Goal: Complete application form: Complete application form

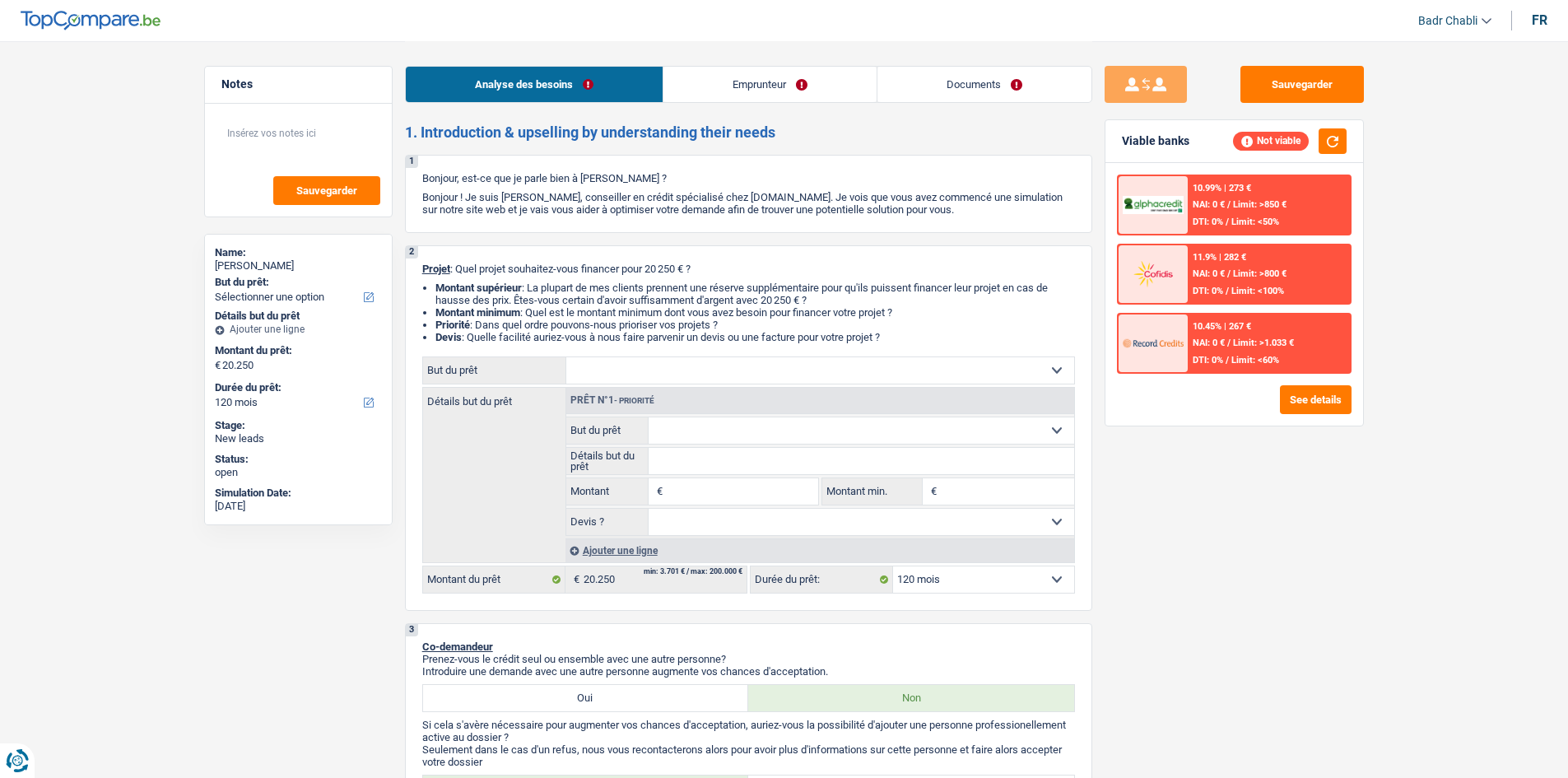
select select "120"
select select "worker"
select select "familyAllowances"
select select "netSalary"
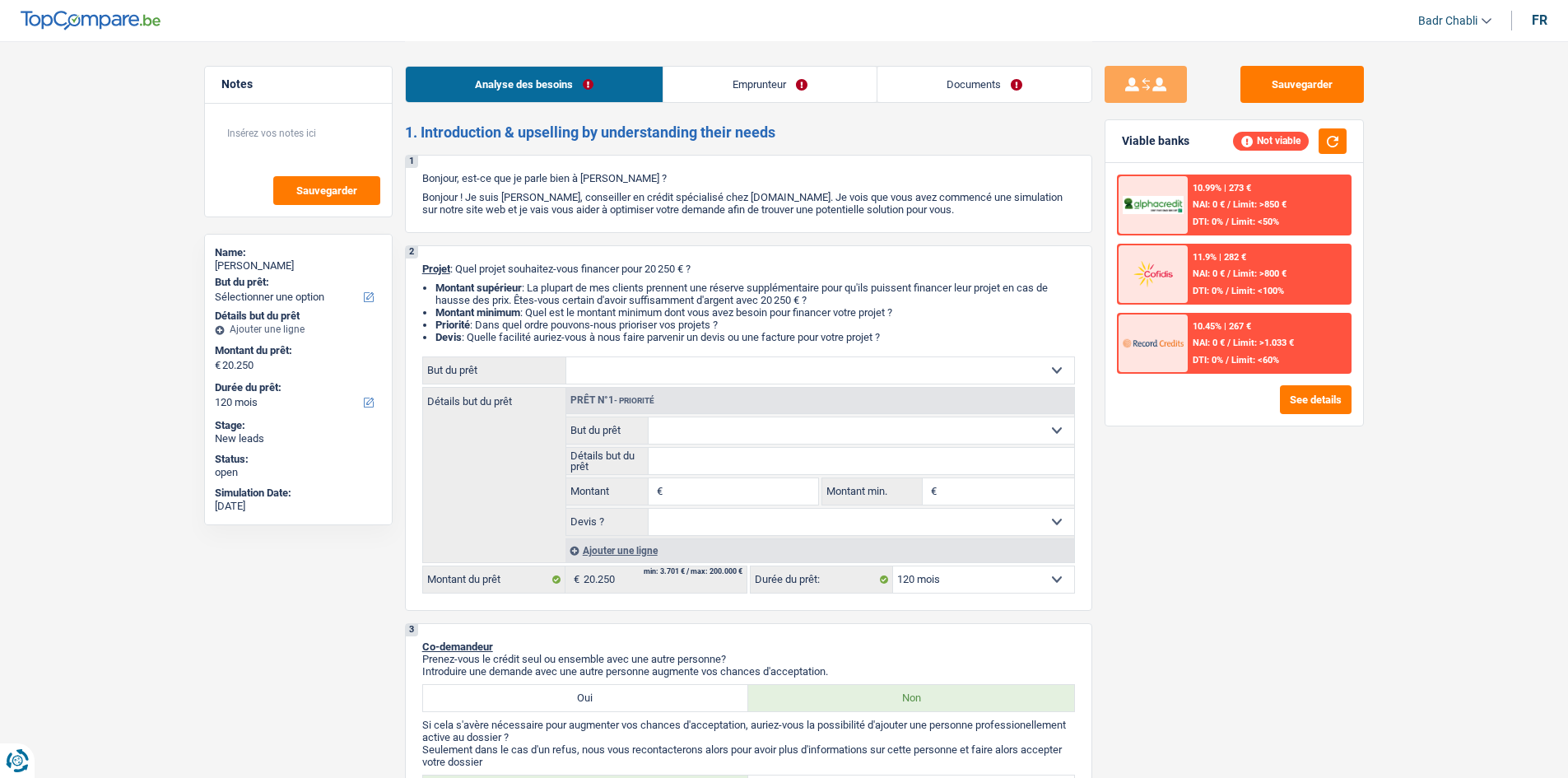
select select "rents"
select select "120"
click at [728, 366] on select "Confort maison: meubles, textile, peinture, électroménager, outillage non-profe…" at bounding box center [820, 370] width 508 height 27
select select "familyEvent"
click at [566, 357] on select "Confort maison: meubles, textile, peinture, électroménager, outillage non-profe…" at bounding box center [820, 370] width 508 height 27
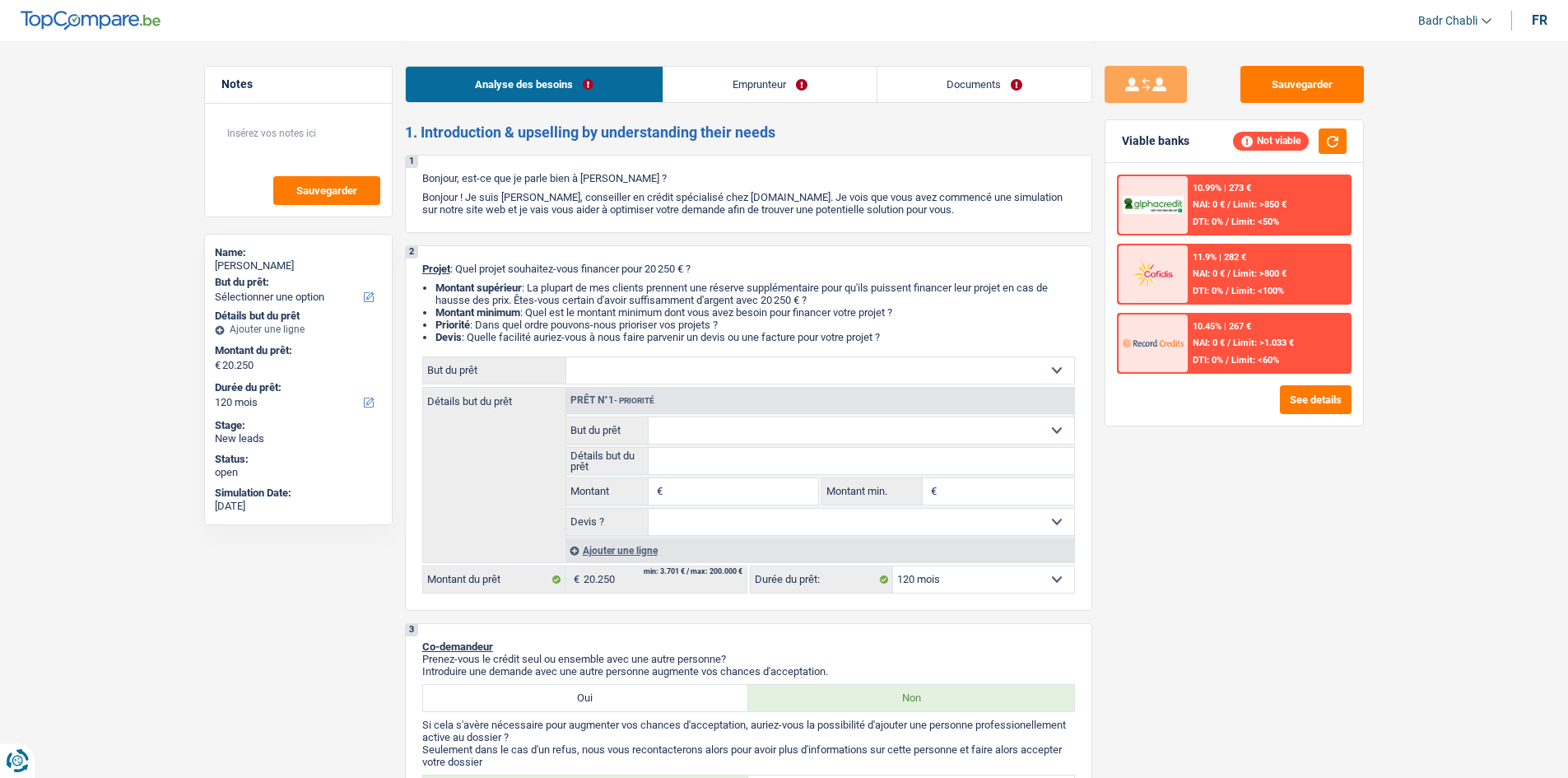
select select "familyEvent"
type input "20.250"
select select "familyEvent"
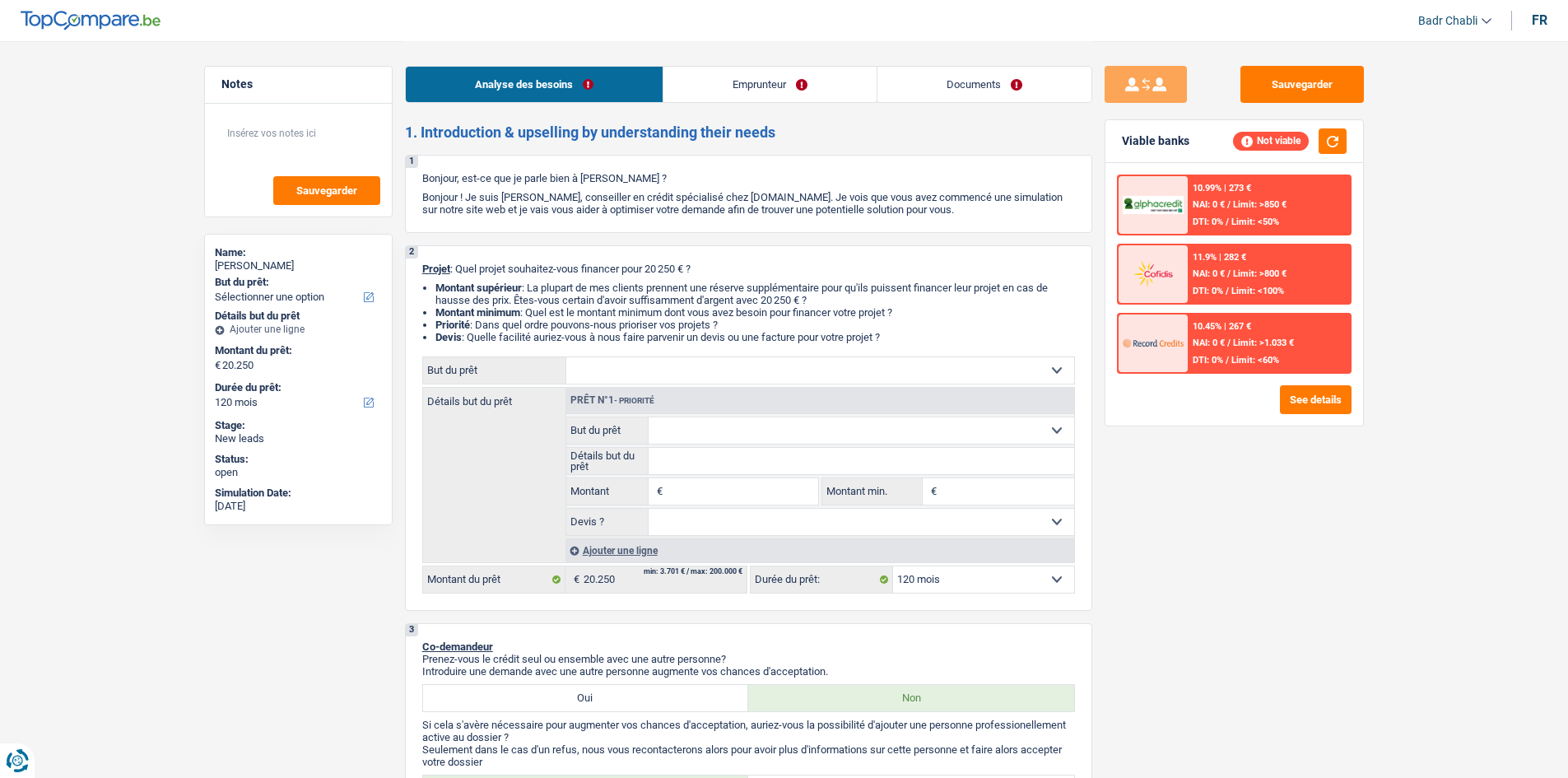
type input "20.250"
select select "familyEvent"
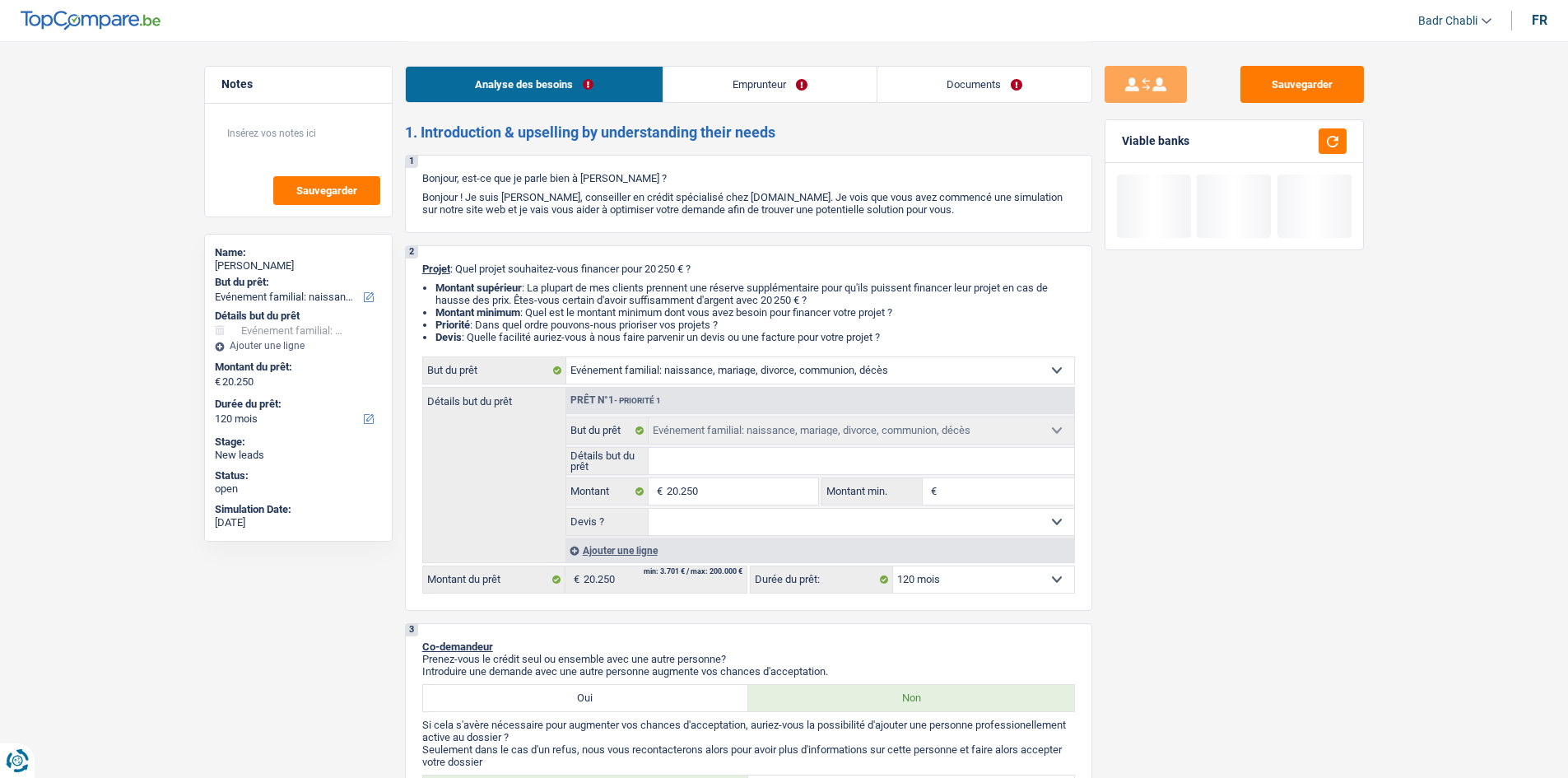
click at [735, 456] on input "Détails but du prêt" at bounding box center [861, 461] width 425 height 27
type input "M"
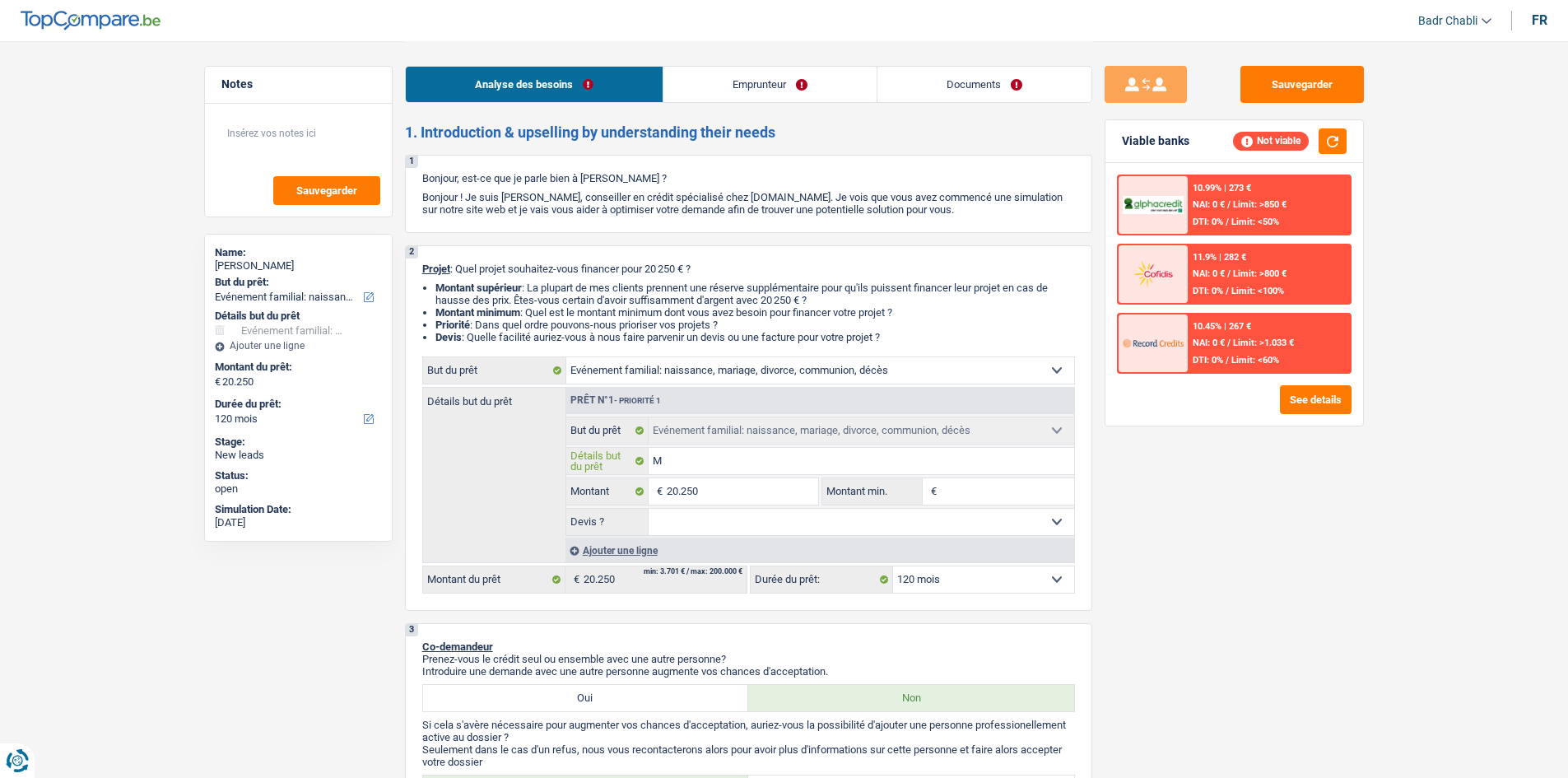
type input "Ma"
type input "Mar"
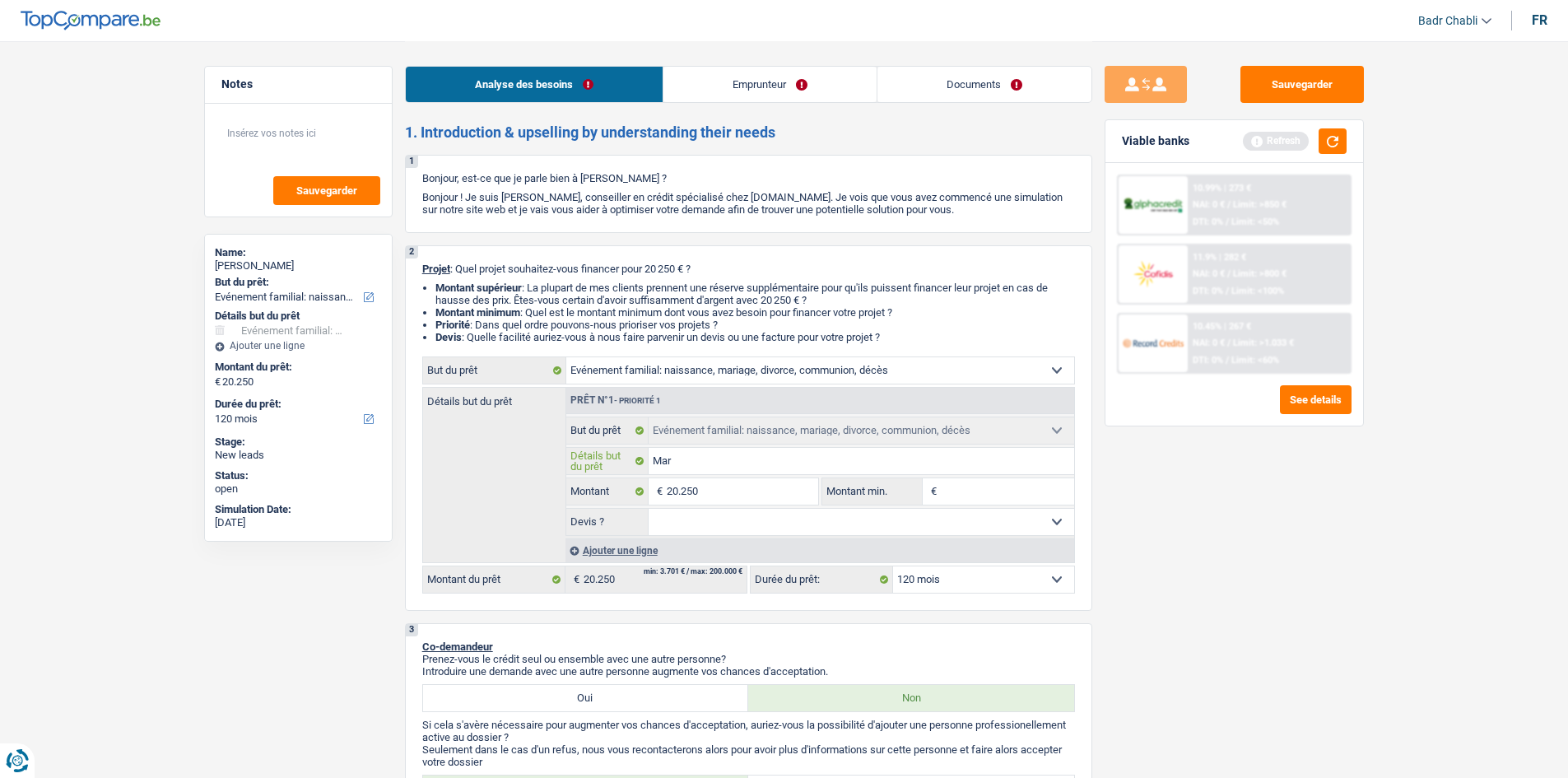
type input "Marr"
type input "Marri"
type input "Marria"
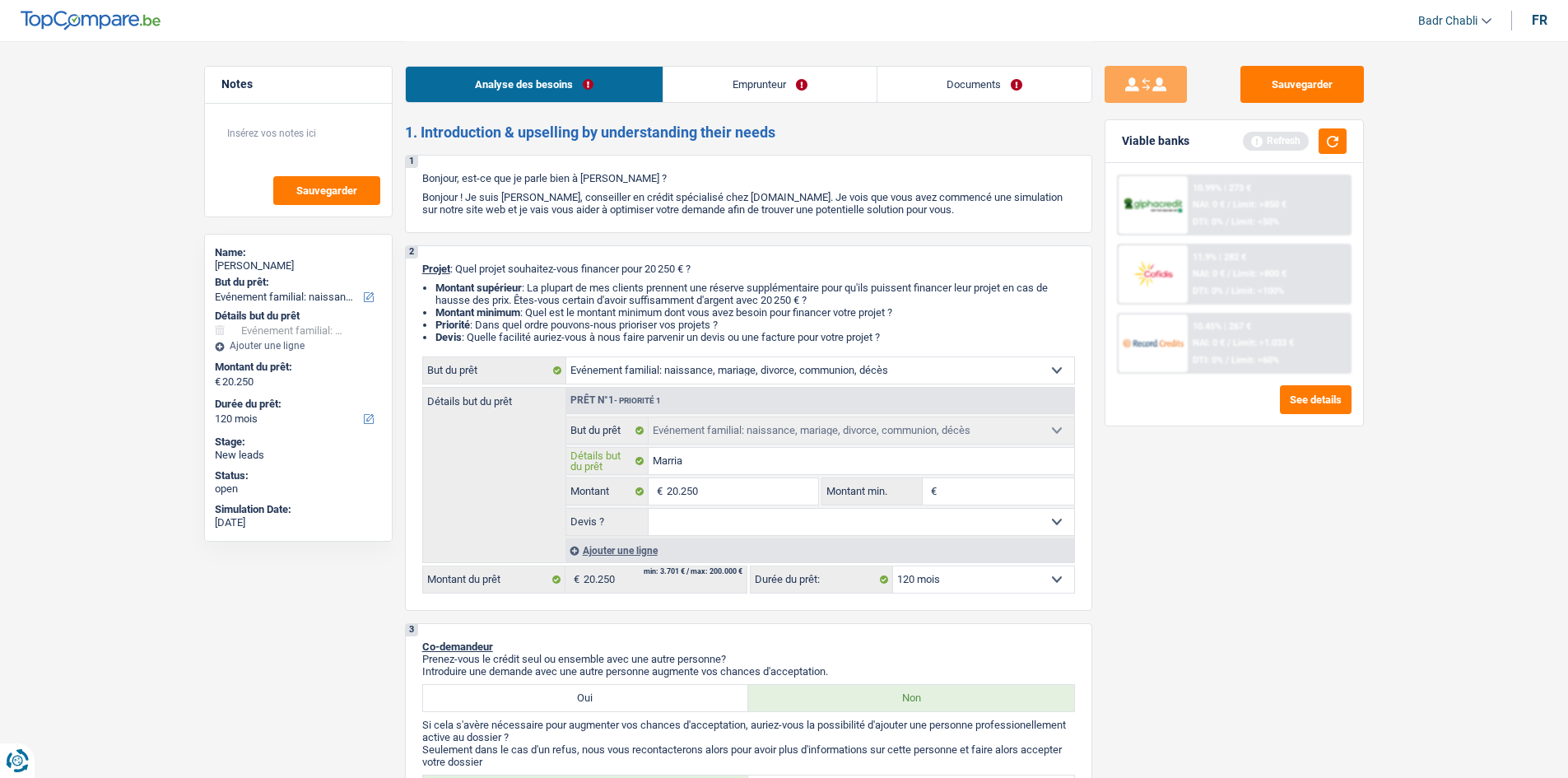
type input "Marria"
type input "Marriag"
type input "Marriage"
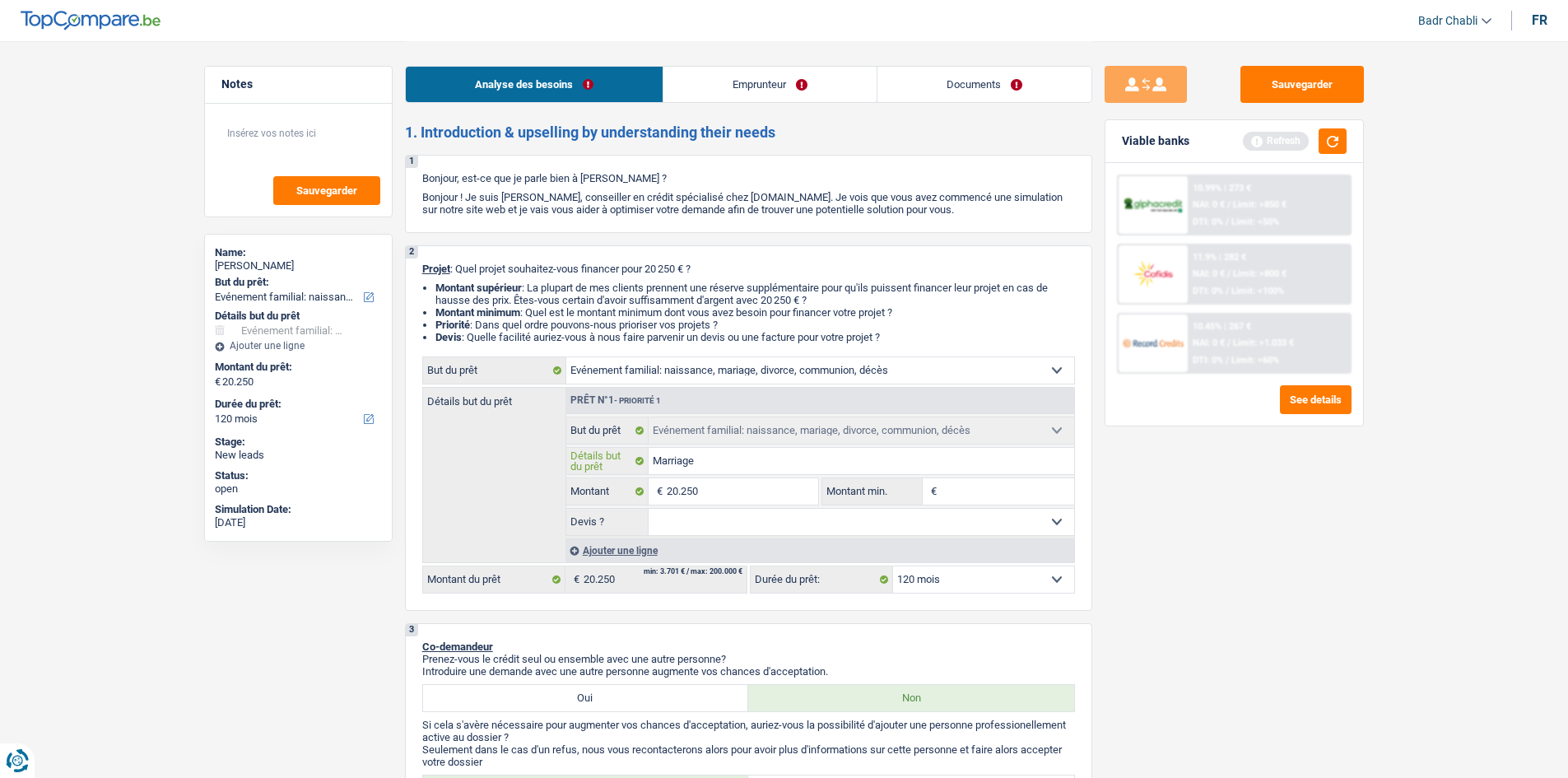
type input "Marriage"
click at [766, 80] on link "Emprunteur" at bounding box center [770, 84] width 213 height 35
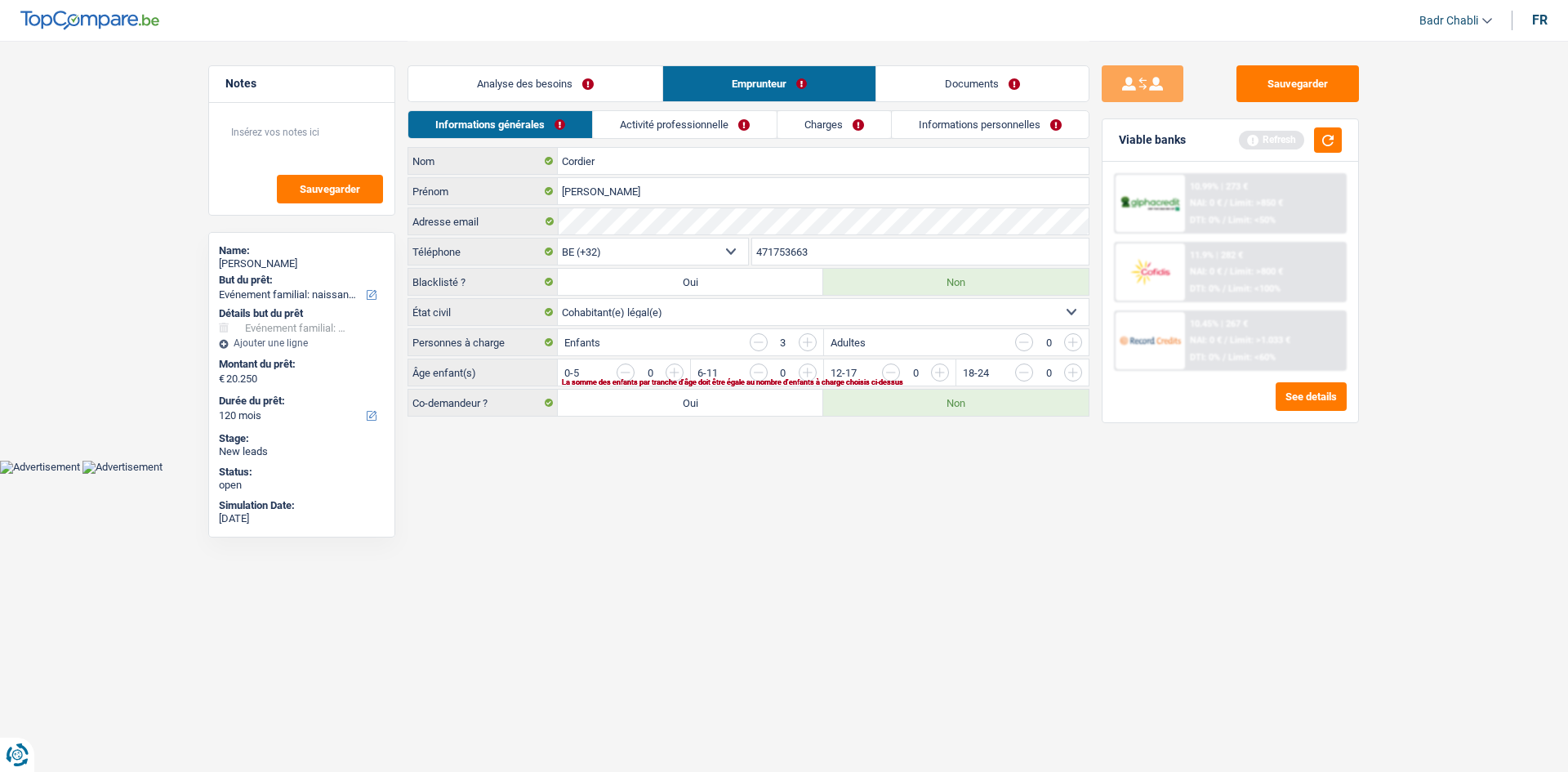
click at [695, 123] on link "Activité professionnelle" at bounding box center [684, 125] width 184 height 27
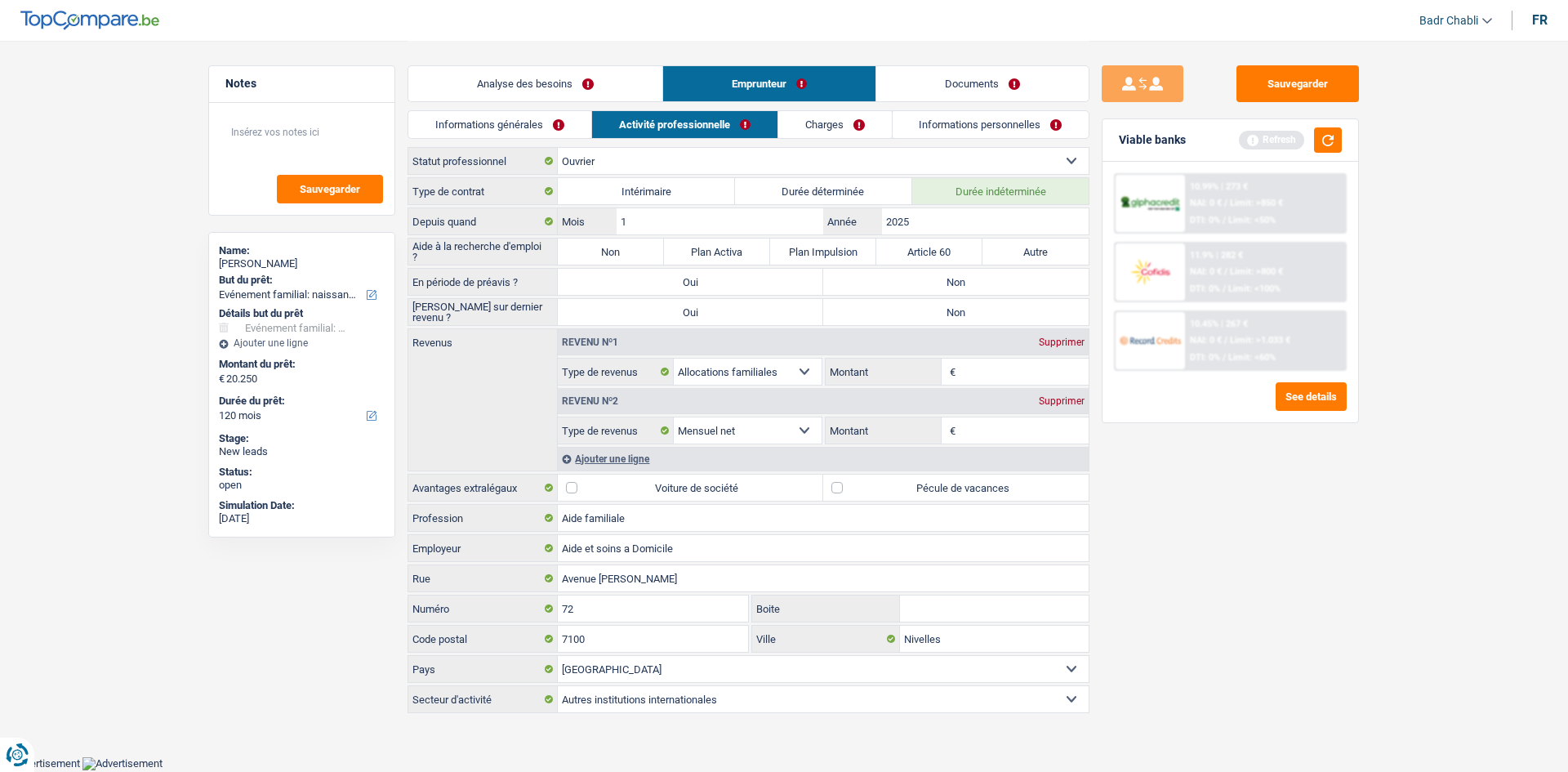
click at [631, 255] on label "Non" at bounding box center [611, 252] width 106 height 26
click at [631, 255] on input "Non" at bounding box center [611, 252] width 106 height 26
radio input "true"
click at [964, 289] on label "Non" at bounding box center [955, 282] width 265 height 26
click at [964, 289] on input "Non" at bounding box center [955, 282] width 265 height 26
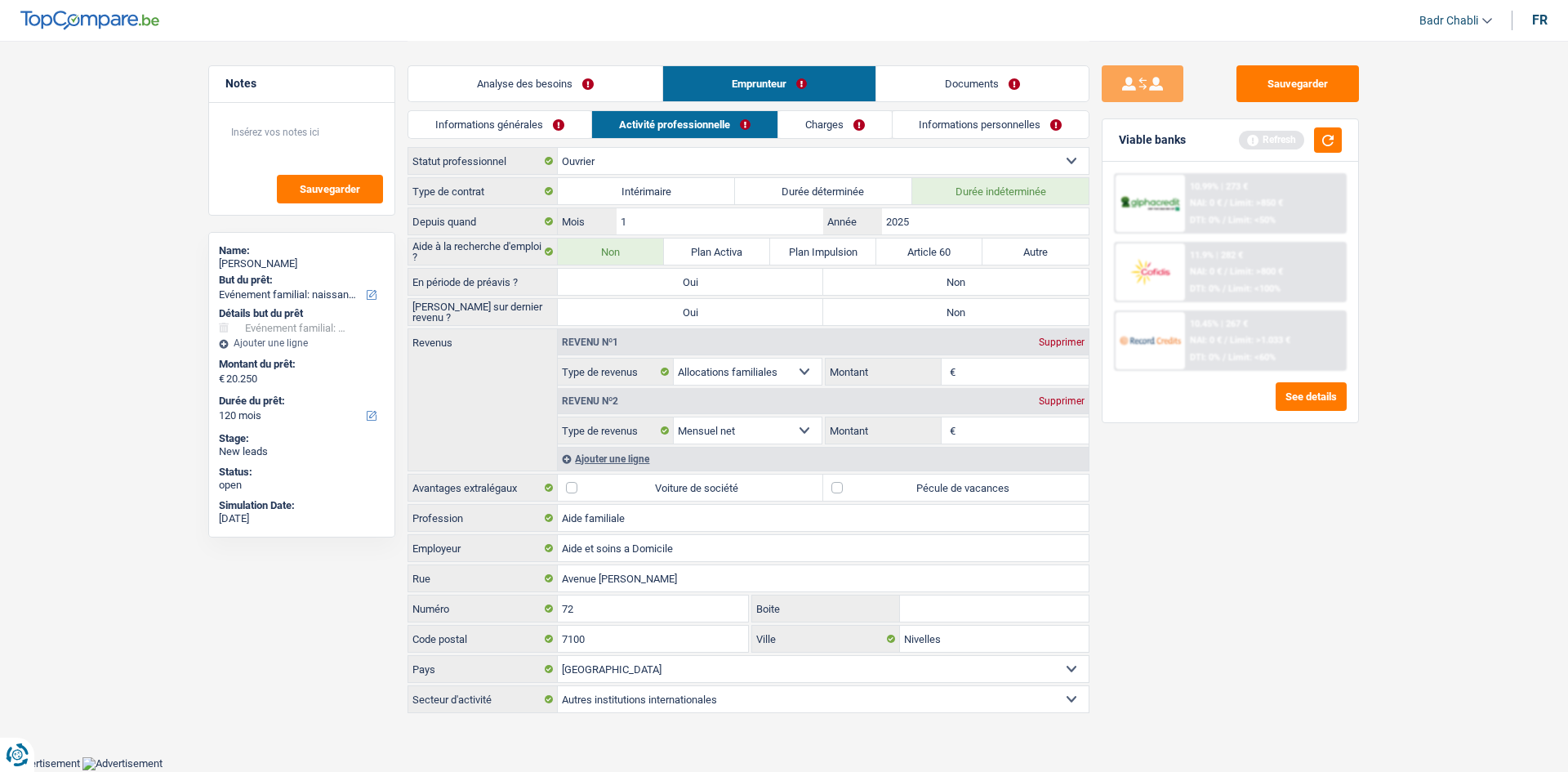
radio input "true"
click at [969, 318] on label "Non" at bounding box center [955, 312] width 265 height 26
click at [969, 318] on input "Non" at bounding box center [955, 312] width 265 height 26
radio input "true"
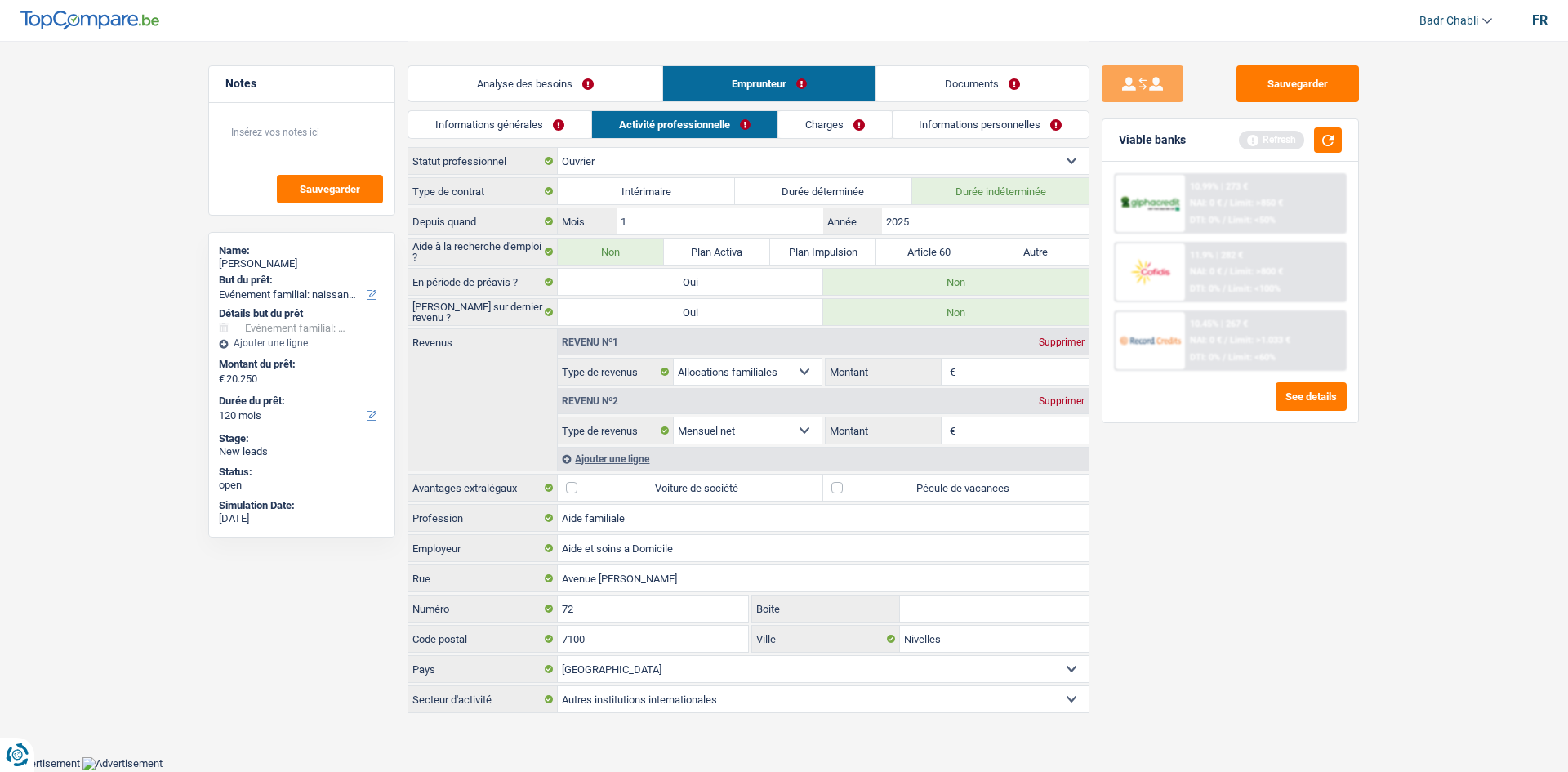
click at [542, 82] on link "Analyse des besoins" at bounding box center [535, 83] width 254 height 35
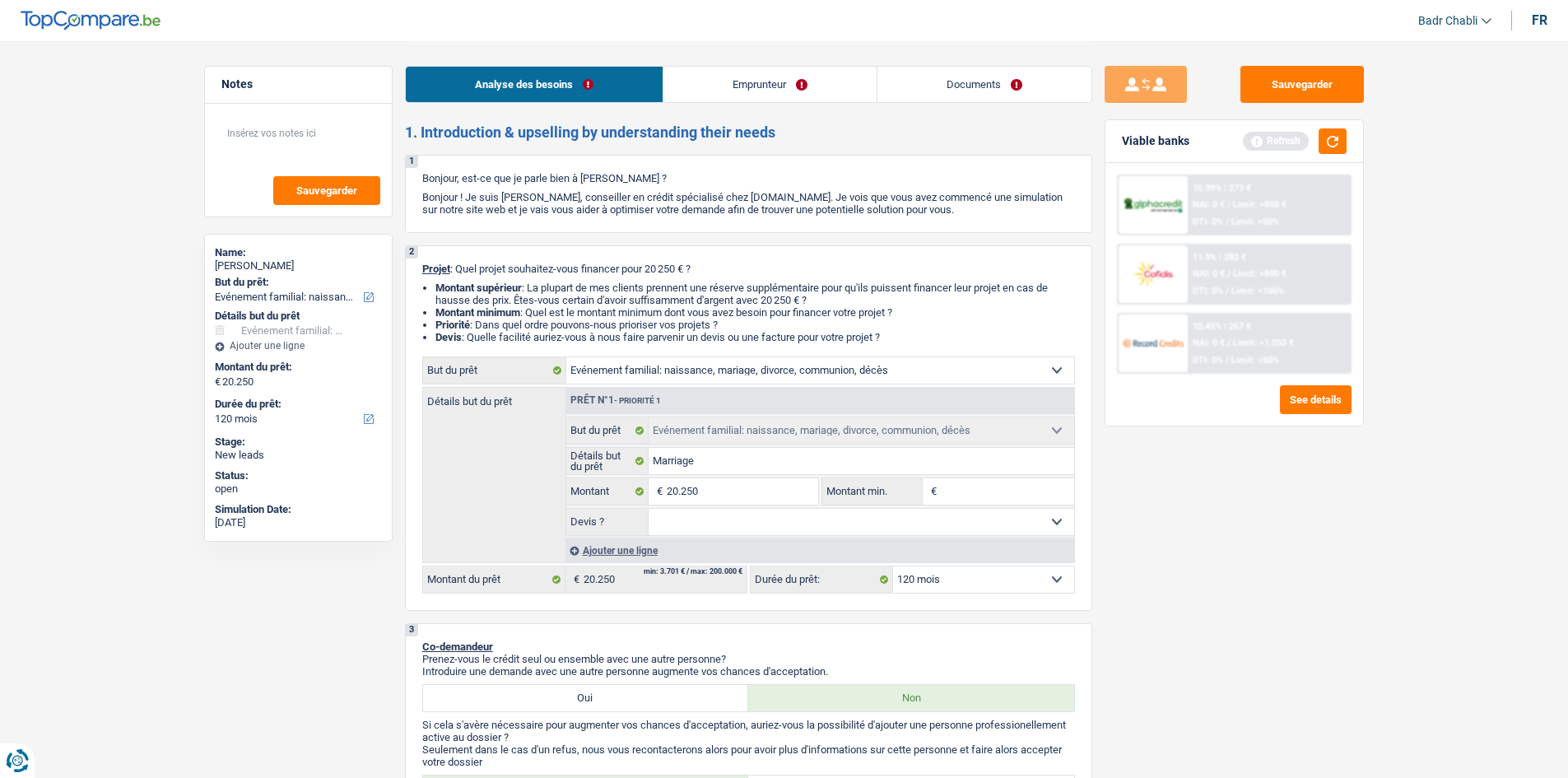
click at [985, 485] on input "Montant min." at bounding box center [1008, 492] width 133 height 27
click at [846, 517] on select "Oui Non Non répondu Sélectionner une option" at bounding box center [861, 522] width 425 height 27
select select "false"
click at [649, 509] on select "Oui Non Non répondu Sélectionner une option" at bounding box center [861, 522] width 425 height 27
select select "false"
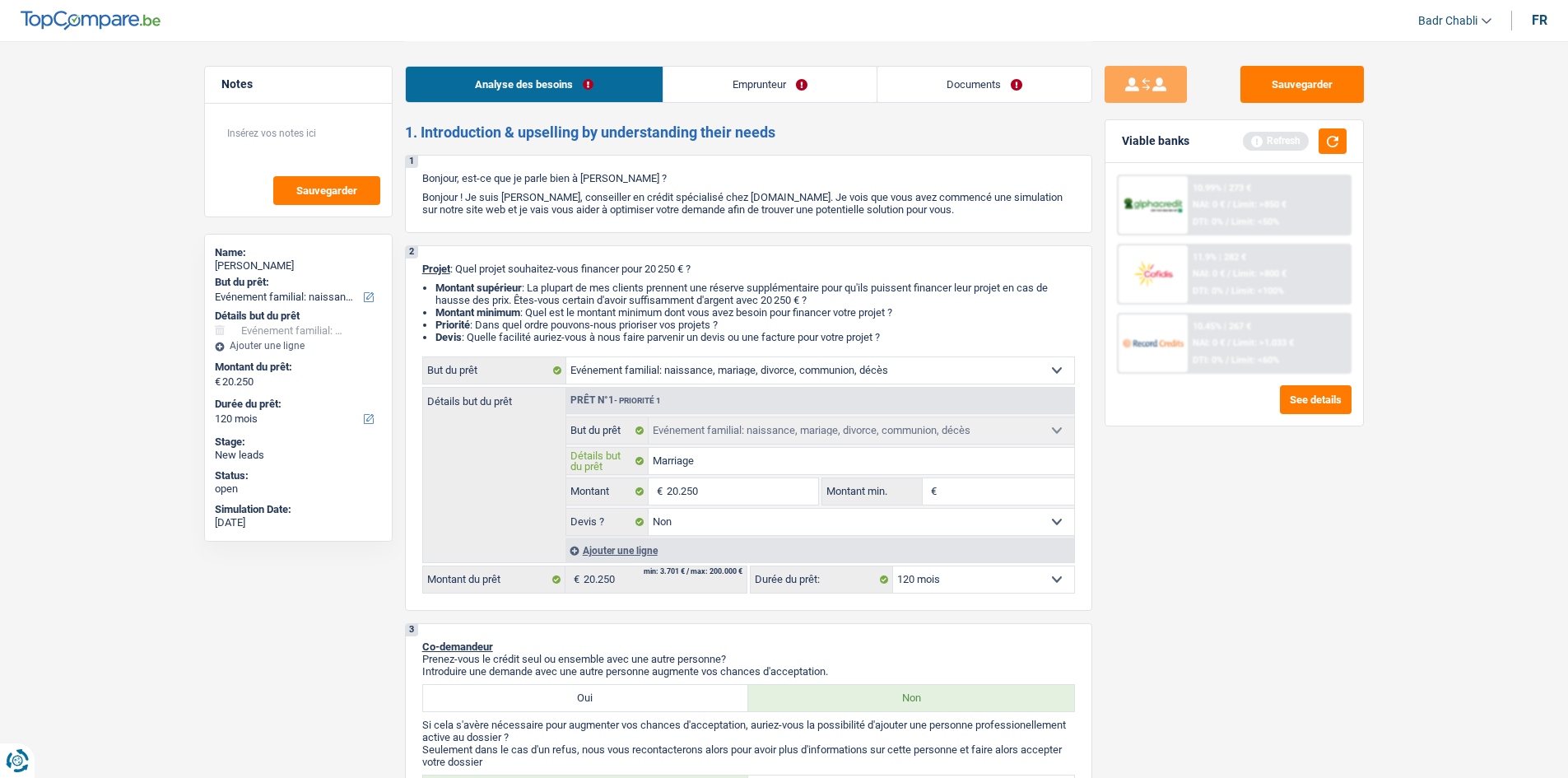
click at [743, 460] on input "Marriage" at bounding box center [861, 461] width 425 height 27
click at [1329, 142] on button "button" at bounding box center [1332, 141] width 28 height 26
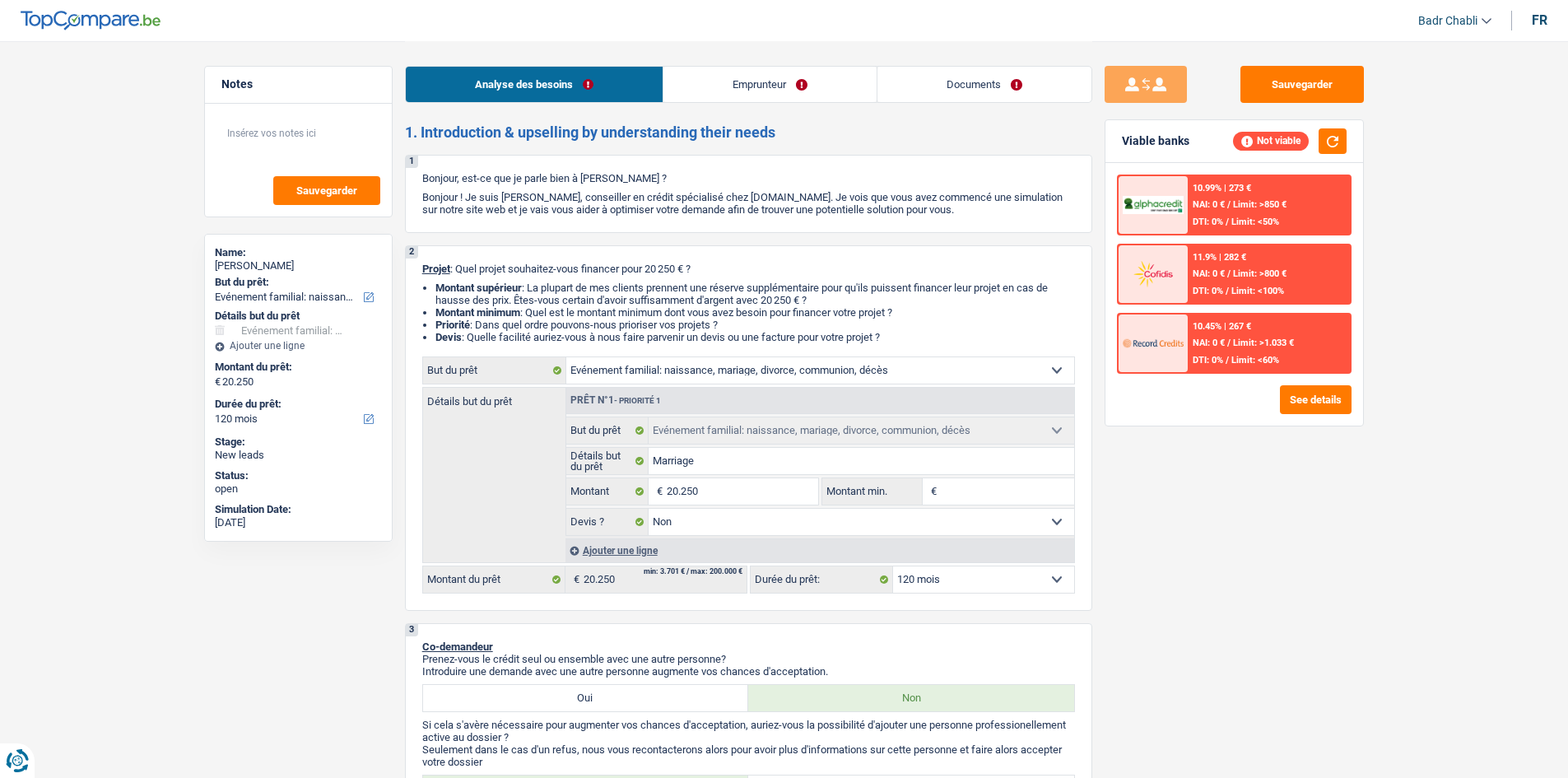
click at [919, 83] on link "Documents" at bounding box center [984, 84] width 214 height 35
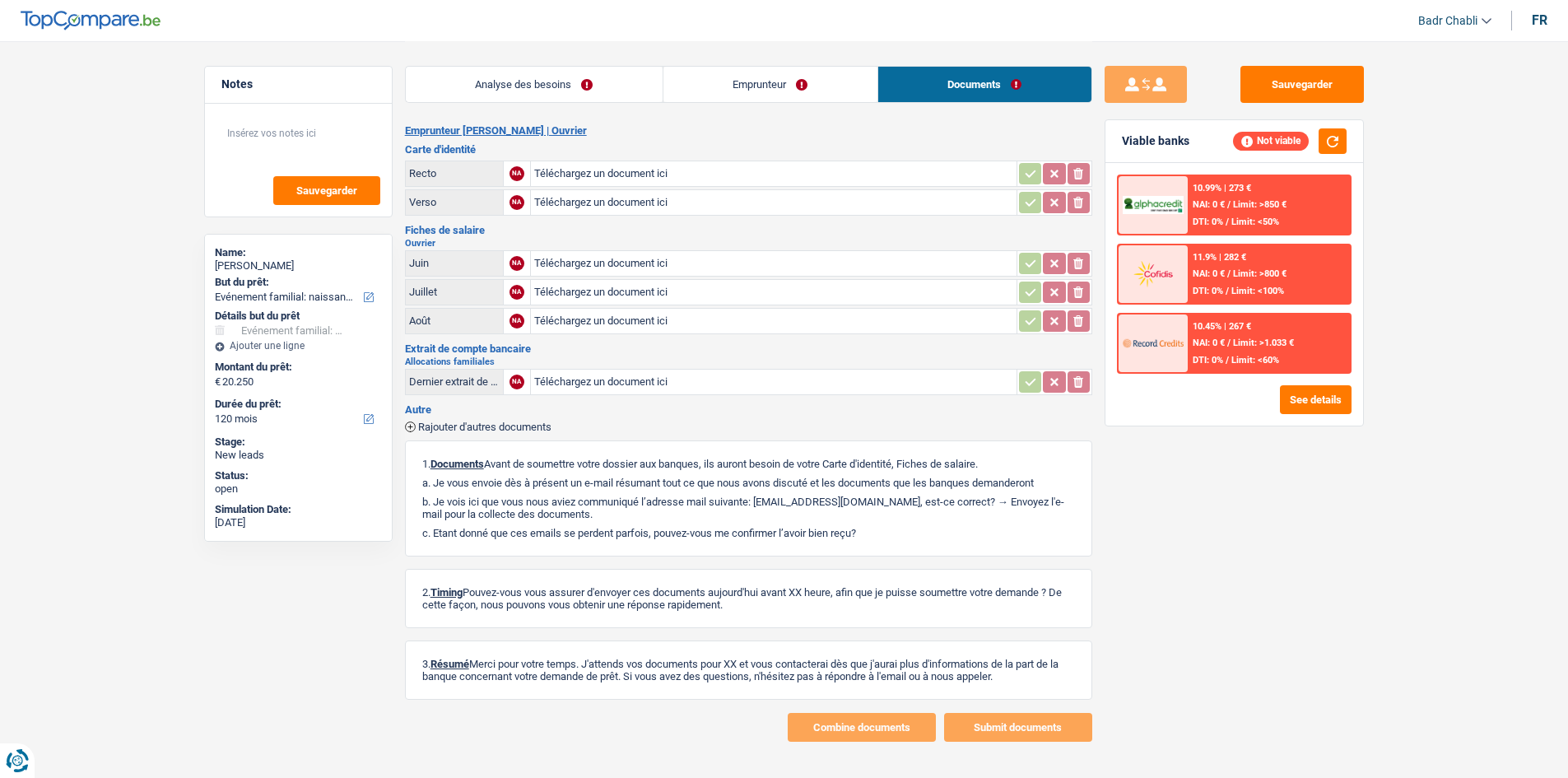
click at [735, 80] on link "Emprunteur" at bounding box center [770, 84] width 214 height 35
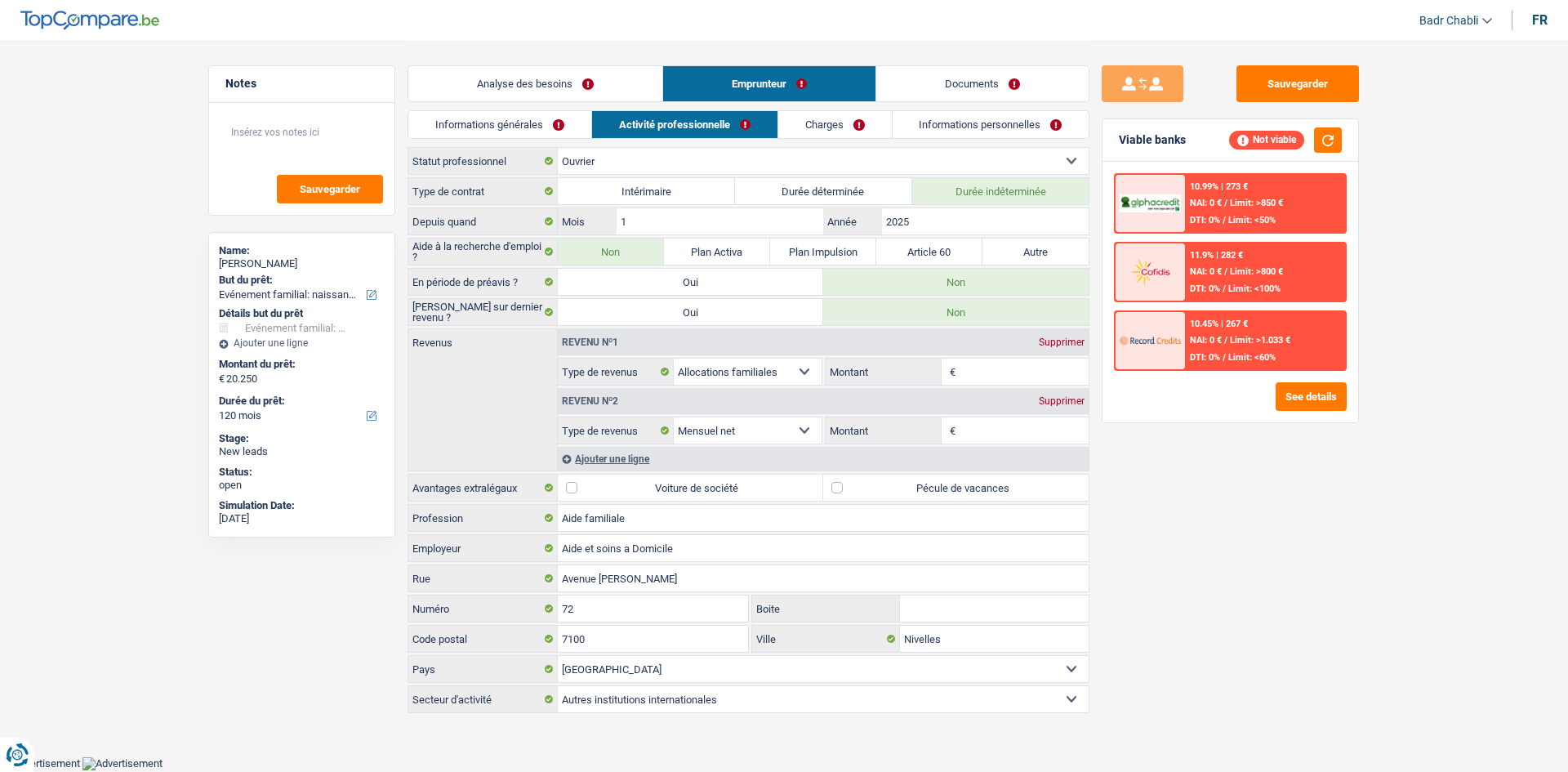
click at [492, 79] on link "Analyse des besoins" at bounding box center [535, 83] width 254 height 35
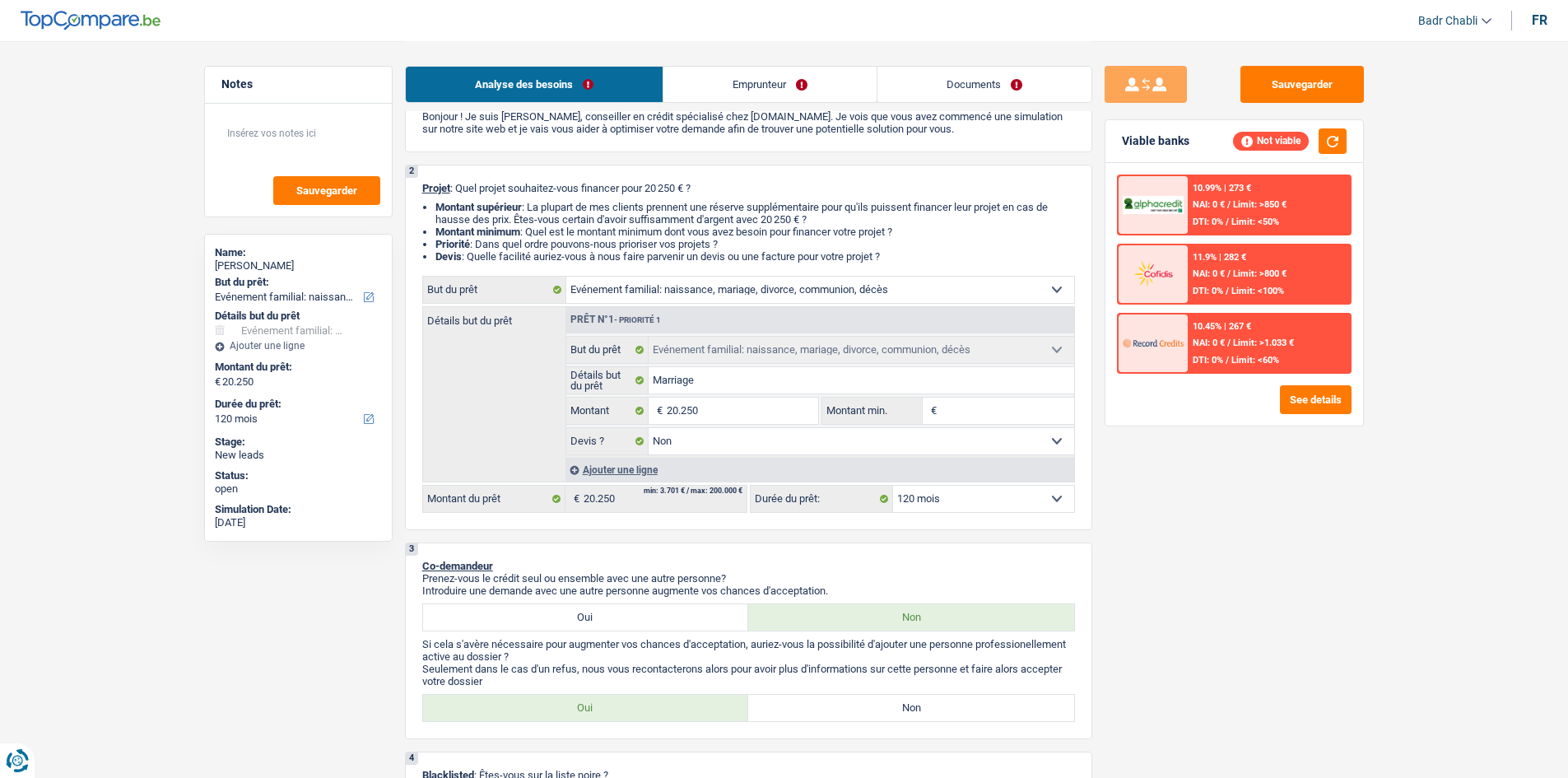
scroll to position [247, 0]
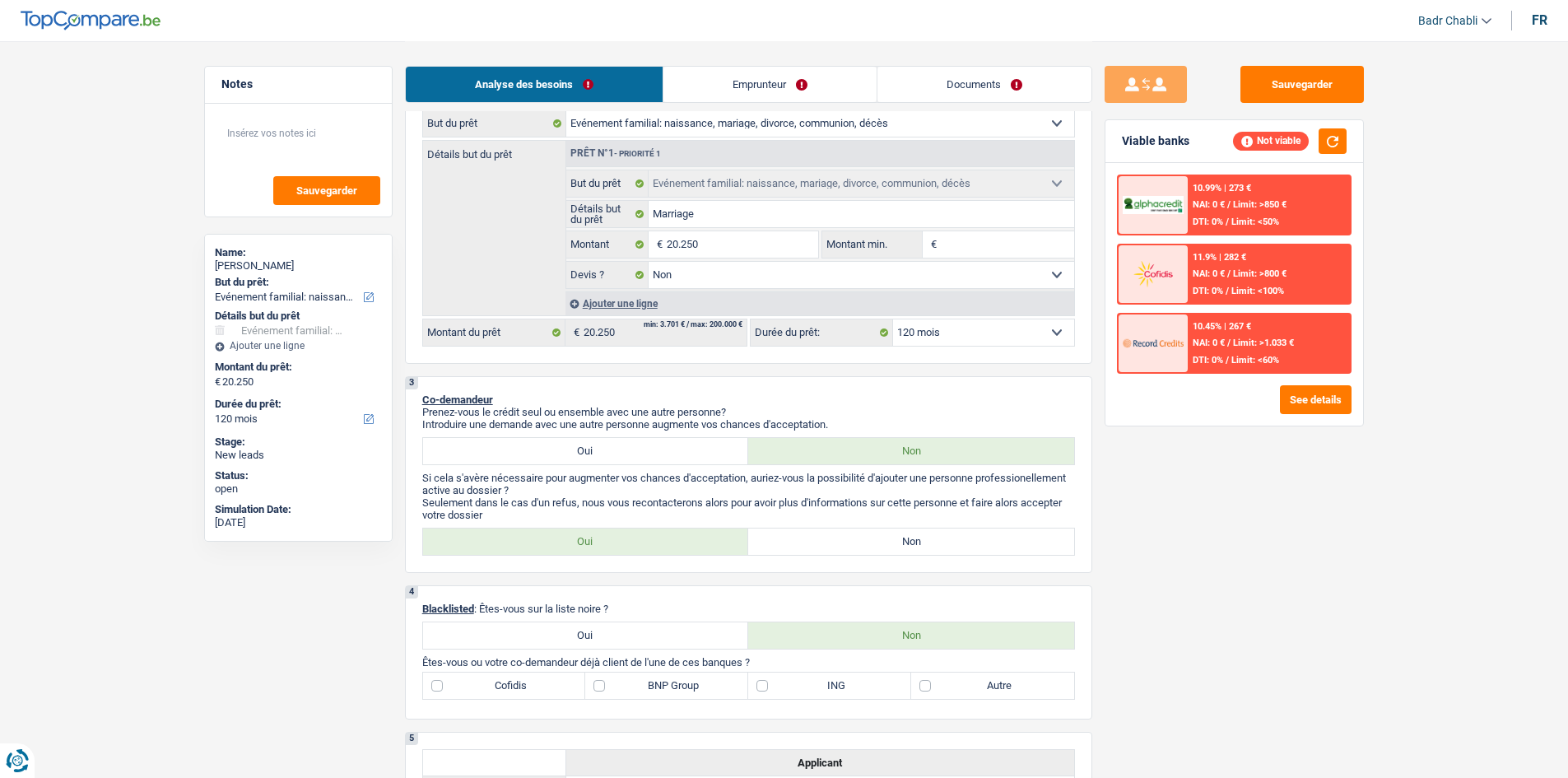
click at [908, 539] on label "Non" at bounding box center [911, 541] width 326 height 27
click at [908, 539] on input "Non" at bounding box center [911, 541] width 326 height 27
radio input "true"
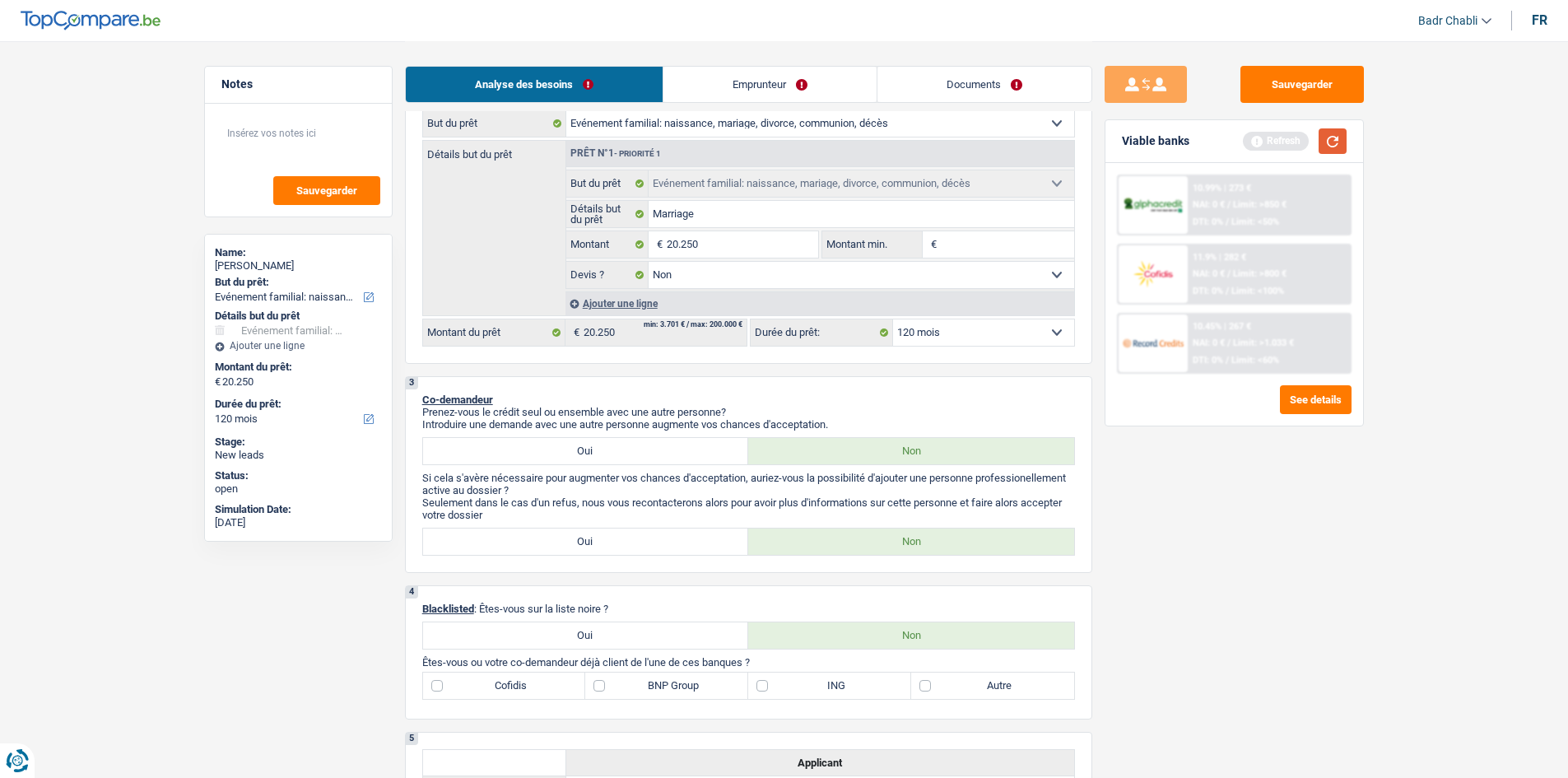
click at [1333, 136] on button "button" at bounding box center [1332, 141] width 28 height 26
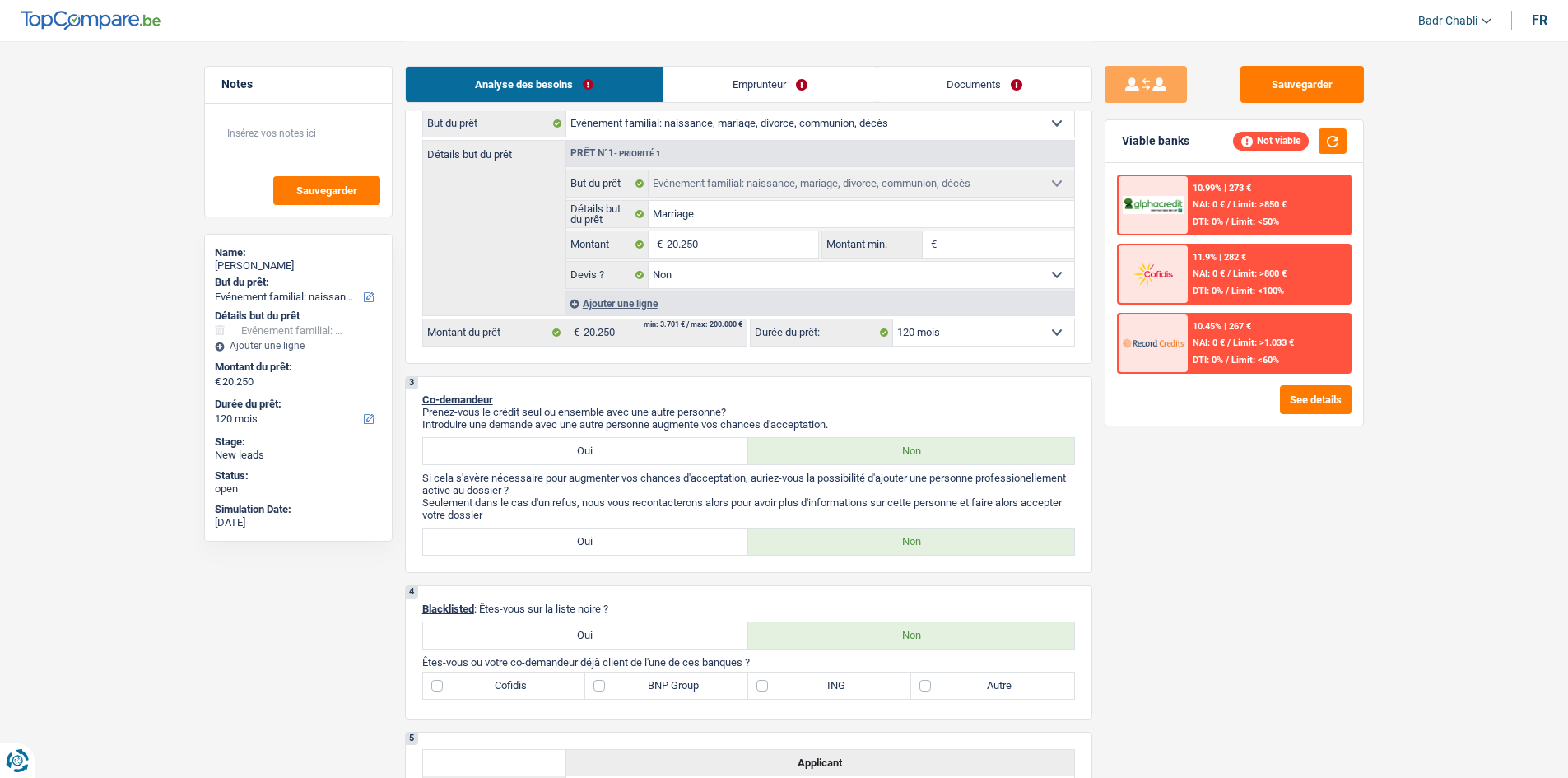
click at [964, 243] on input "Montant min." at bounding box center [1008, 244] width 133 height 27
type input "1"
type input "15"
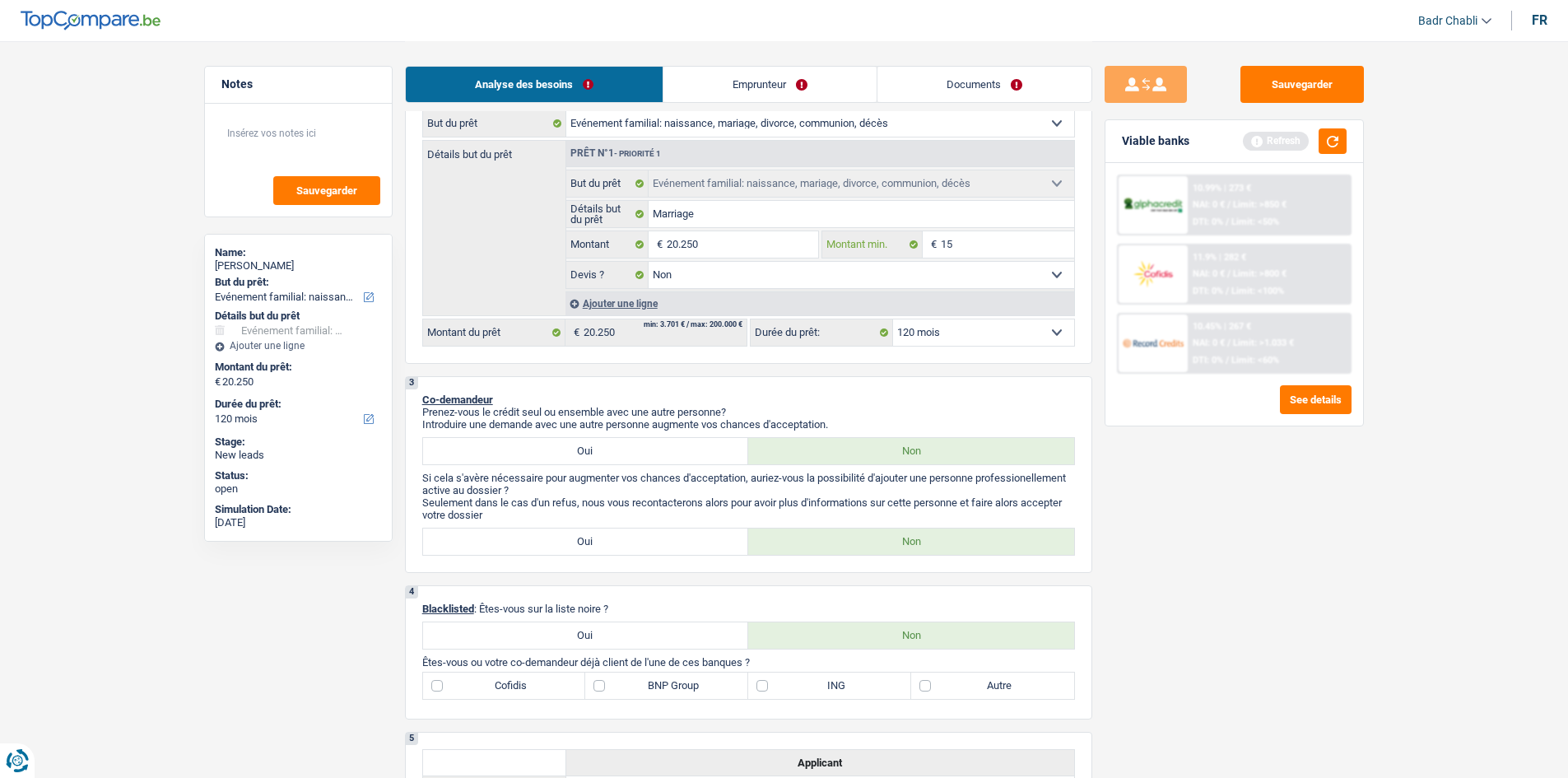
type input "150"
type input "1.500"
type input "15.000"
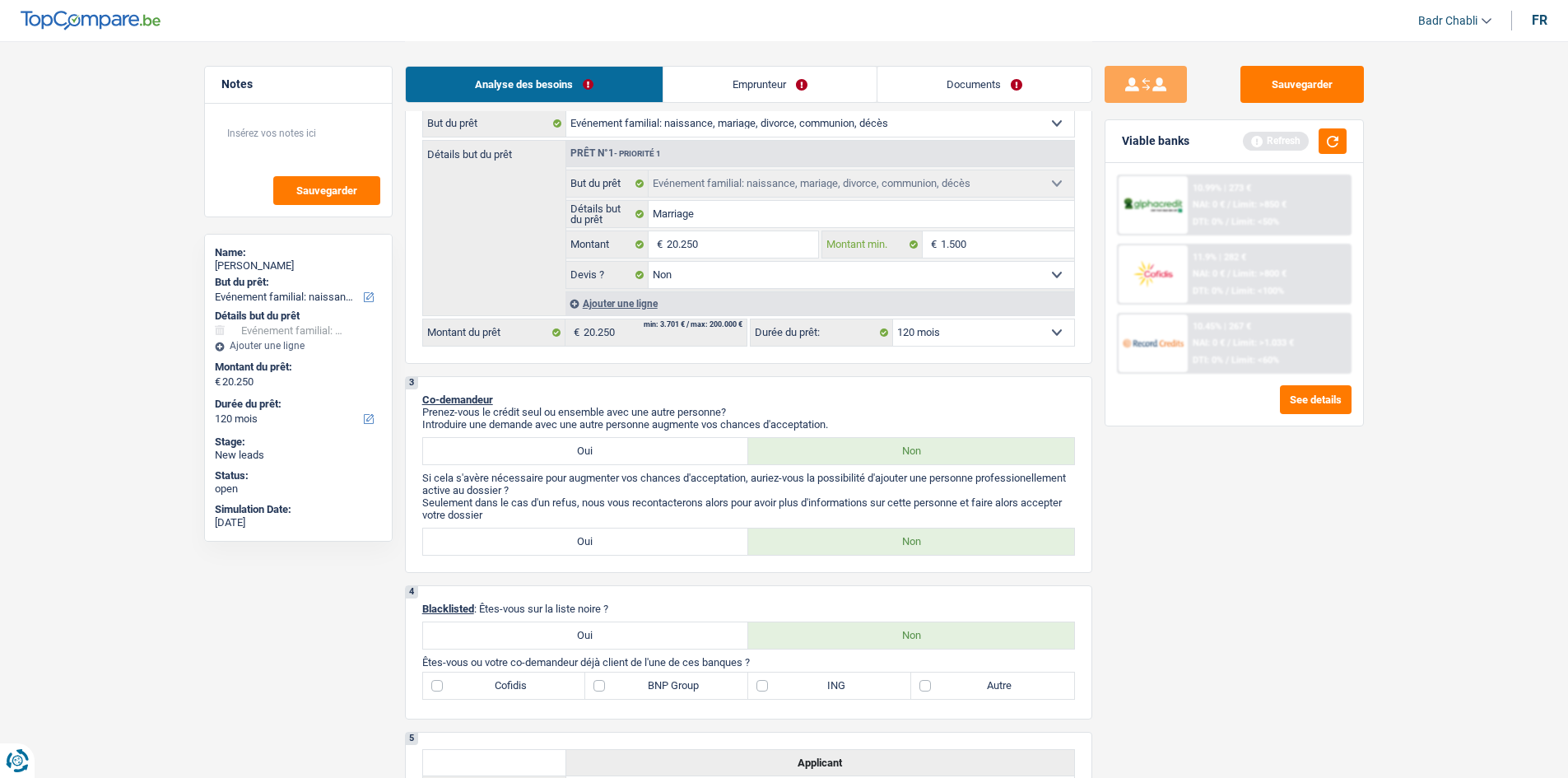
type input "15.000"
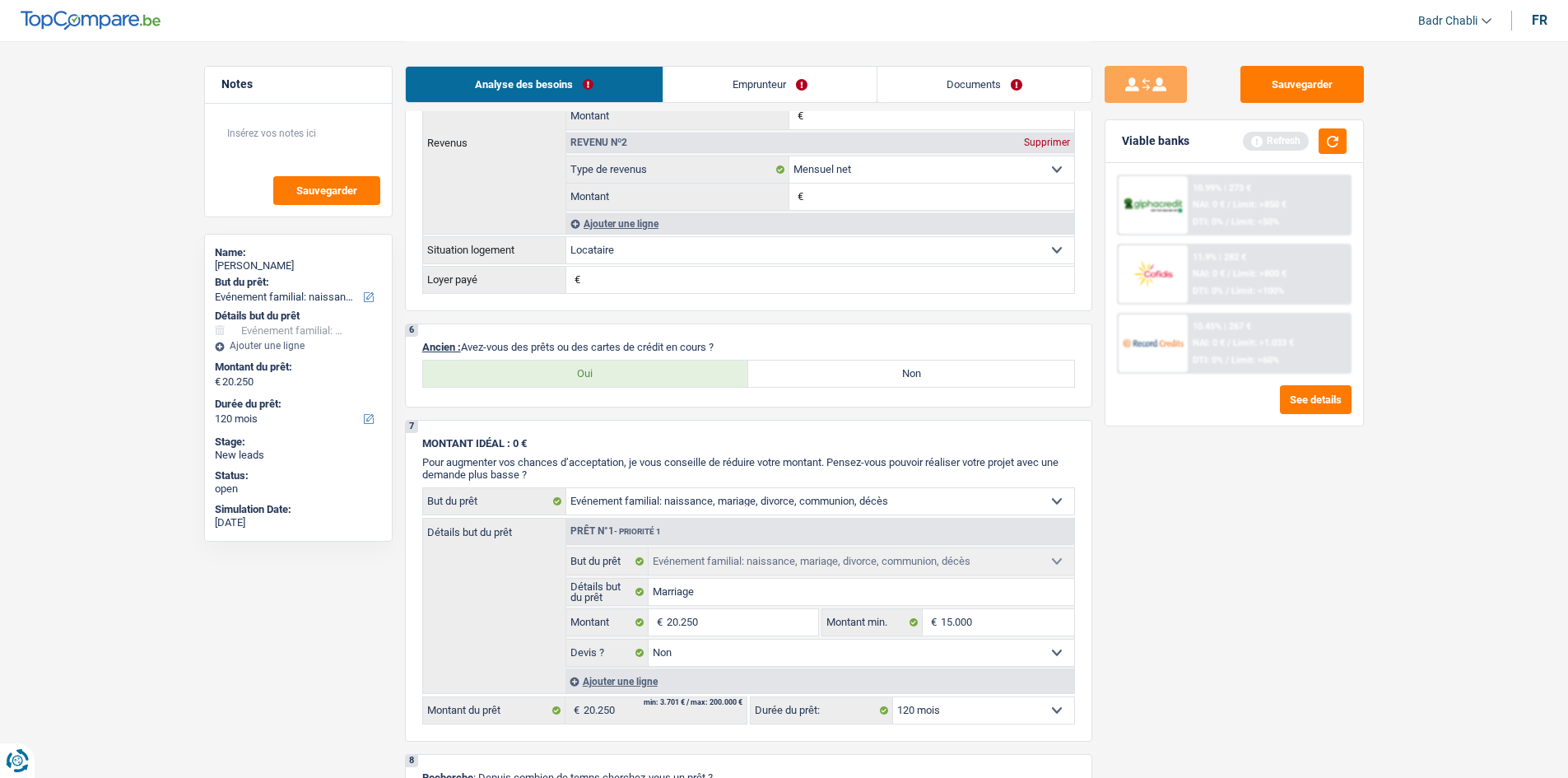
scroll to position [1070, 0]
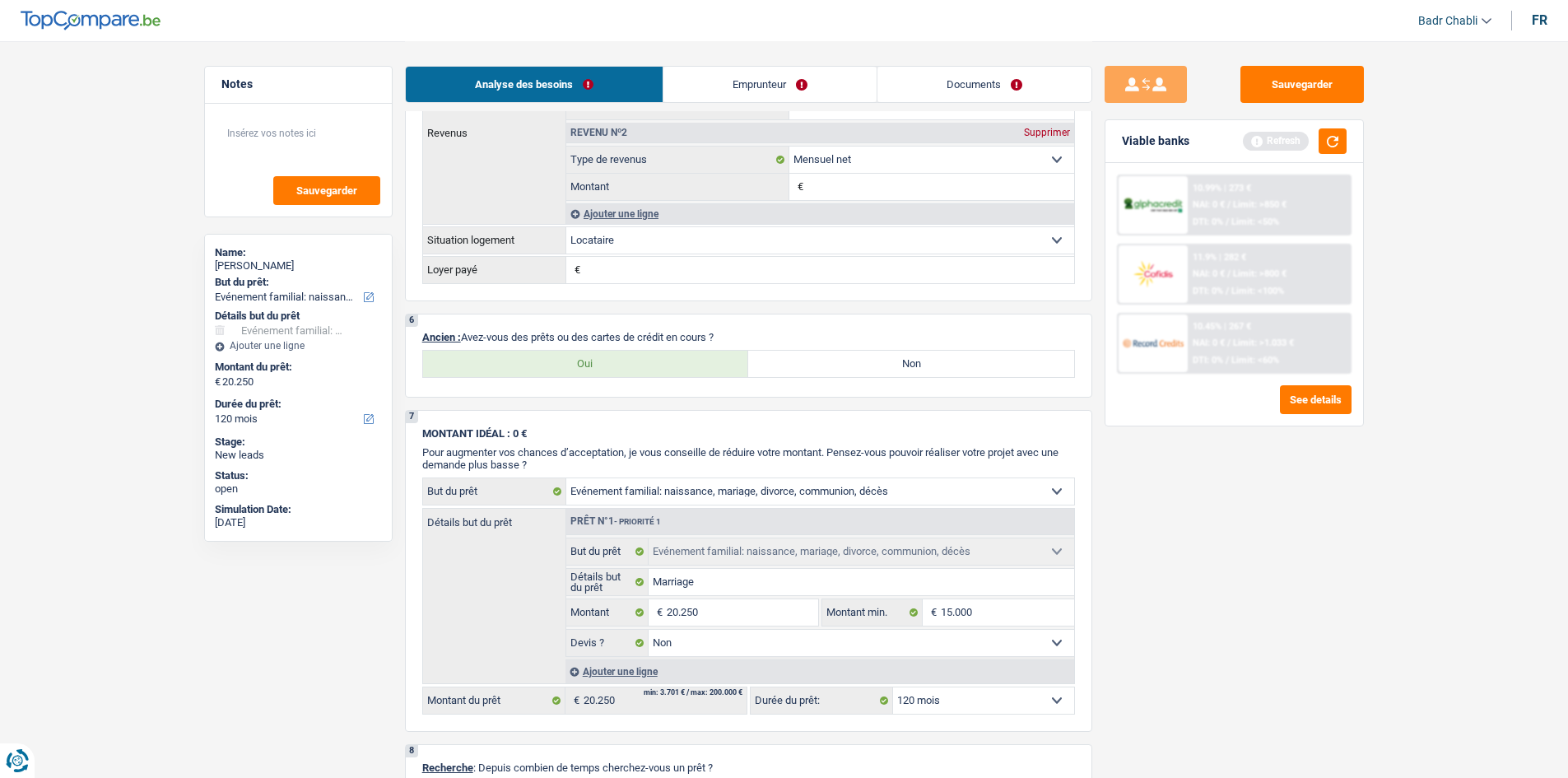
type input "15.000"
click at [571, 363] on label "Oui" at bounding box center [586, 364] width 326 height 27
click at [571, 363] on input "Oui" at bounding box center [586, 364] width 326 height 27
radio input "true"
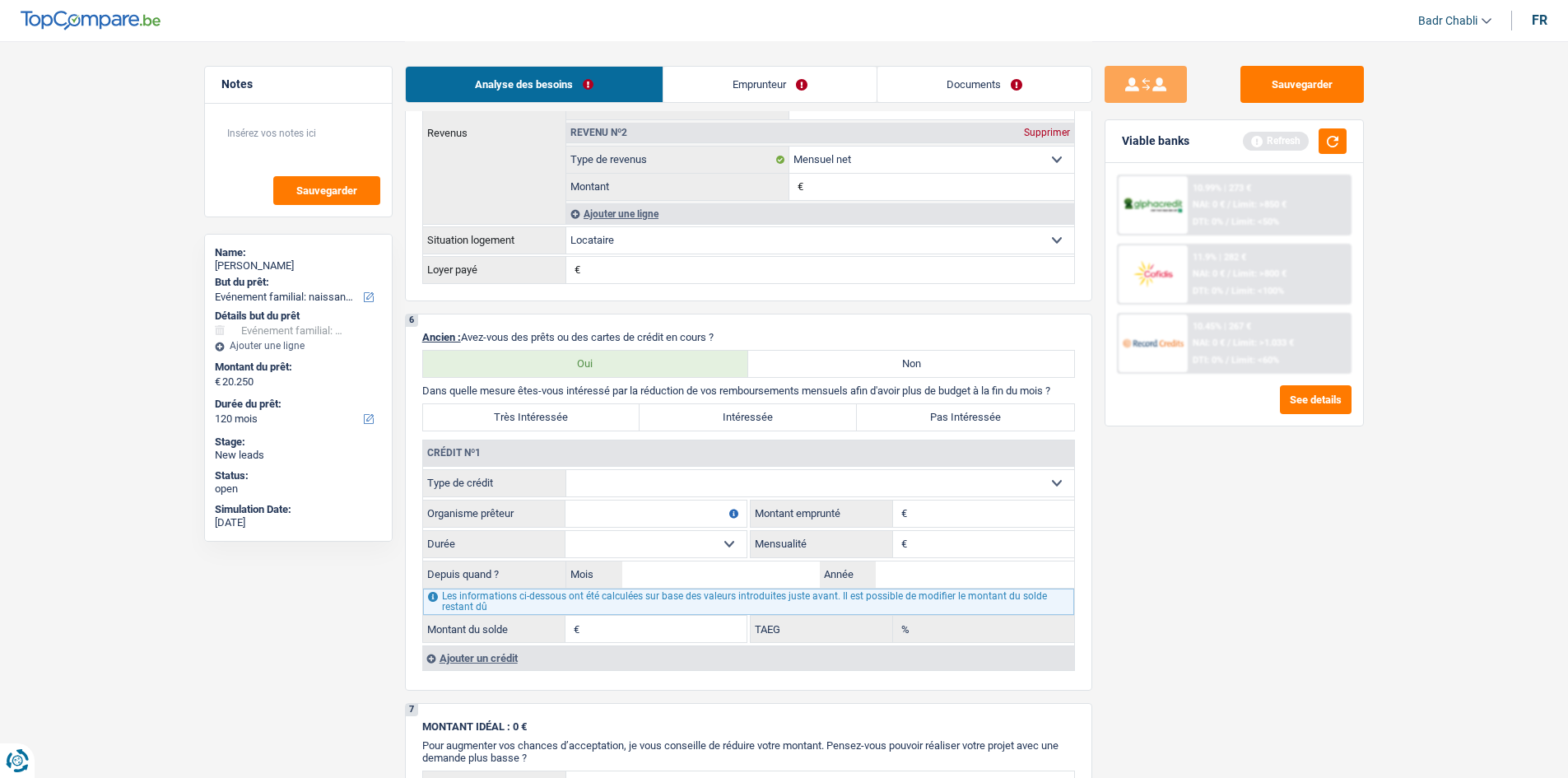
click at [675, 485] on select "Carte ou ouverture de crédit Prêt hypothécaire Vente à tempérament Prêt à tempé…" at bounding box center [820, 483] width 508 height 27
select select "carLoan"
type input "0"
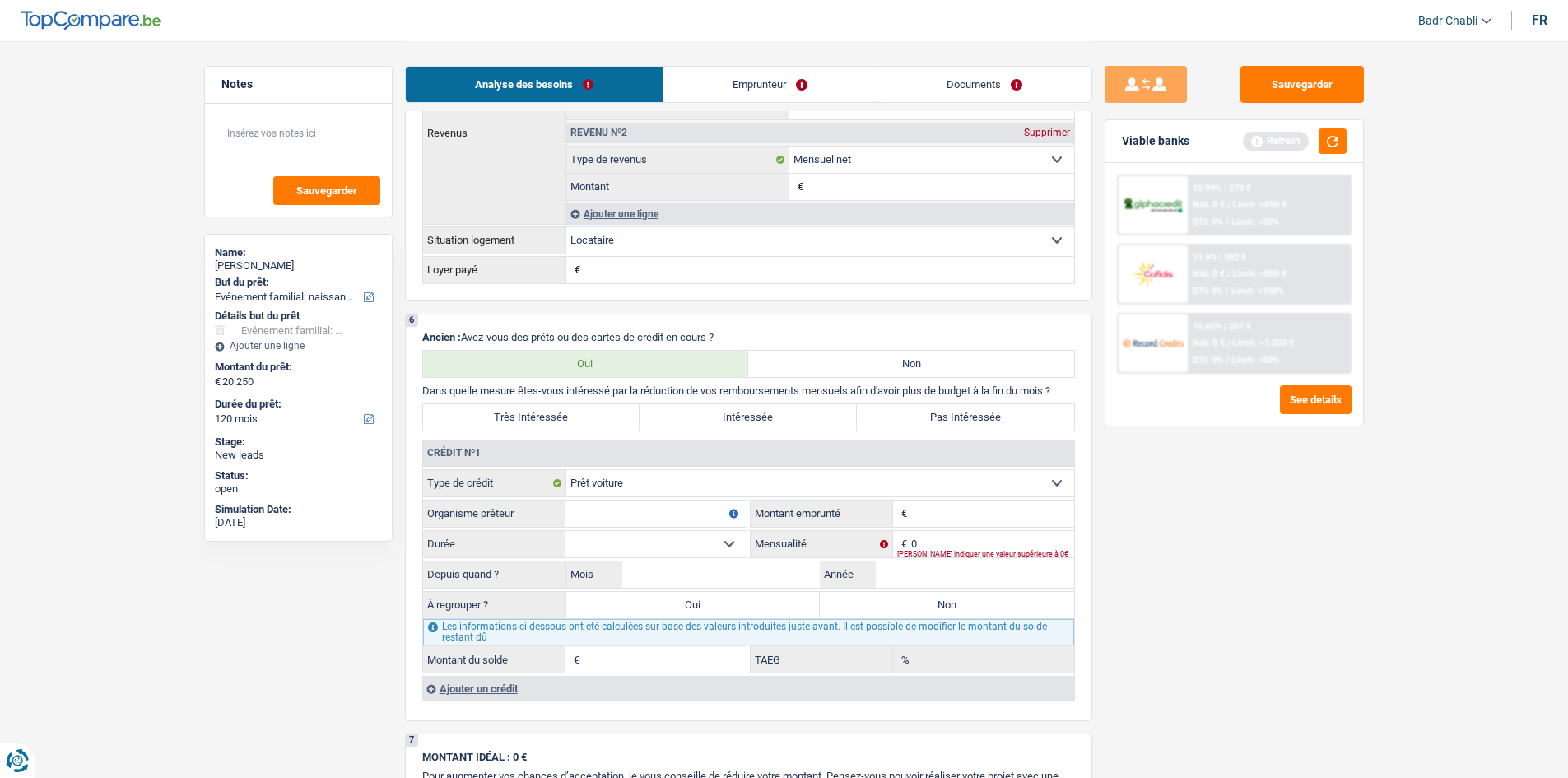
click at [654, 508] on input "Organisme prêteur" at bounding box center [656, 514] width 181 height 27
type input "Alphacredit"
type input "14.500"
click at [697, 558] on fieldset "Carte ou ouverture de crédit Prêt hypothécaire Vente à tempérament Prêt à tempé…" at bounding box center [749, 571] width 651 height 204
click at [709, 546] on select "12 mois 18 mois 24 mois 30 mois 36 mois 42 mois 48 mois 60 mois Sélectionner un…" at bounding box center [656, 544] width 181 height 27
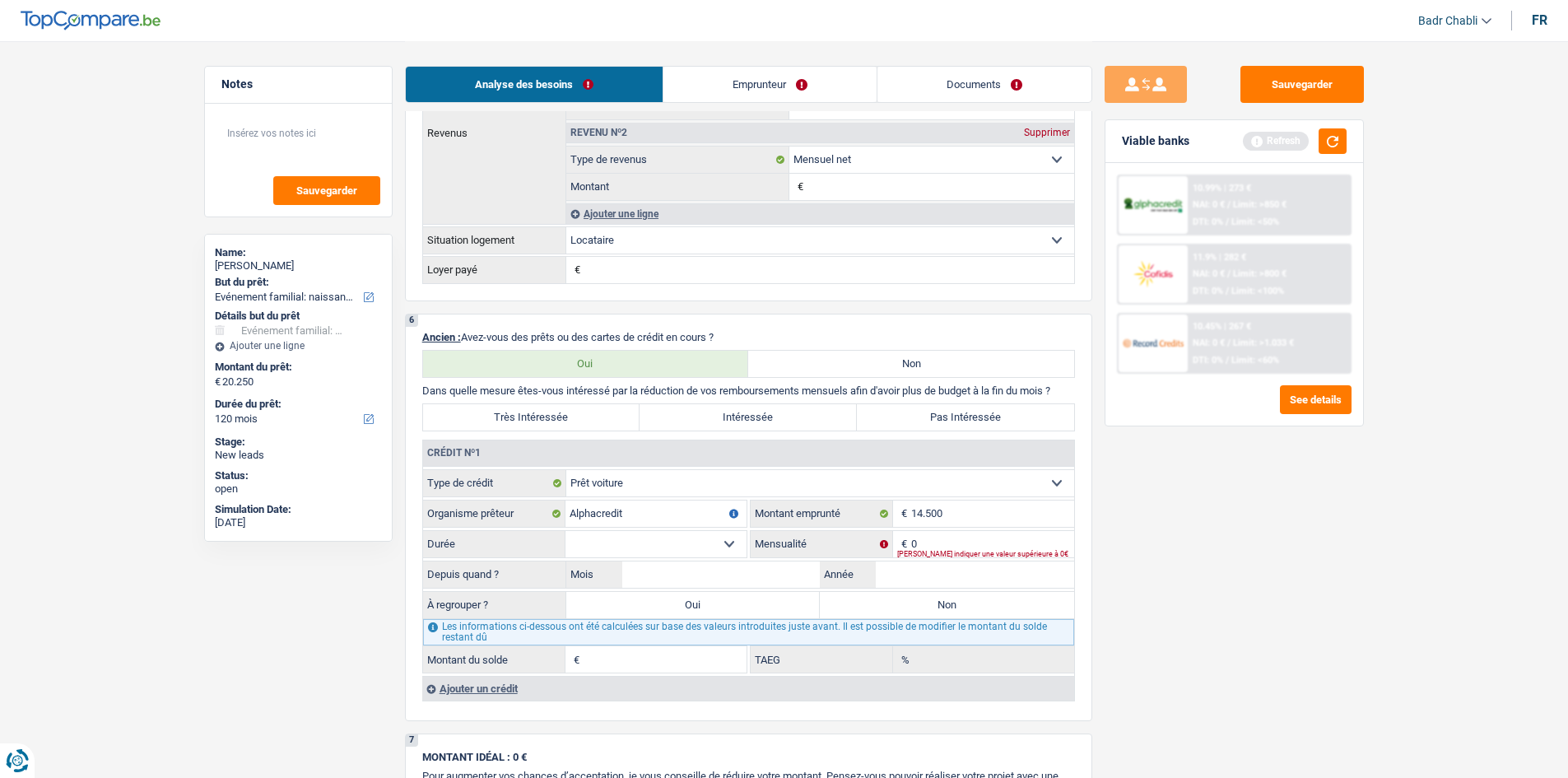
select select "60"
click at [565, 531] on select "12 mois 18 mois 24 mois 30 mois 36 mois 42 mois 48 mois 60 mois Sélectionner un…" at bounding box center [656, 544] width 181 height 27
click at [956, 547] on input "0" at bounding box center [992, 544] width 163 height 27
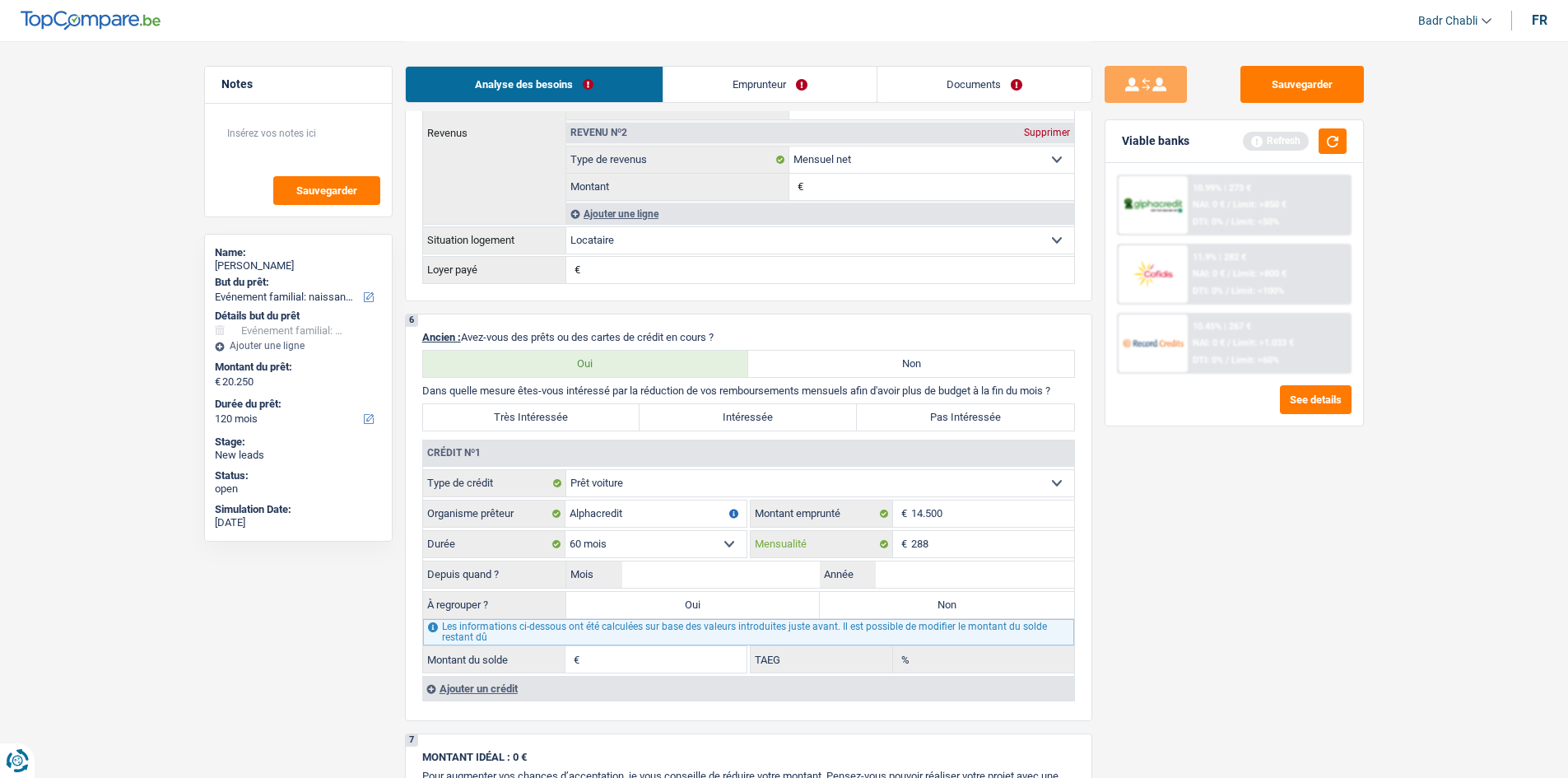
type input "288"
click at [723, 587] on input "Mois" at bounding box center [721, 574] width 198 height 27
click at [728, 587] on input "Mois" at bounding box center [721, 574] width 198 height 27
click at [734, 583] on input "Mois" at bounding box center [721, 574] width 198 height 27
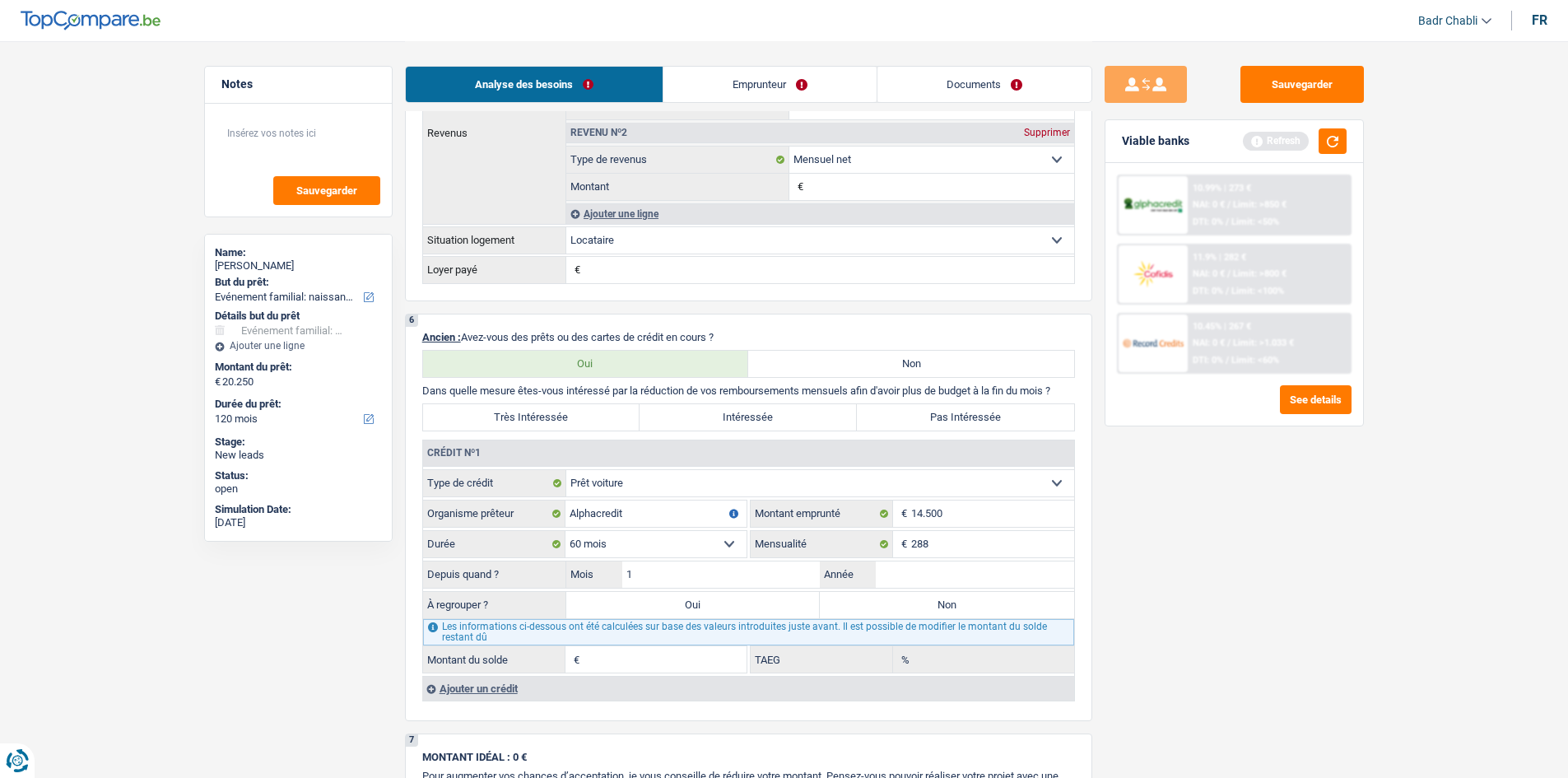
type input "11"
type input "2022"
type input "6.673"
type input "7,37"
click at [1522, 491] on main "Notes Sauvegarder Name: [PERSON_NAME] But du prêt: Confort maison: meubles, tex…" at bounding box center [784, 259] width 1568 height 2658
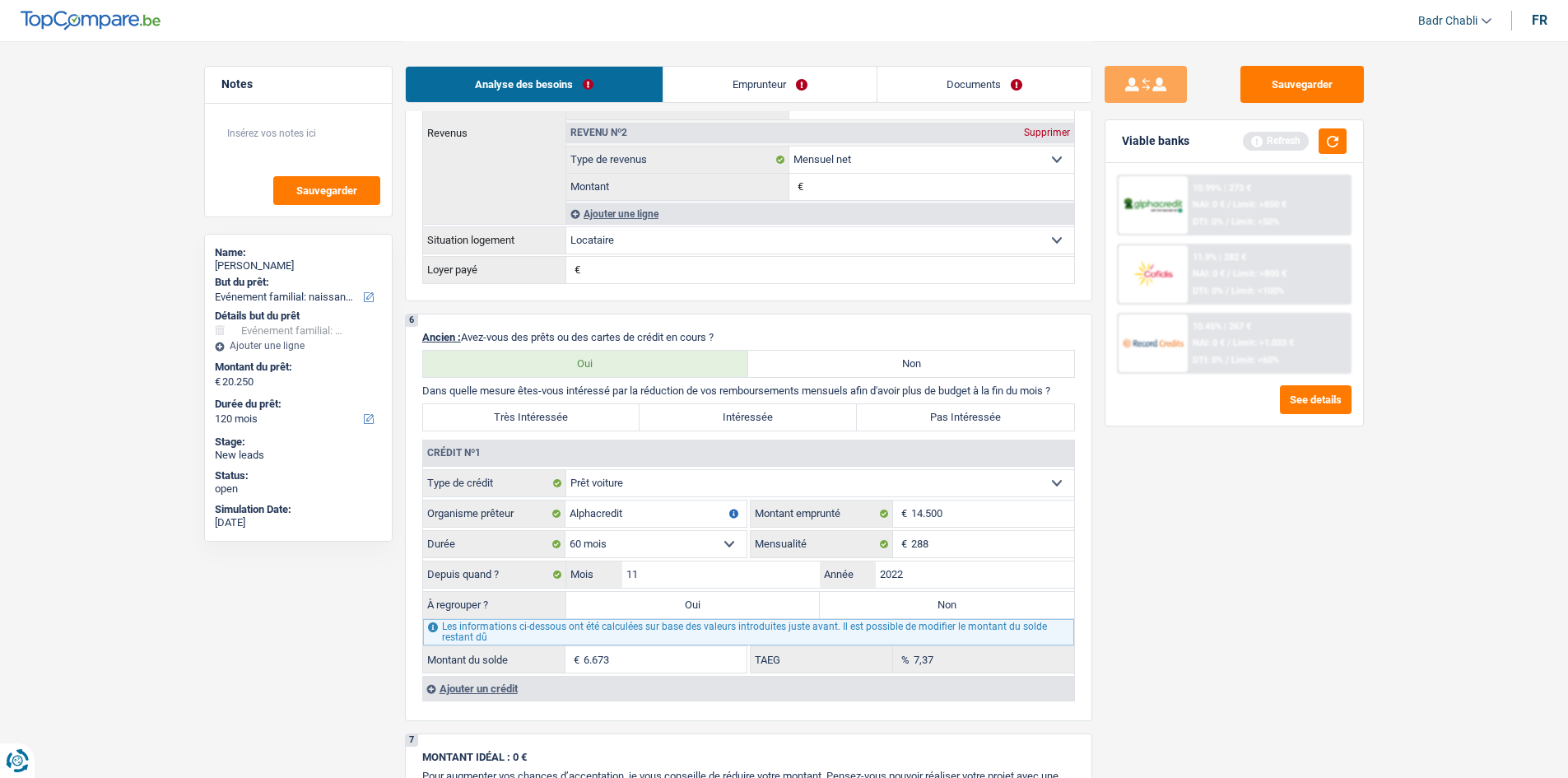
click at [681, 610] on label "Oui" at bounding box center [693, 605] width 254 height 27
click at [681, 610] on input "Oui" at bounding box center [693, 605] width 254 height 27
radio input "true"
type input "26.923"
type input "6.673"
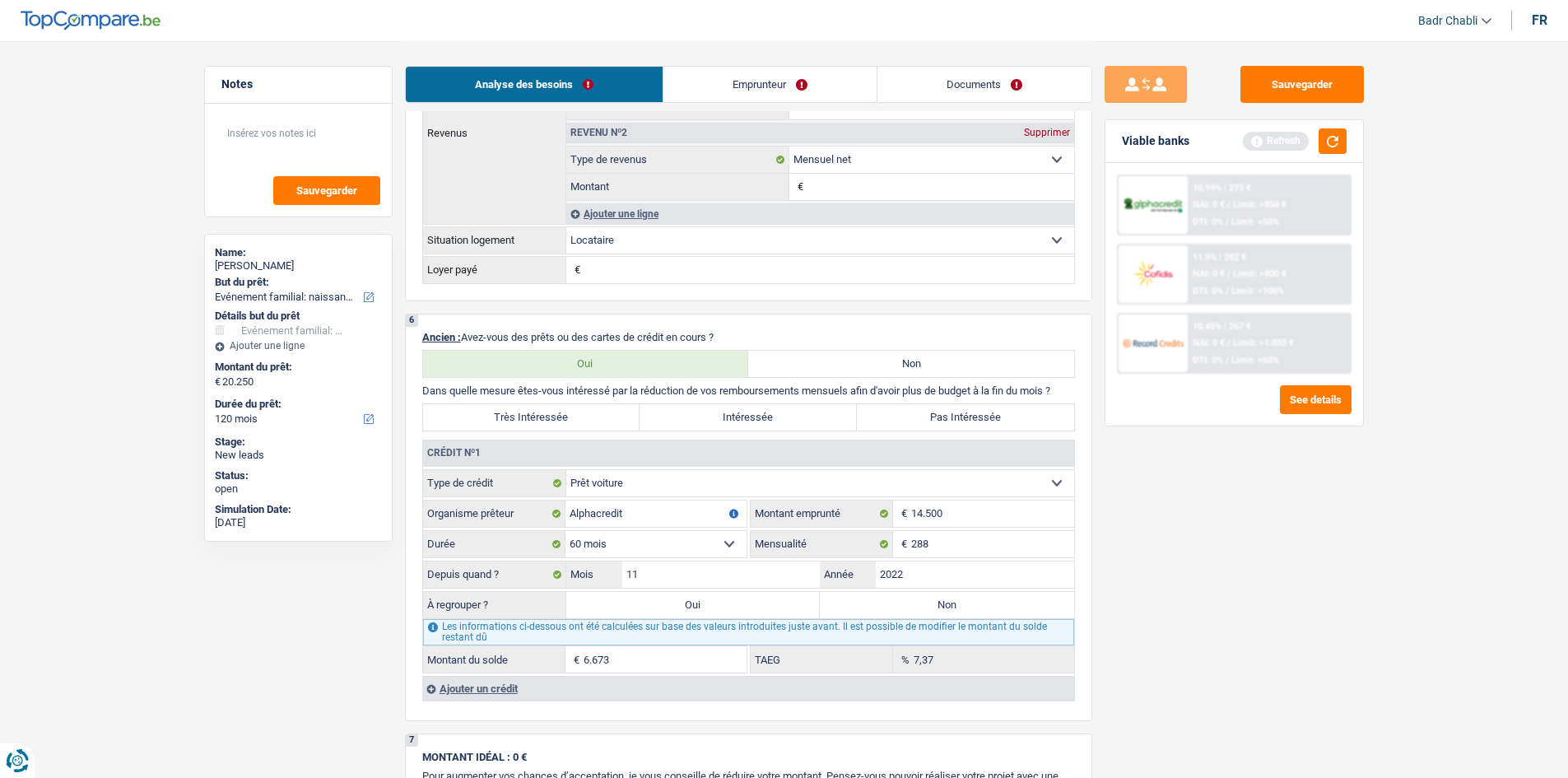
select select
type input "6.673"
select select
select select "refinancing"
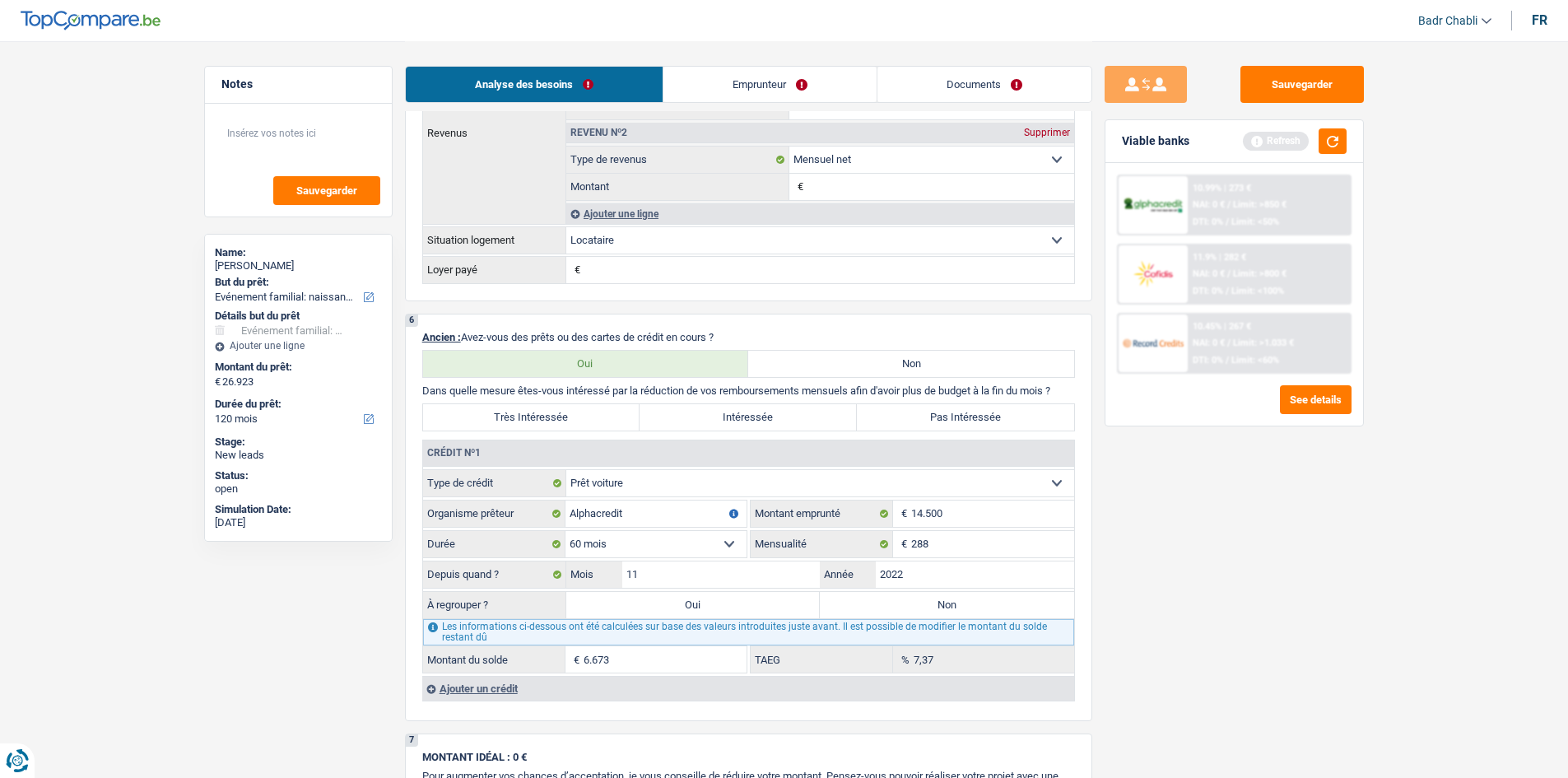
select select "refinancing"
select select "familyEvent"
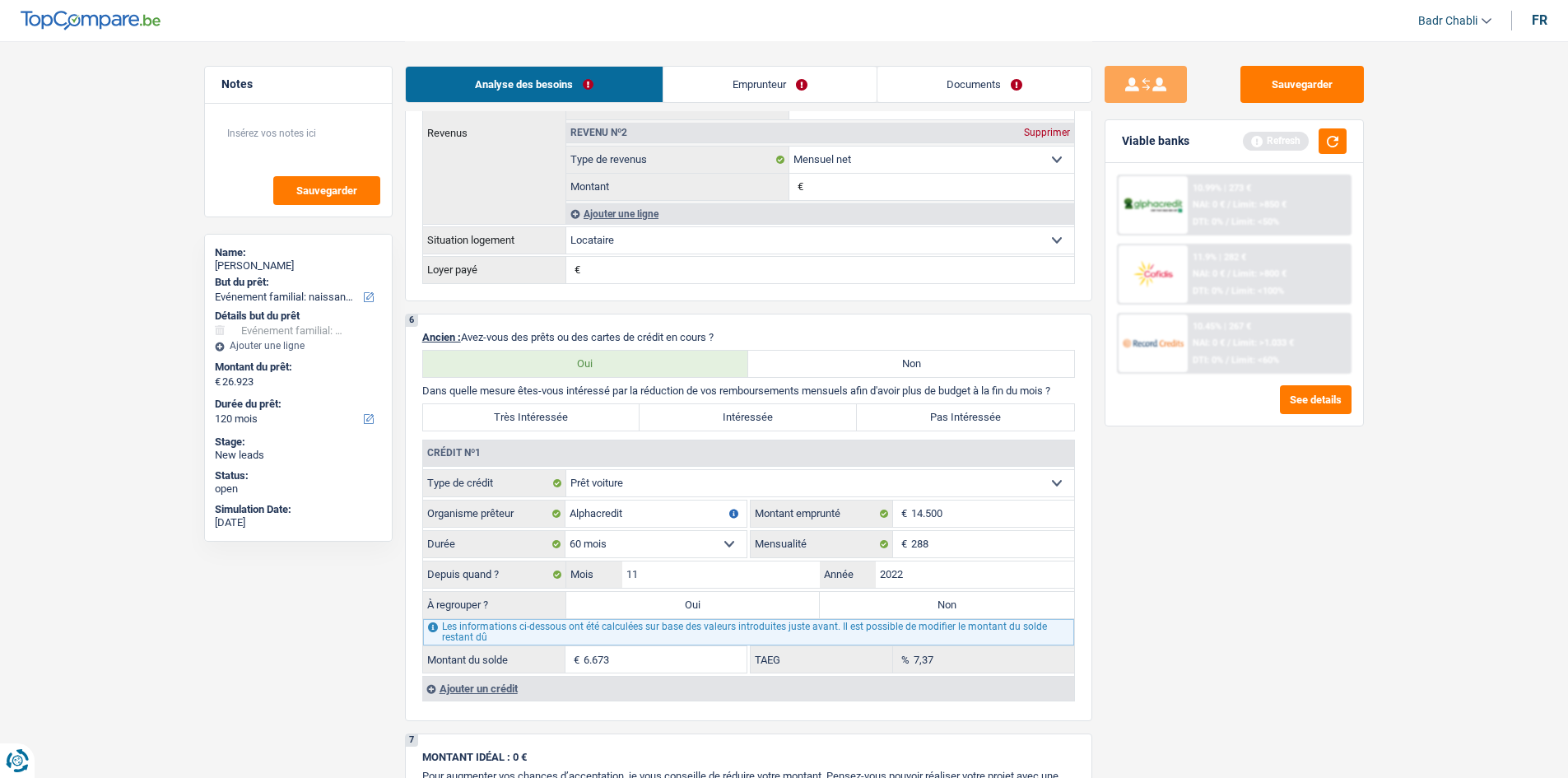
select select "familyEvent"
select select "false"
select select "familyEvent"
select select "false"
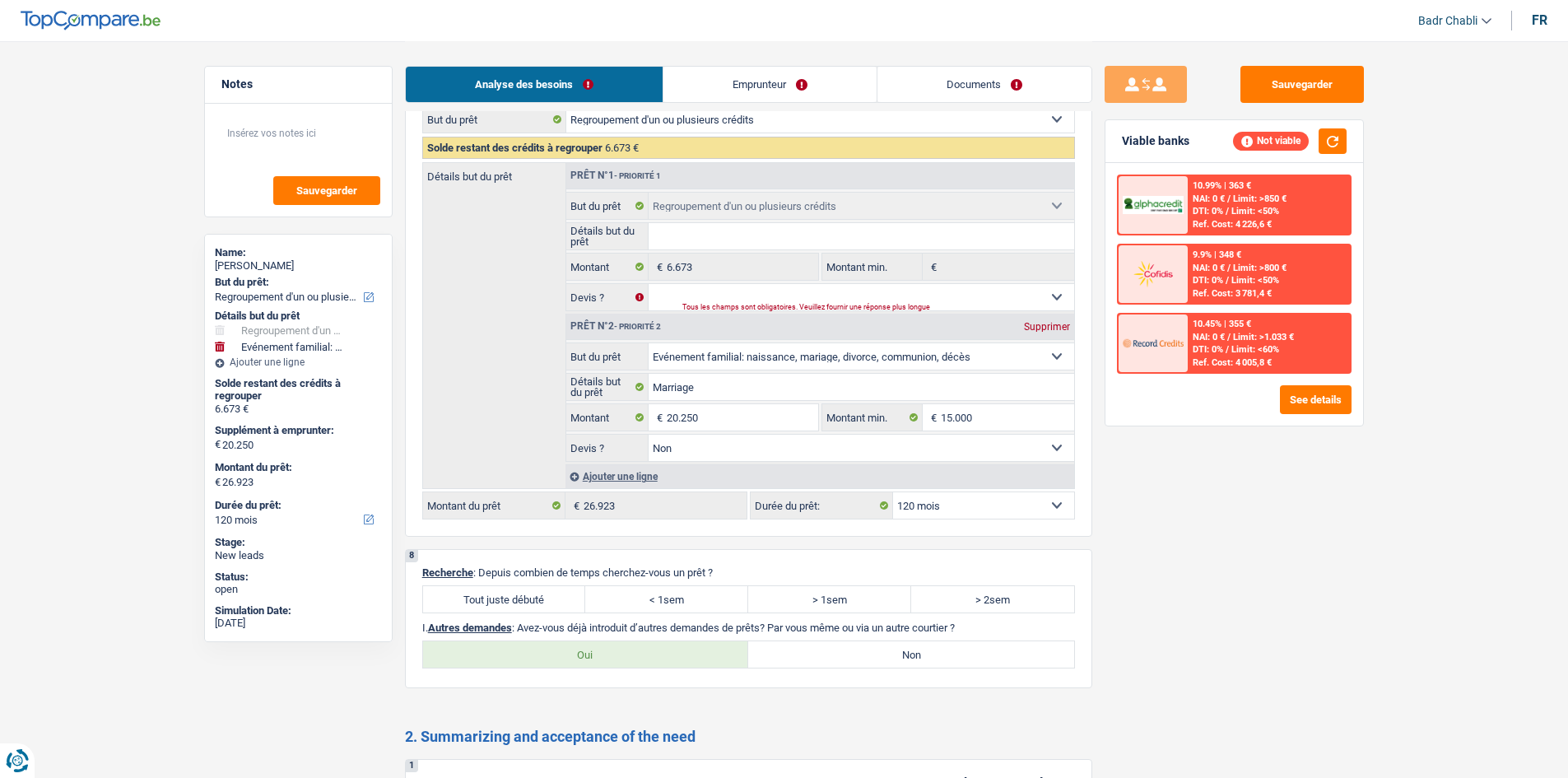
scroll to position [2222, 0]
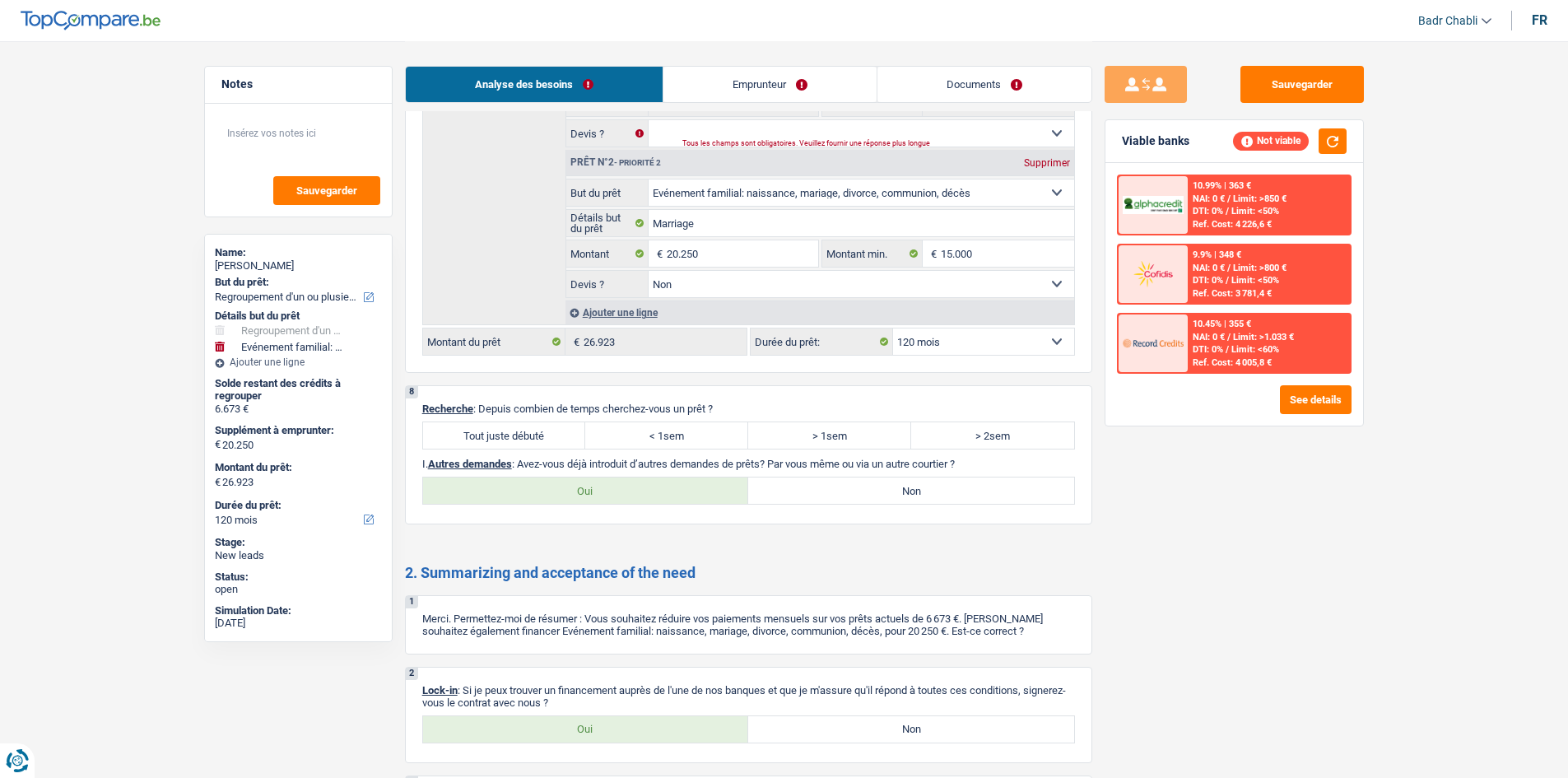
click at [528, 435] on label "Tout juste débuté" at bounding box center [504, 436] width 163 height 27
click at [528, 435] on input "Tout juste débuté" at bounding box center [504, 436] width 163 height 27
radio input "true"
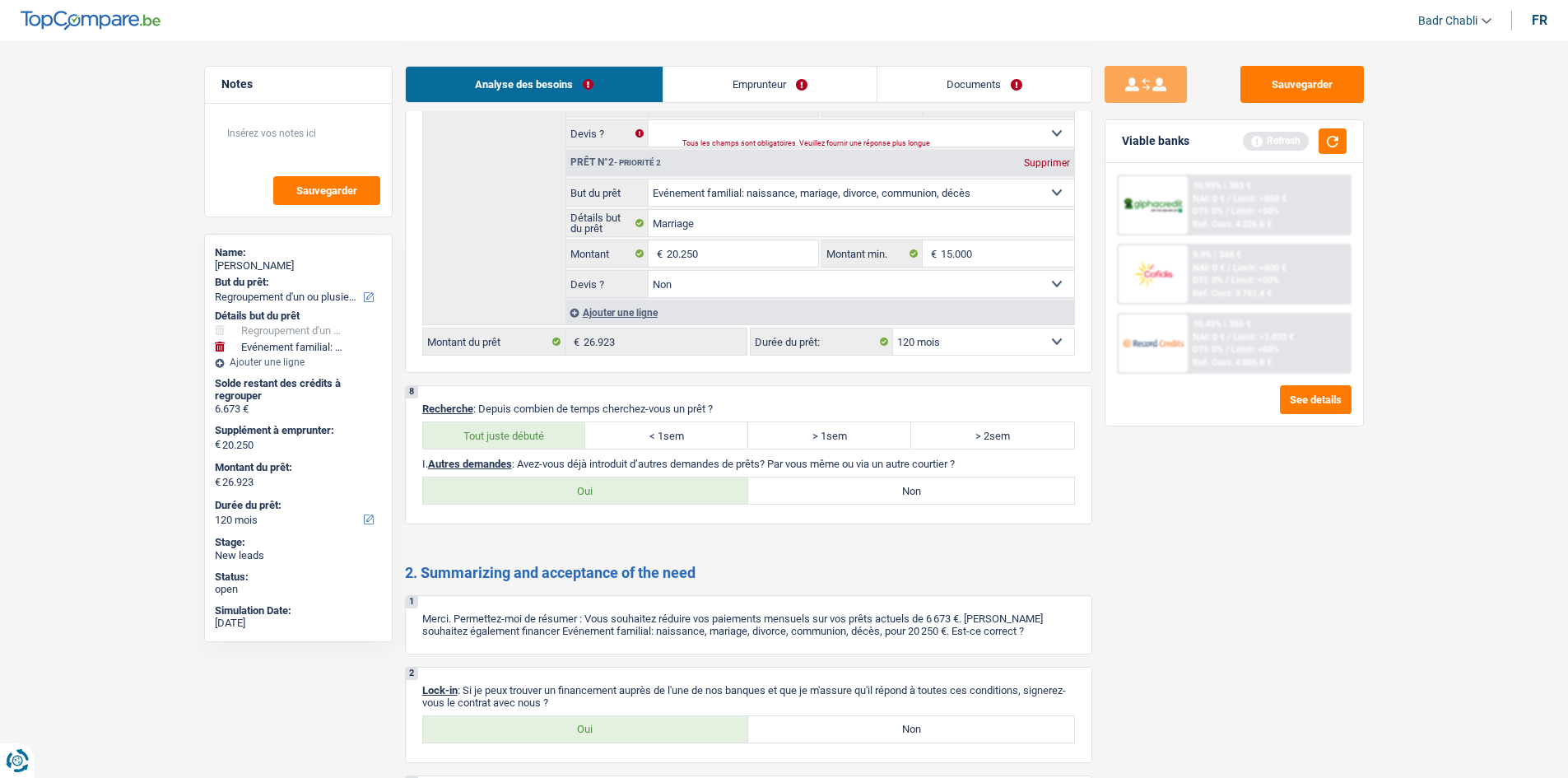
click at [878, 496] on label "Non" at bounding box center [911, 491] width 326 height 27
click at [878, 496] on input "Non" at bounding box center [911, 491] width 326 height 27
radio input "true"
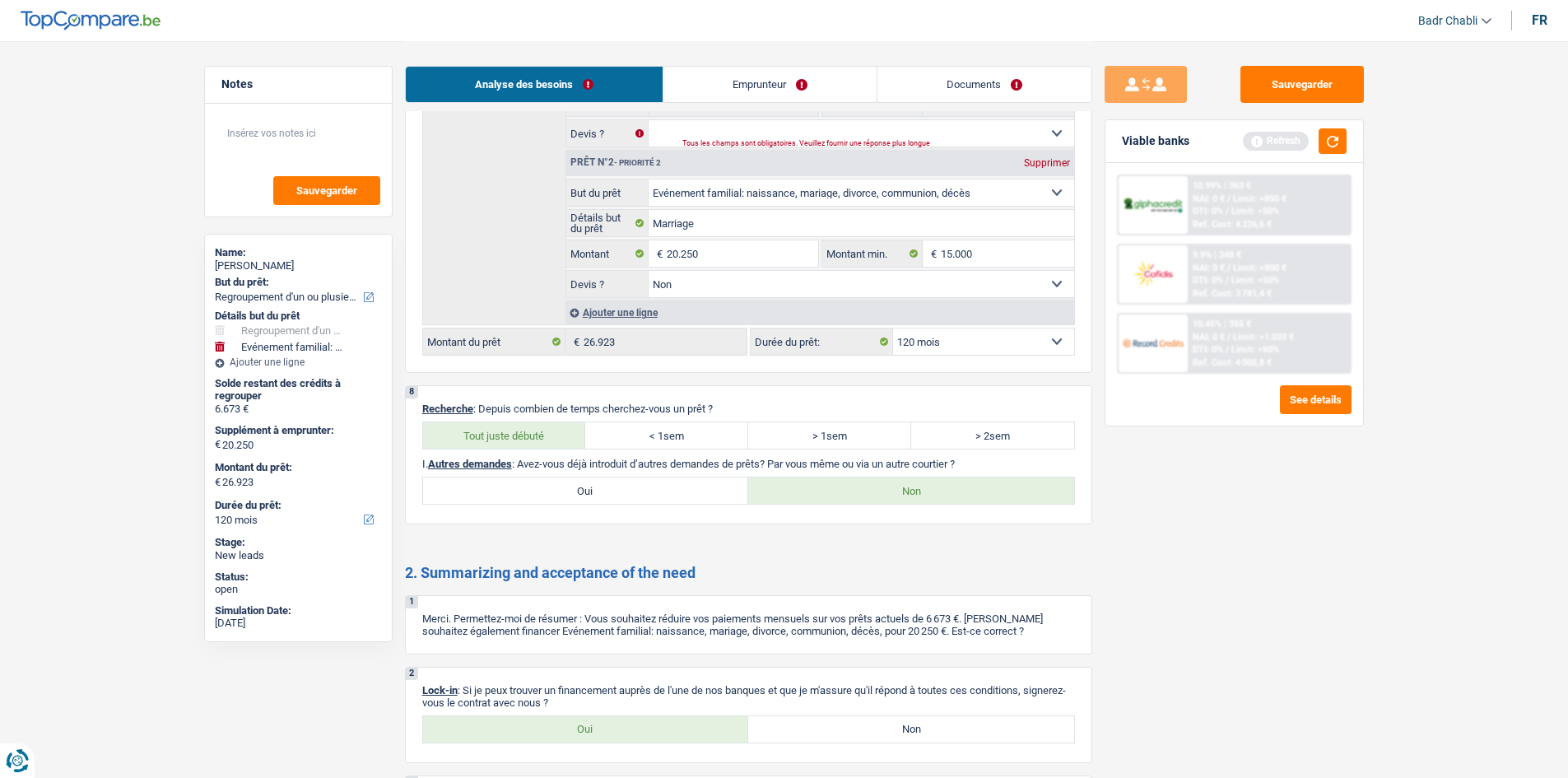
click at [632, 731] on label "Oui" at bounding box center [586, 729] width 326 height 27
click at [632, 731] on input "Oui" at bounding box center [586, 729] width 326 height 27
radio input "true"
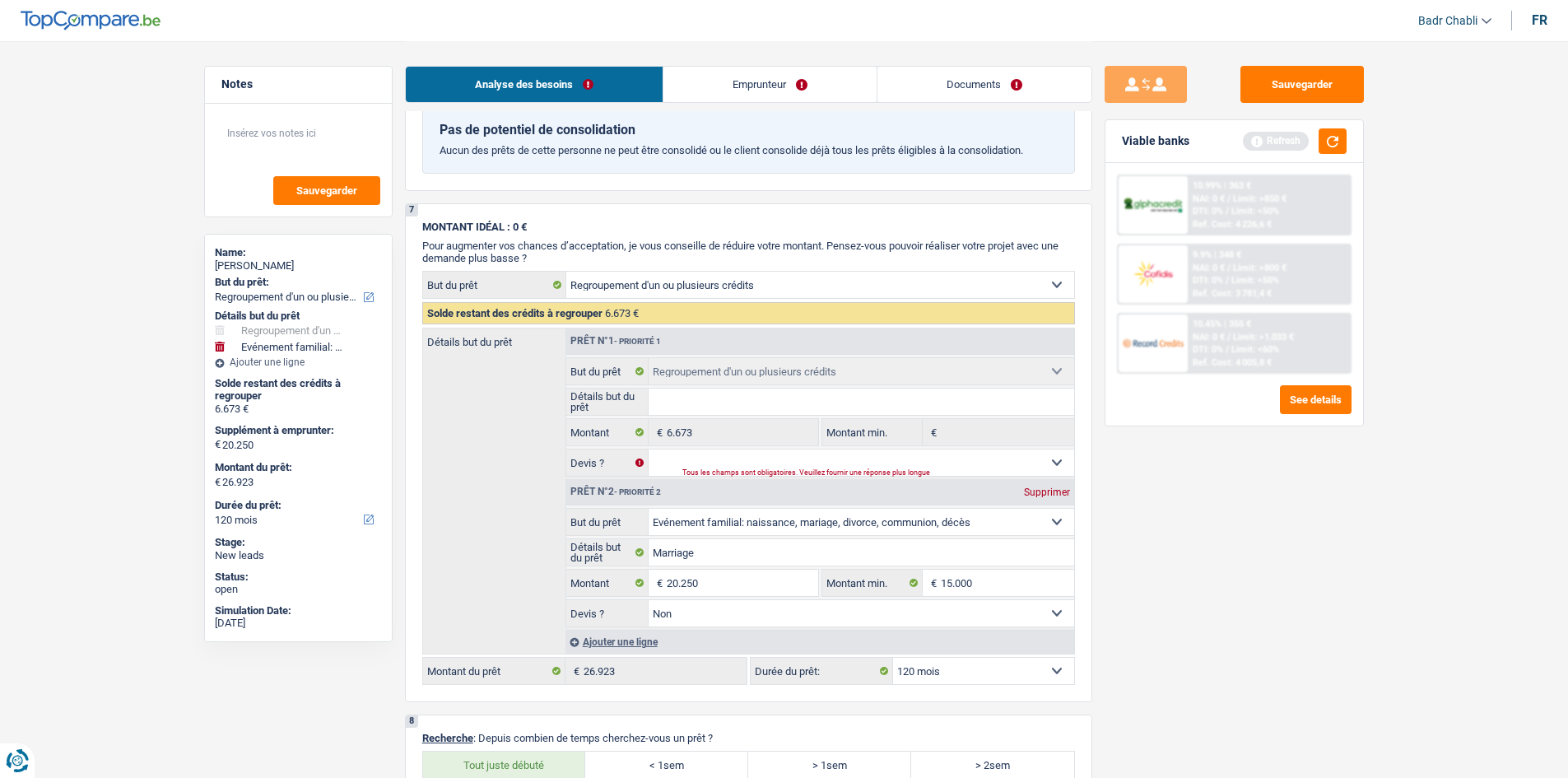
scroll to position [1399, 0]
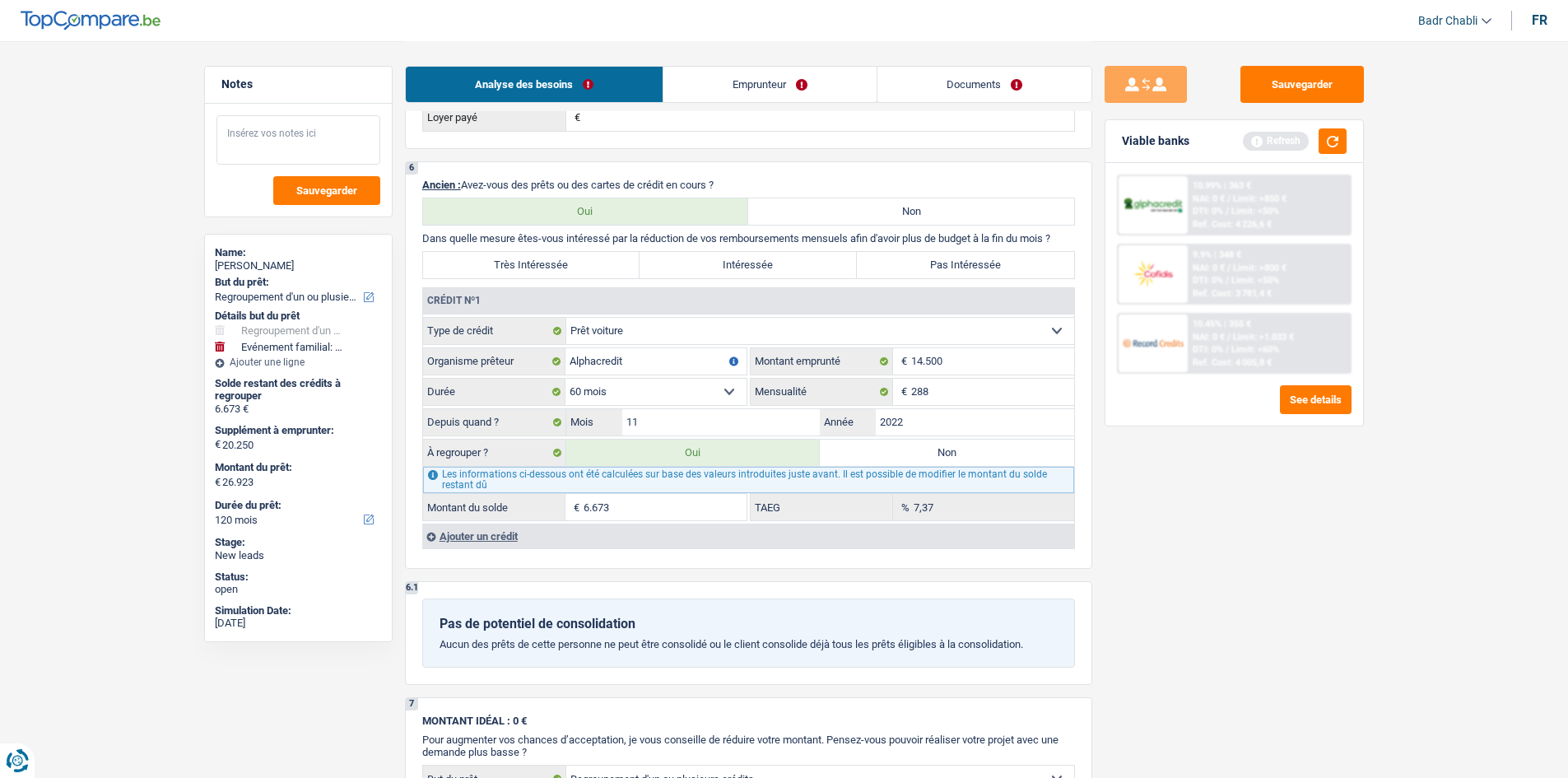
click at [306, 132] on textarea at bounding box center [299, 140] width 164 height 49
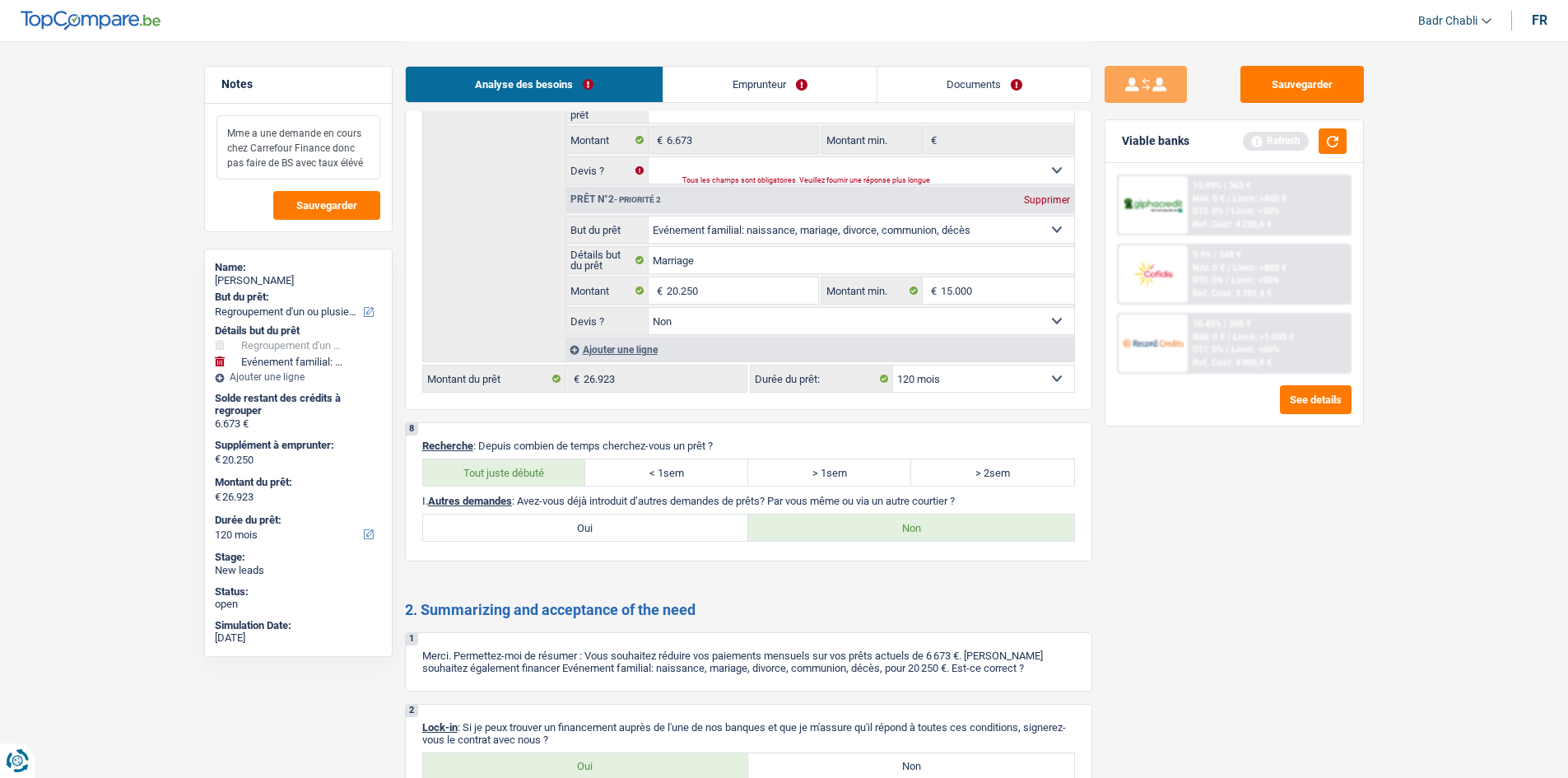
scroll to position [2363, 0]
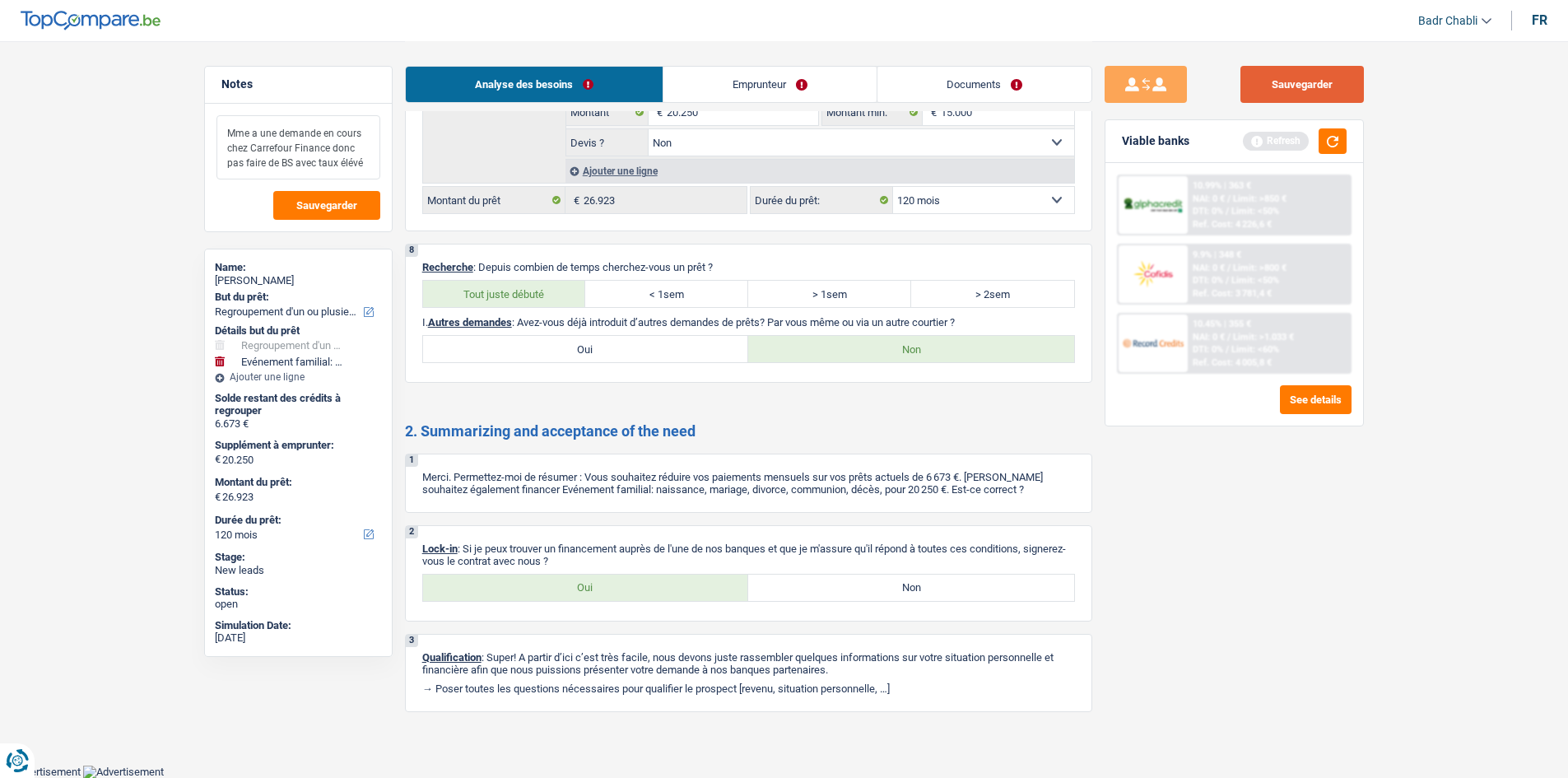
type textarea "Mme a une demande en cours chez Carrefour Finance donc pas faire de BS avec tau…"
click at [1297, 83] on button "Sauvegarder" at bounding box center [1303, 84] width 124 height 37
click at [1307, 88] on button "Sauvegarder" at bounding box center [1303, 84] width 124 height 37
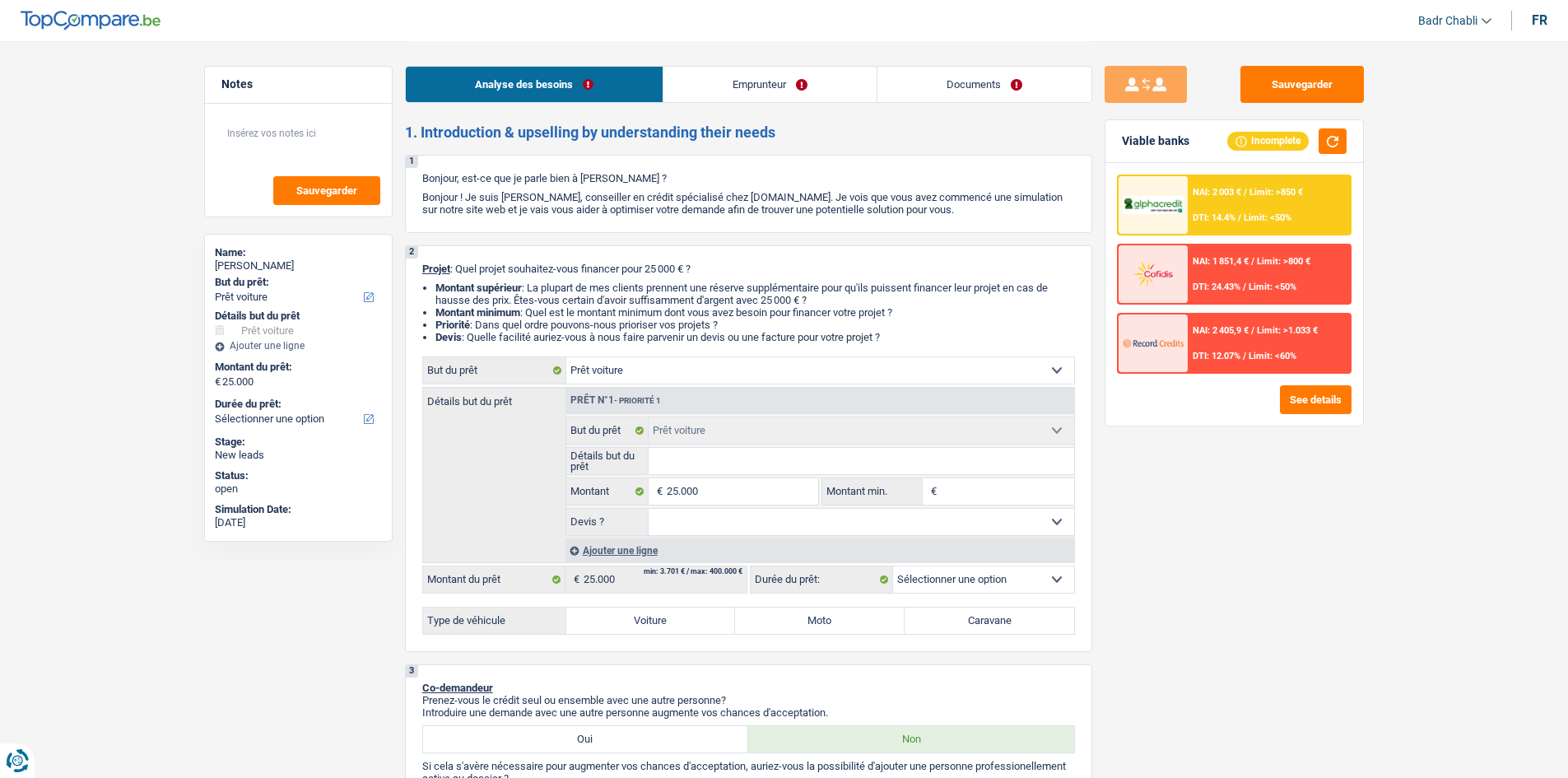
select select "car"
select select "privateEmployee"
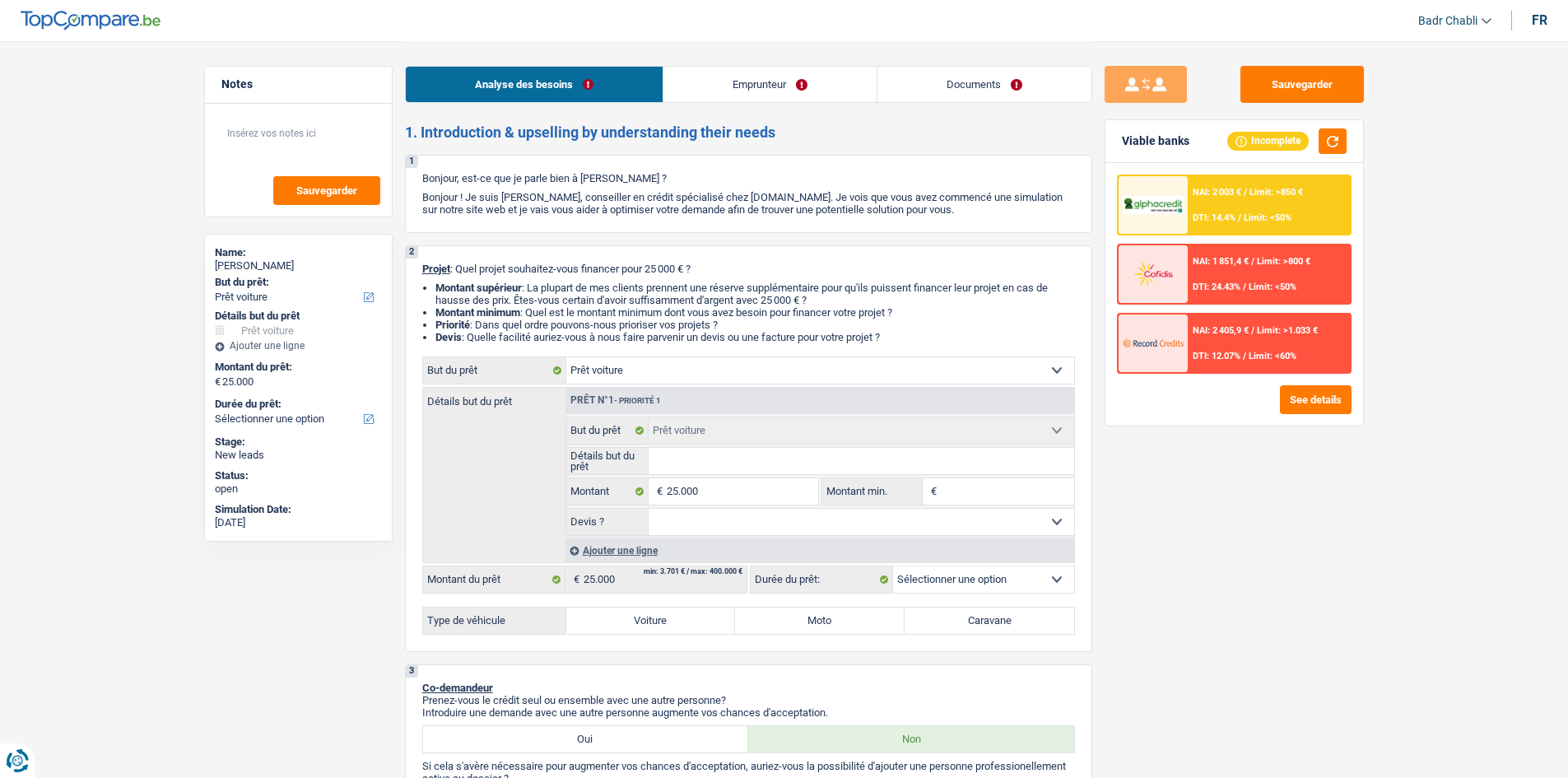
select select "netSalary"
select select "mealVouchers"
select select "liveWithParents"
select select "car"
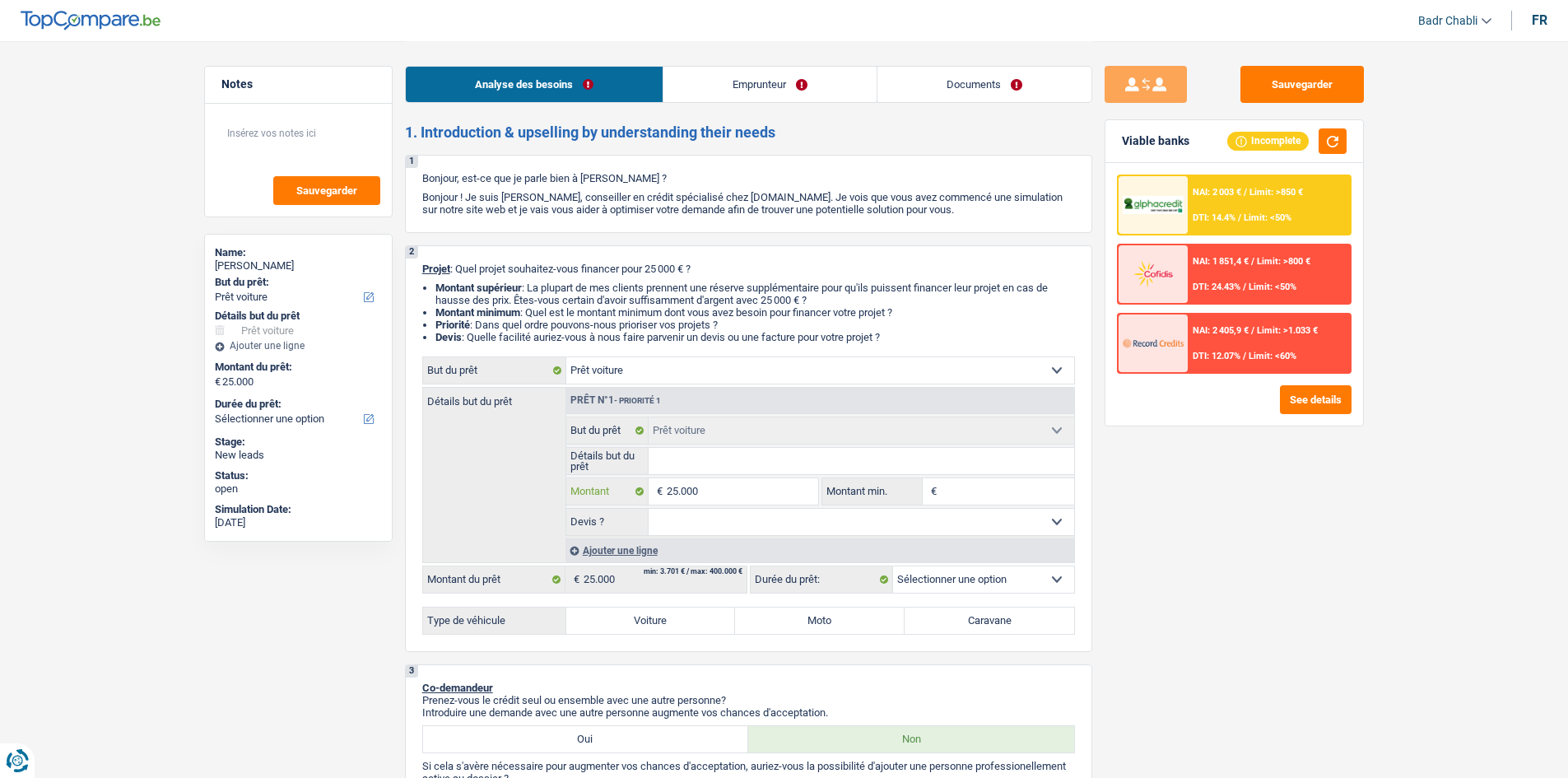
click at [714, 496] on input "25.000" at bounding box center [742, 492] width 150 height 27
click at [666, 613] on label "Voiture" at bounding box center [651, 620] width 169 height 27
click at [666, 613] on input "Voiture" at bounding box center [651, 620] width 169 height 27
radio input "true"
select select "60"
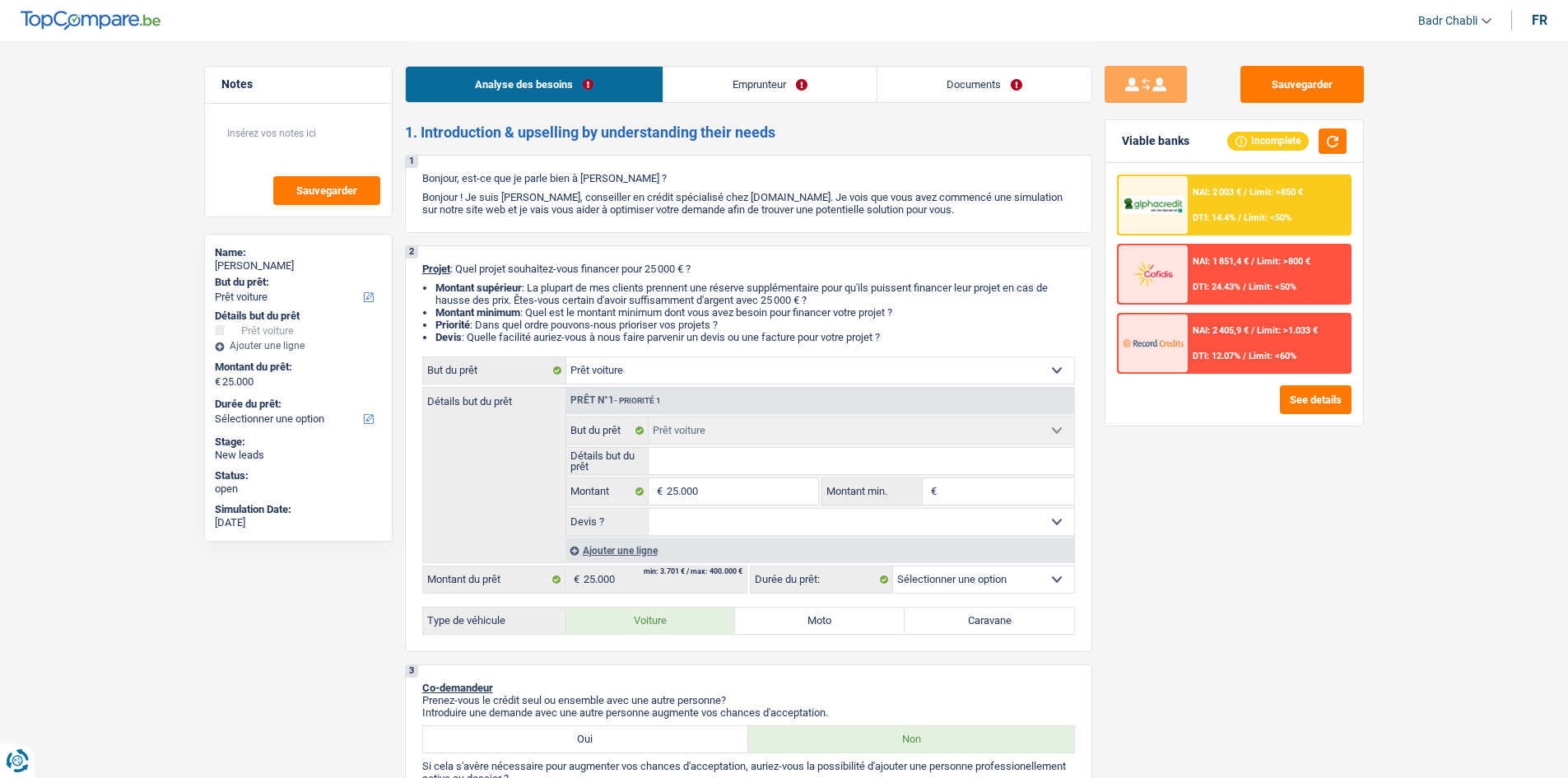
select select "60"
radio input "true"
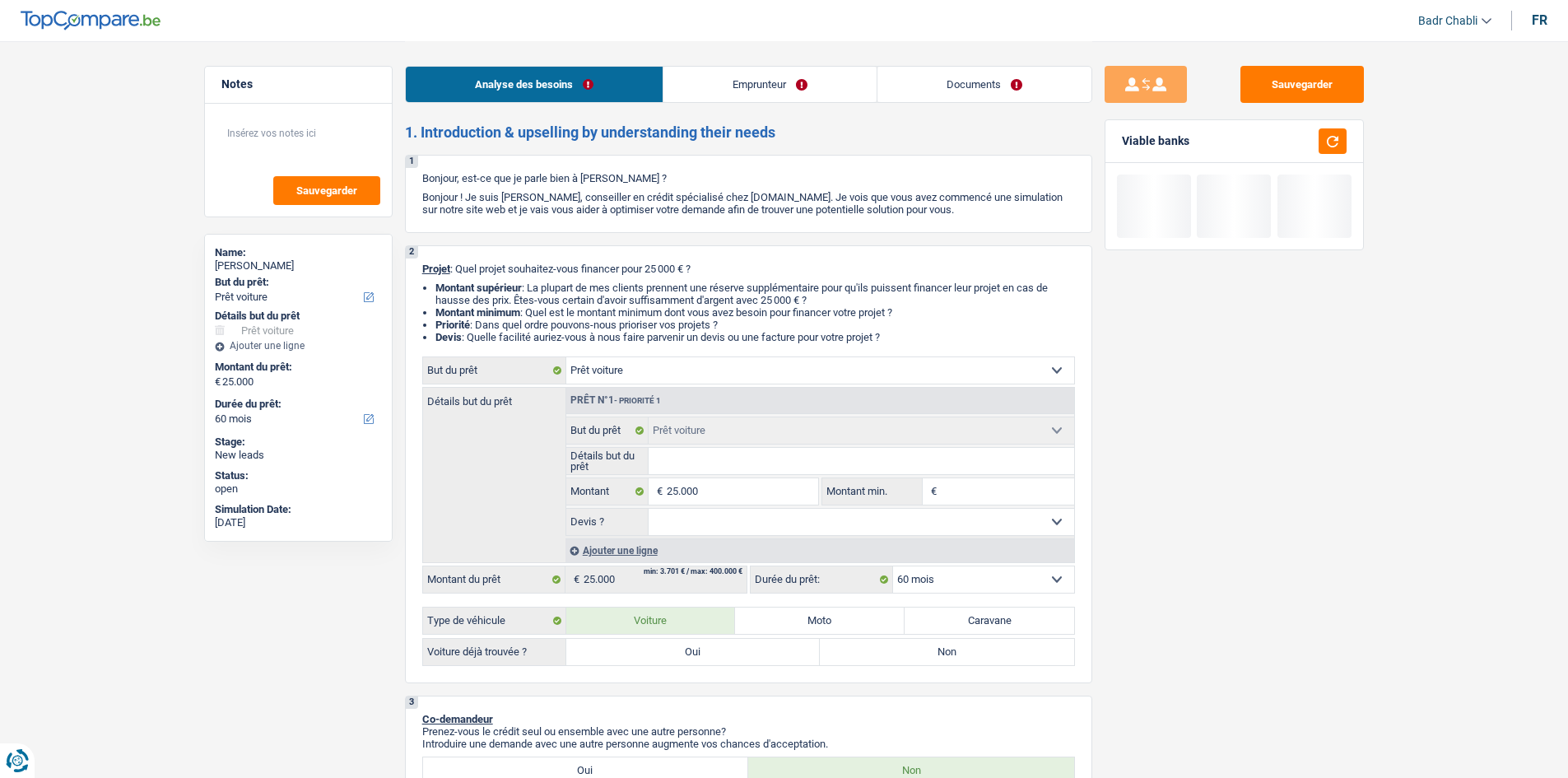
click at [691, 653] on label "Oui" at bounding box center [693, 652] width 254 height 27
click at [691, 653] on input "Oui" at bounding box center [693, 652] width 254 height 27
radio input "true"
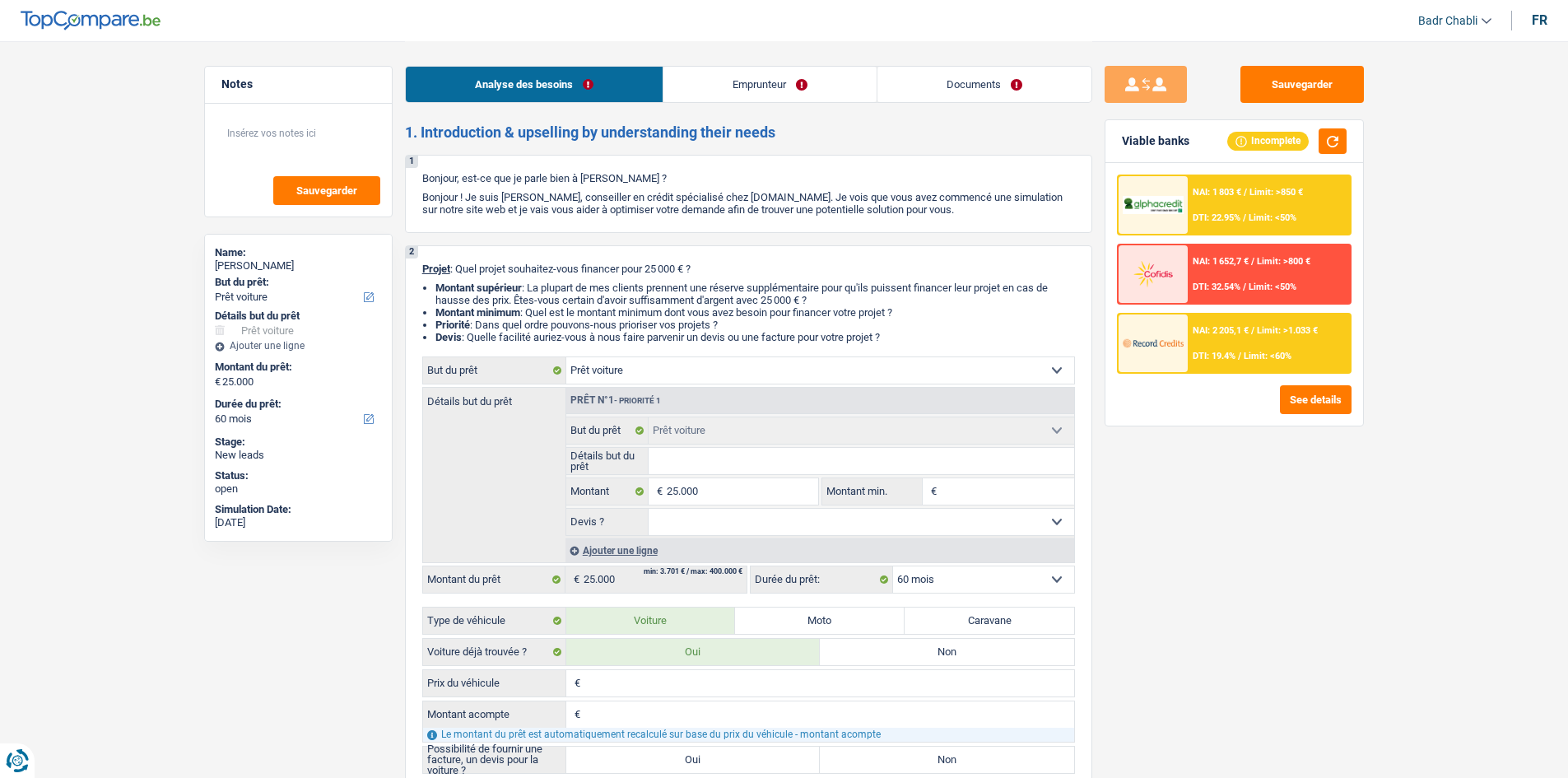
click at [826, 524] on select "Oui Non Non répondu Sélectionner une option" at bounding box center [861, 522] width 425 height 27
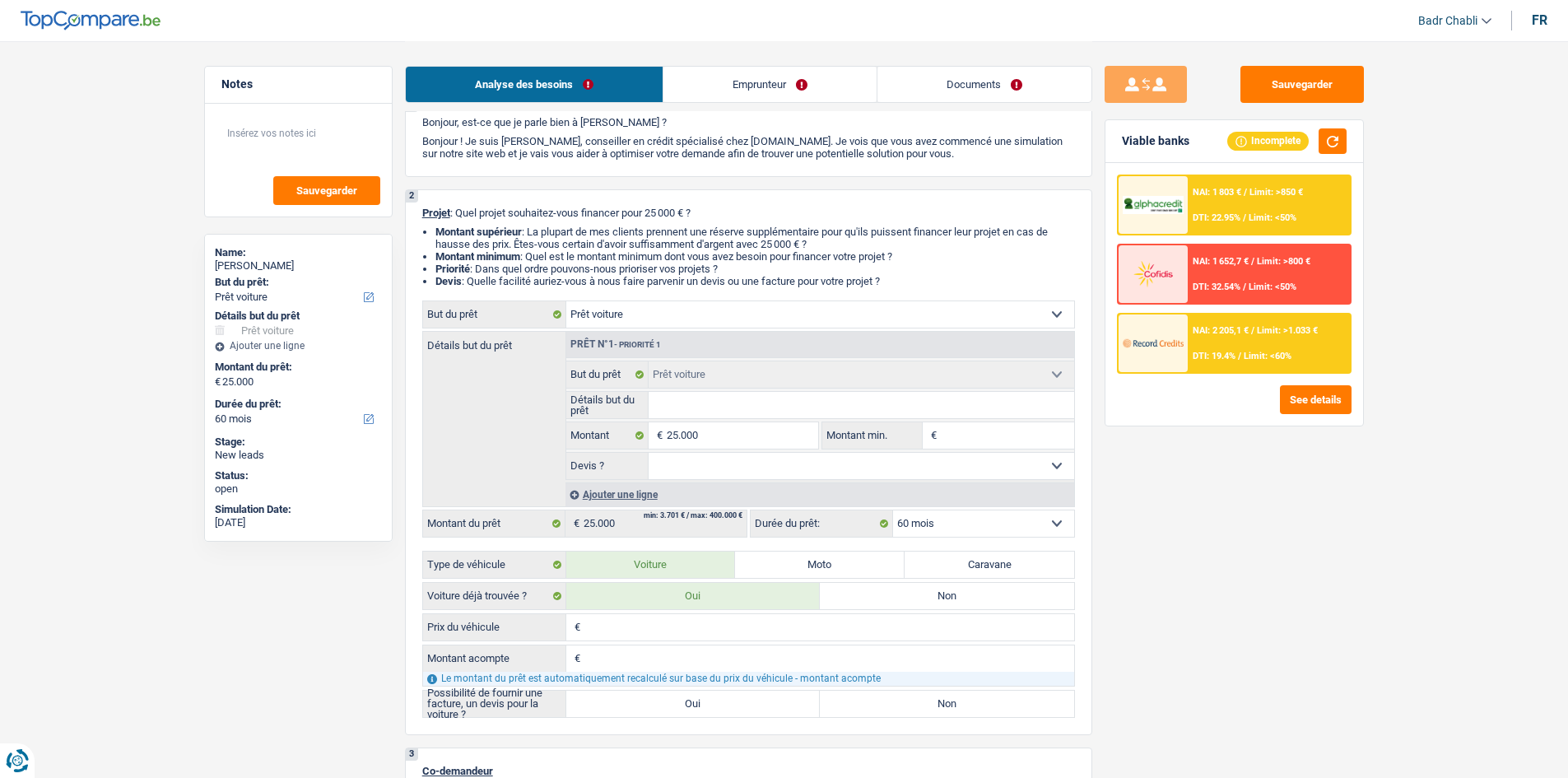
scroll to position [165, 0]
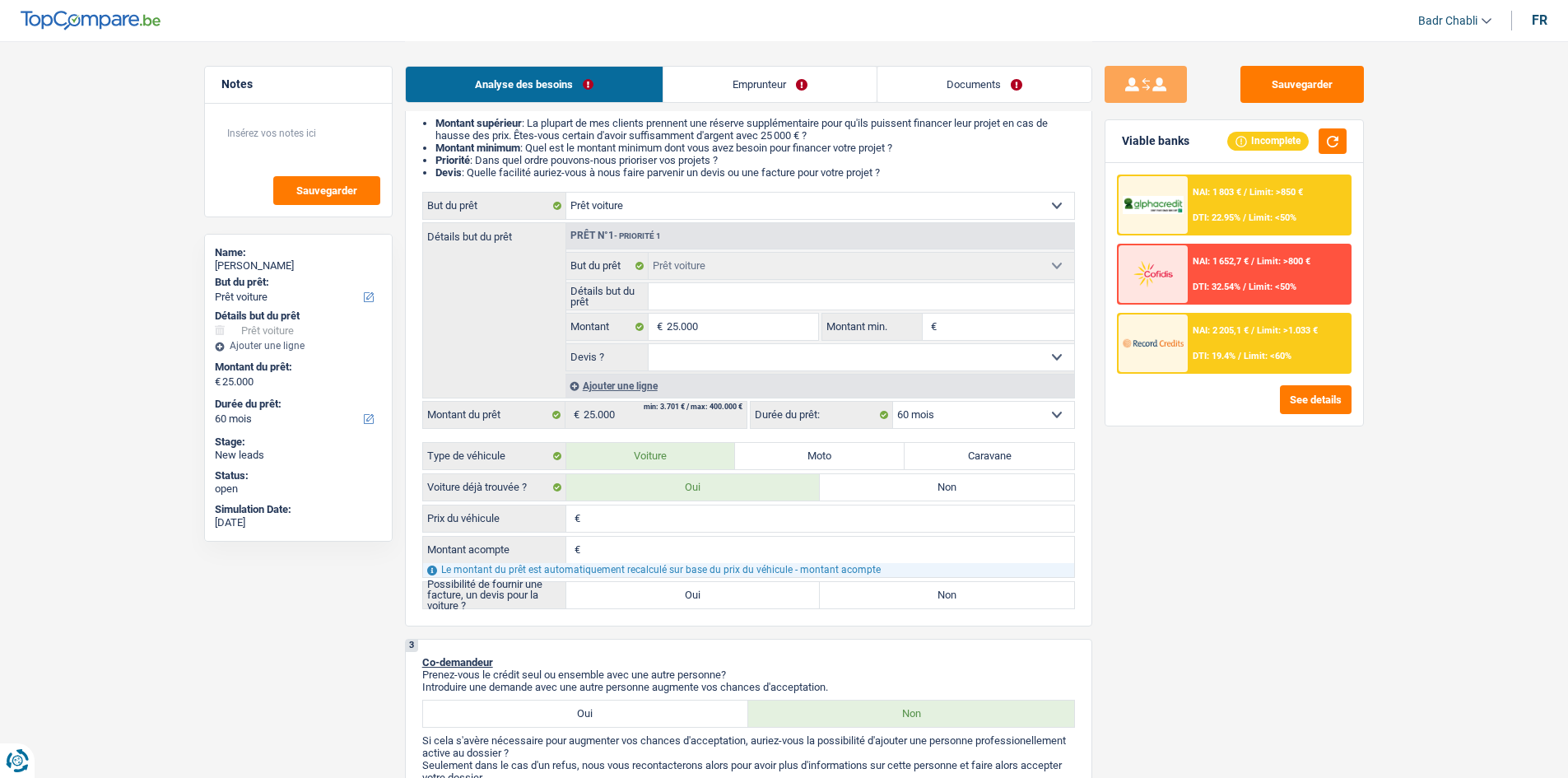
click at [771, 298] on input "Détails but du prêt" at bounding box center [861, 297] width 425 height 27
click at [703, 594] on label "Oui" at bounding box center [693, 595] width 254 height 27
click at [703, 594] on input "Oui" at bounding box center [693, 595] width 254 height 27
radio input "true"
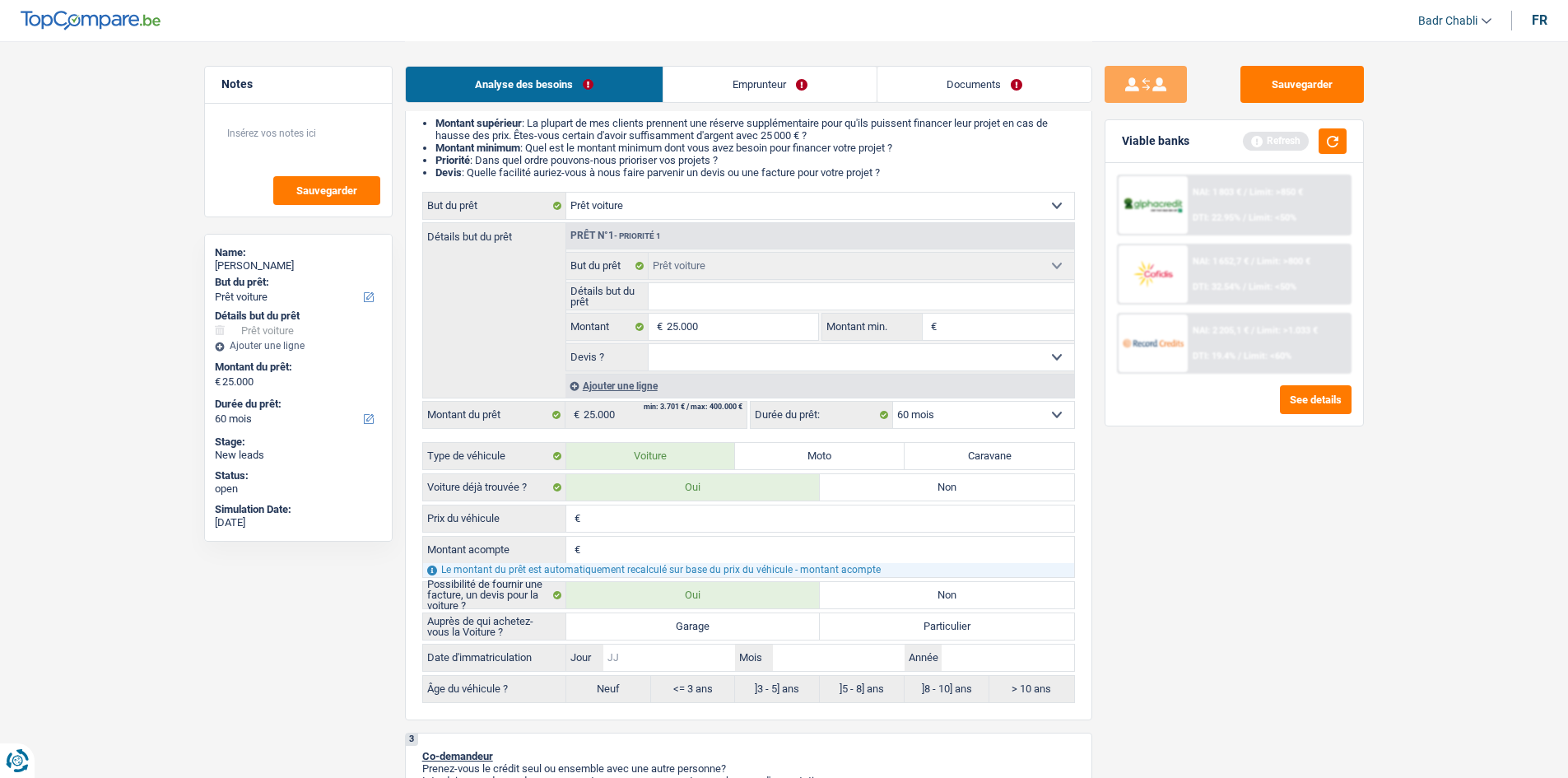
click at [698, 657] on input "Jour" at bounding box center [669, 657] width 131 height 27
type input "0"
type input "01"
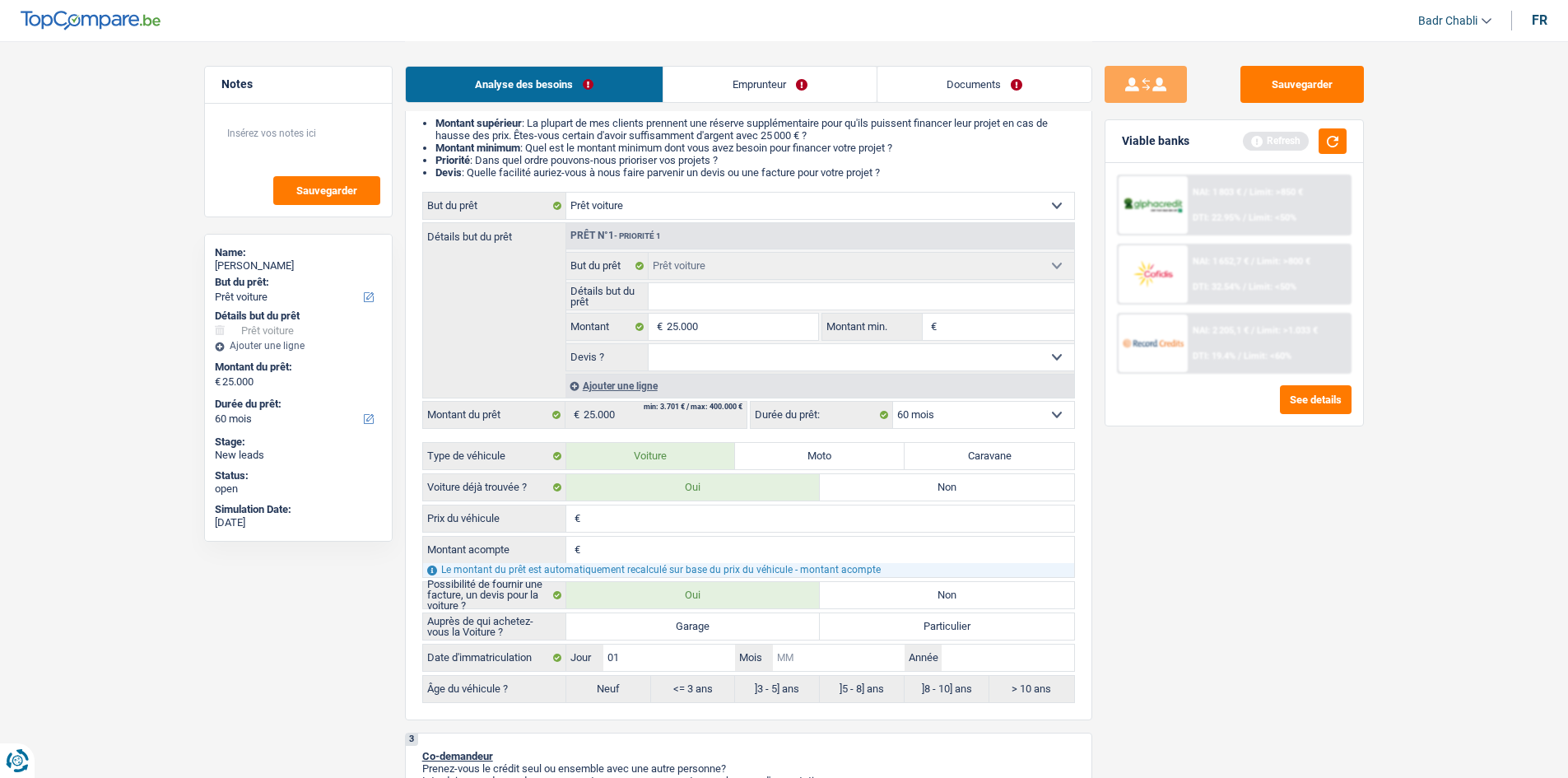
type input "0"
type input "01"
type input "2"
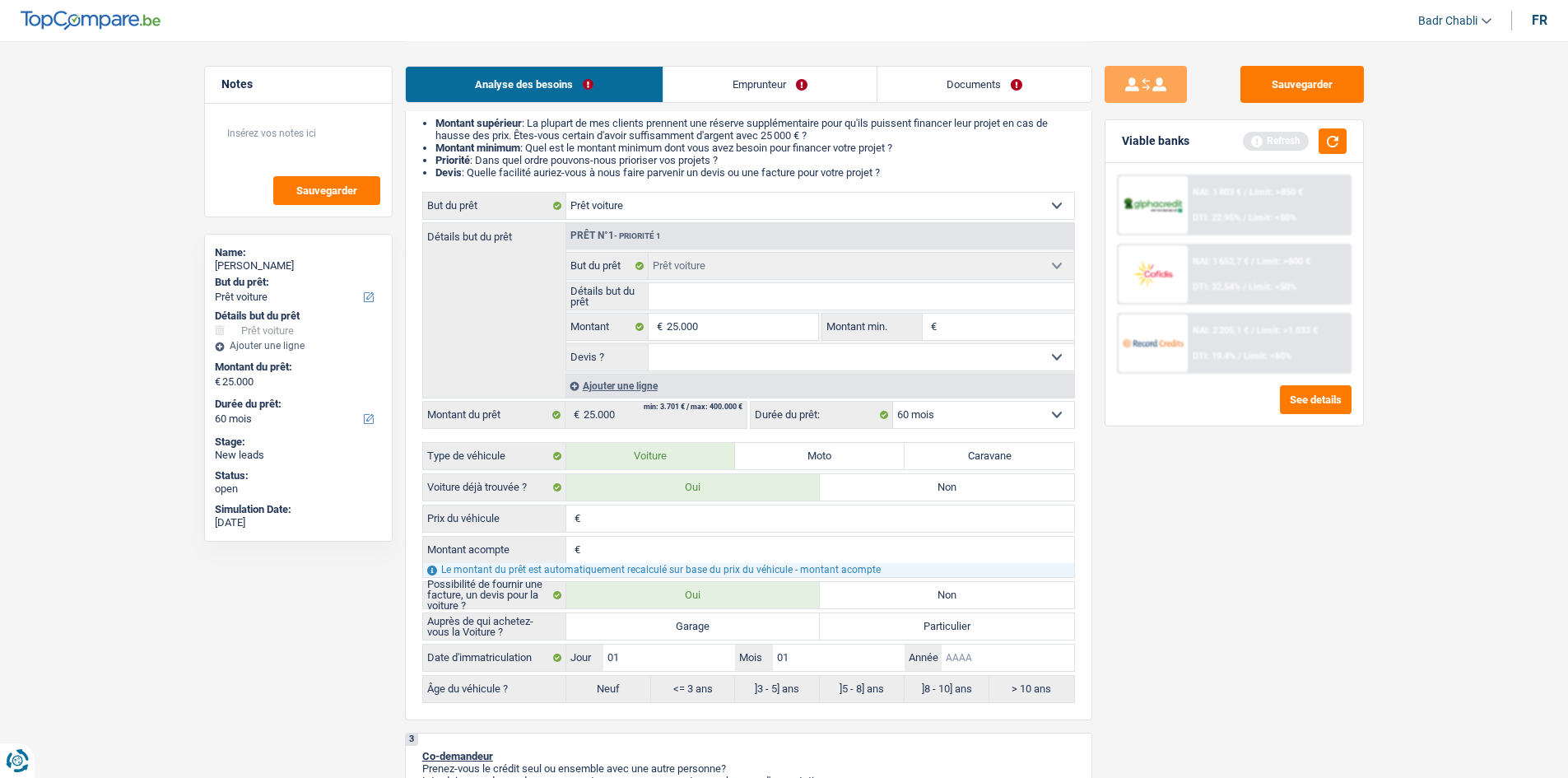
type input "2"
type input "20"
type input "202"
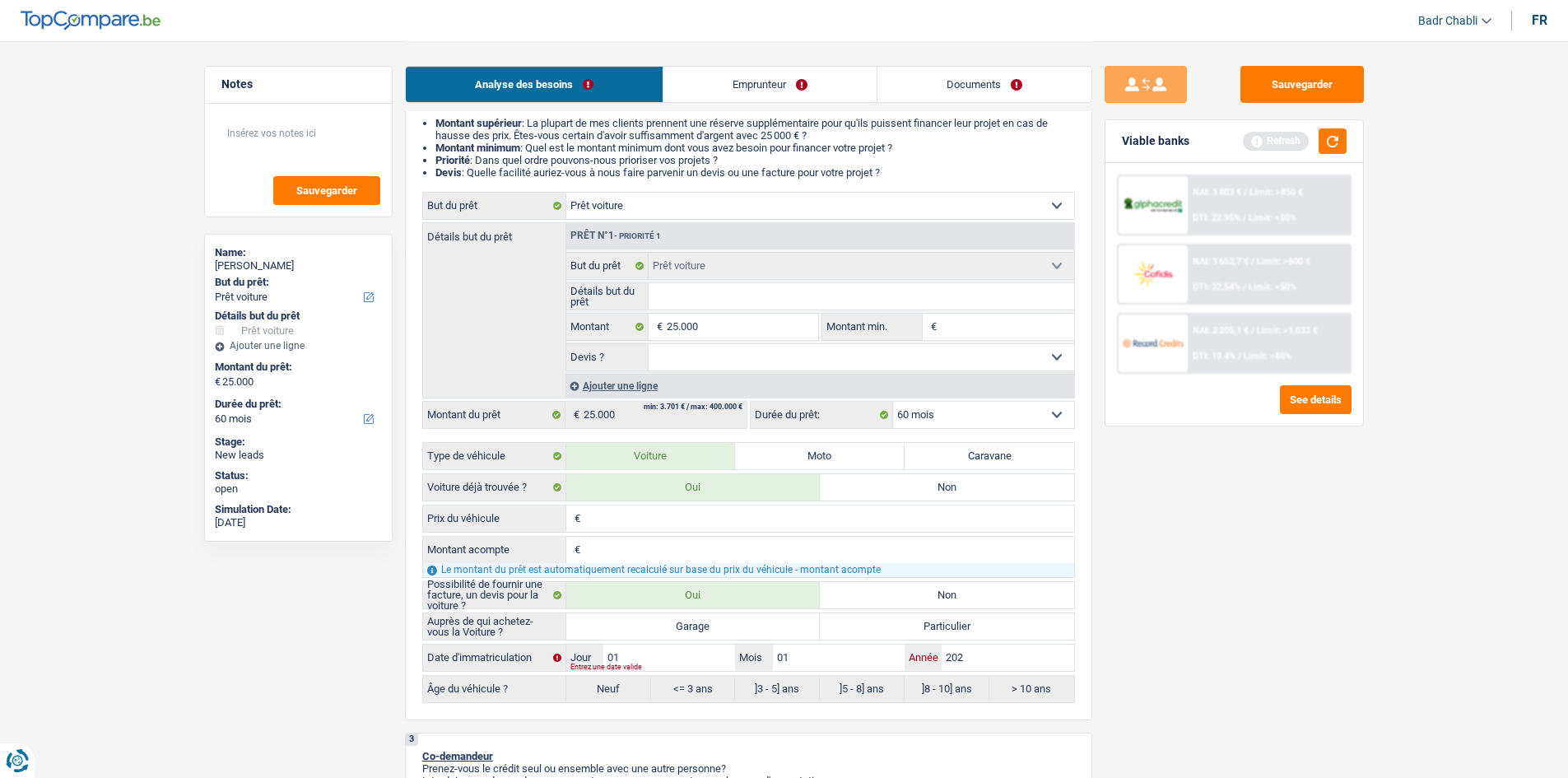
type input "2020"
radio input "false"
radio input "true"
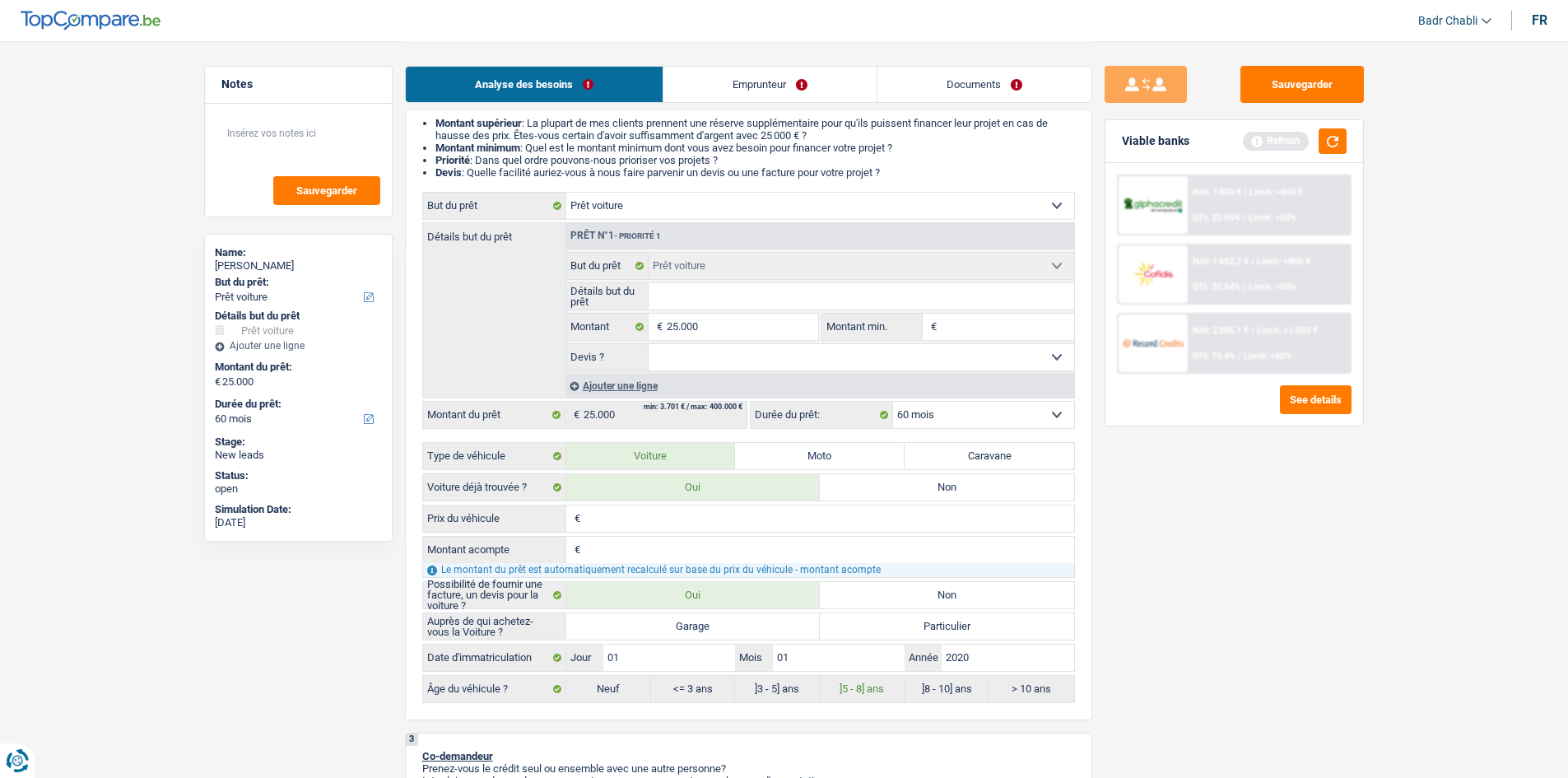
click at [718, 628] on label "Garage" at bounding box center [693, 627] width 254 height 27
click at [718, 628] on input "Garage" at bounding box center [693, 627] width 254 height 27
radio input "true"
click at [1334, 146] on button "button" at bounding box center [1332, 141] width 28 height 26
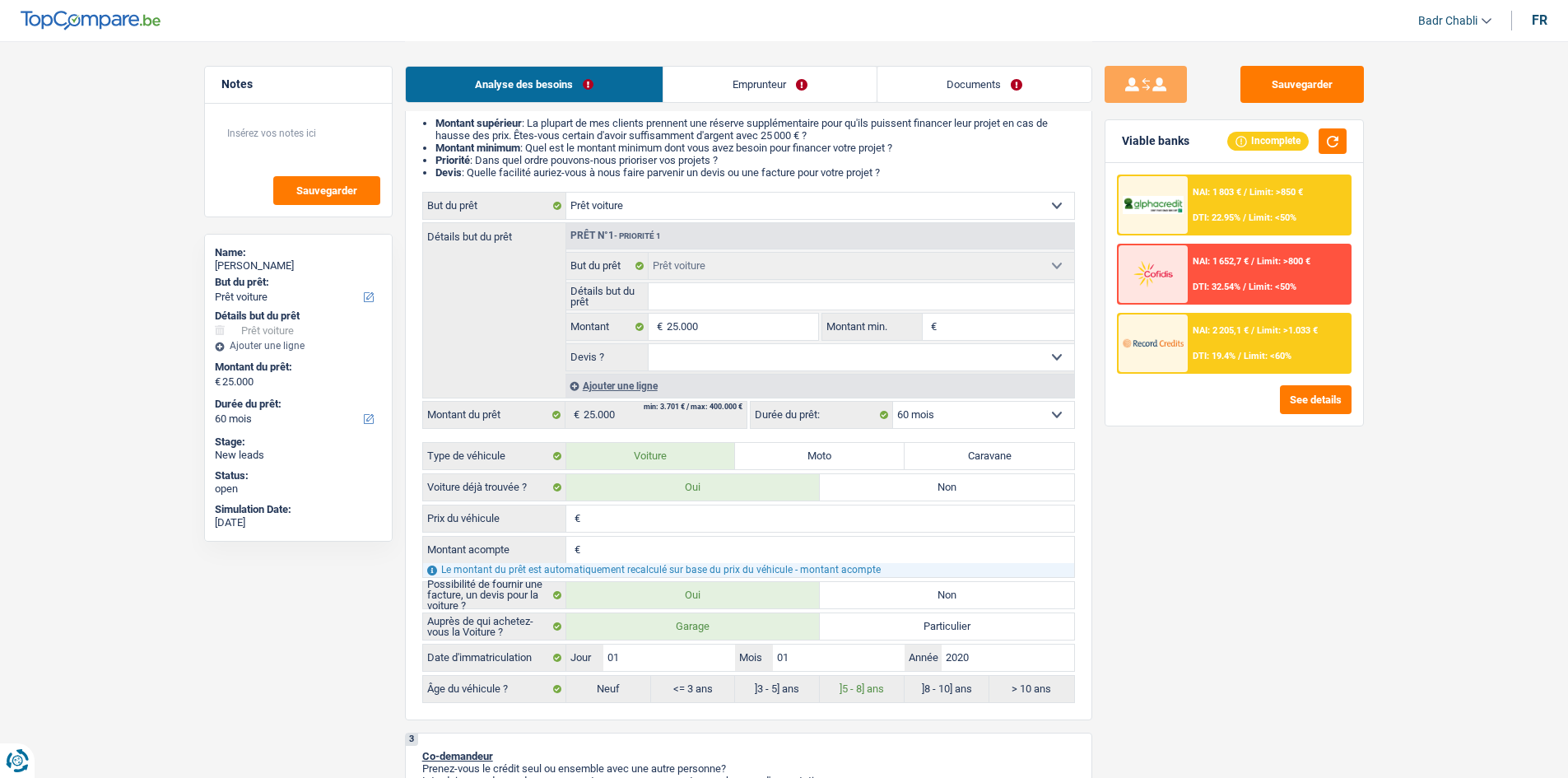
click at [1264, 359] on span "Limit: <60%" at bounding box center [1267, 356] width 48 height 10
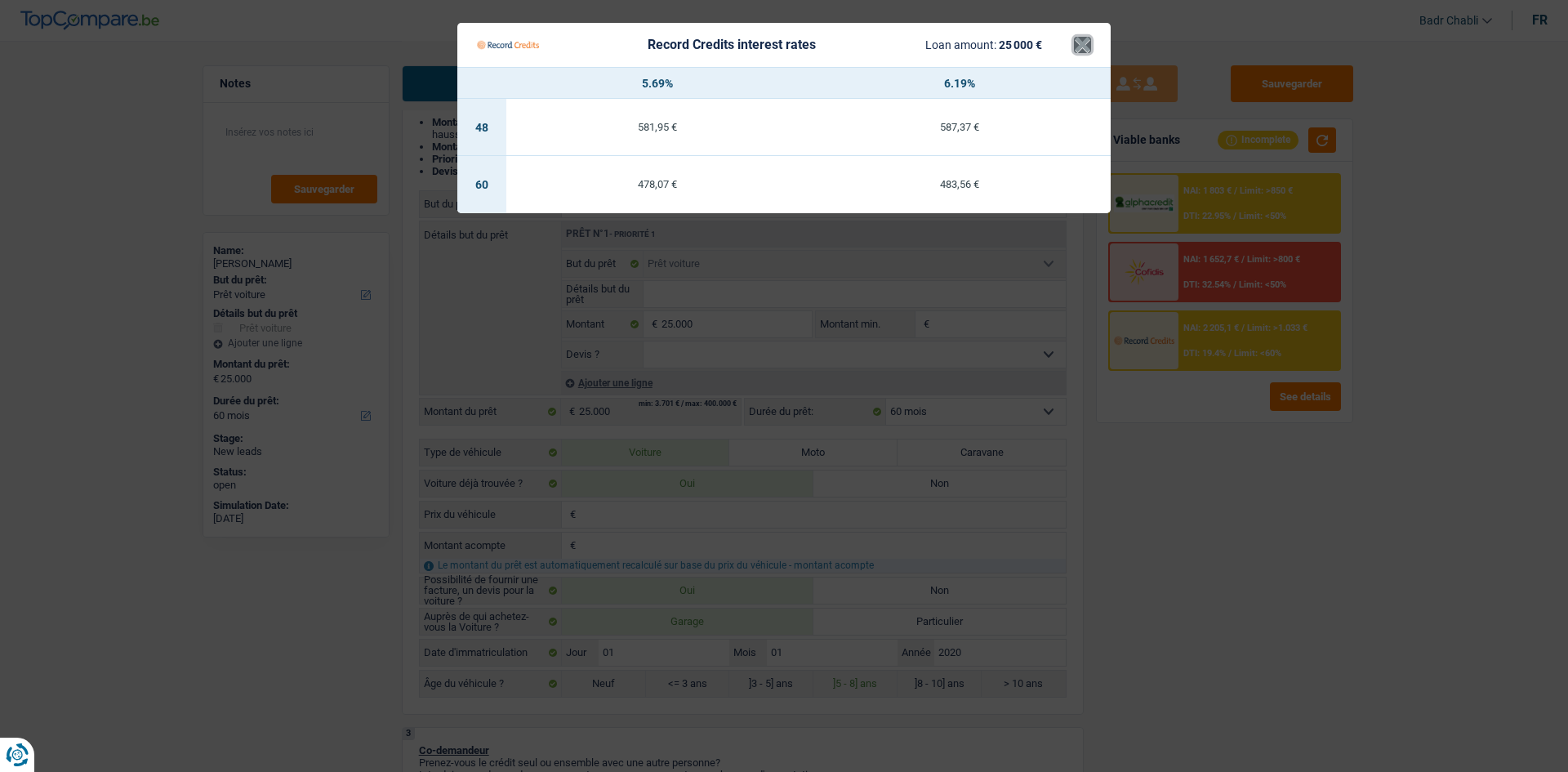
click at [1088, 53] on button "×" at bounding box center [1083, 44] width 17 height 16
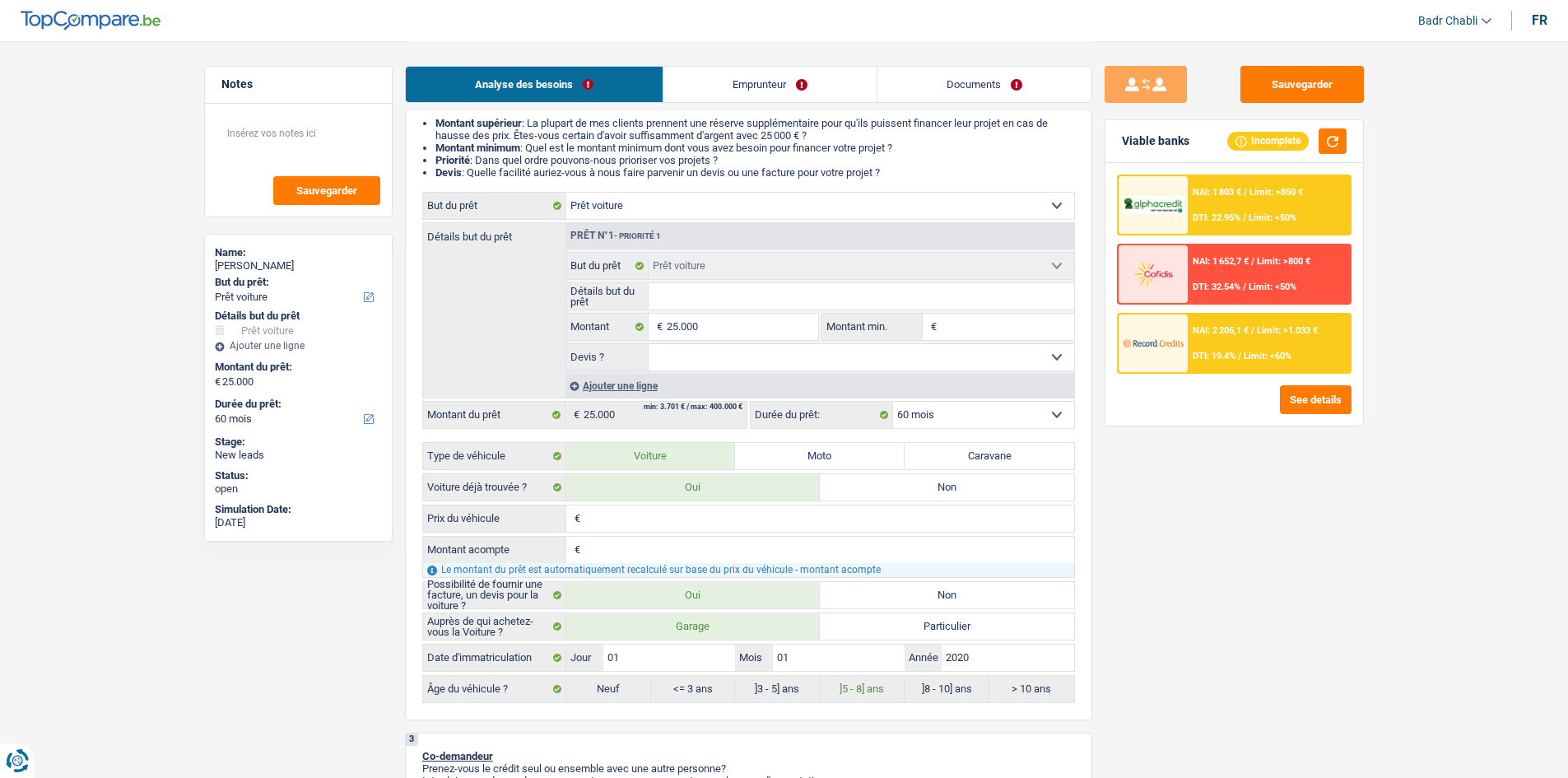
click at [845, 288] on input "Détails but du prêt" at bounding box center [861, 297] width 425 height 27
click at [806, 306] on input "Détails but du prêt" at bounding box center [861, 297] width 425 height 27
type input "A"
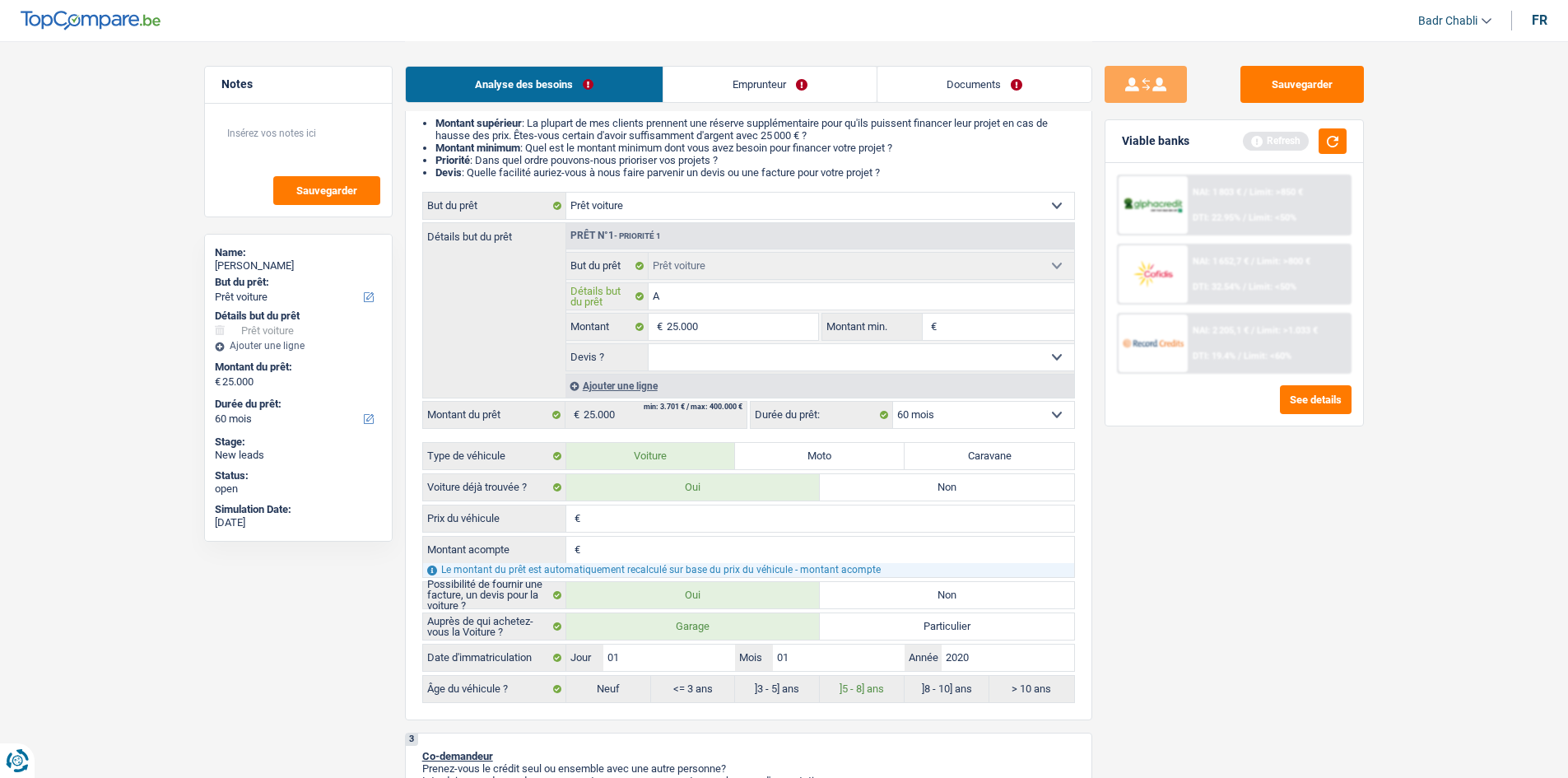
type input "Au"
type input "Aud"
type input "Audi"
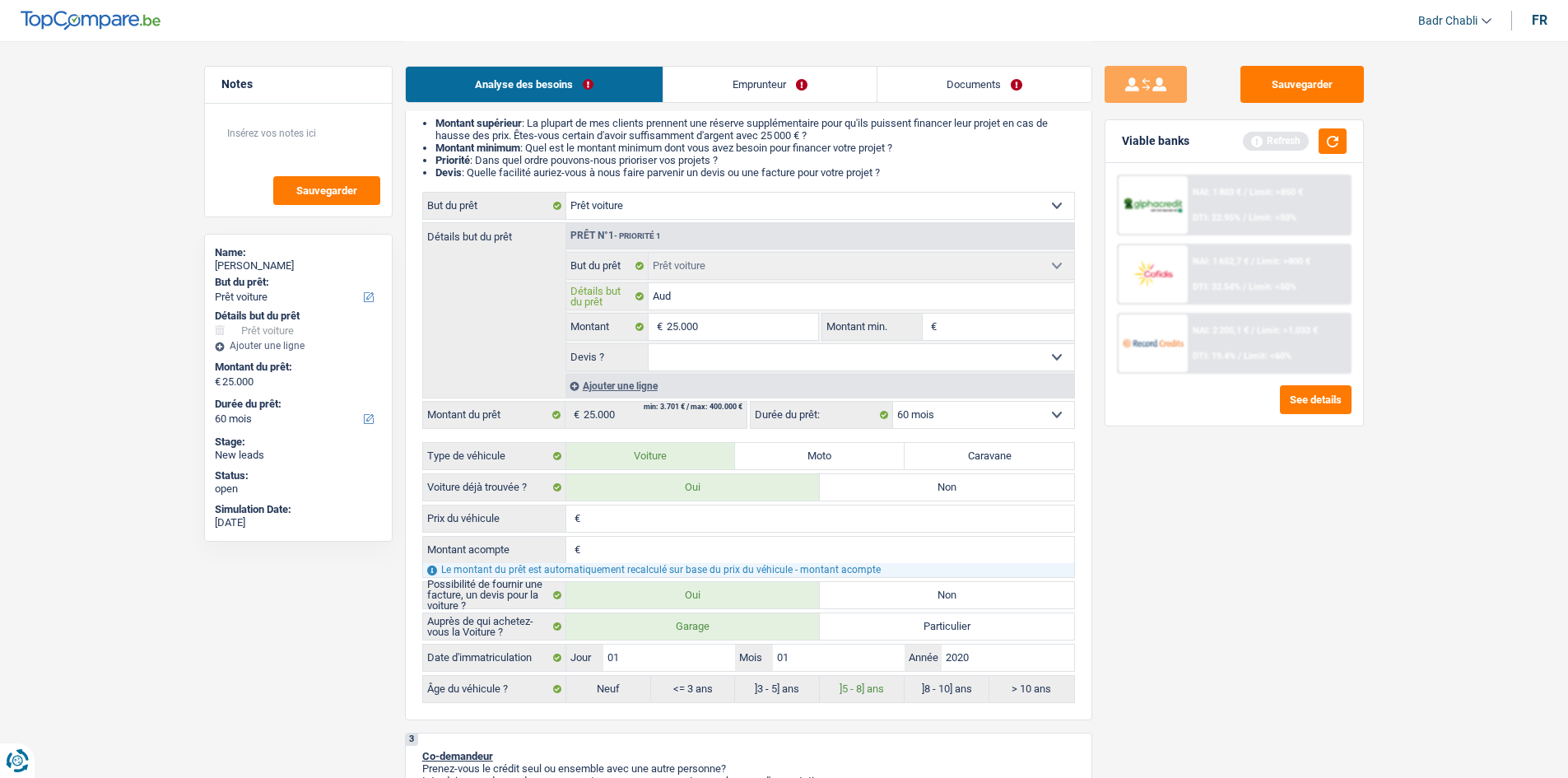
type input "Audi"
type input "Audi Q"
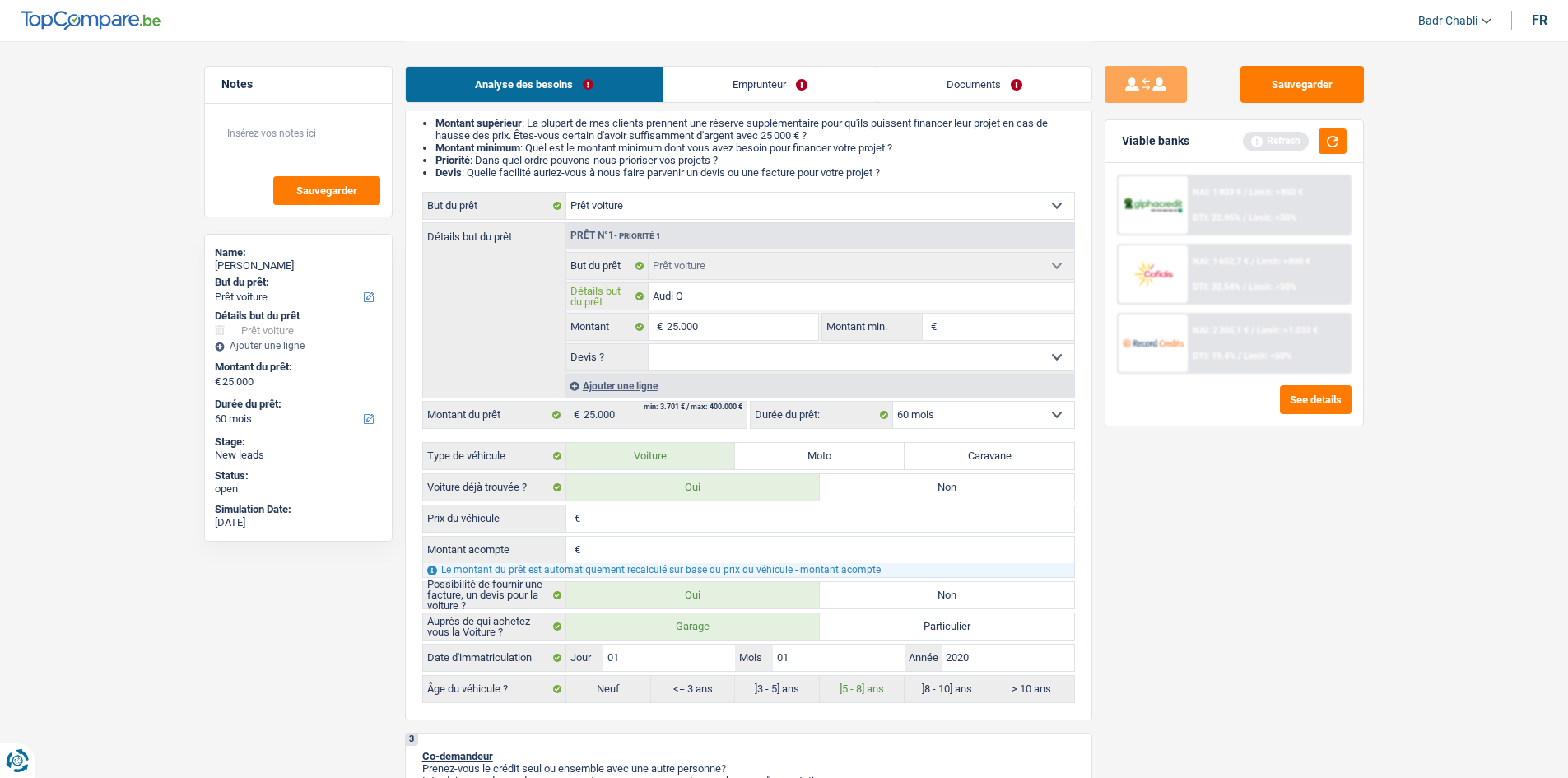
type input "Audi QR"
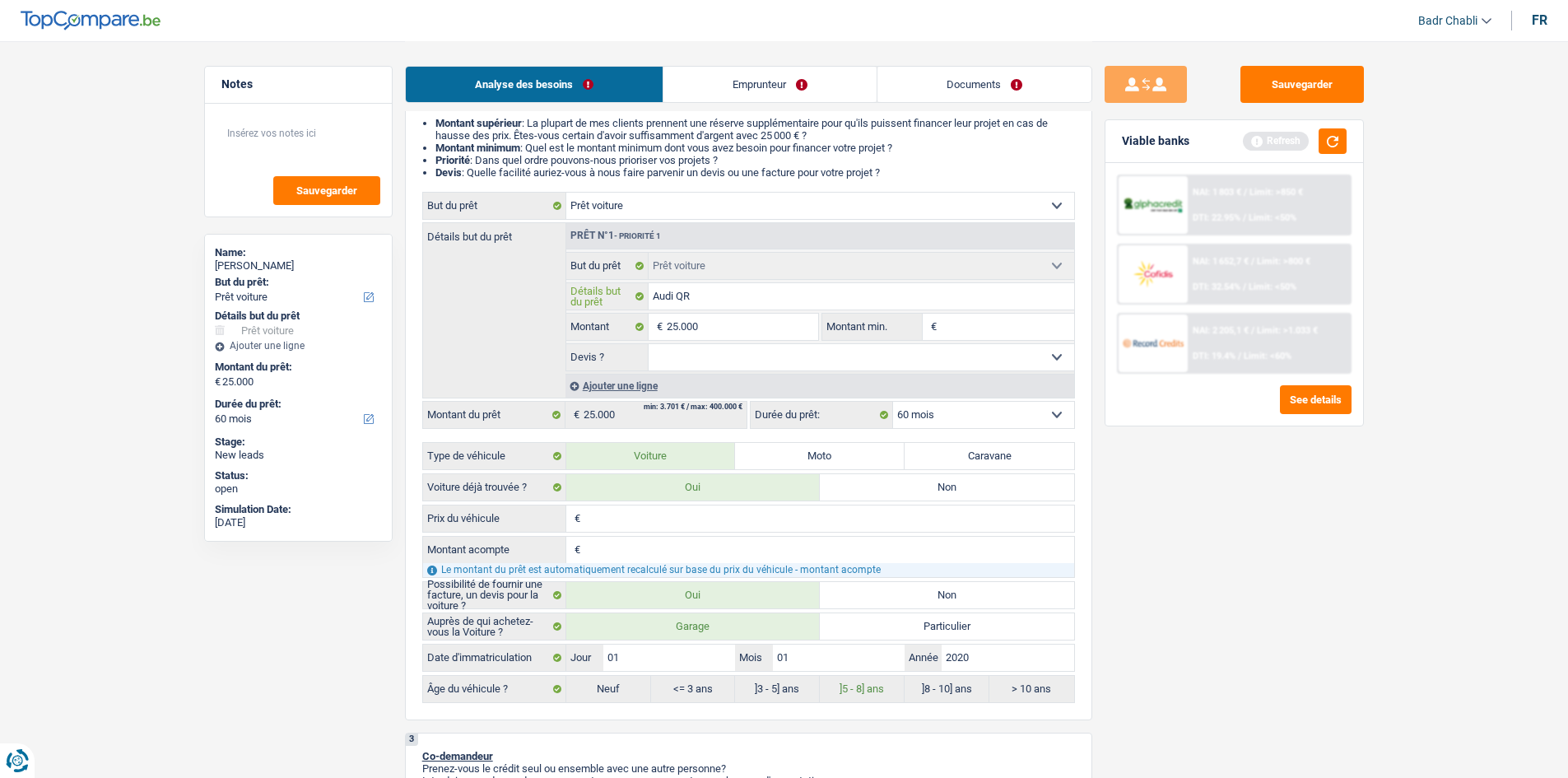
type input "Audi QR"
type input "Audi Q"
type input "Audi Q3"
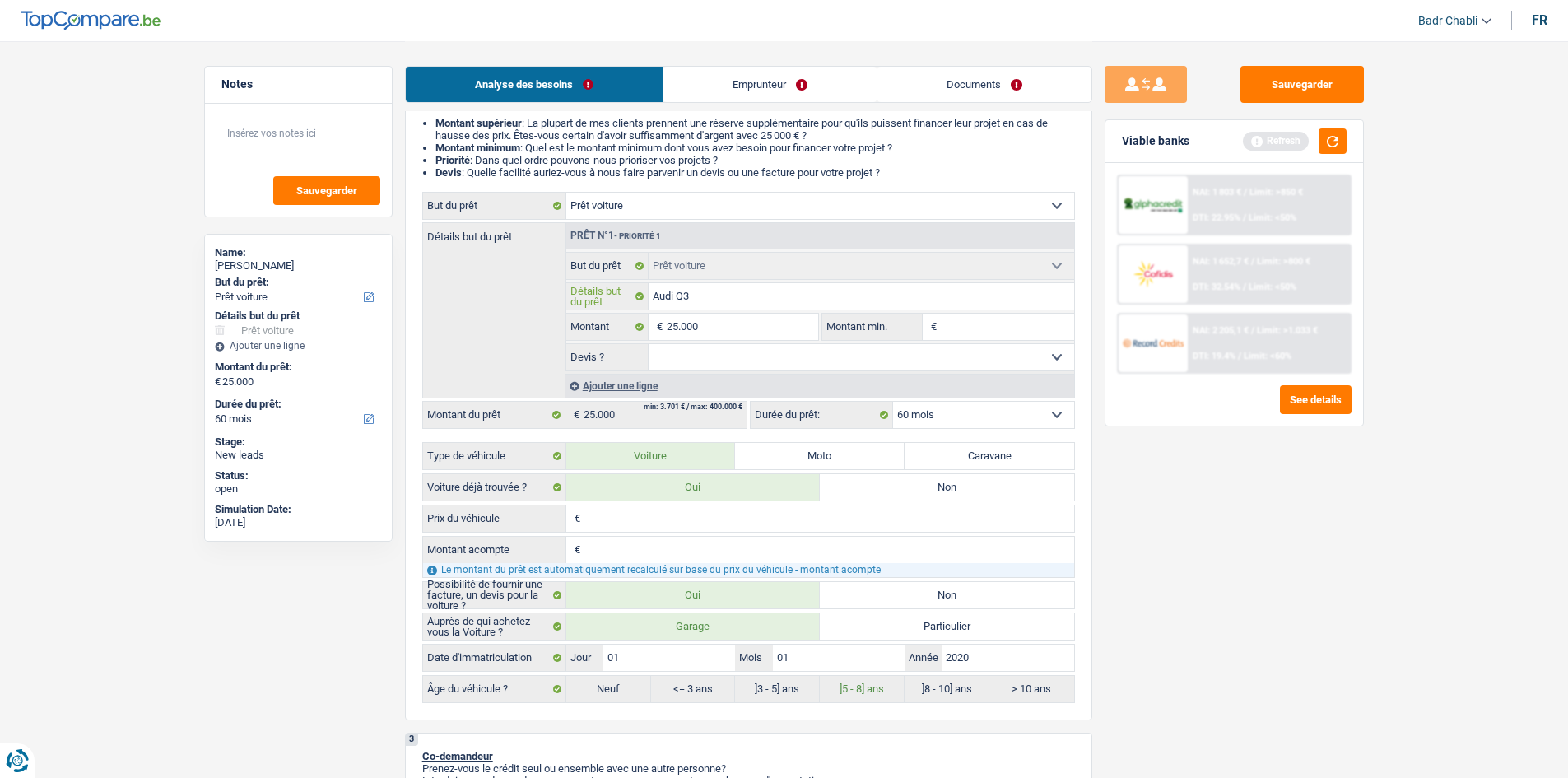
type input "Audi Q3"
type input "Audi Q3 2"
type input "Audi Q3 20"
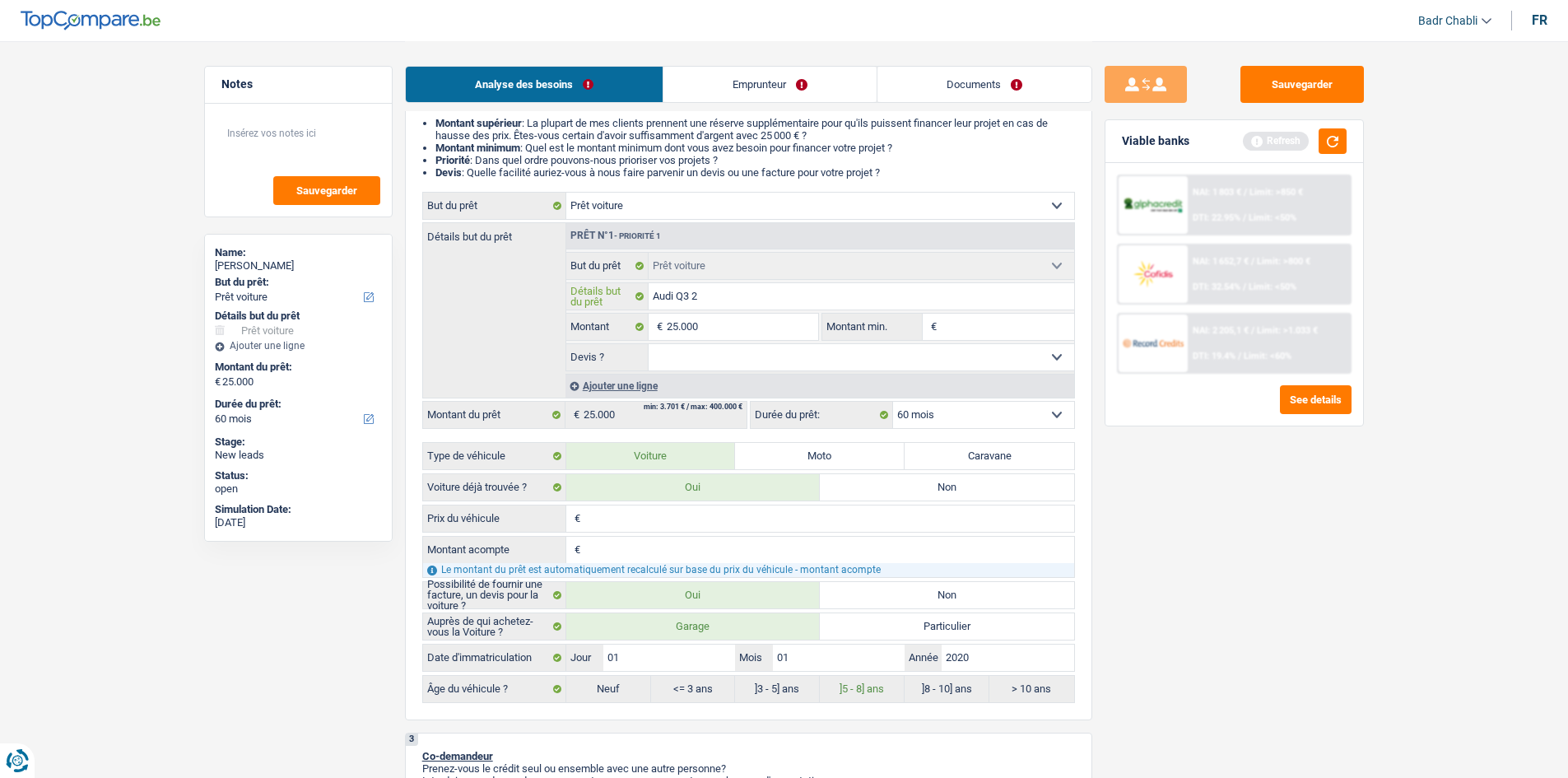
type input "Audi Q3 20"
type input "Audi Q3 202"
type input "Audi Q3 2020"
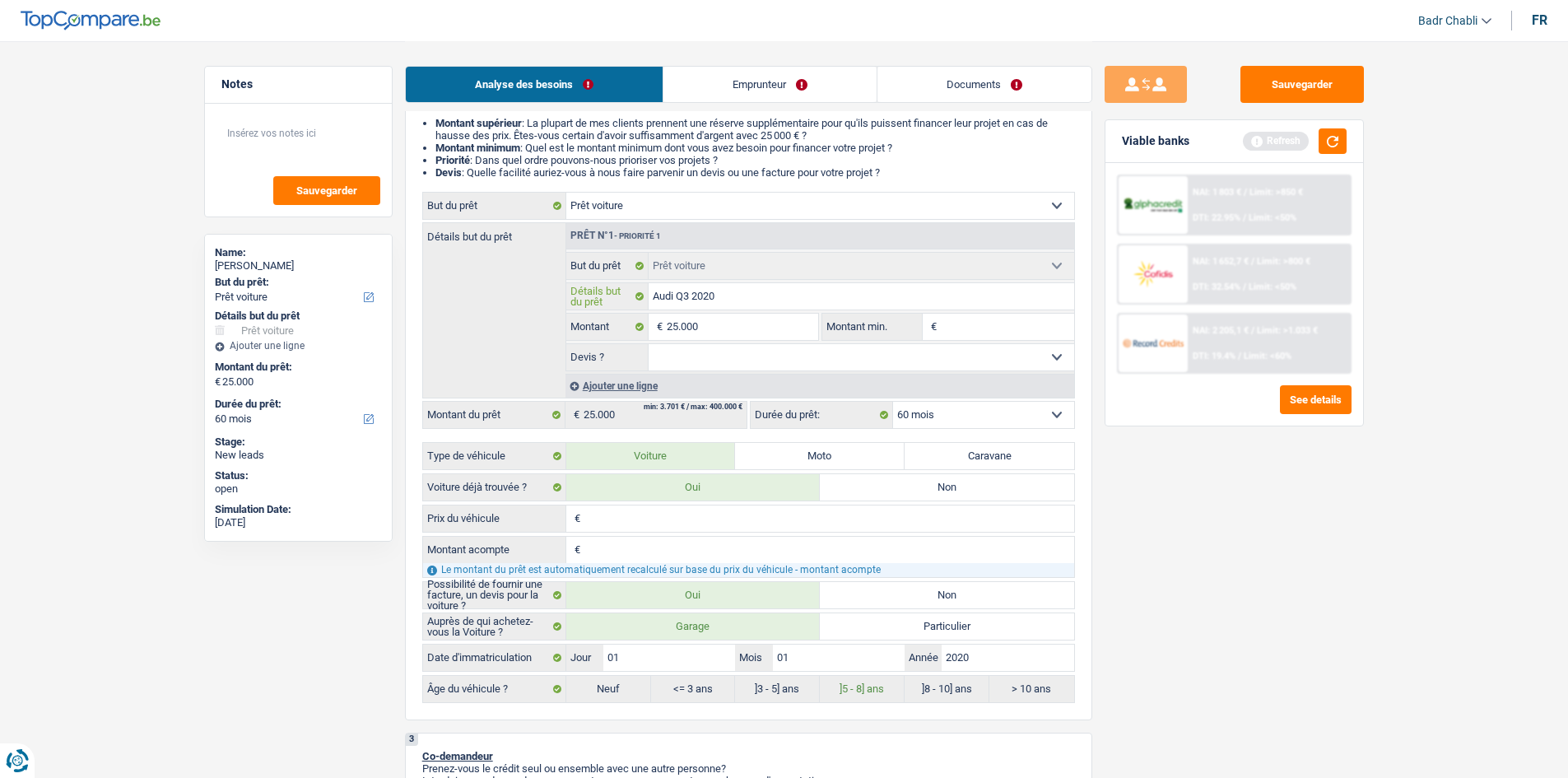
type input "Audi Q3 2020"
click at [730, 353] on select "Oui Non Non répondu Sélectionner une option" at bounding box center [861, 358] width 425 height 27
select select "yes"
click at [649, 344] on select "Oui Non Non répondu Sélectionner une option" at bounding box center [861, 358] width 425 height 27
select select "yes"
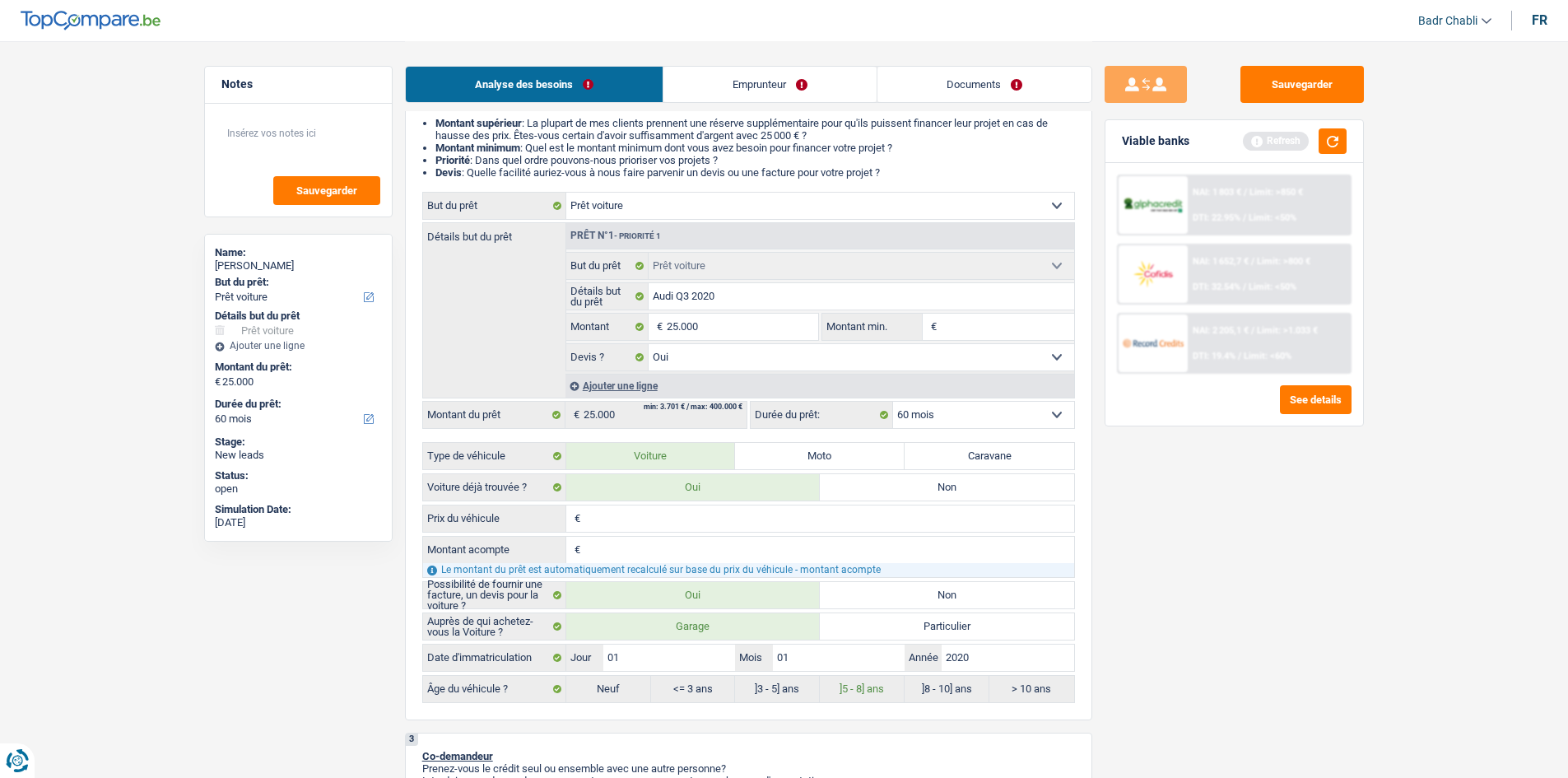
click at [730, 313] on fieldset "25.000 € Montant Tous les champs sont obligatoires. Veuillez fournir une répons…" at bounding box center [693, 326] width 253 height 28
click at [731, 323] on input "25.000" at bounding box center [742, 327] width 150 height 27
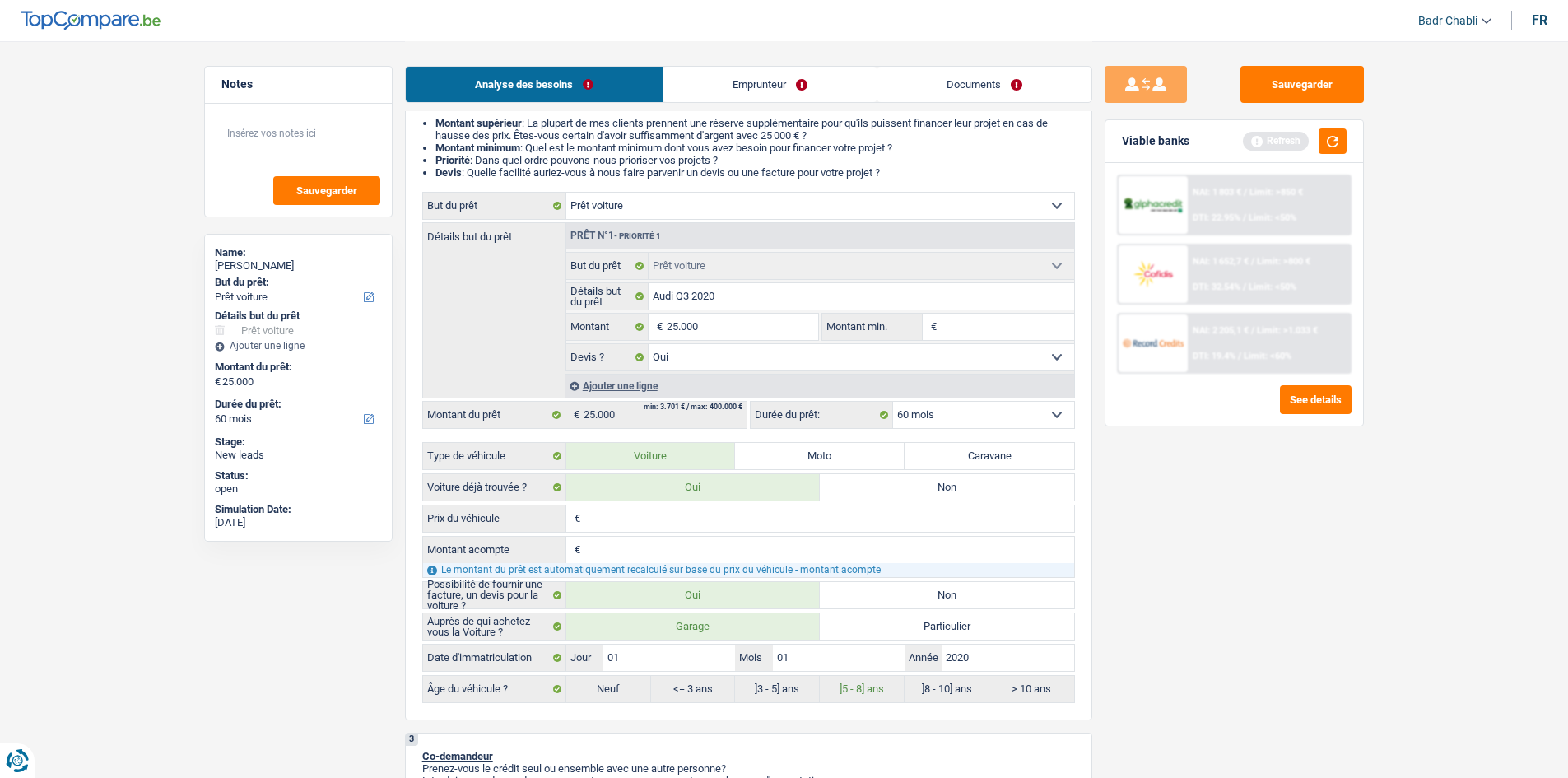
click at [995, 329] on input "Montant min." at bounding box center [1008, 327] width 133 height 27
paste input "25.000"
type input "25.000"
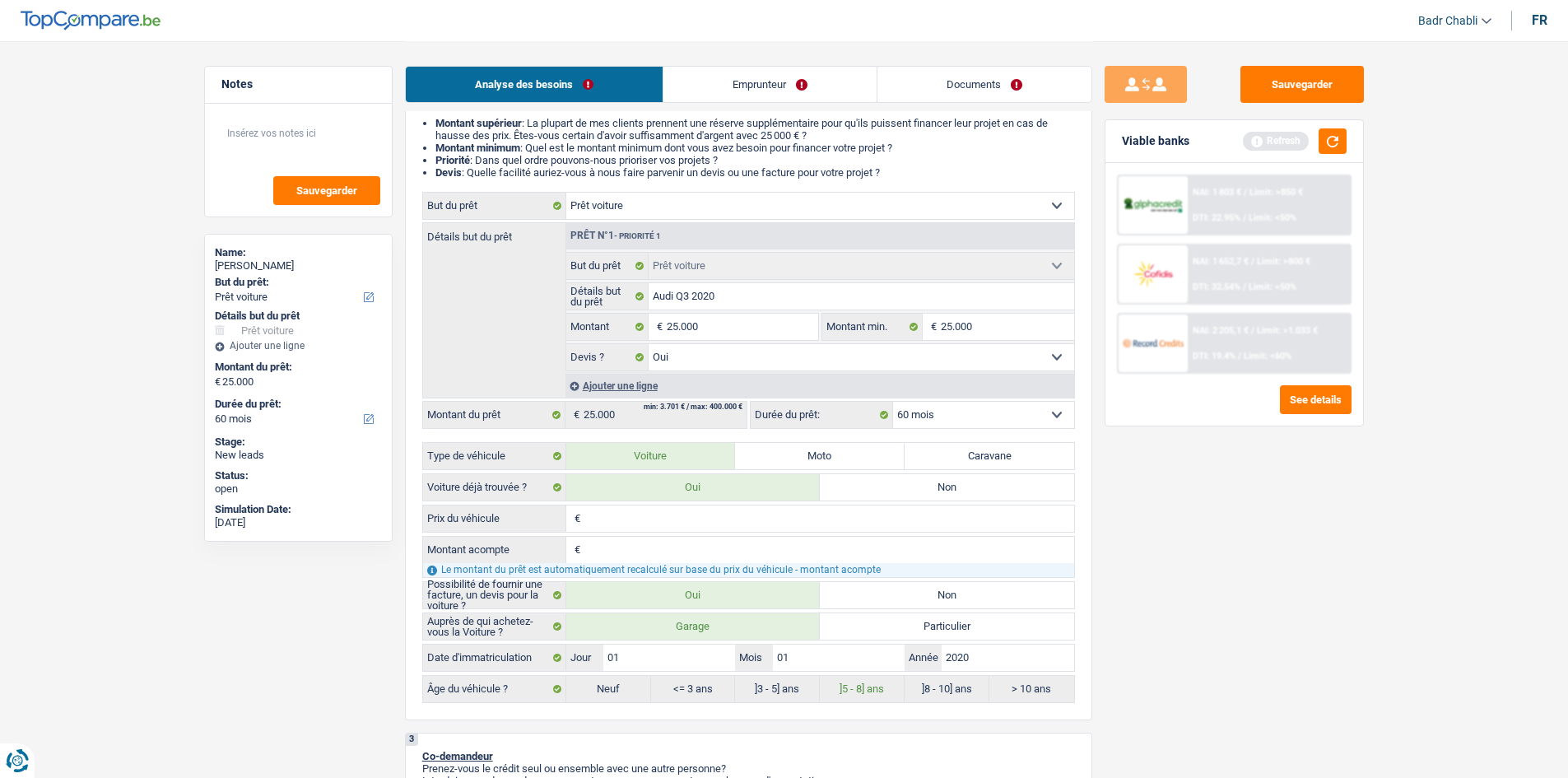
click at [952, 630] on label "Particulier" at bounding box center [947, 627] width 254 height 27
click at [952, 630] on input "Particulier" at bounding box center [947, 627] width 254 height 27
radio input "true"
click at [741, 299] on input "Audi Q3 2020" at bounding box center [861, 297] width 425 height 27
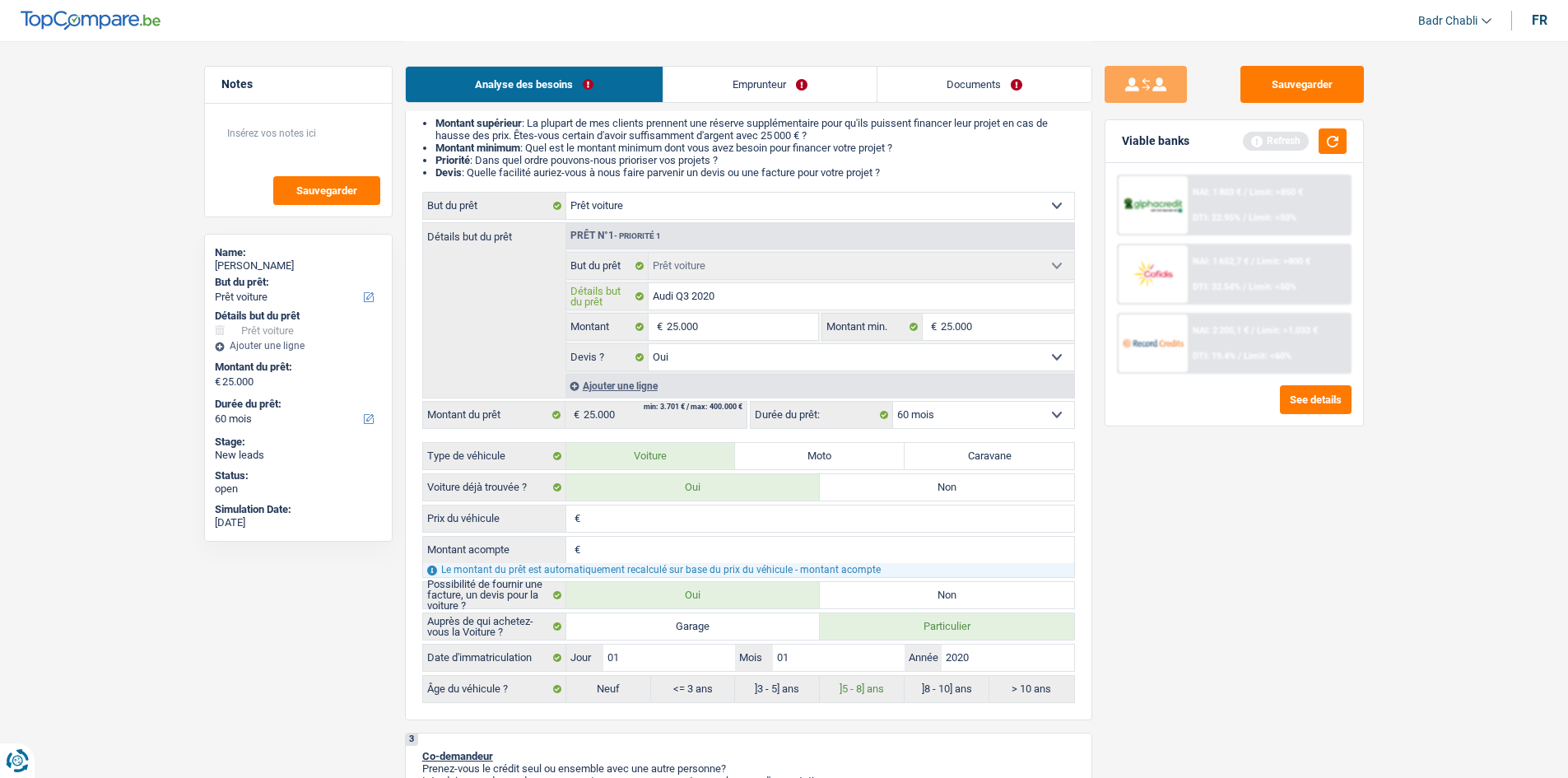
type input "Audi Q3 2020"
type input "Audi Q3 2020 d"
type input "Audi Q3 2020 du"
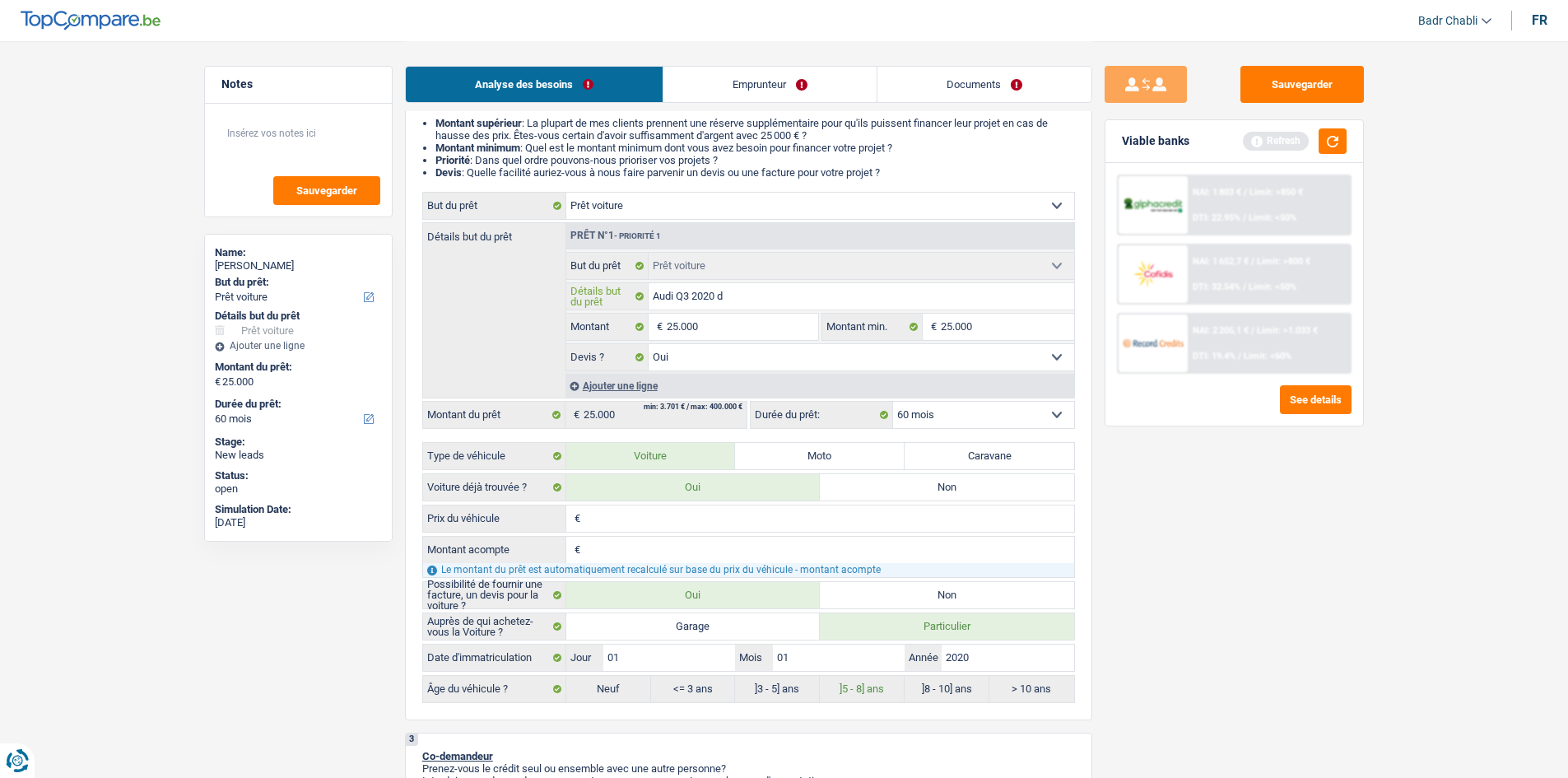
type input "Audi Q3 2020 du"
type input "Audi Q3 2020 du g"
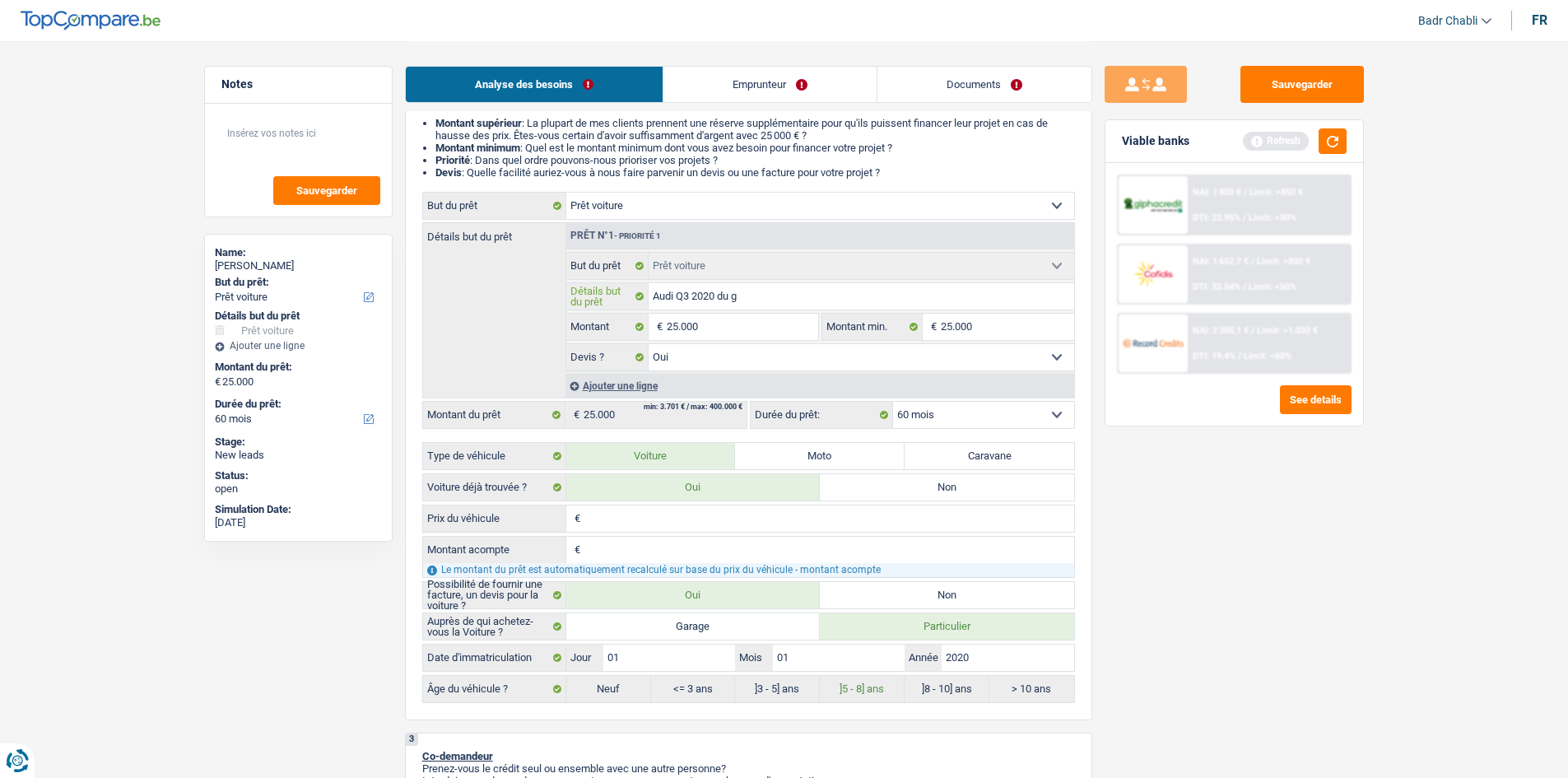
type input "Audi Q3 2020 du ga"
type input "Audi Q3 2020 du gar"
type input "Audi Q3 2020 du gara"
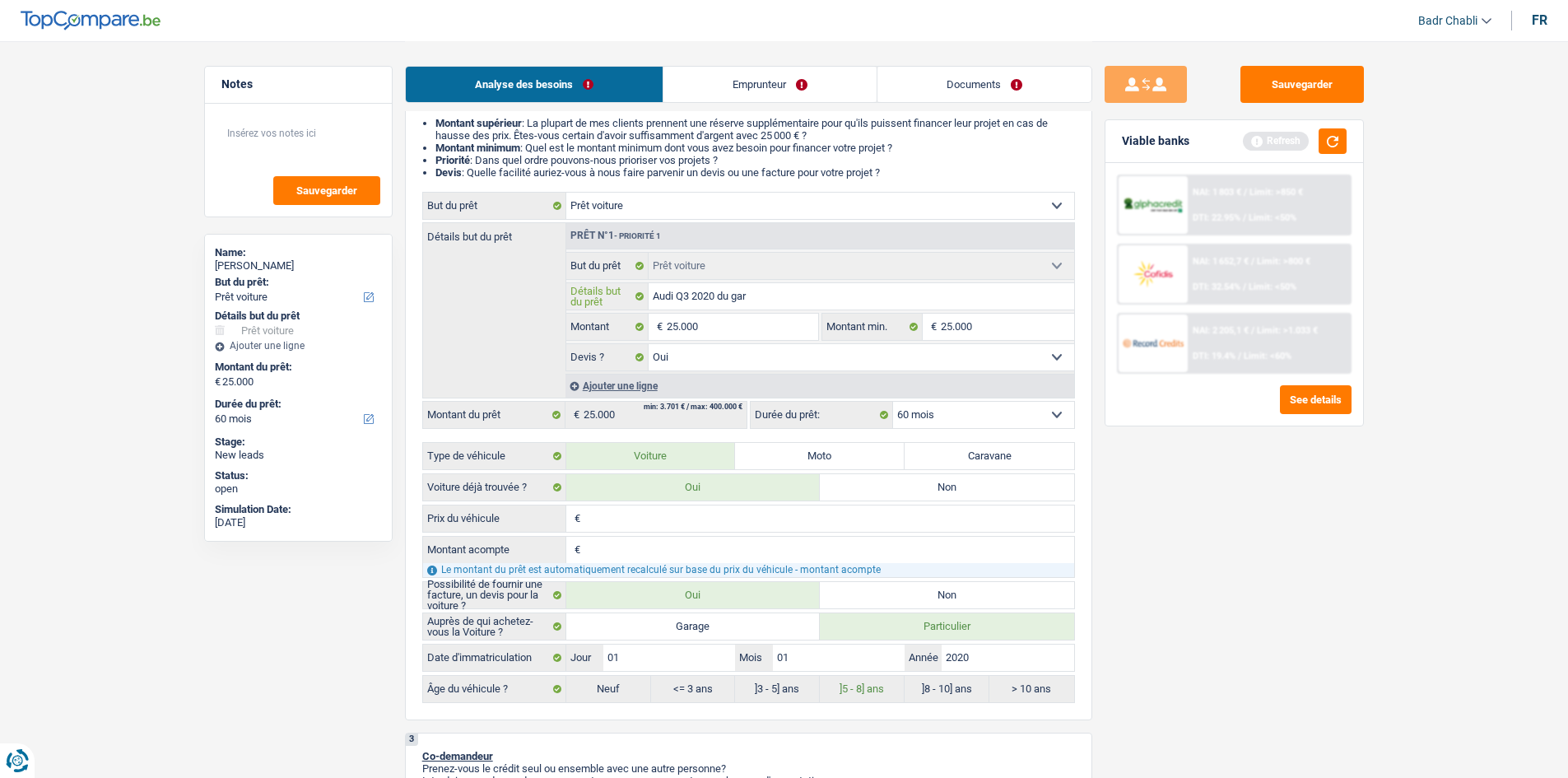
type input "Audi Q3 2020 du gara"
type input "Audi Q3 2020 du garag"
type input "Audi Q3 2020 du garage"
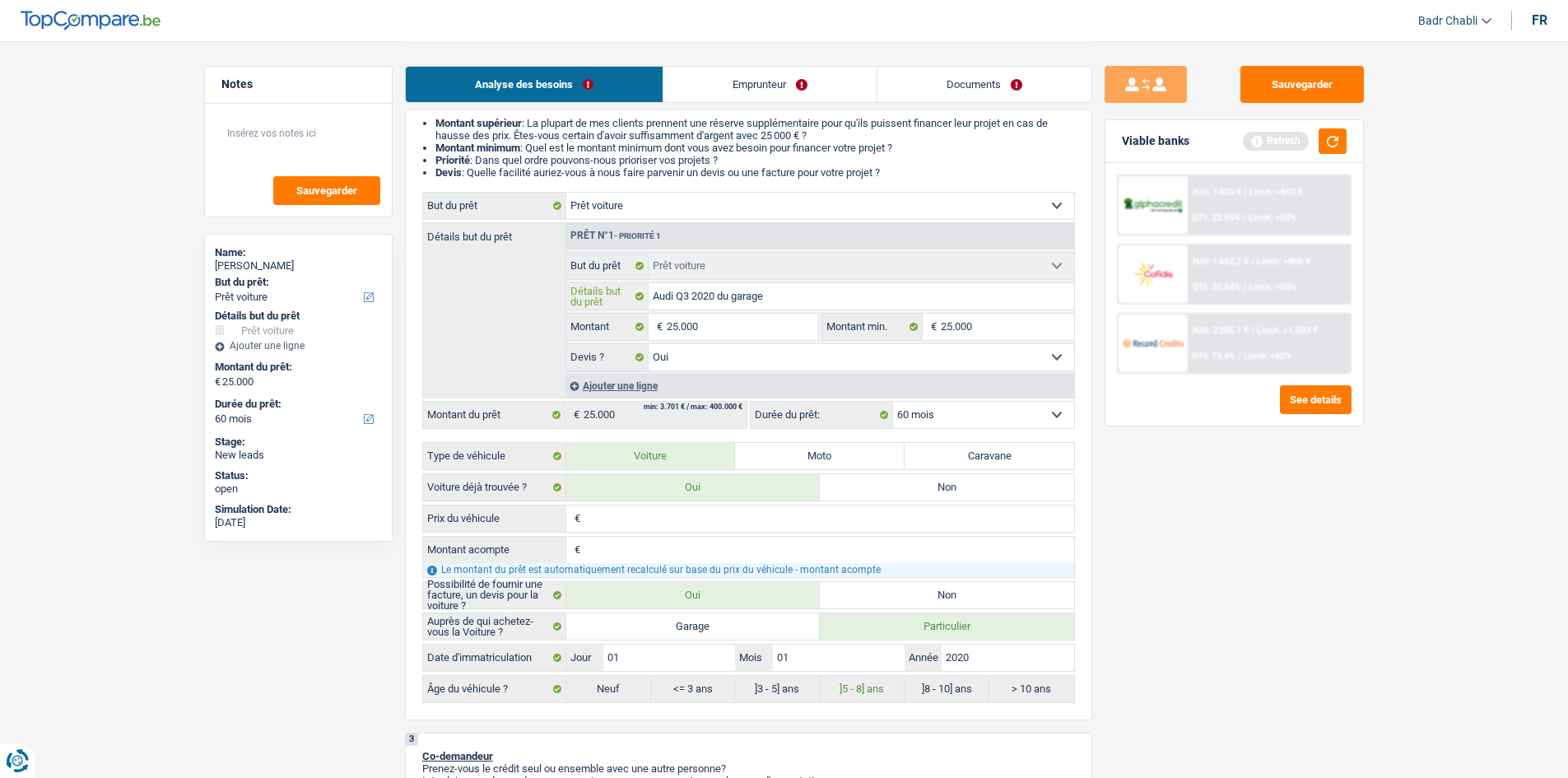
type input "Audi Q3 2020 du garage"
type input "Audi Q3 2020 du garage A"
type input "Audi Q3 2020 du garage Au"
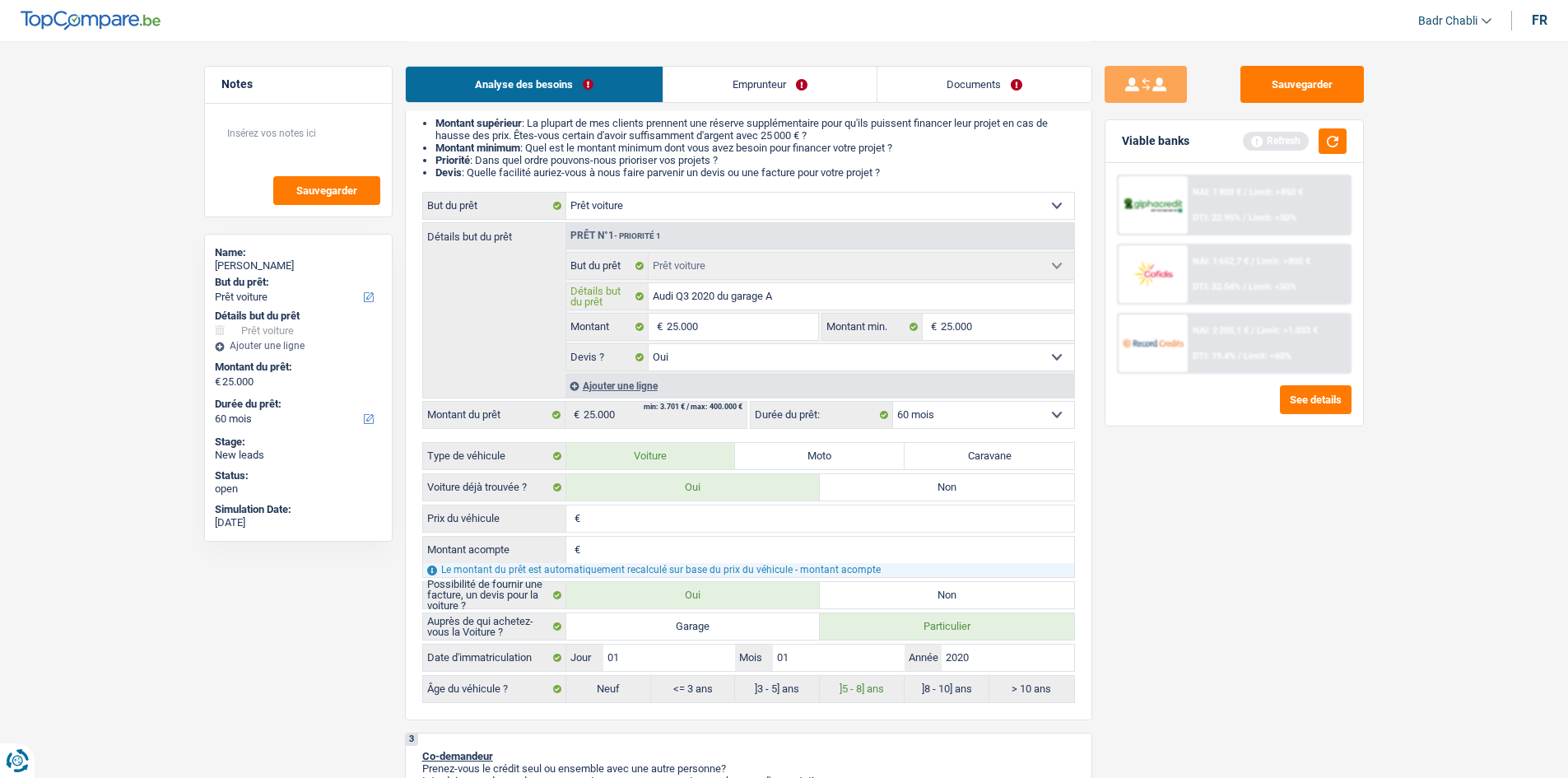
type input "Audi Q3 2020 du garage Au"
type input "Audi Q3 2020 du garage Aut"
type input "Audi Q3 2020 du garage Auto"
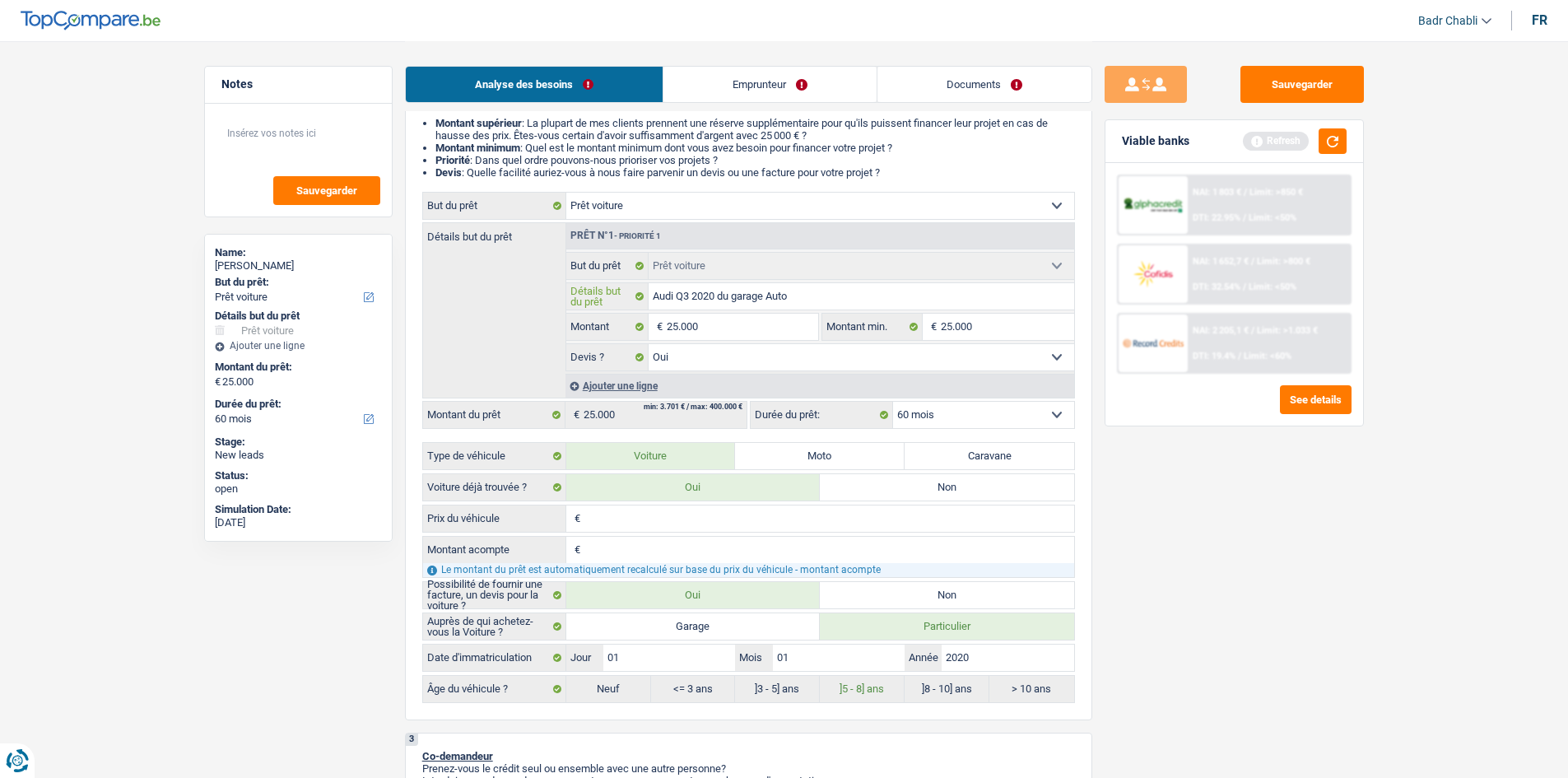
type input "Audi Q3 2020 du garage Autoh"
type input "Audi Q3 2020 du garage Autohe"
type input "Audi Q3 2020 du garage Autoher"
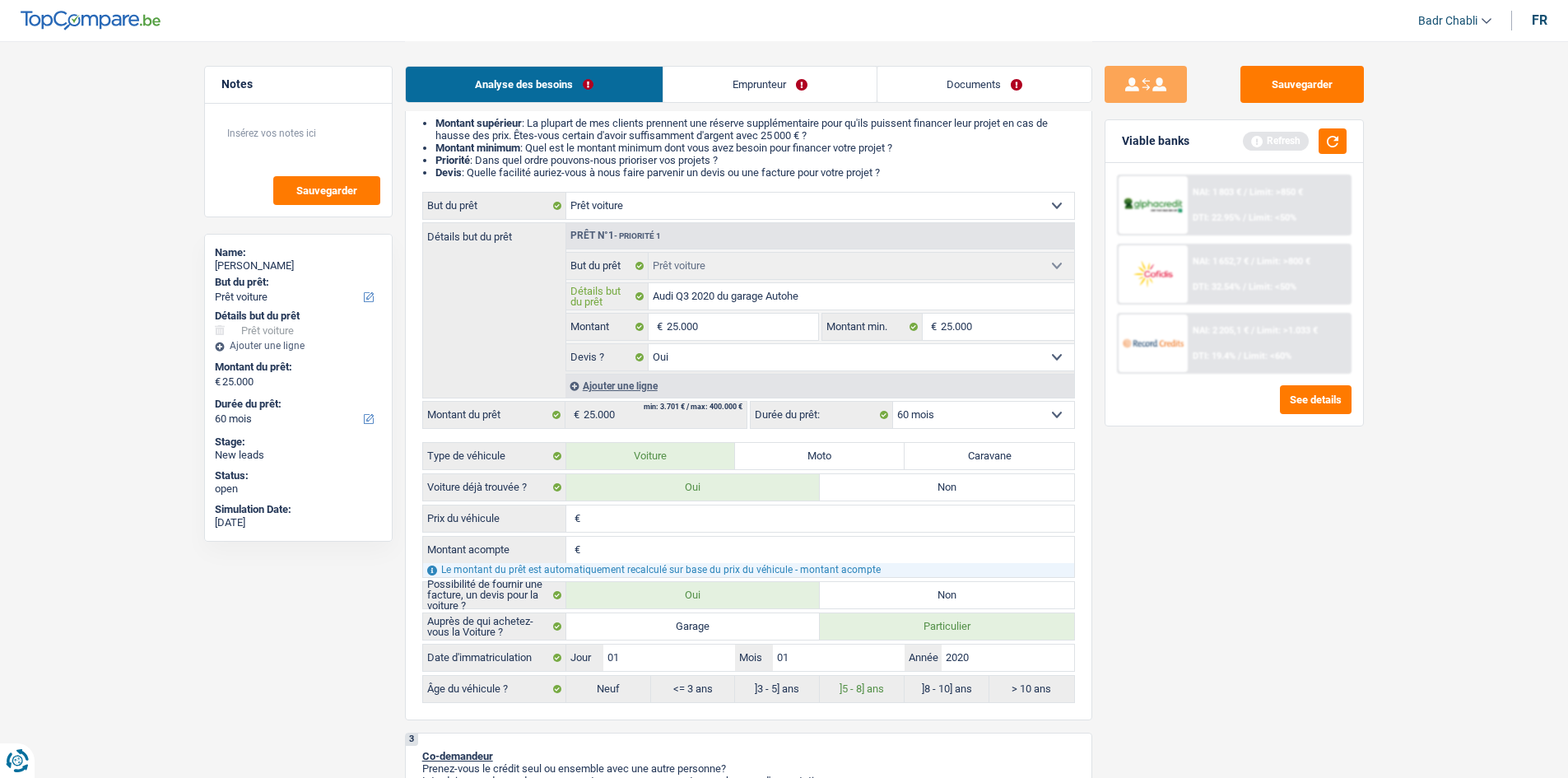
type input "Audi Q3 2020 du garage Autoher"
type input "Audi Q3 2020 du garage Autohero"
click at [700, 632] on label "Garage" at bounding box center [693, 627] width 254 height 27
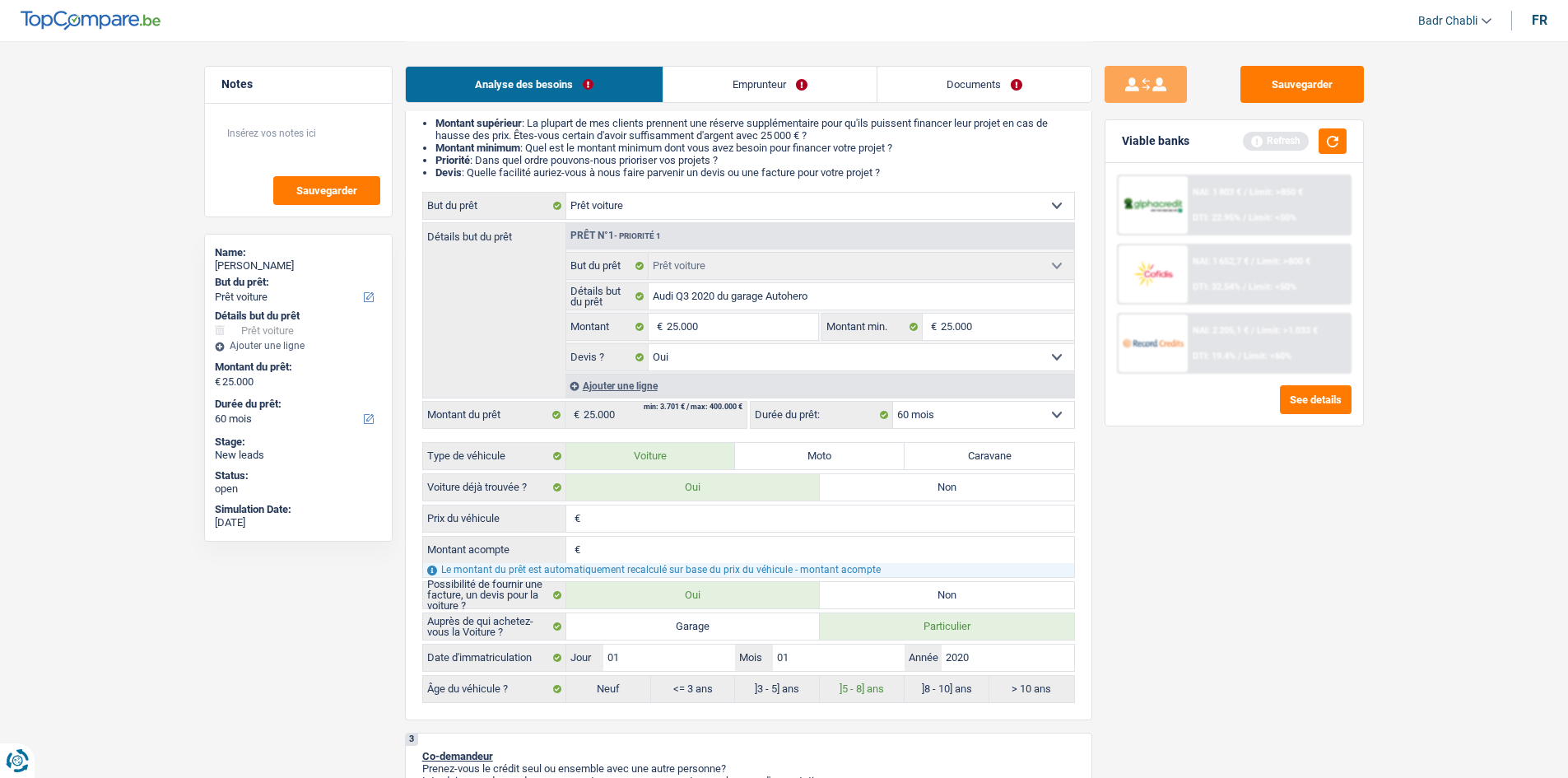
click at [700, 632] on input "Garage" at bounding box center [693, 627] width 254 height 27
radio input "true"
click at [1331, 136] on button "button" at bounding box center [1332, 141] width 28 height 26
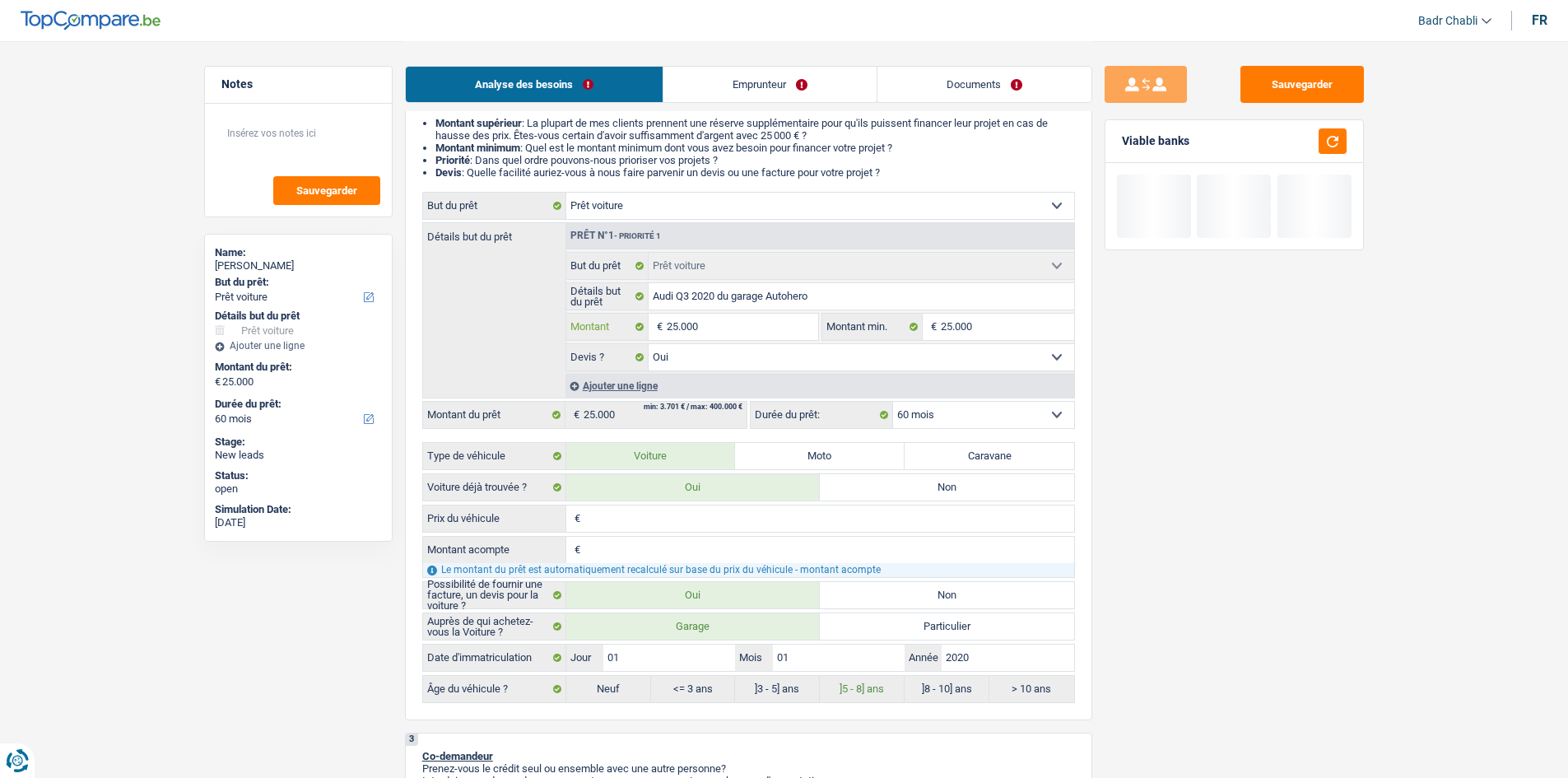
click at [715, 325] on input "25.000" at bounding box center [742, 327] width 150 height 27
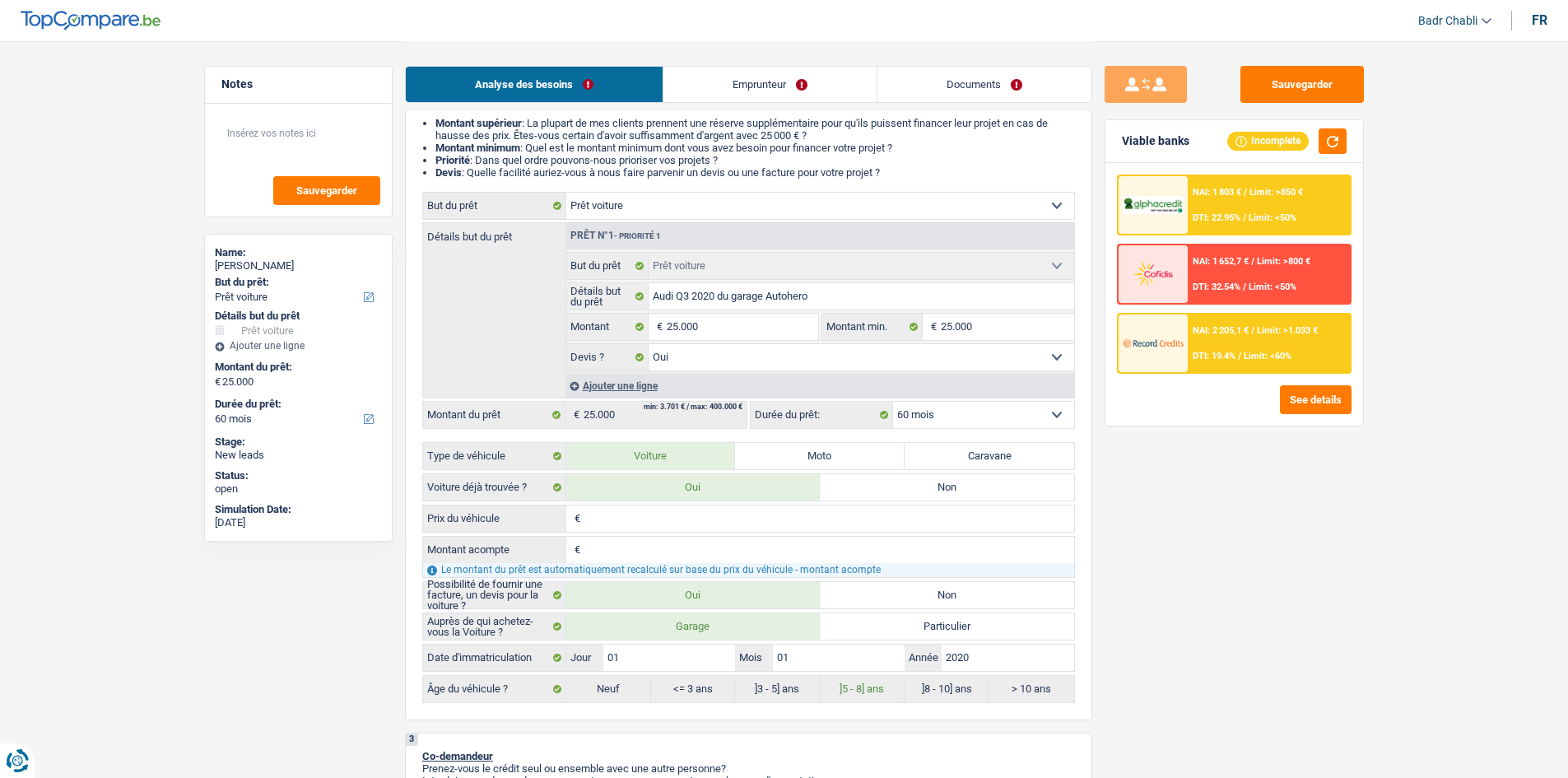
click at [642, 521] on input "Prix du véhicule" at bounding box center [829, 518] width 490 height 27
paste input "25.000"
type input "25.000"
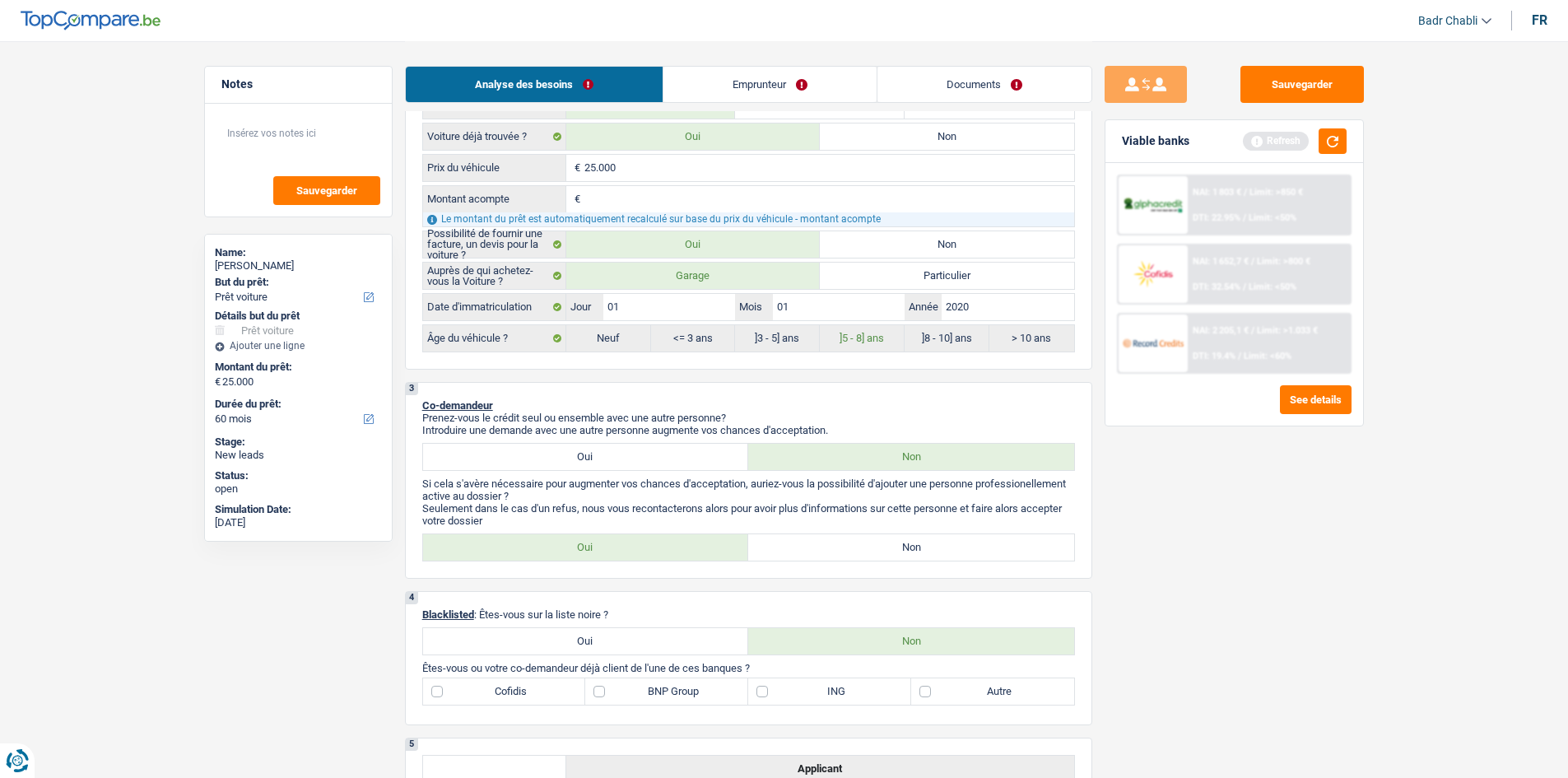
scroll to position [741, 0]
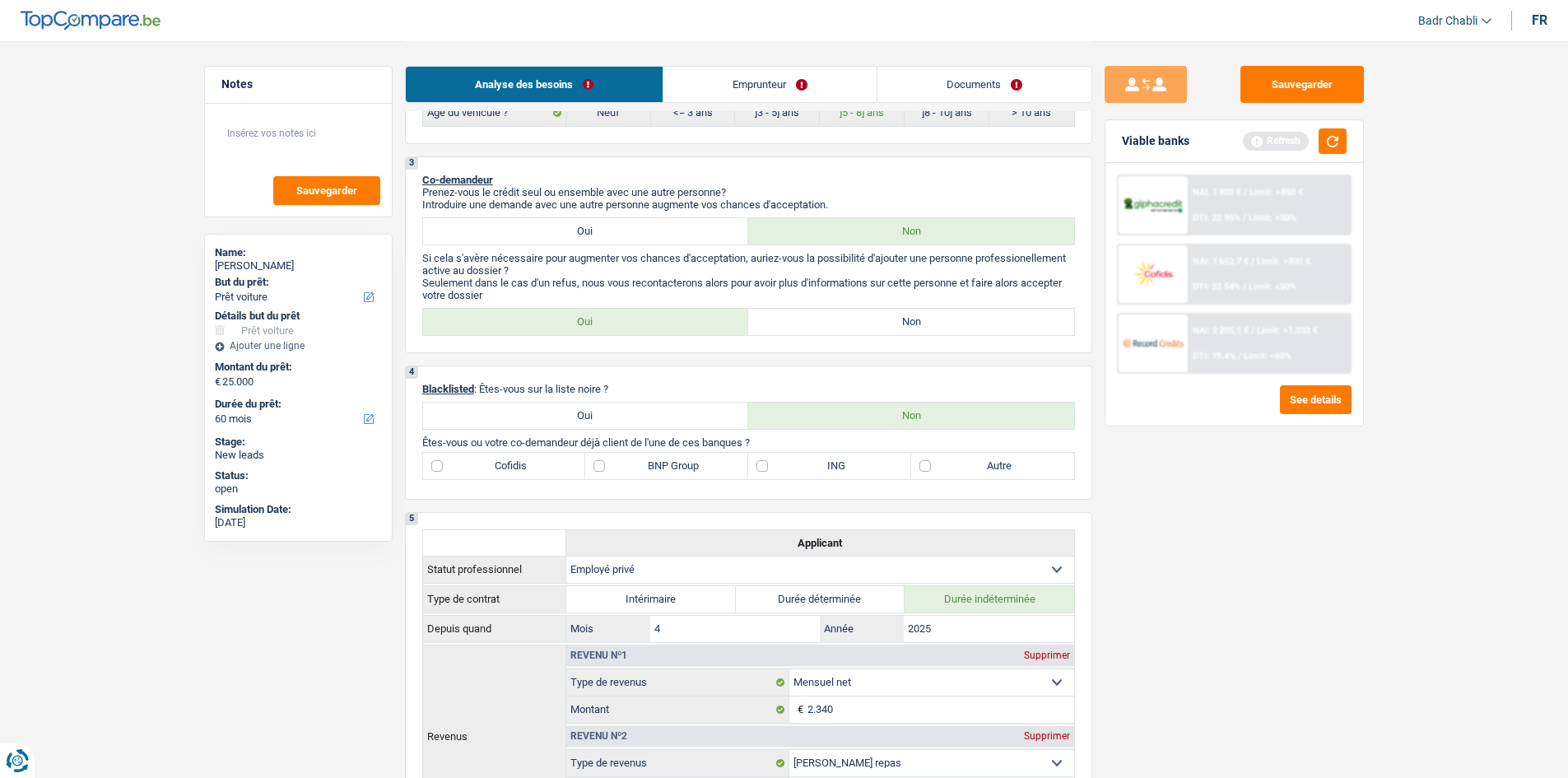
type input "25.000"
click at [923, 326] on label "Non" at bounding box center [911, 321] width 326 height 27
click at [923, 326] on input "Non" at bounding box center [911, 321] width 326 height 27
radio input "true"
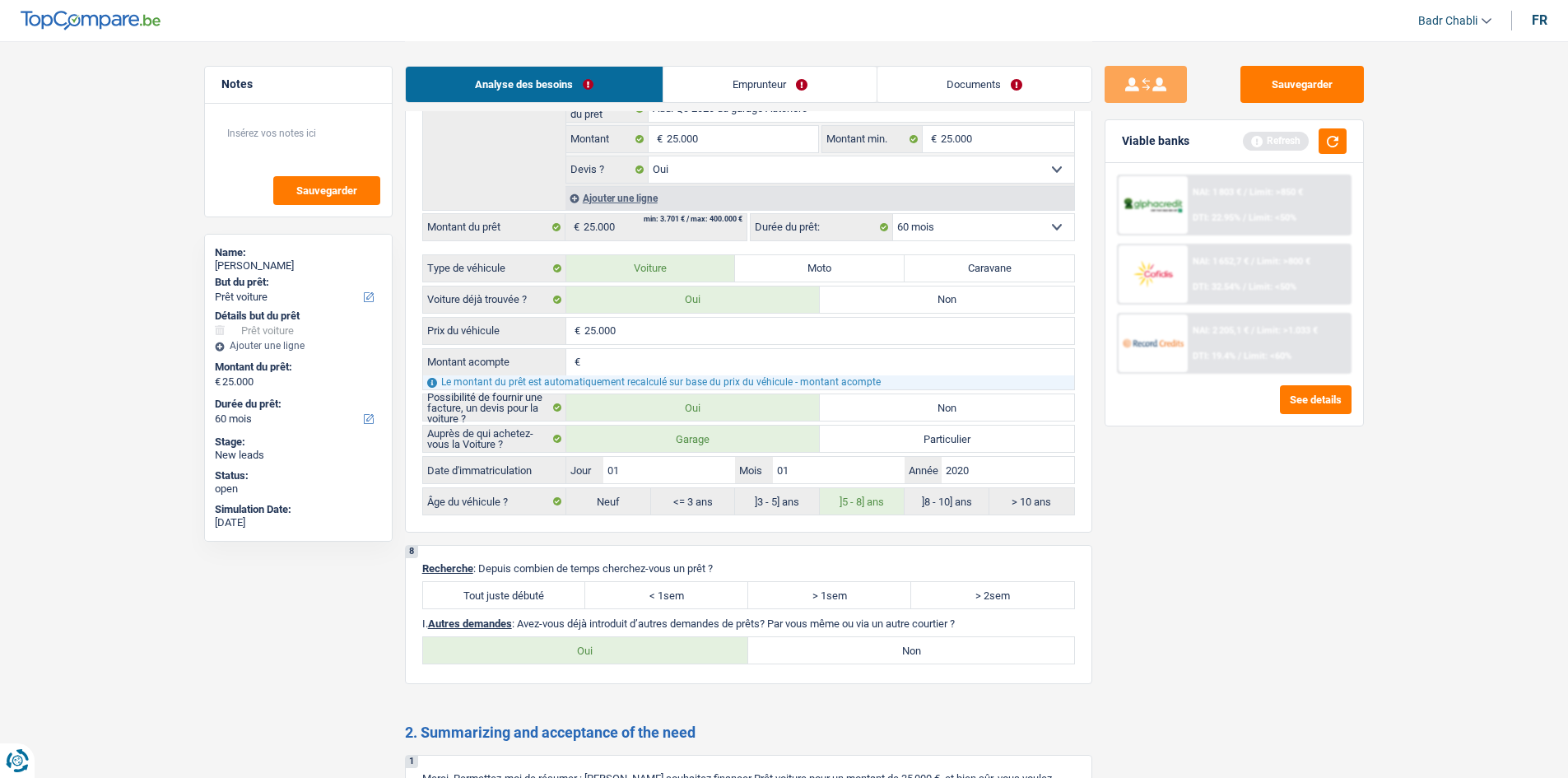
scroll to position [1893, 0]
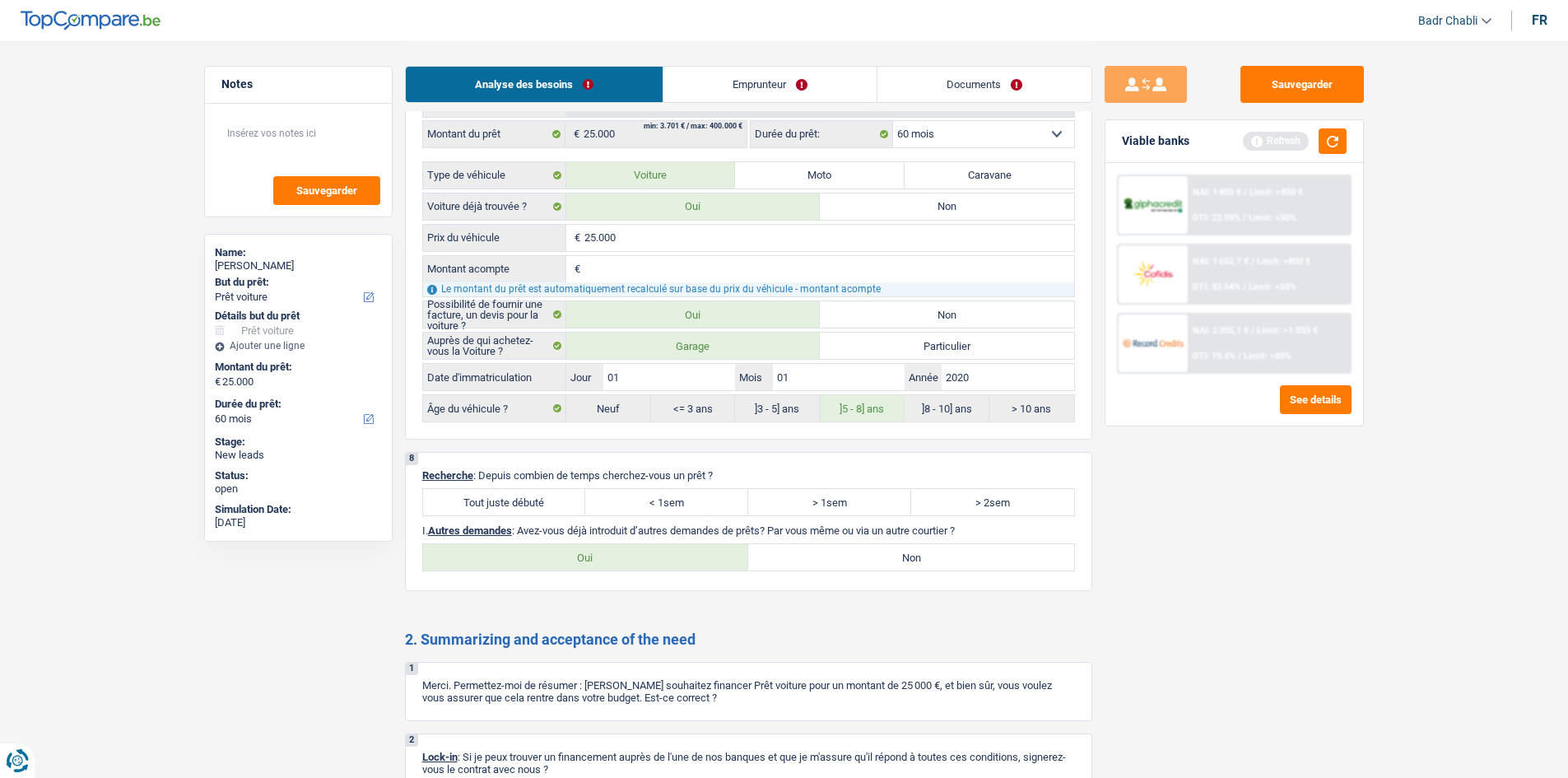
click at [516, 503] on label "Tout juste débuté" at bounding box center [504, 502] width 163 height 27
click at [896, 551] on label "Non" at bounding box center [911, 557] width 326 height 27
click at [896, 551] on input "Non" at bounding box center [911, 557] width 326 height 27
radio input "true"
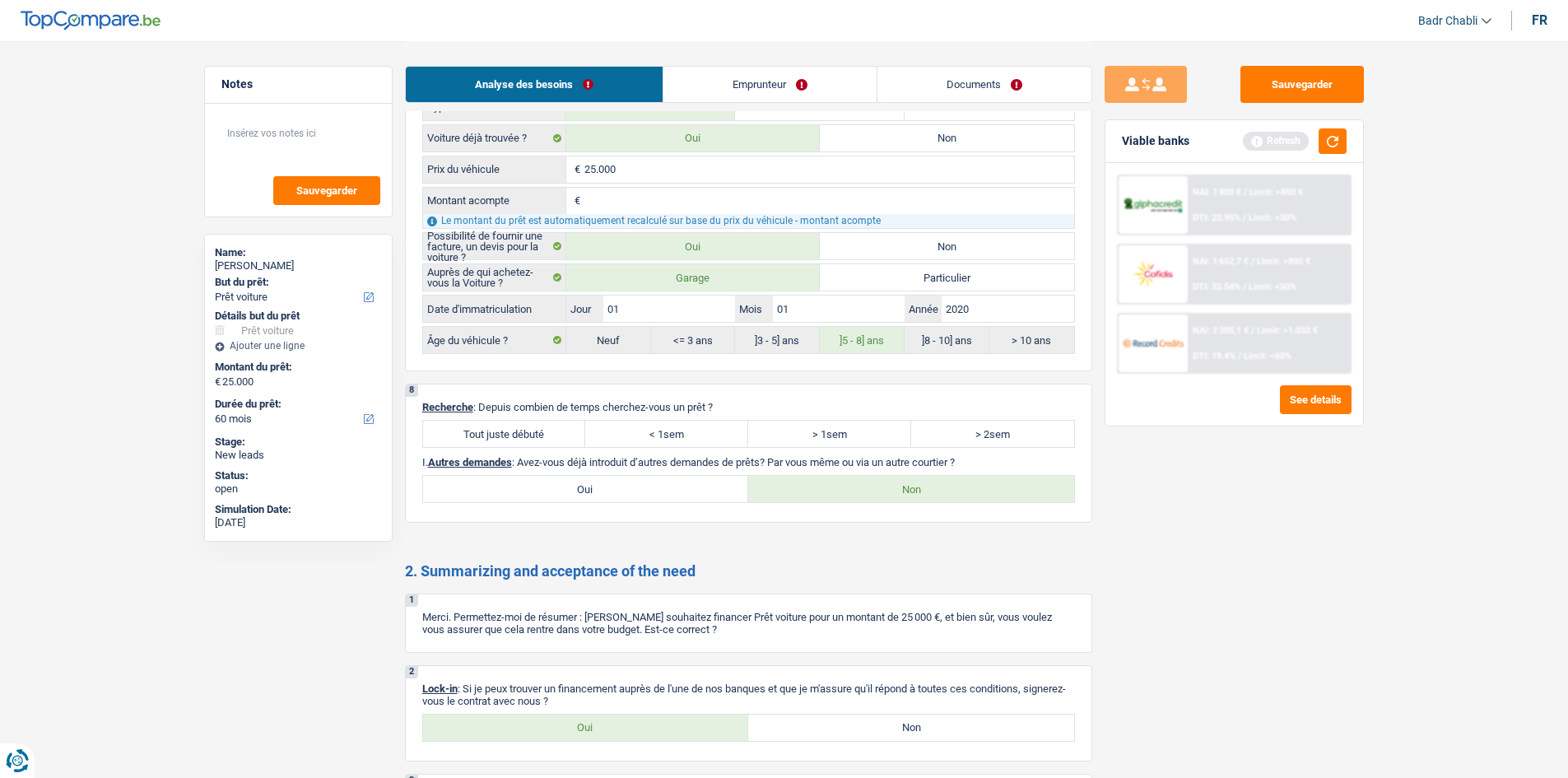
scroll to position [2101, 0]
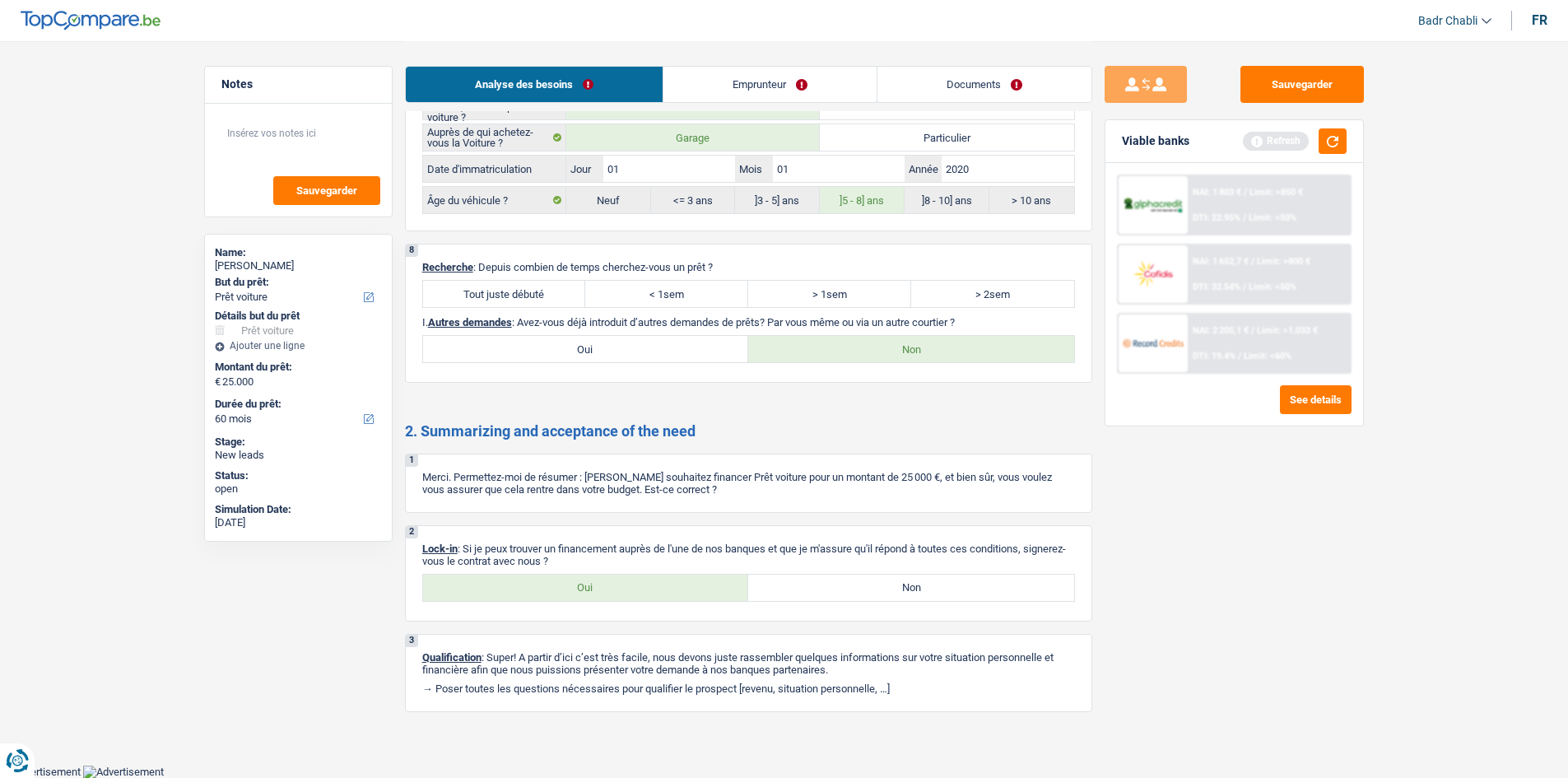
click at [624, 595] on label "Oui" at bounding box center [586, 588] width 326 height 27
click at [624, 595] on input "Oui" at bounding box center [586, 588] width 326 height 27
radio input "true"
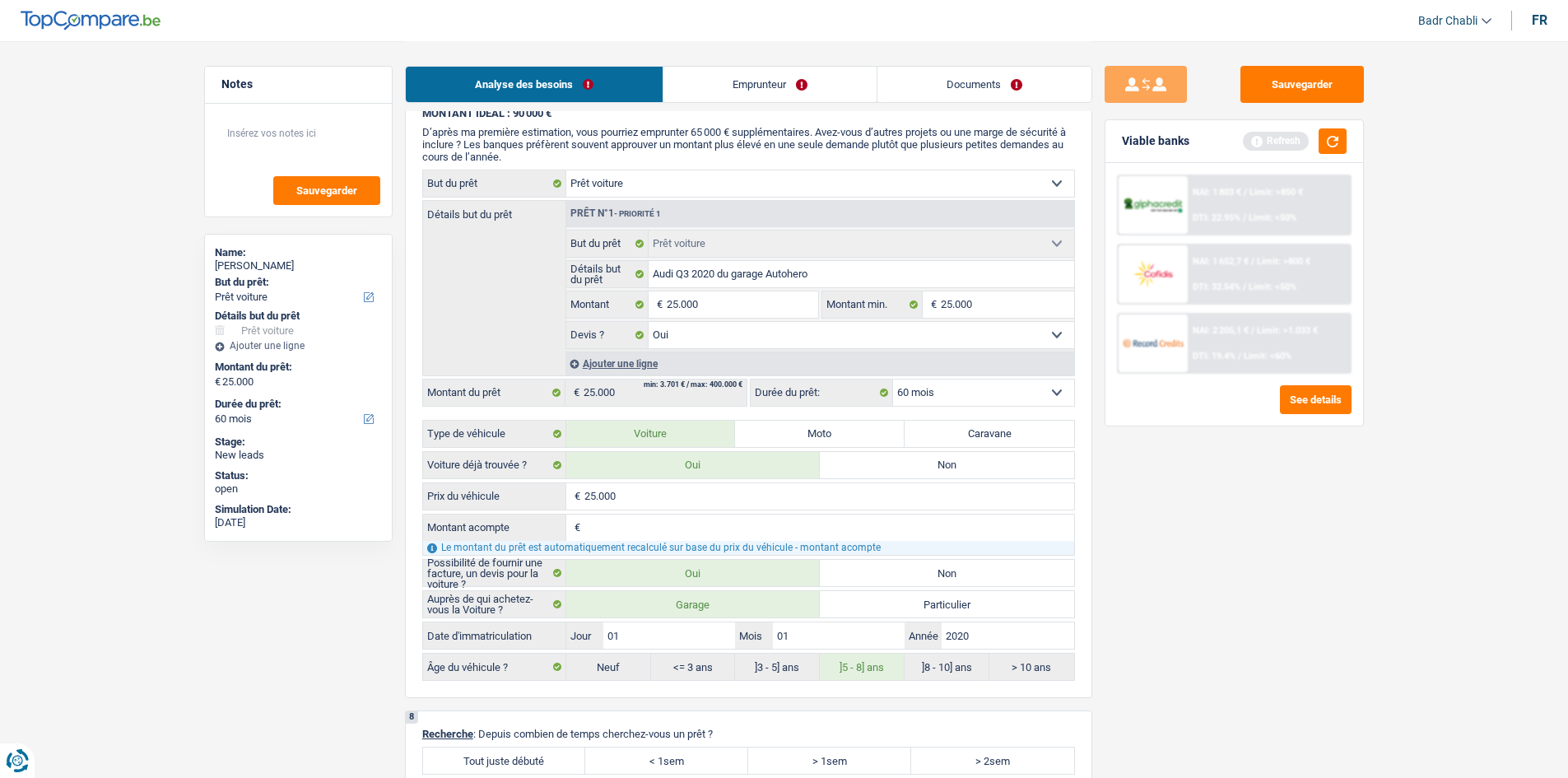
scroll to position [1196, 0]
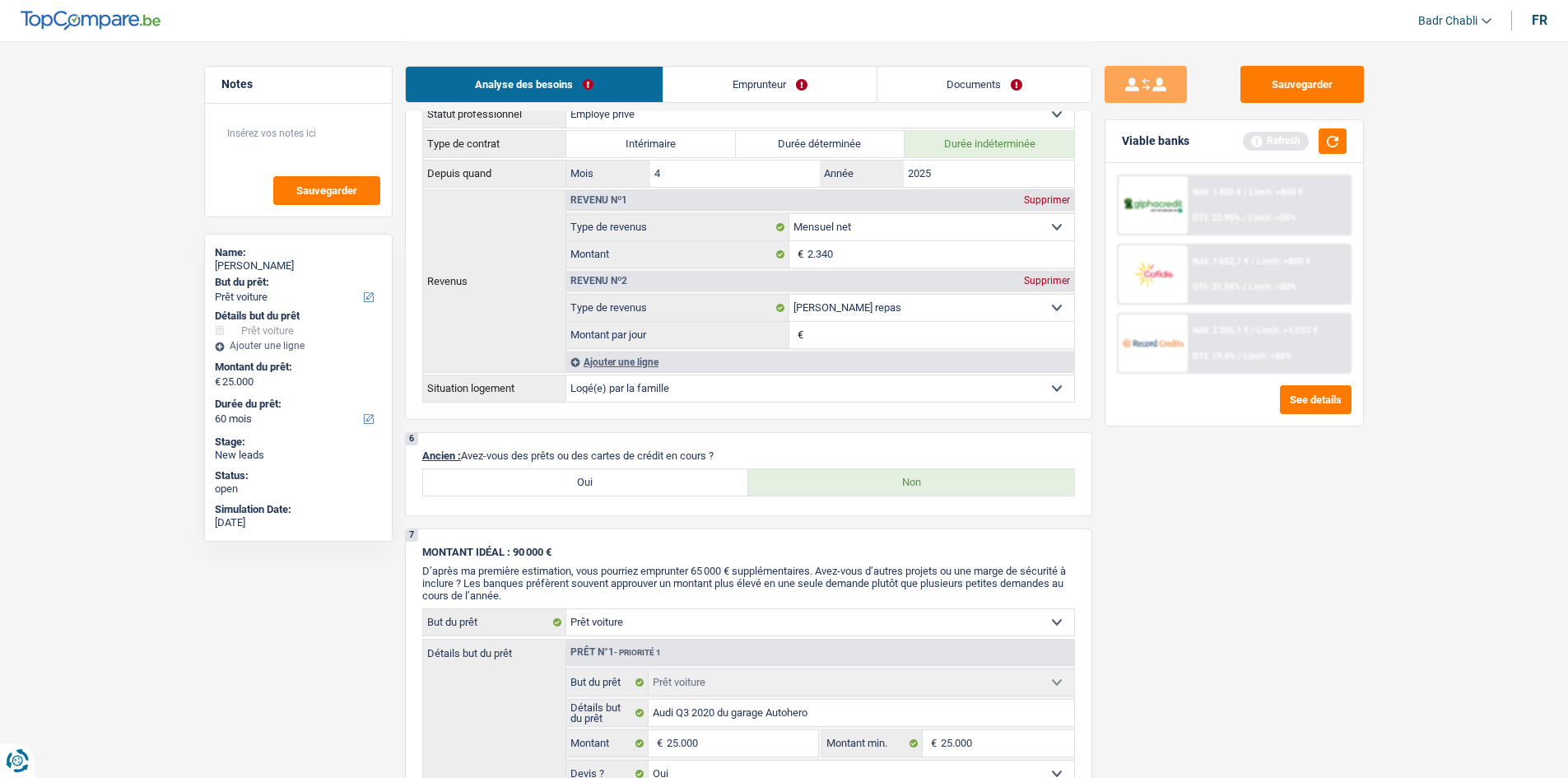
click at [638, 475] on label "Oui" at bounding box center [586, 482] width 326 height 27
click at [638, 475] on input "Oui" at bounding box center [586, 482] width 326 height 27
radio input "true"
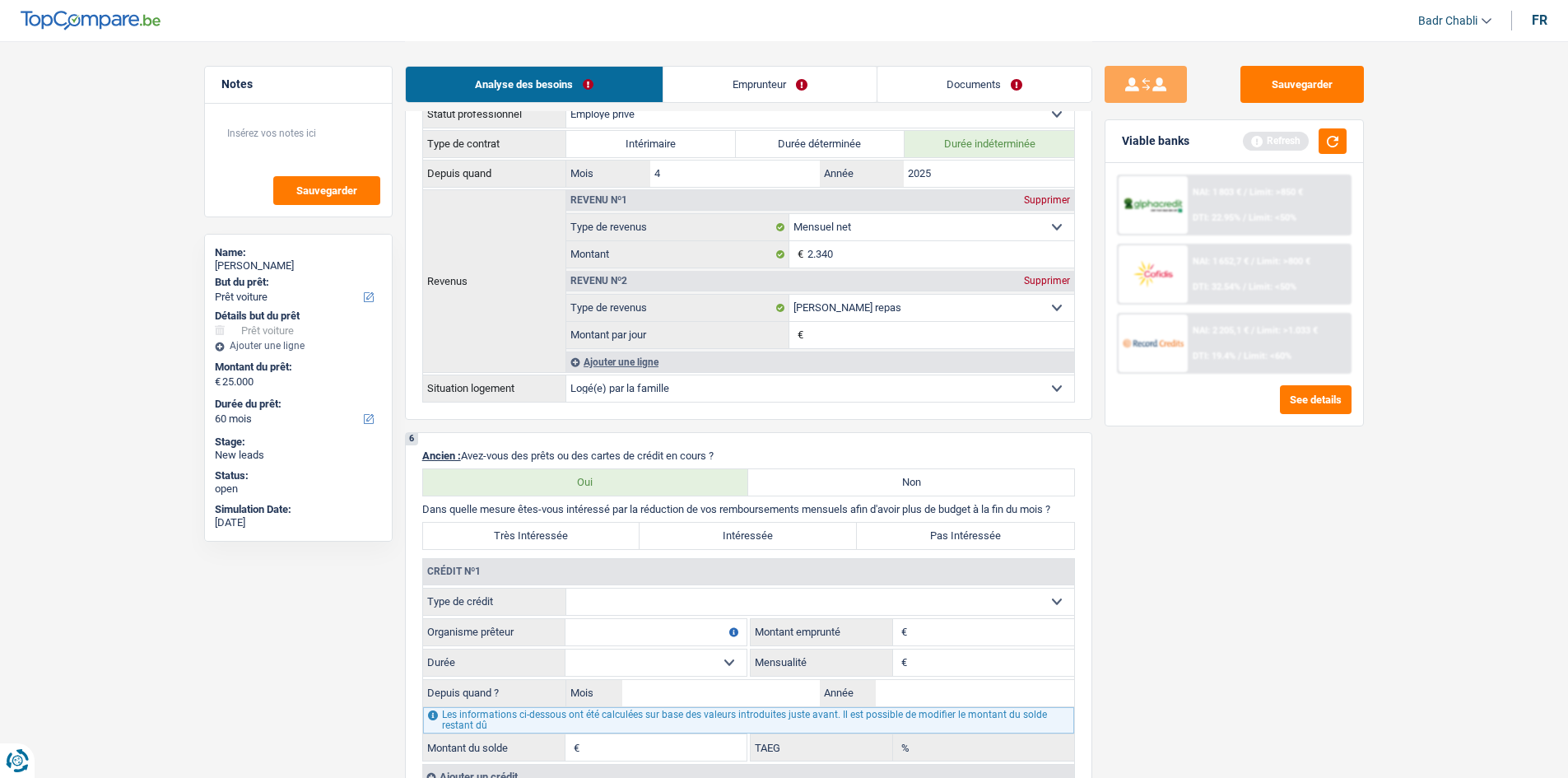
click at [936, 627] on input "Montant" at bounding box center [992, 632] width 163 height 27
click at [856, 603] on select "Carte ou ouverture de crédit Prêt hypothécaire Vente à tempérament Prêt à tempé…" at bounding box center [820, 602] width 508 height 27
select select "personalLoan"
type input "0"
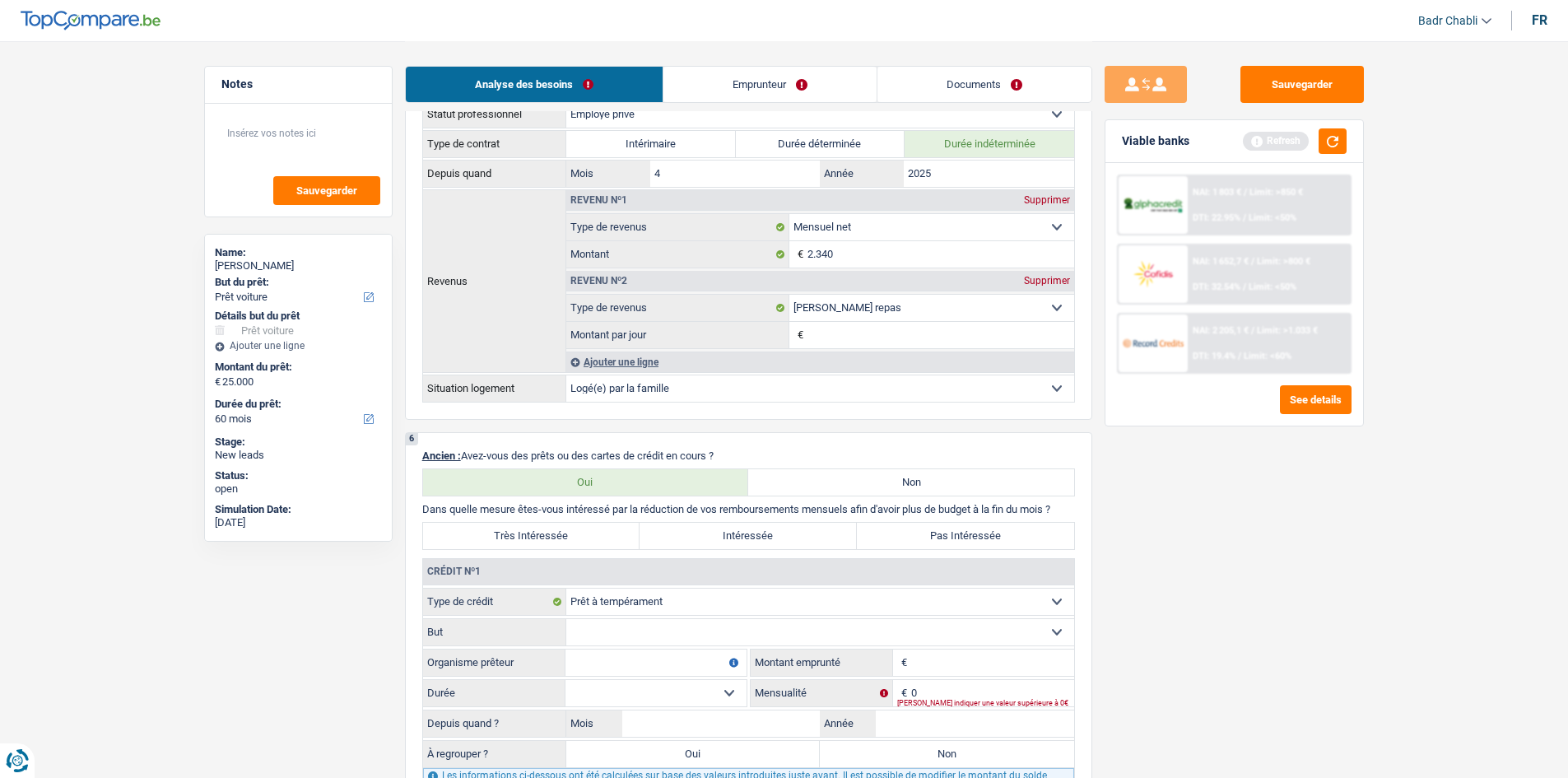
click at [638, 643] on select "Confort maison: meubles, textile, peinture, électroménager, outillage non-profe…" at bounding box center [820, 632] width 508 height 27
select select "medicalFees"
click at [566, 619] on select "Confort maison: meubles, textile, peinture, électroménager, outillage non-profe…" at bounding box center [820, 632] width 508 height 27
click at [635, 666] on input "Organisme prêteur" at bounding box center [656, 663] width 181 height 27
type input "Mozzeno"
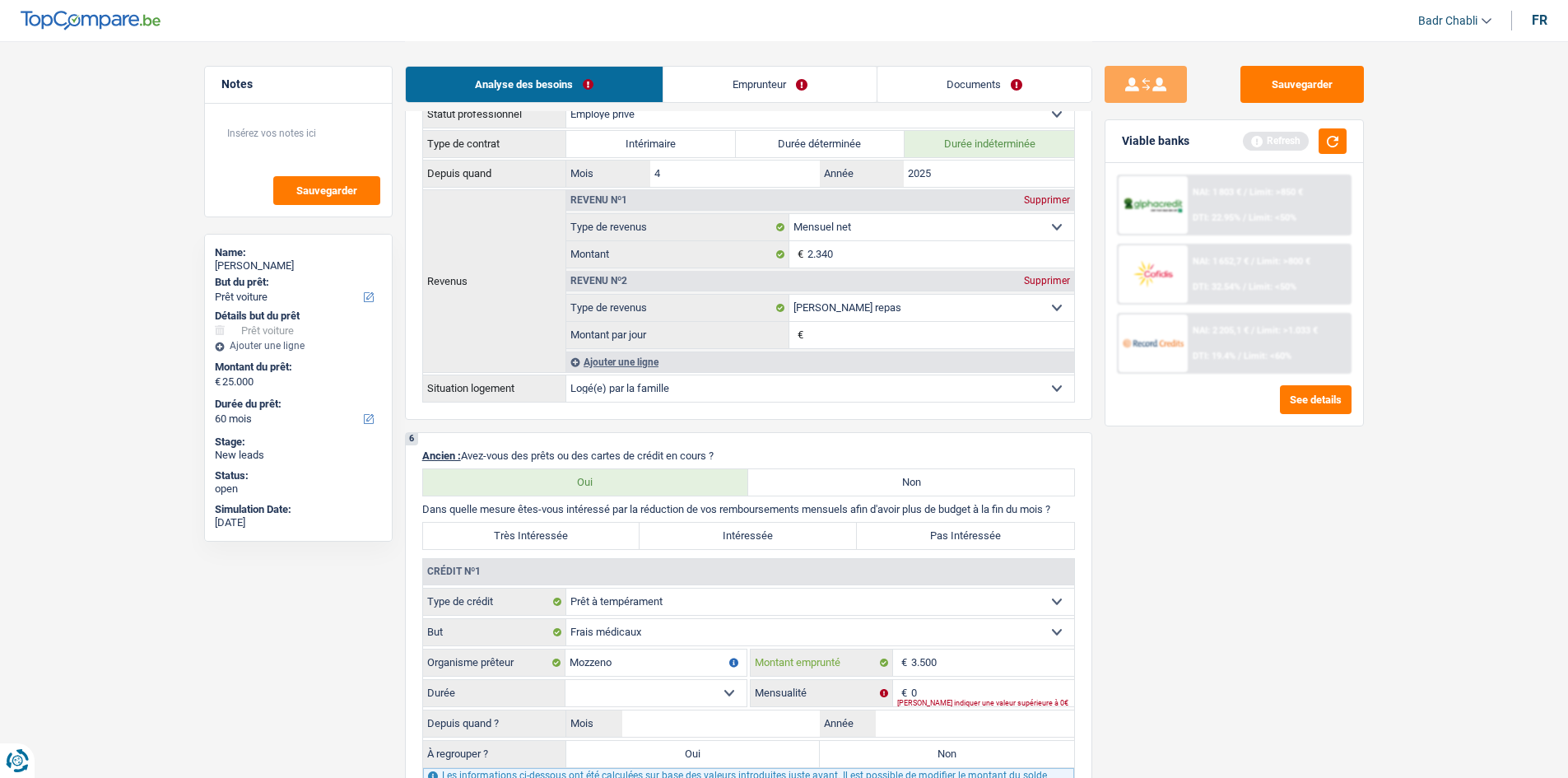
type input "3.500"
click at [722, 694] on select "12 mois 18 mois 24 mois 30 mois Sélectionner une option" at bounding box center [656, 693] width 181 height 27
click at [565, 680] on select "12 mois 18 mois 24 mois 30 mois Sélectionner une option" at bounding box center [656, 693] width 181 height 27
click at [730, 687] on select "12 mois 18 mois 24 mois 30 mois Sélectionner une option" at bounding box center [656, 693] width 181 height 27
select select "24"
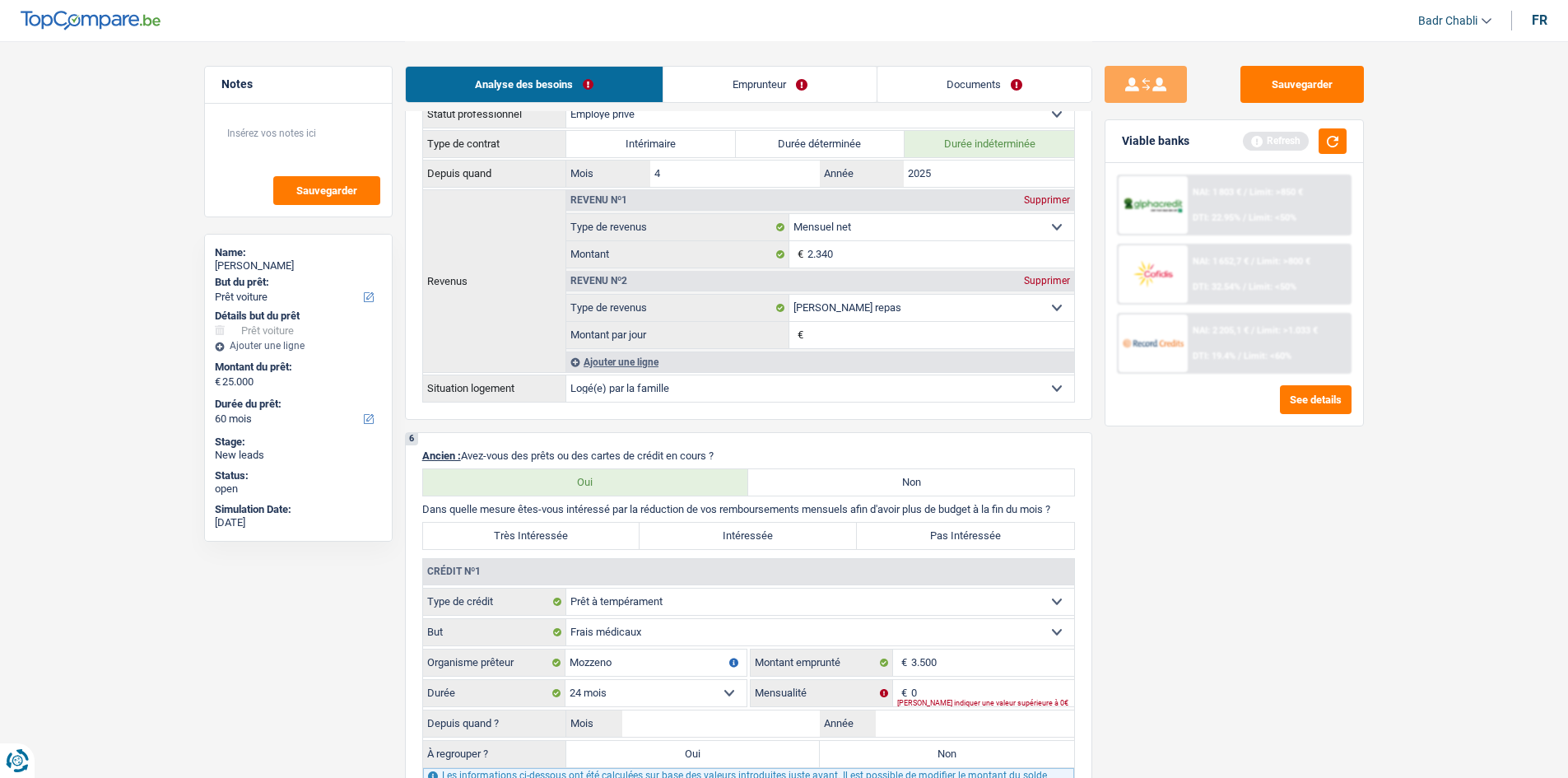
click at [565, 680] on select "12 mois 18 mois 24 mois 30 mois Sélectionner une option" at bounding box center [656, 693] width 181 height 27
click at [948, 692] on input "0" at bounding box center [992, 693] width 163 height 27
type input "180"
click at [705, 726] on input "Mois" at bounding box center [721, 724] width 198 height 27
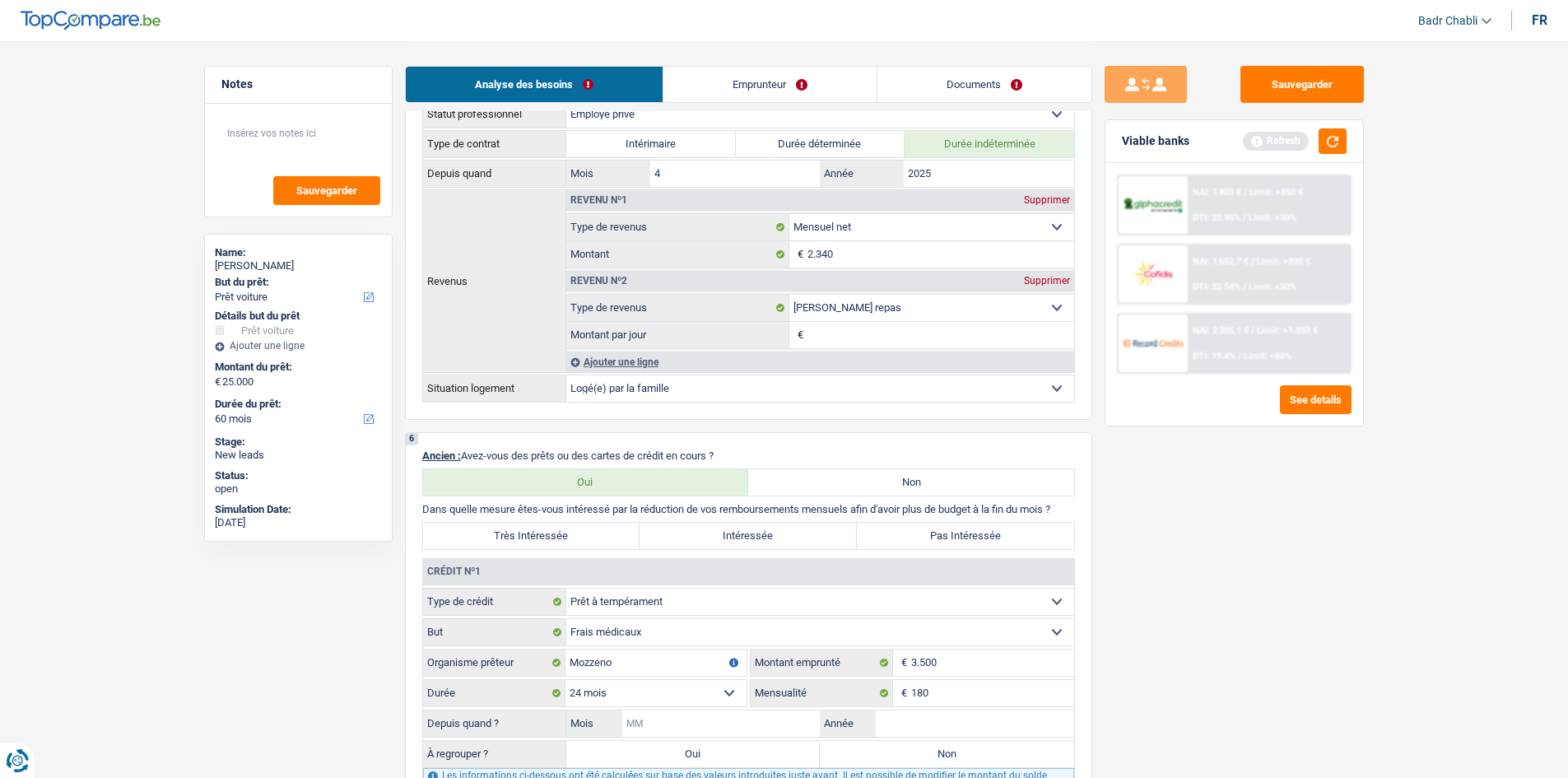
click at [676, 726] on input "Mois" at bounding box center [721, 724] width 198 height 27
click at [696, 717] on input "Mois" at bounding box center [721, 724] width 198 height 27
click at [695, 731] on input "Mois" at bounding box center [721, 724] width 198 height 27
type input "08"
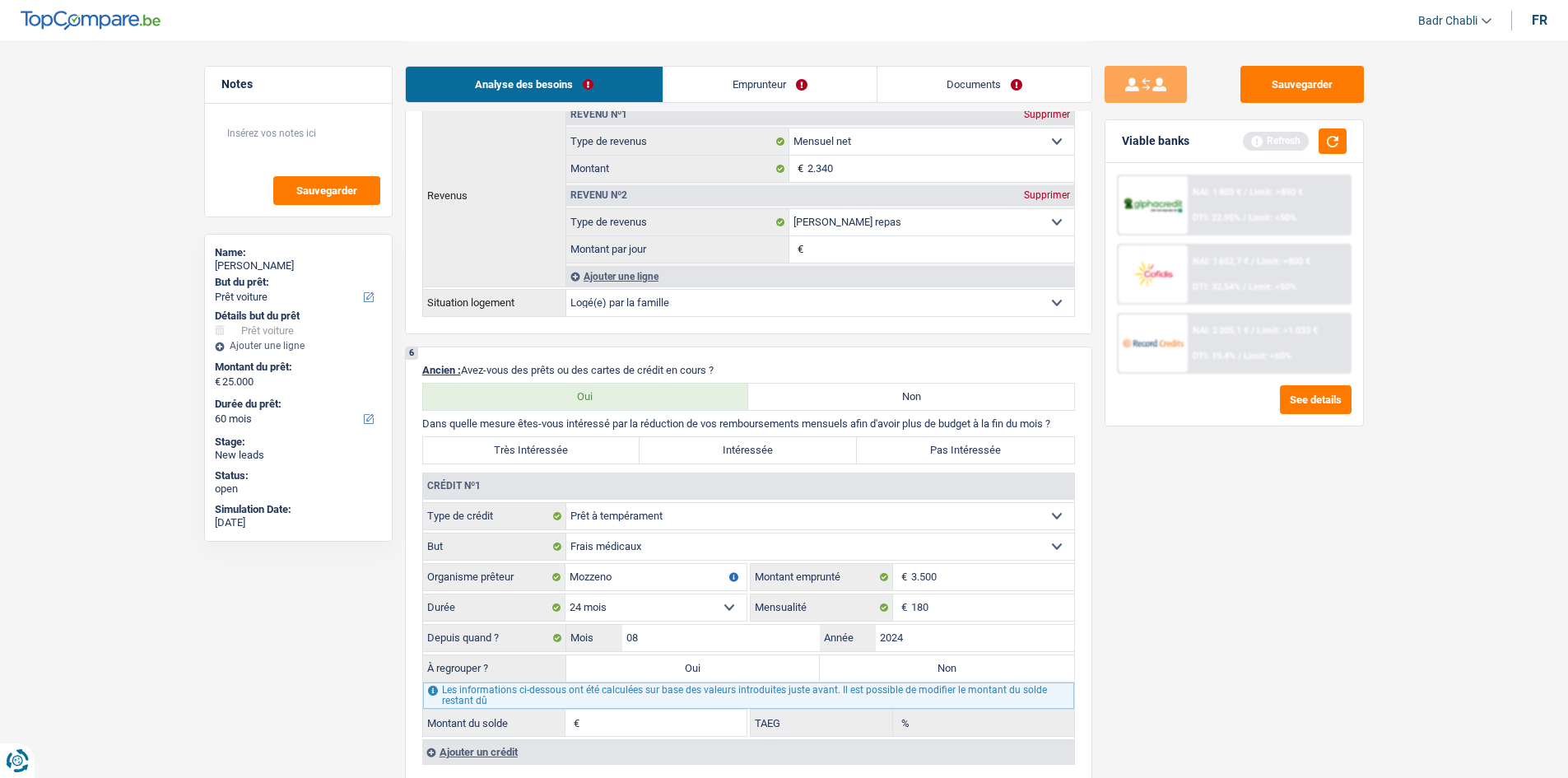
scroll to position [1360, 0]
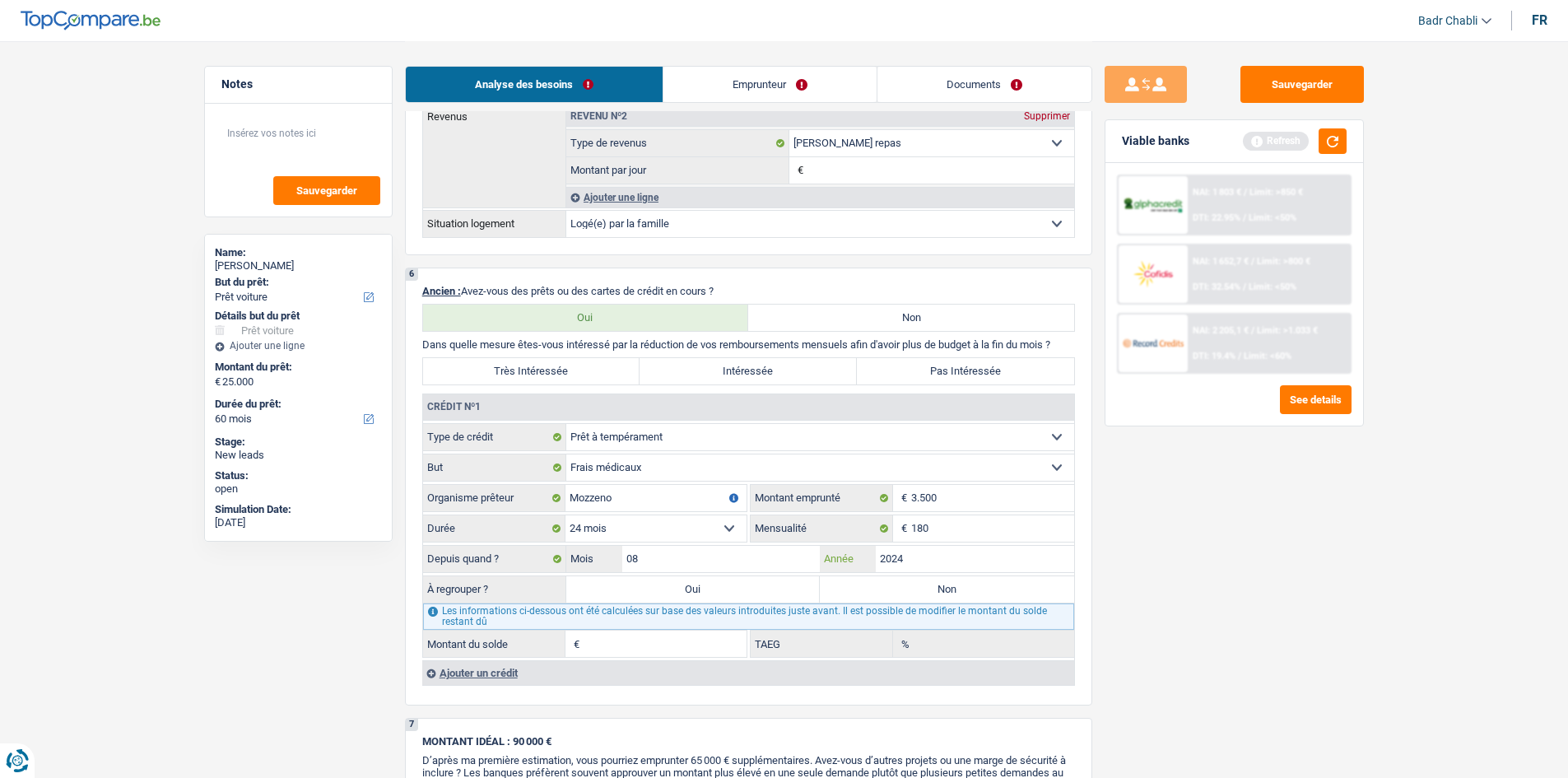
type input "2024"
type input "1.638"
type input "23,25"
click at [908, 576] on label "Non" at bounding box center [947, 590] width 254 height 27
click at [908, 576] on input "Non" at bounding box center [947, 590] width 254 height 27
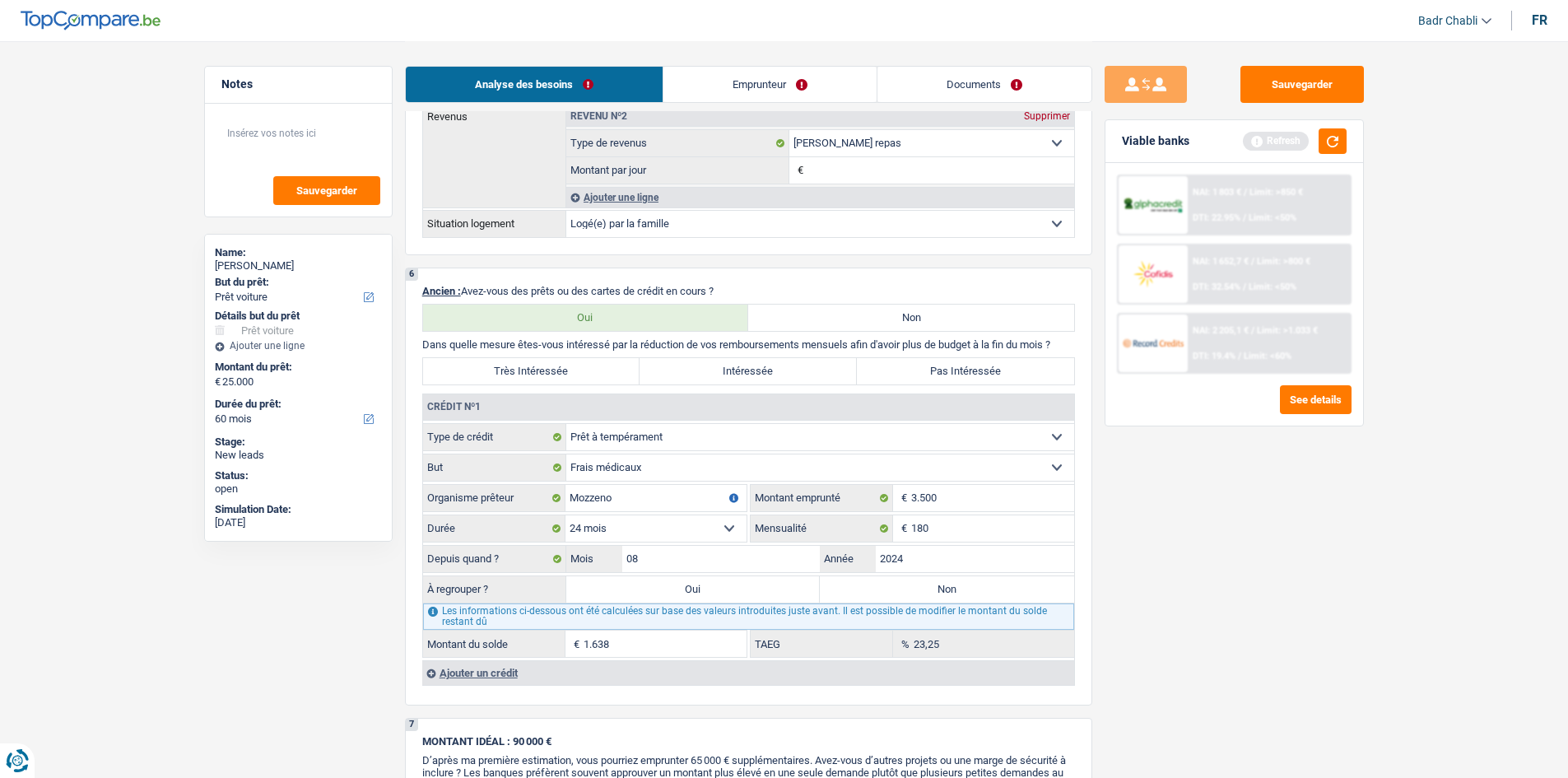
radio input "true"
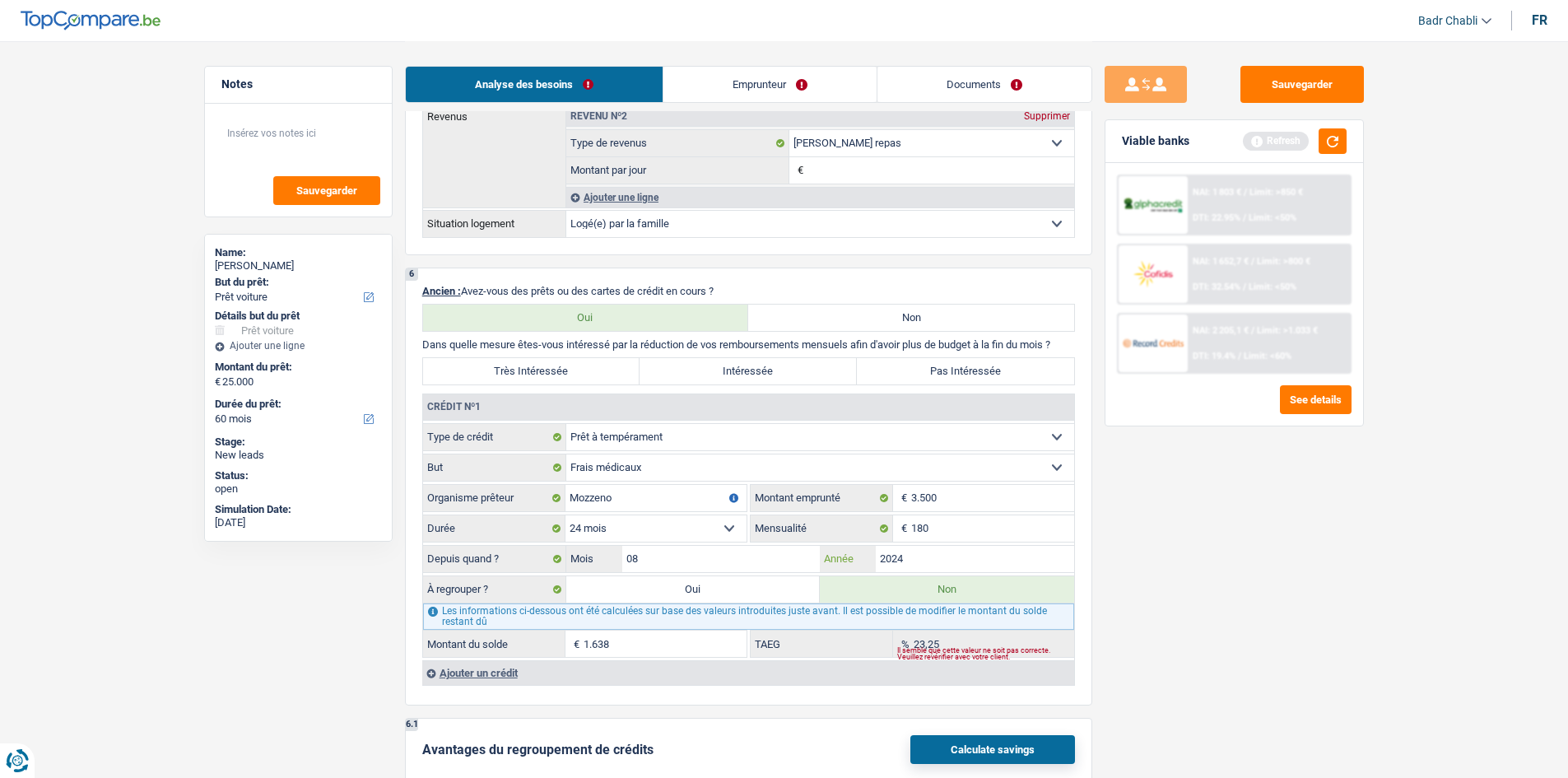
click at [924, 556] on input "2024" at bounding box center [975, 559] width 198 height 27
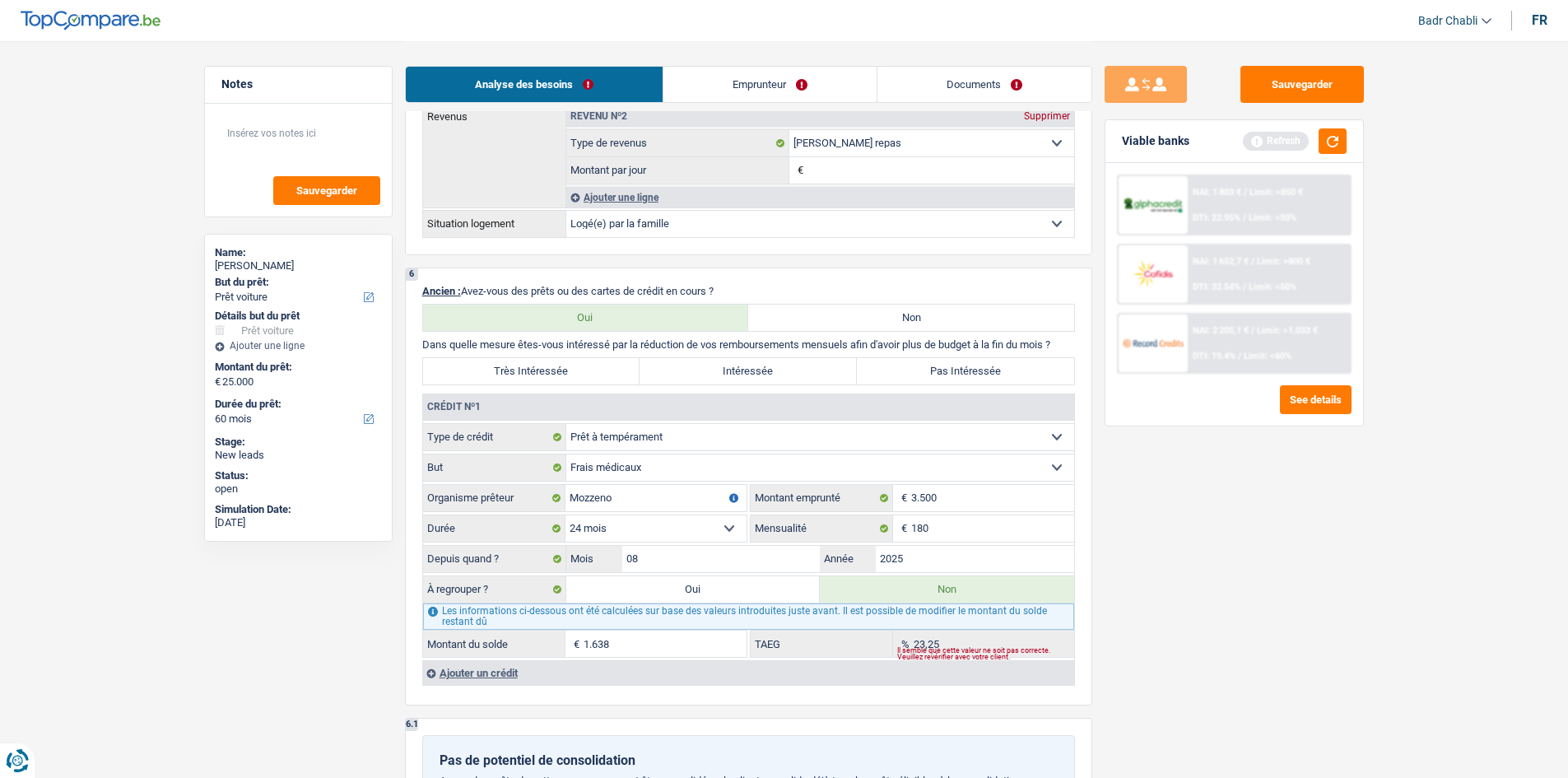
type input "2025"
type input "3.261"
click at [1250, 607] on div "Sauvegarder Viable banks Refresh NAI: 1 803 € / Limit: >850 € DTI: 22.95% / Lim…" at bounding box center [1234, 408] width 284 height 686
click at [657, 529] on select "12 mois 18 mois 24 mois 30 mois Sélectionner une option" at bounding box center [656, 529] width 181 height 27
select select "18"
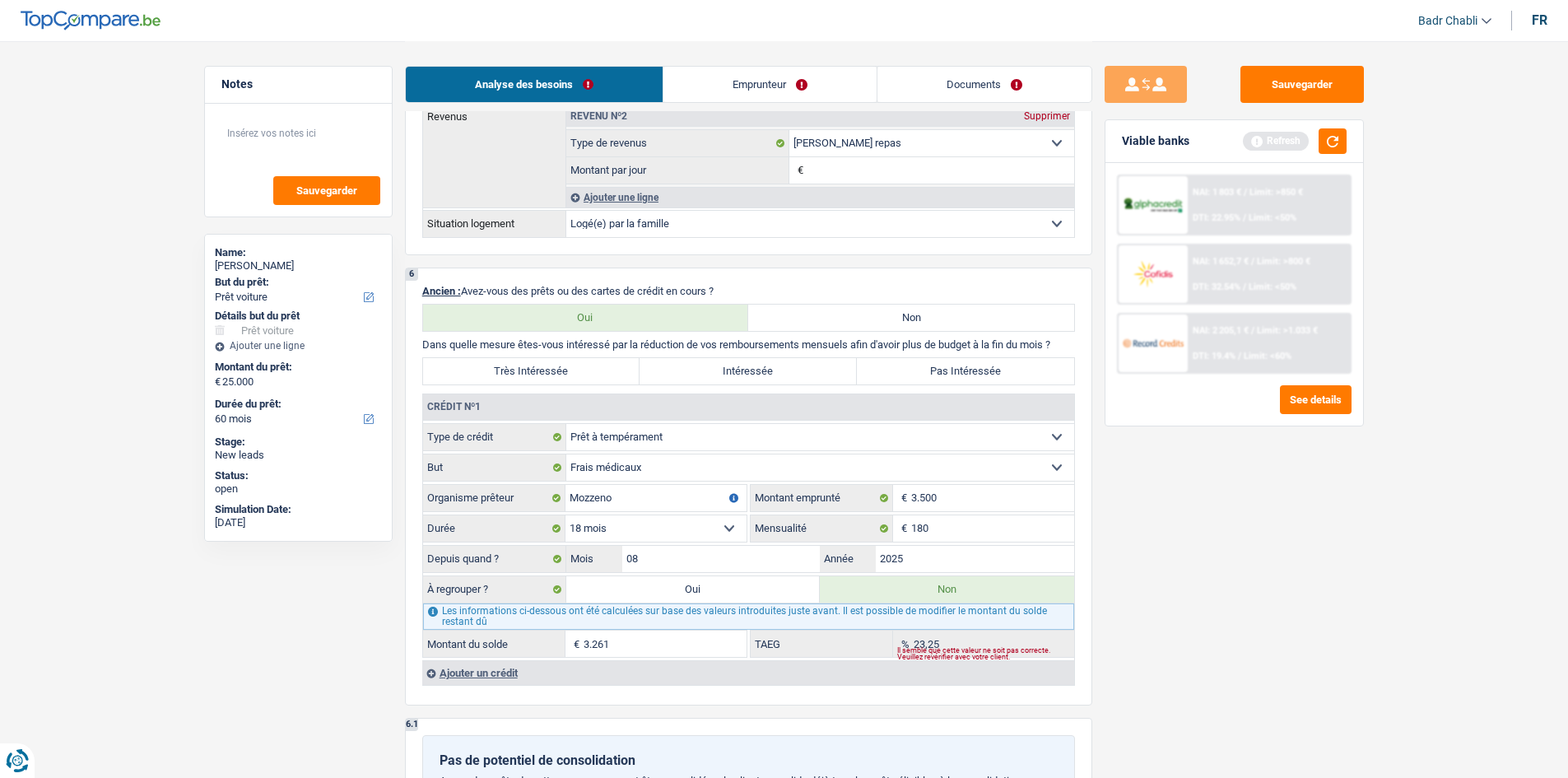
click at [565, 515] on select "12 mois 18 mois 24 mois 30 mois Sélectionner une option" at bounding box center [656, 529] width 181 height 27
type input "3.086"
type input "0,00"
click at [1362, 528] on div "Sauvegarder Viable banks Refresh NAI: 1 803 € / Limit: >850 € DTI: 22.95% / Lim…" at bounding box center [1234, 408] width 284 height 686
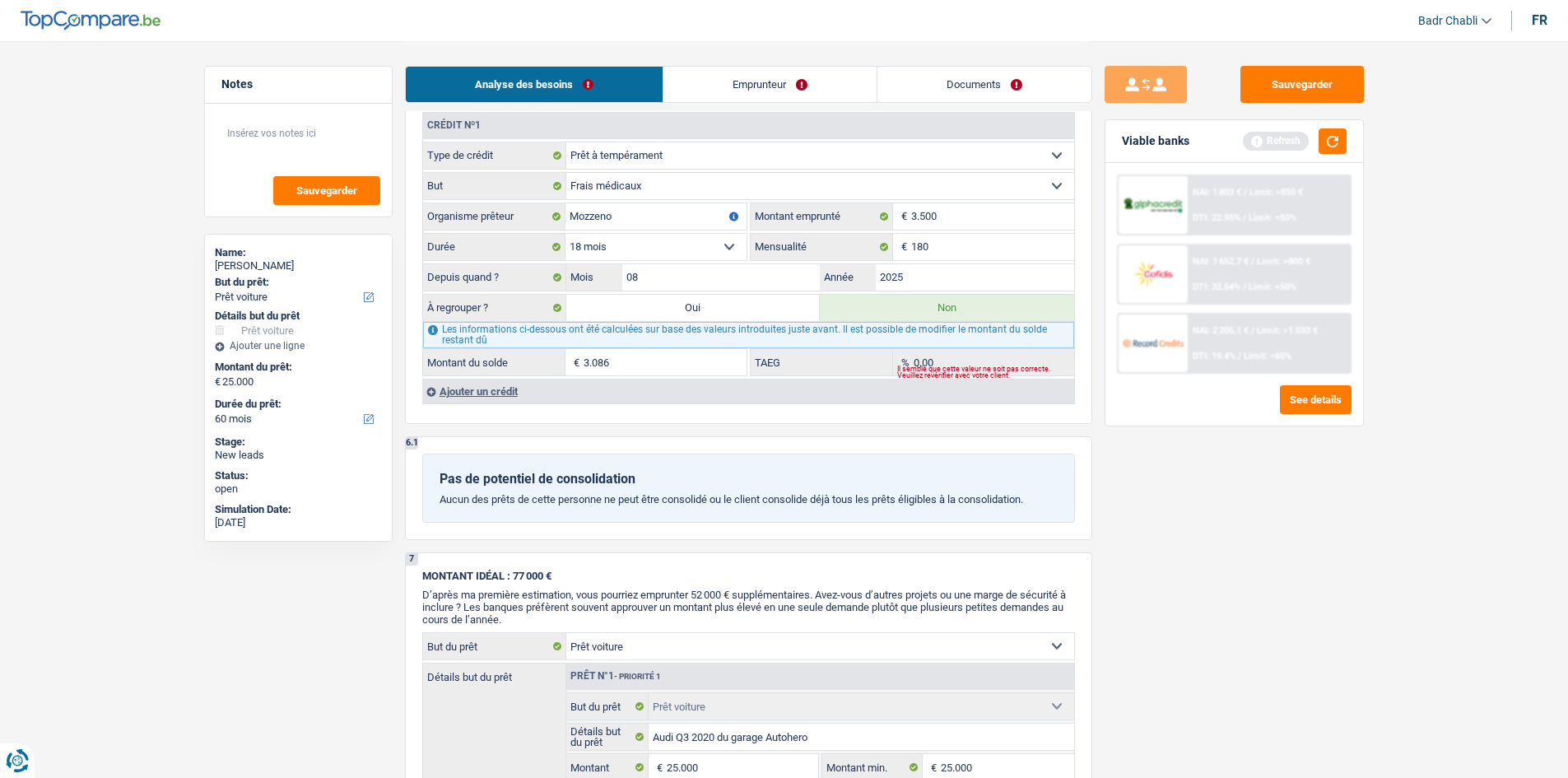
scroll to position [1525, 0]
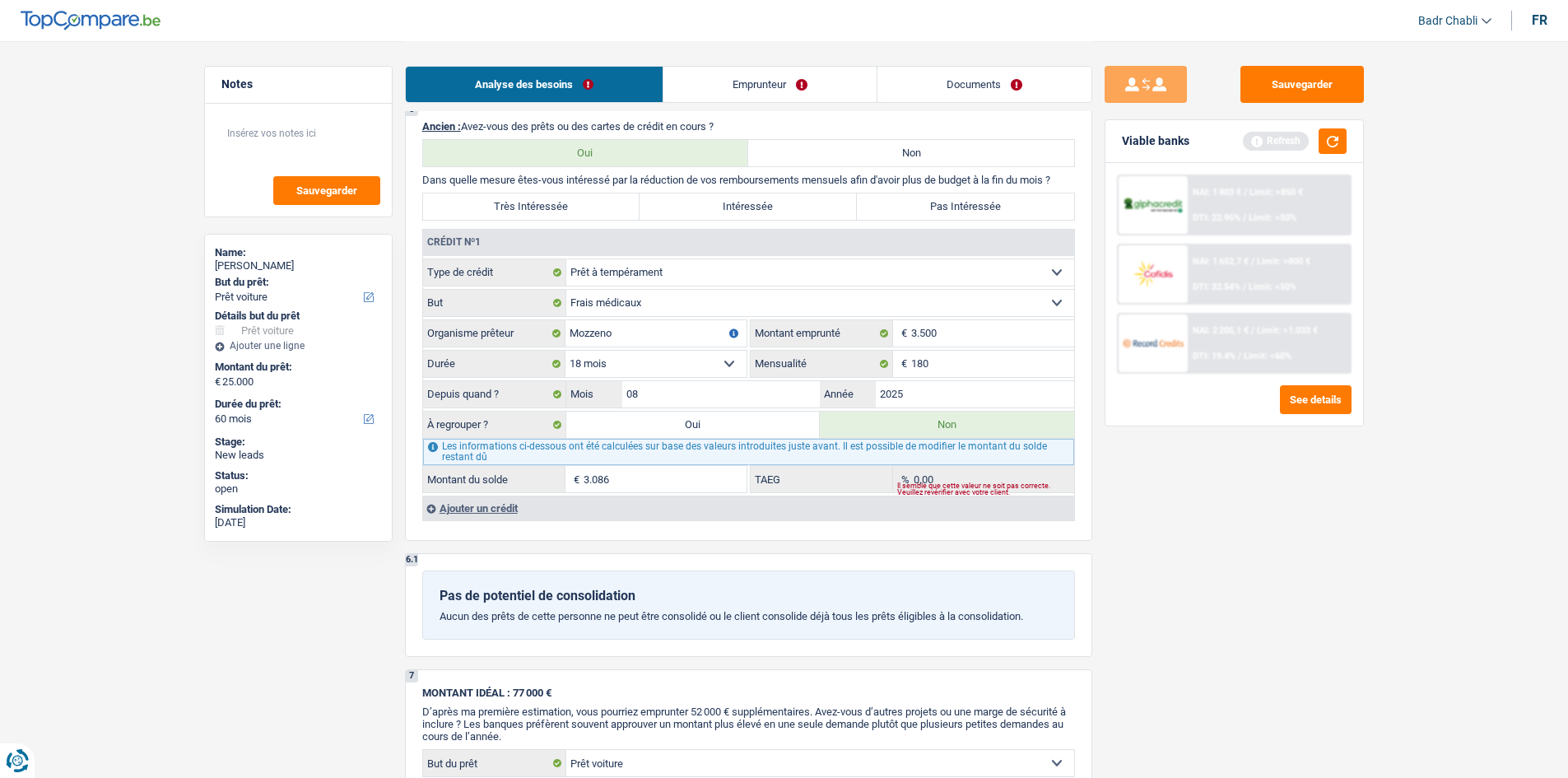
click at [903, 202] on label "Pas Intéressée" at bounding box center [966, 206] width 217 height 27
click at [903, 202] on input "Pas Intéressée" at bounding box center [966, 206] width 217 height 27
radio input "true"
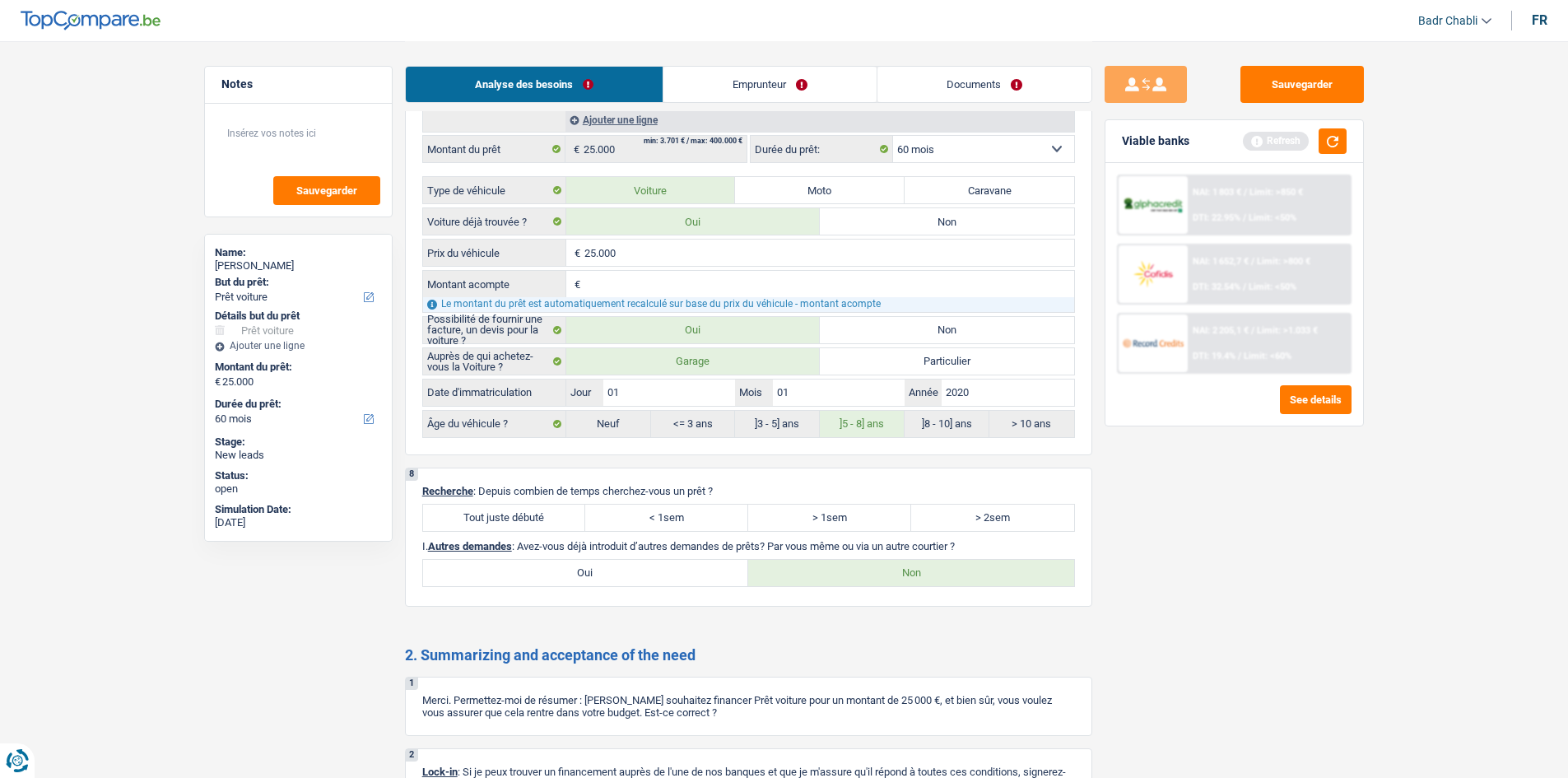
scroll to position [2571, 0]
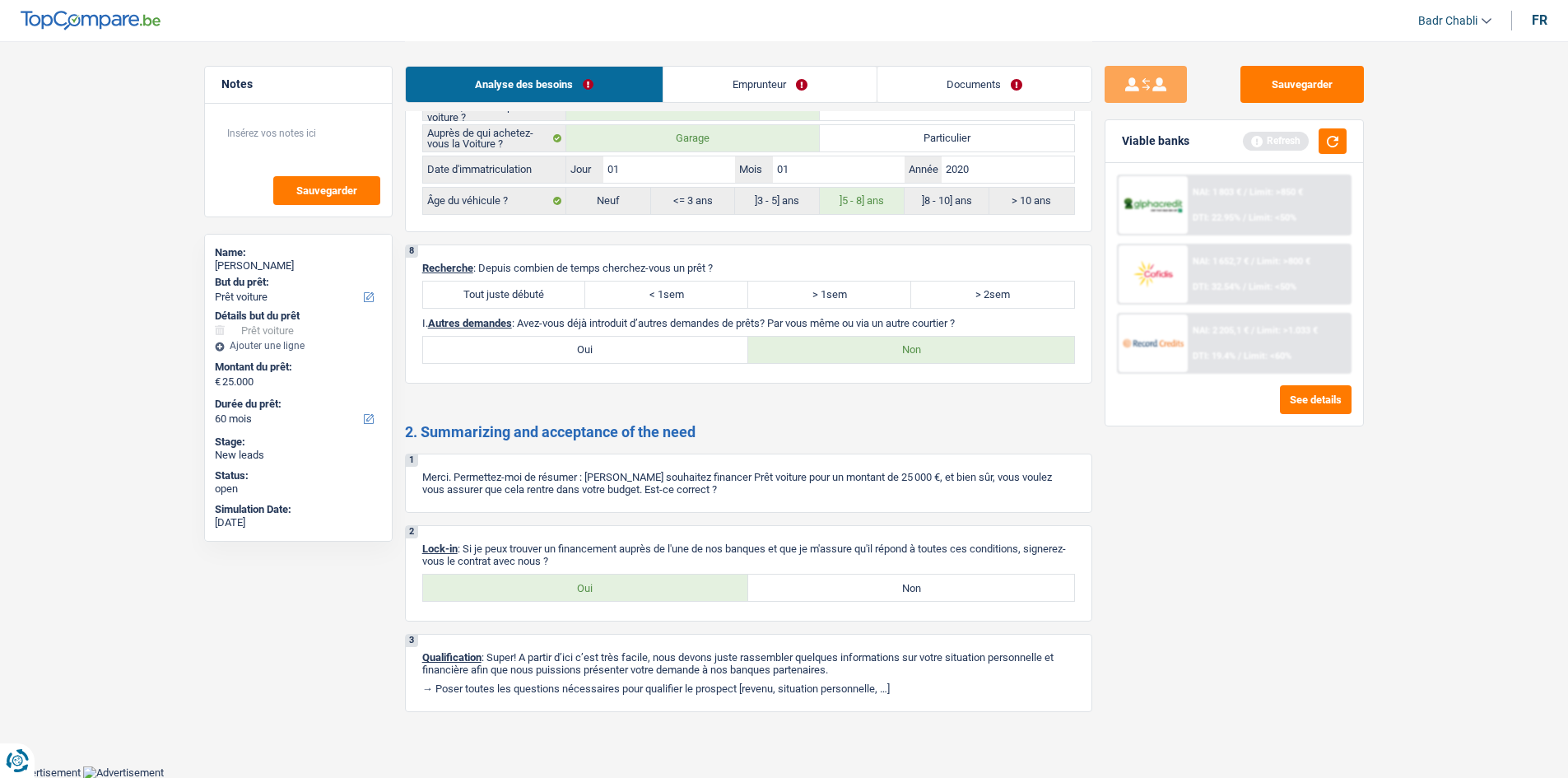
click at [506, 292] on label "Tout juste débuté" at bounding box center [504, 295] width 163 height 27
click at [506, 292] on input "Tout juste débuté" at bounding box center [504, 295] width 163 height 27
radio input "true"
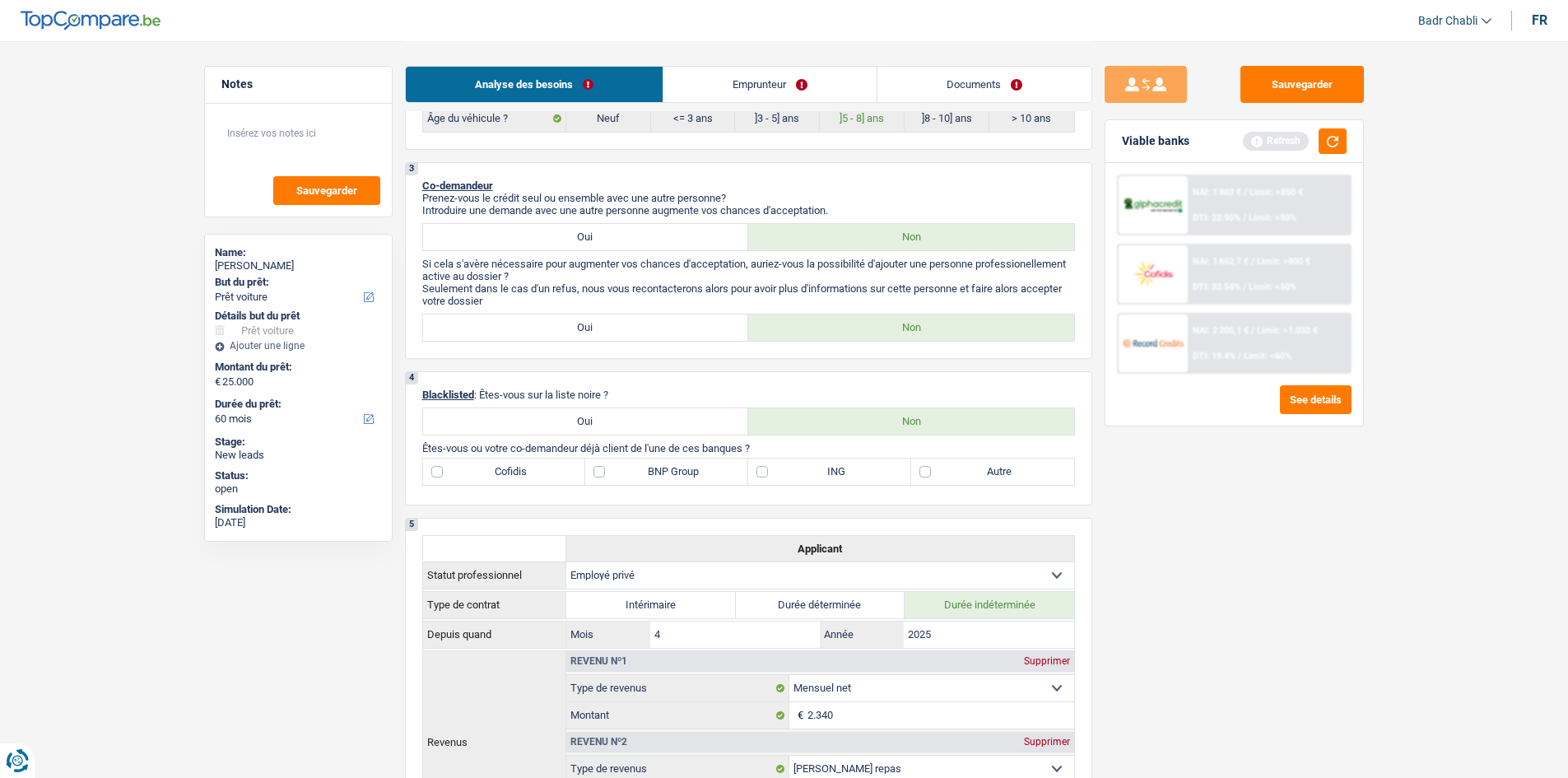
scroll to position [760, 0]
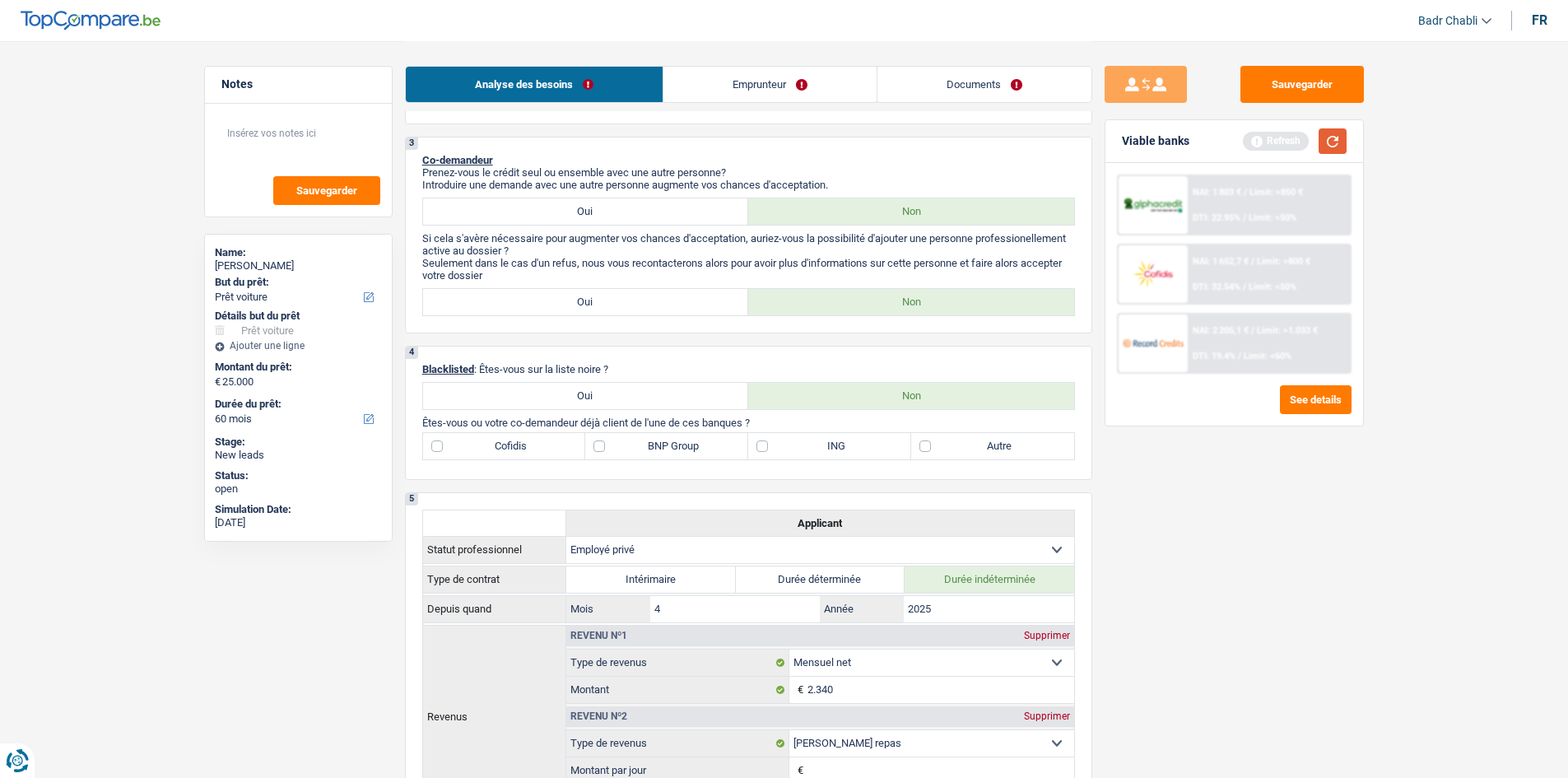
click at [1327, 148] on button "button" at bounding box center [1332, 141] width 28 height 26
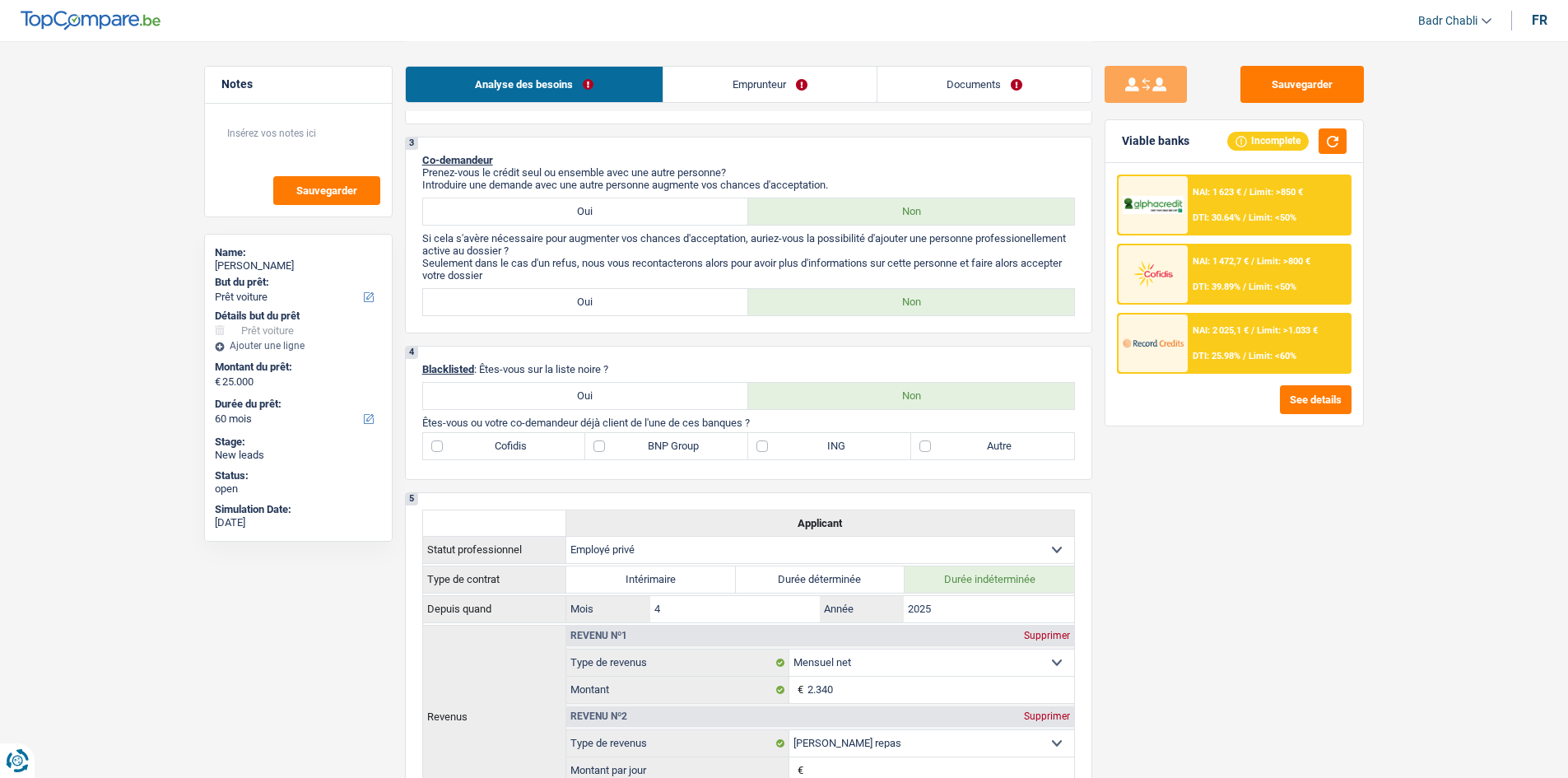
click at [1265, 213] on span "Limit: <50%" at bounding box center [1272, 217] width 48 height 10
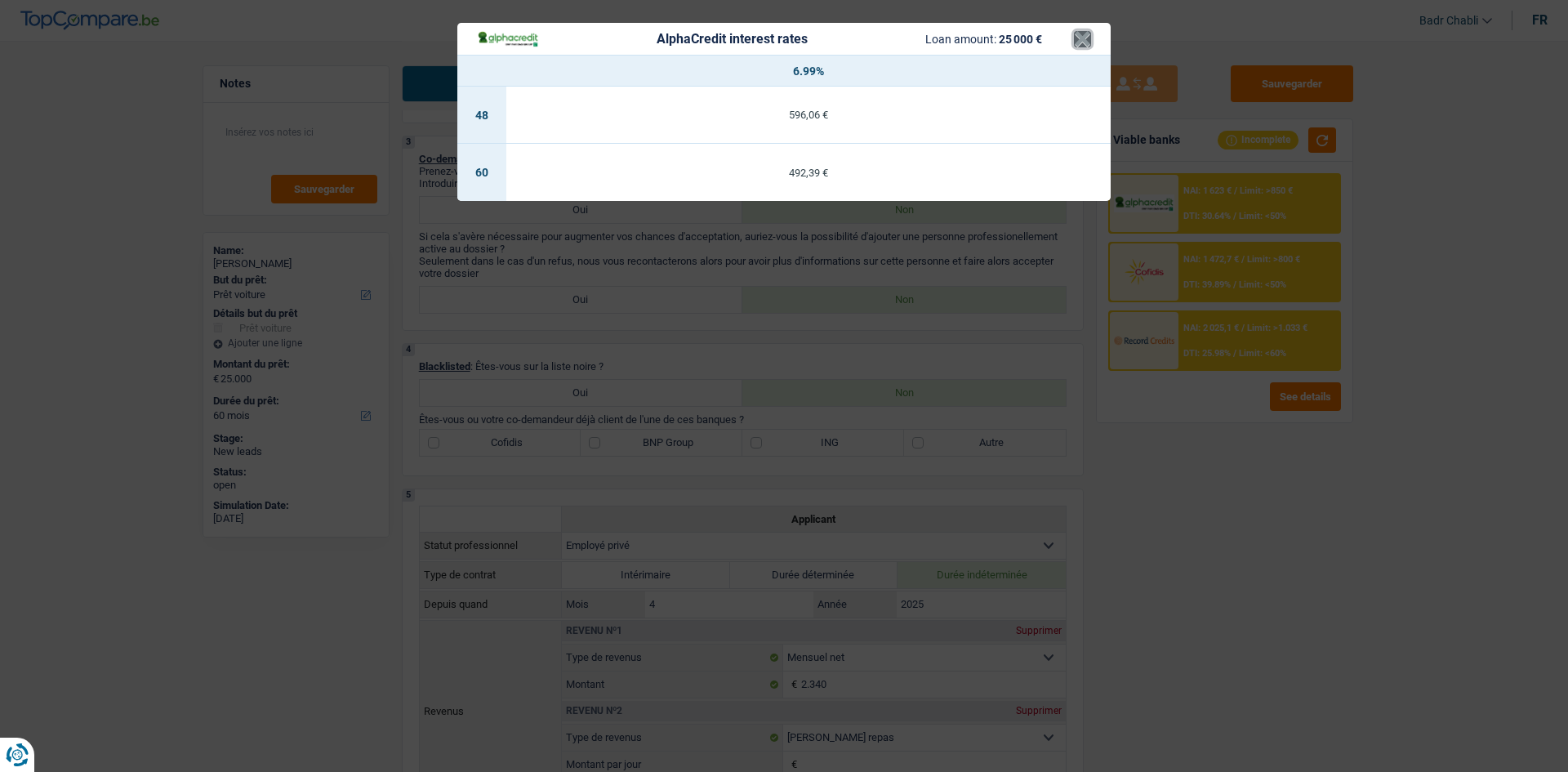
click at [1083, 46] on button "×" at bounding box center [1083, 39] width 17 height 16
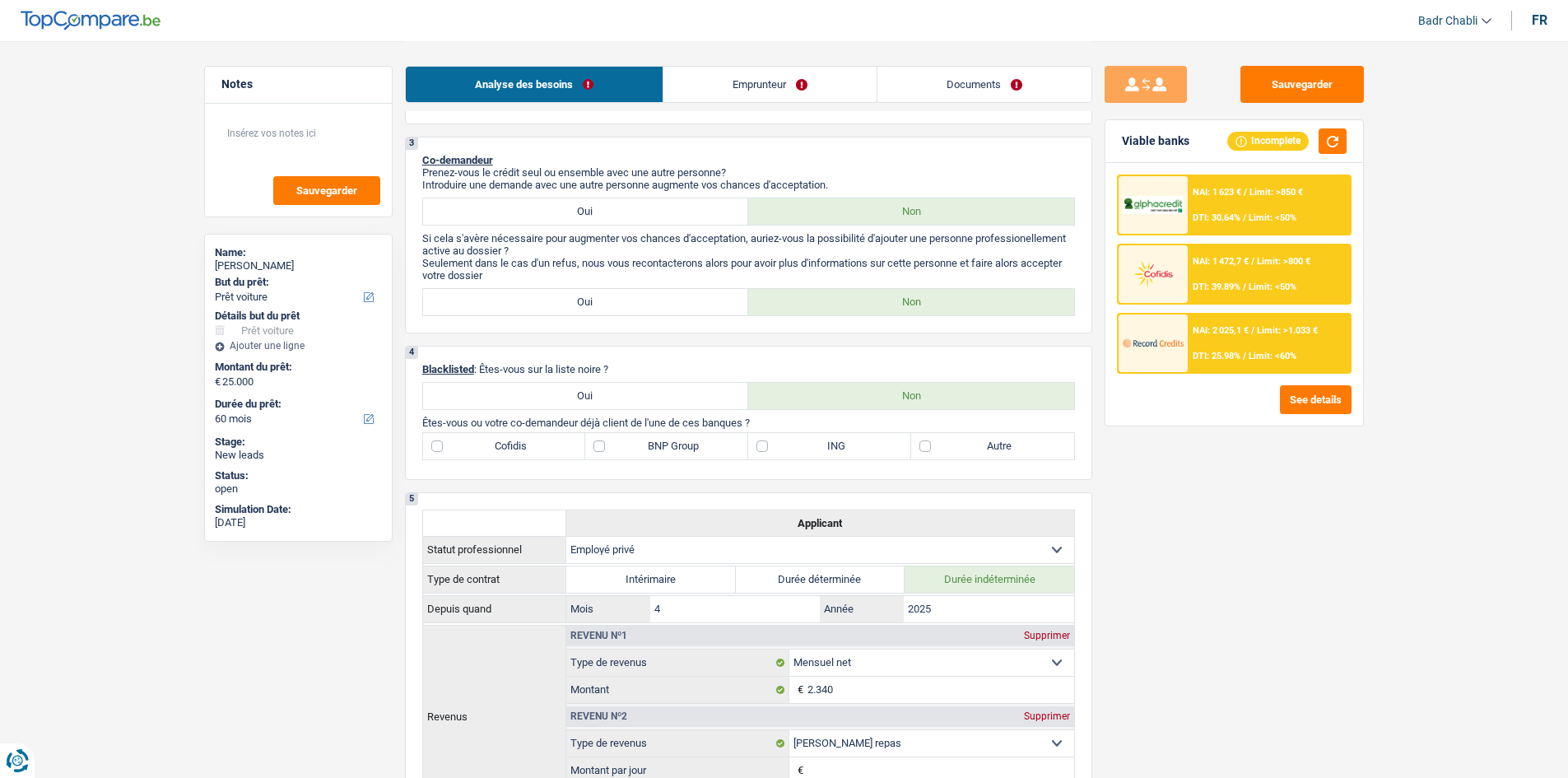
click at [1265, 347] on div "NAI: 2 025,1 € / Limit: >1.033 € DTI: 25.98% / Limit: <60%" at bounding box center [1268, 342] width 162 height 58
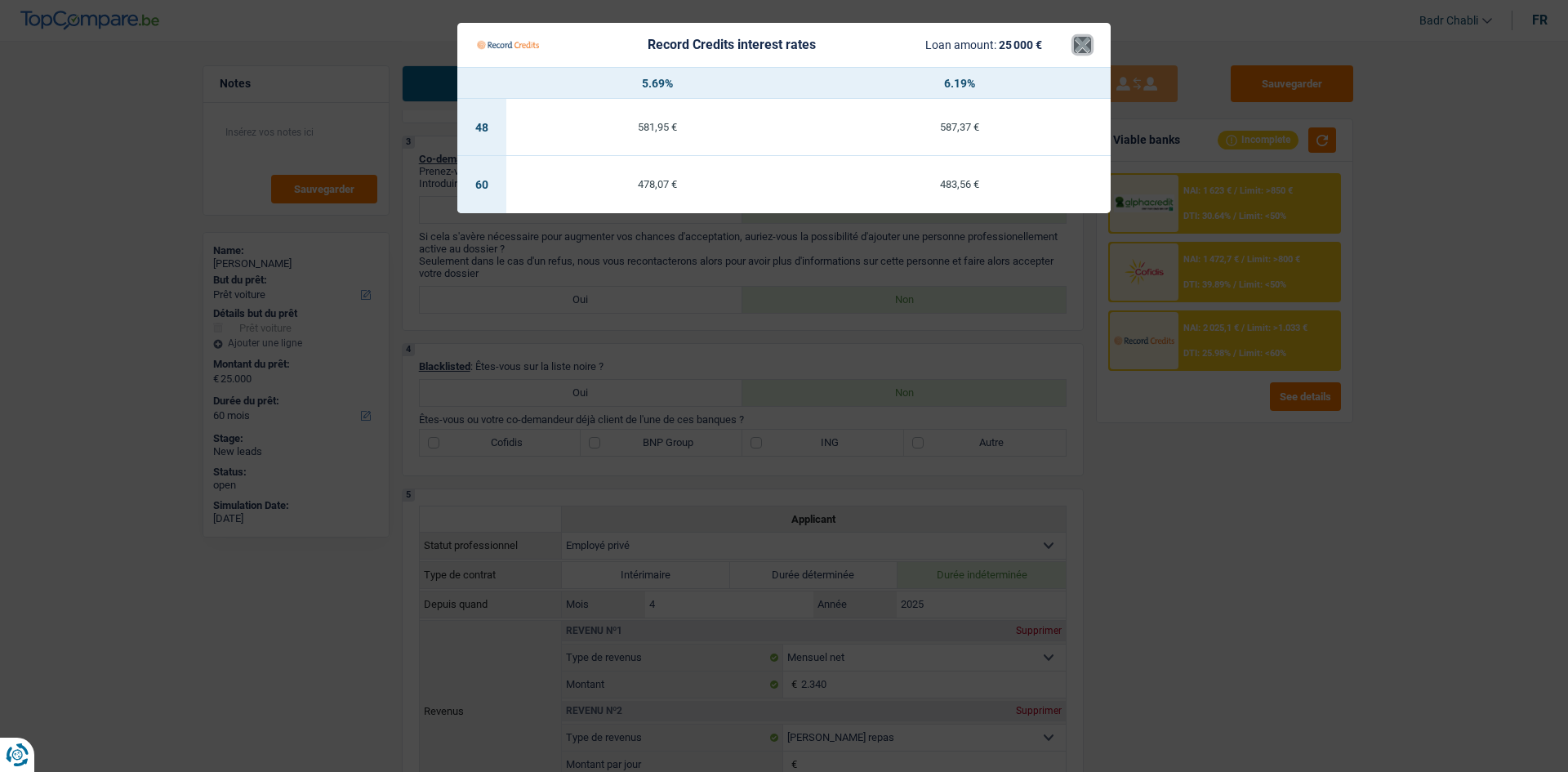
click at [1074, 42] on button "×" at bounding box center [1083, 44] width 17 height 16
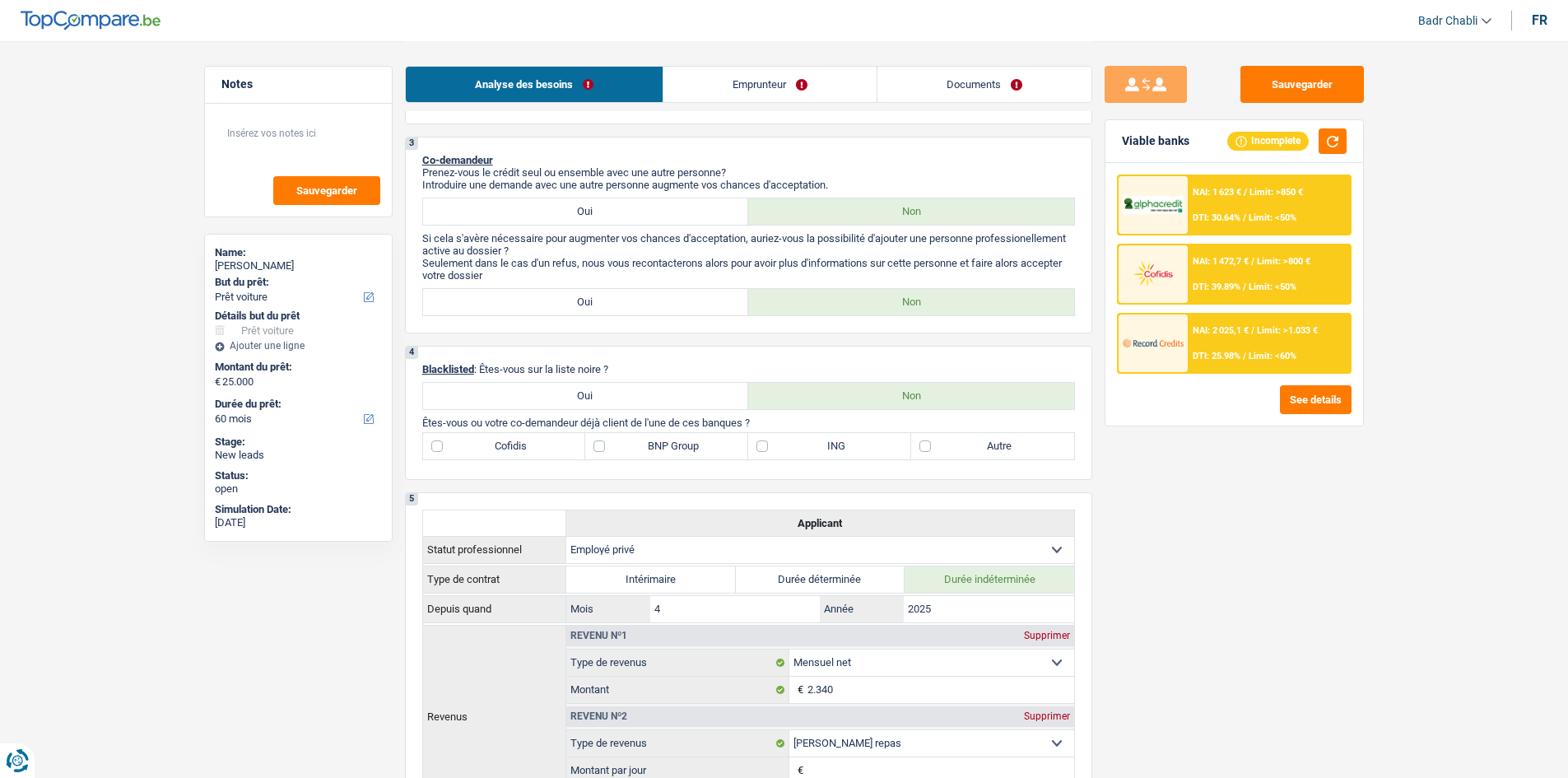
click at [667, 446] on label "BNP Group" at bounding box center [666, 446] width 163 height 27
click at [667, 446] on input "BNP Group" at bounding box center [666, 446] width 163 height 27
checkbox input "true"
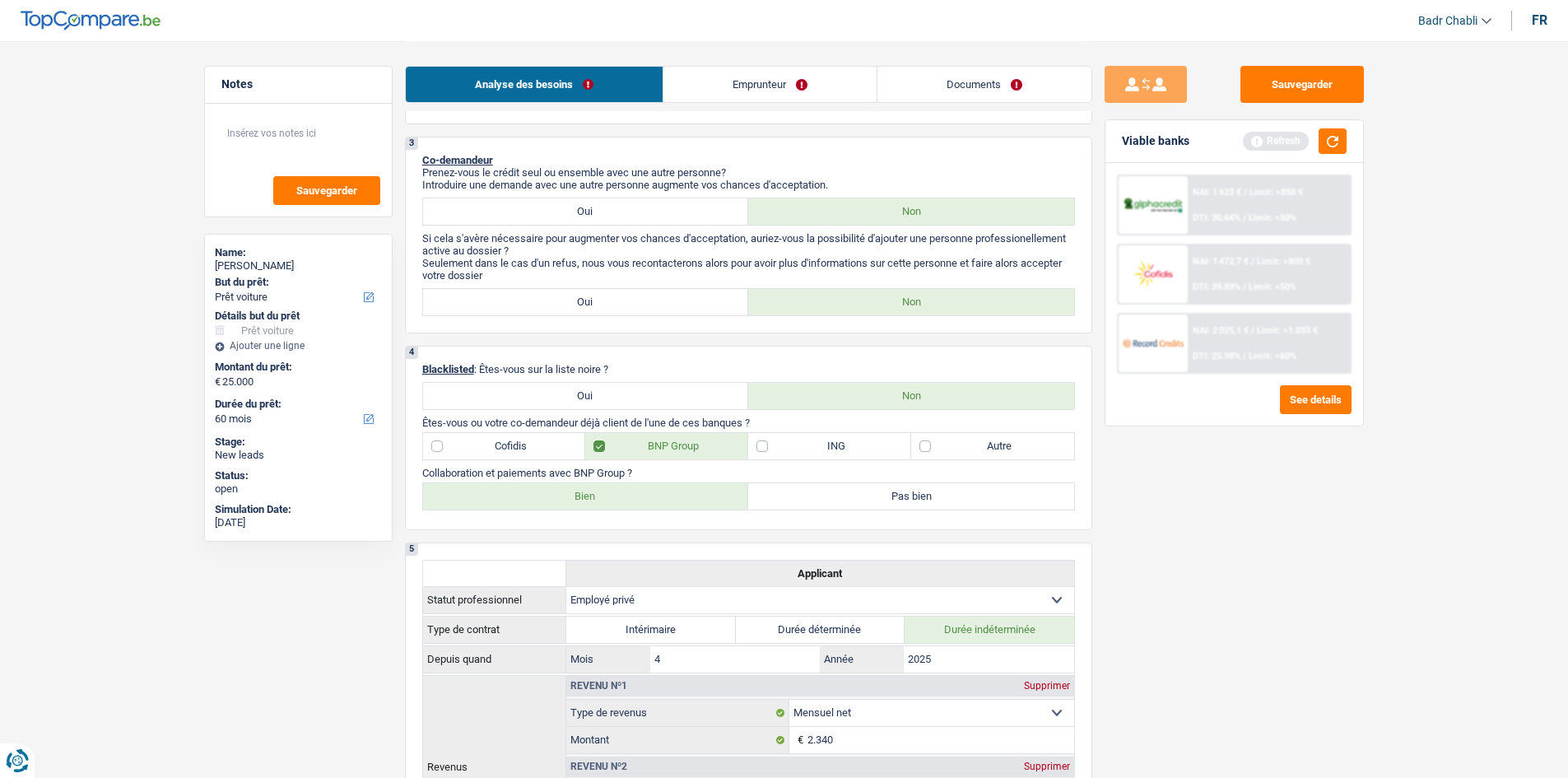
click at [607, 488] on label "Bien" at bounding box center [586, 496] width 326 height 27
click at [607, 488] on input "Bien" at bounding box center [586, 496] width 326 height 27
radio input "true"
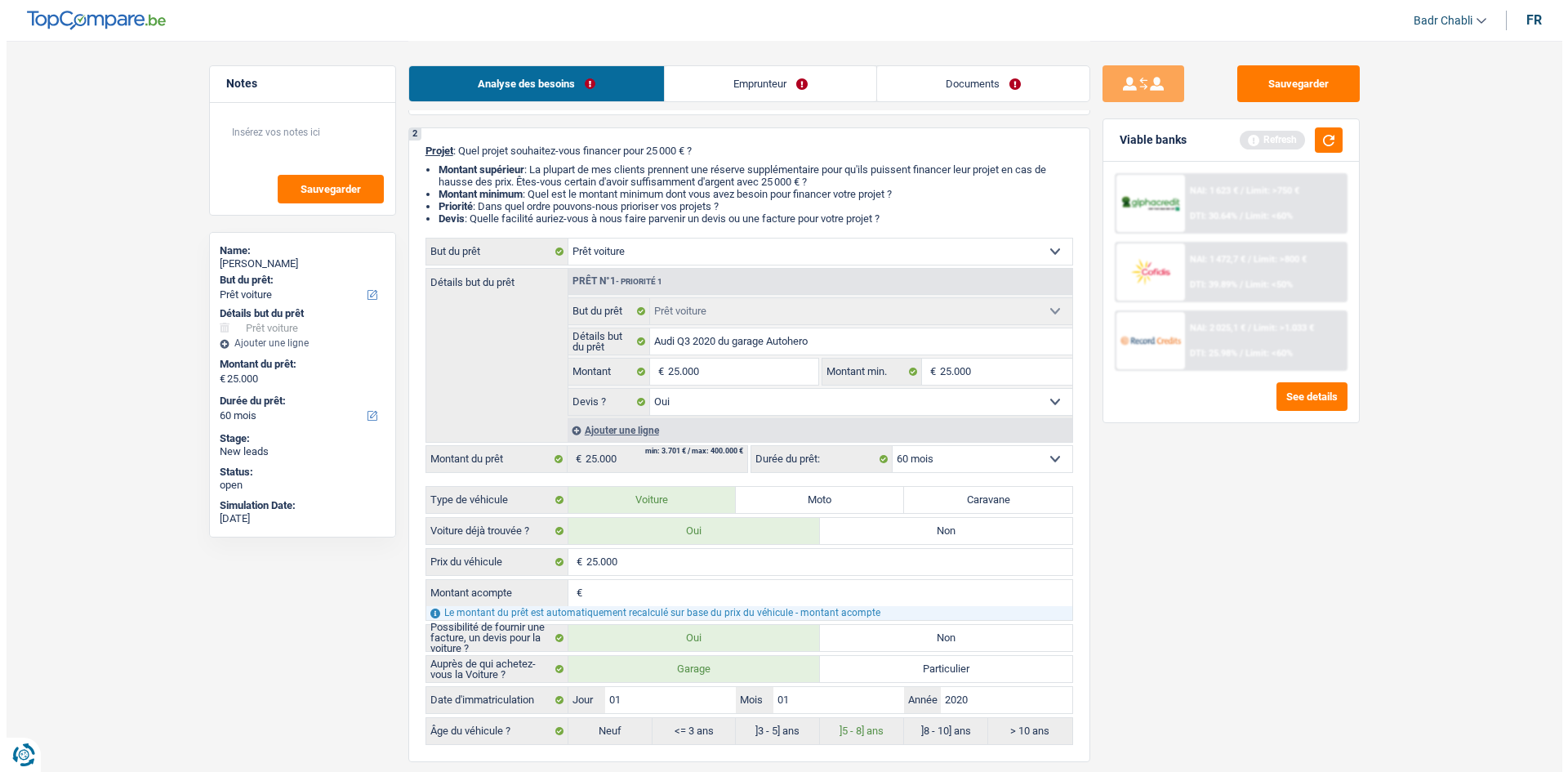
scroll to position [0, 0]
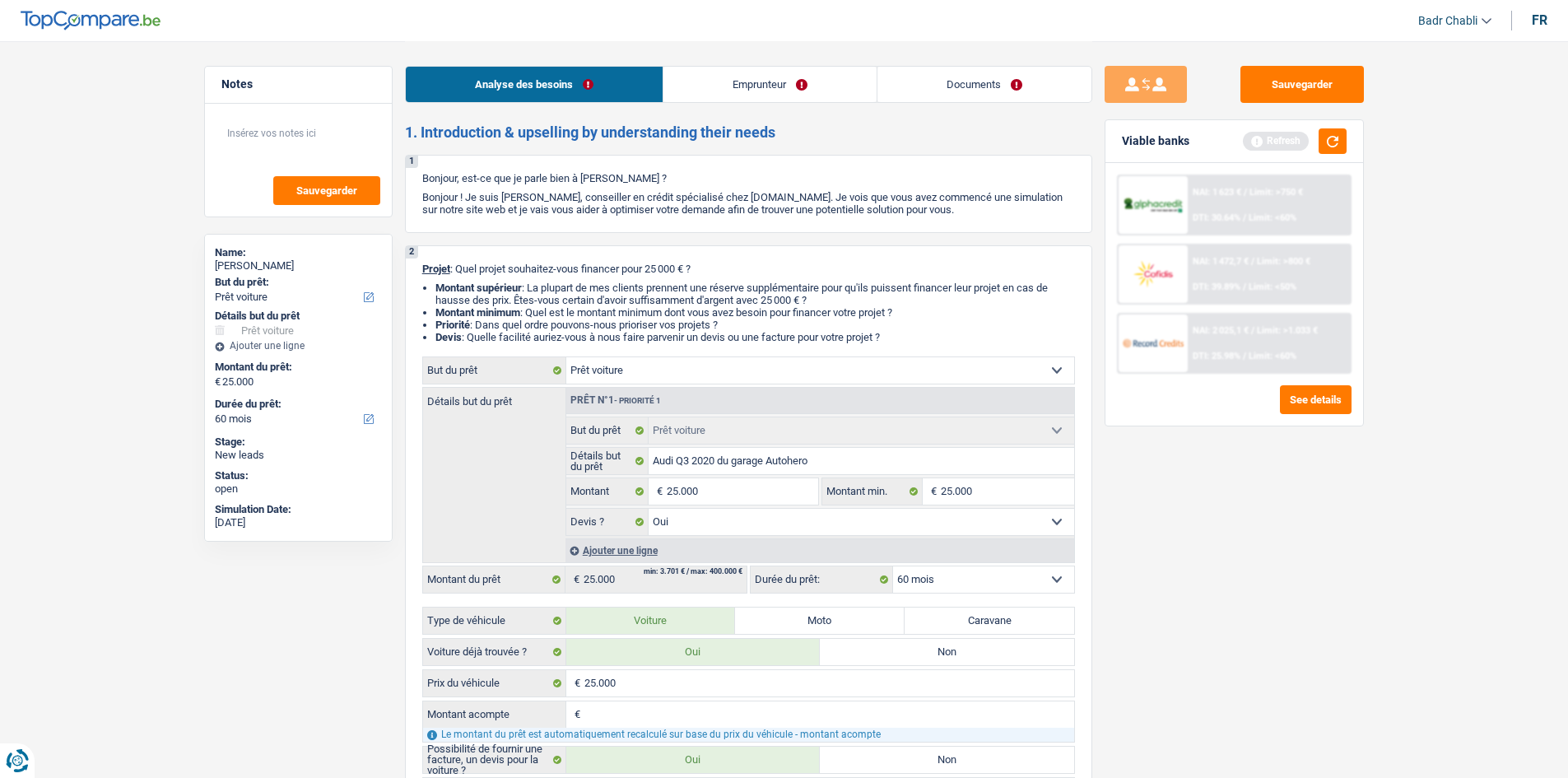
click at [724, 75] on link "Emprunteur" at bounding box center [770, 84] width 213 height 35
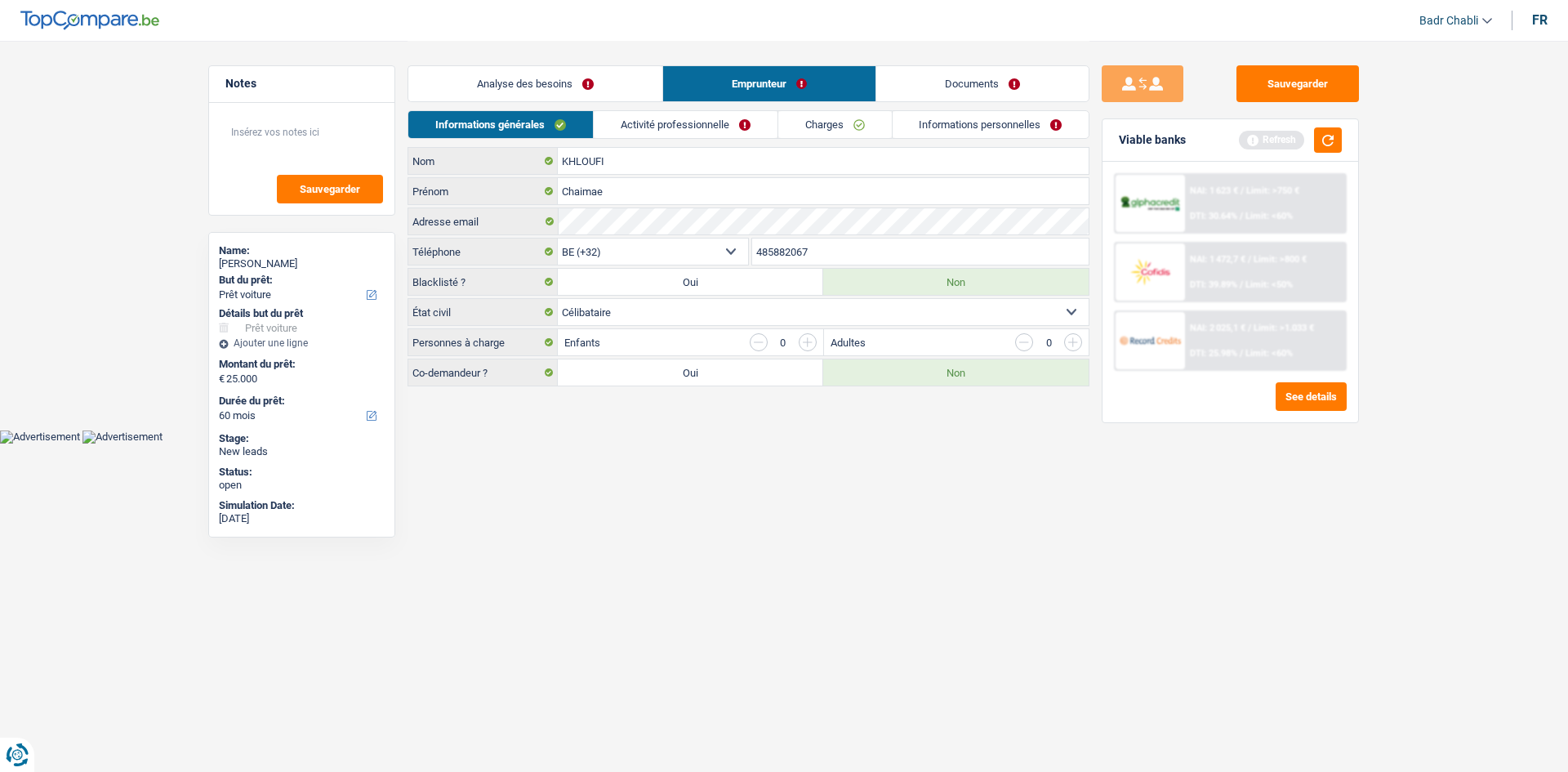
click at [673, 128] on link "Activité professionnelle" at bounding box center [685, 125] width 184 height 27
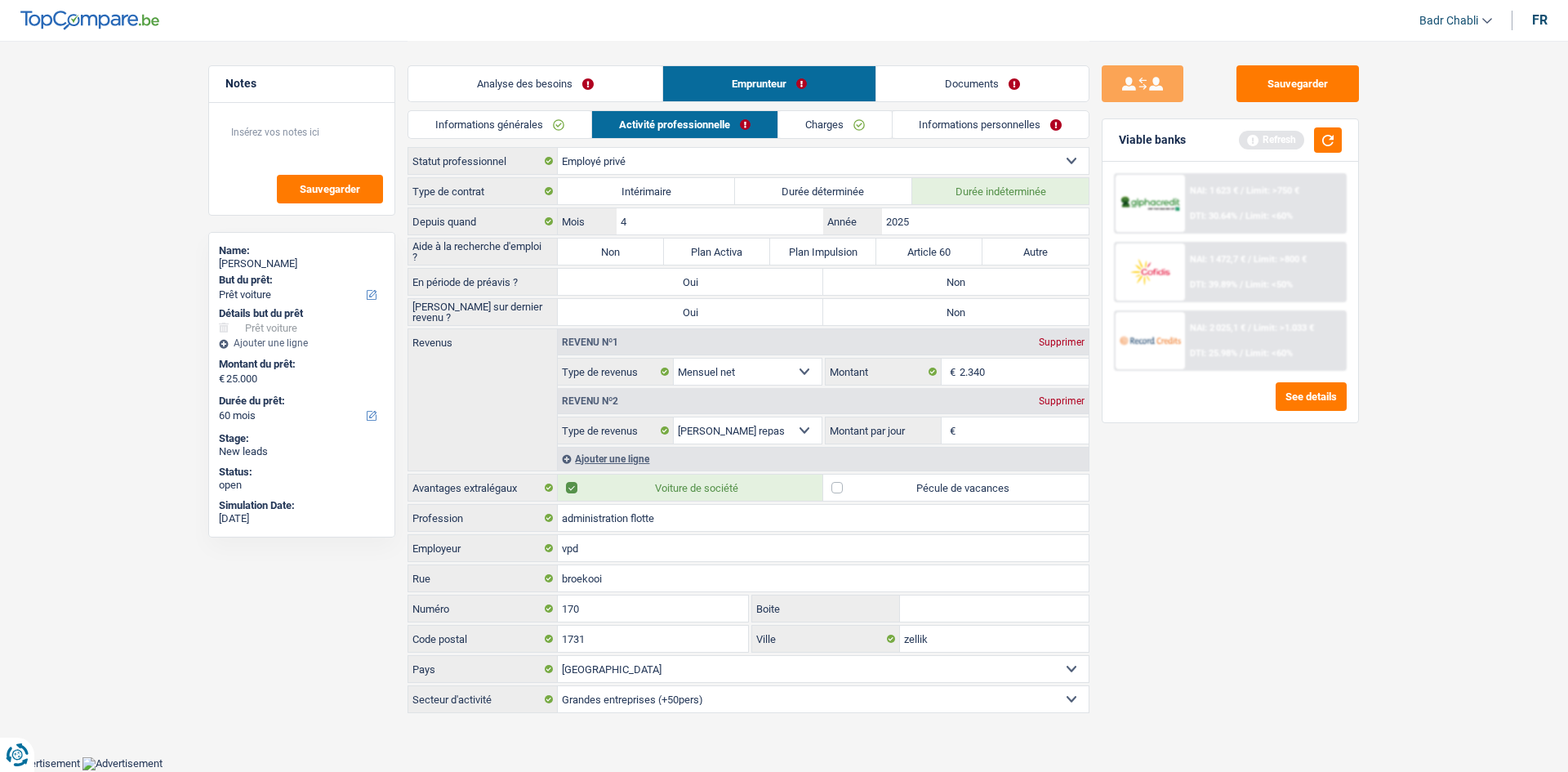
click at [596, 252] on label "Non" at bounding box center [611, 252] width 106 height 26
click at [596, 252] on input "Non" at bounding box center [611, 252] width 106 height 26
radio input "true"
click at [875, 272] on label "Non" at bounding box center [955, 282] width 265 height 26
click at [875, 272] on input "Non" at bounding box center [955, 282] width 265 height 26
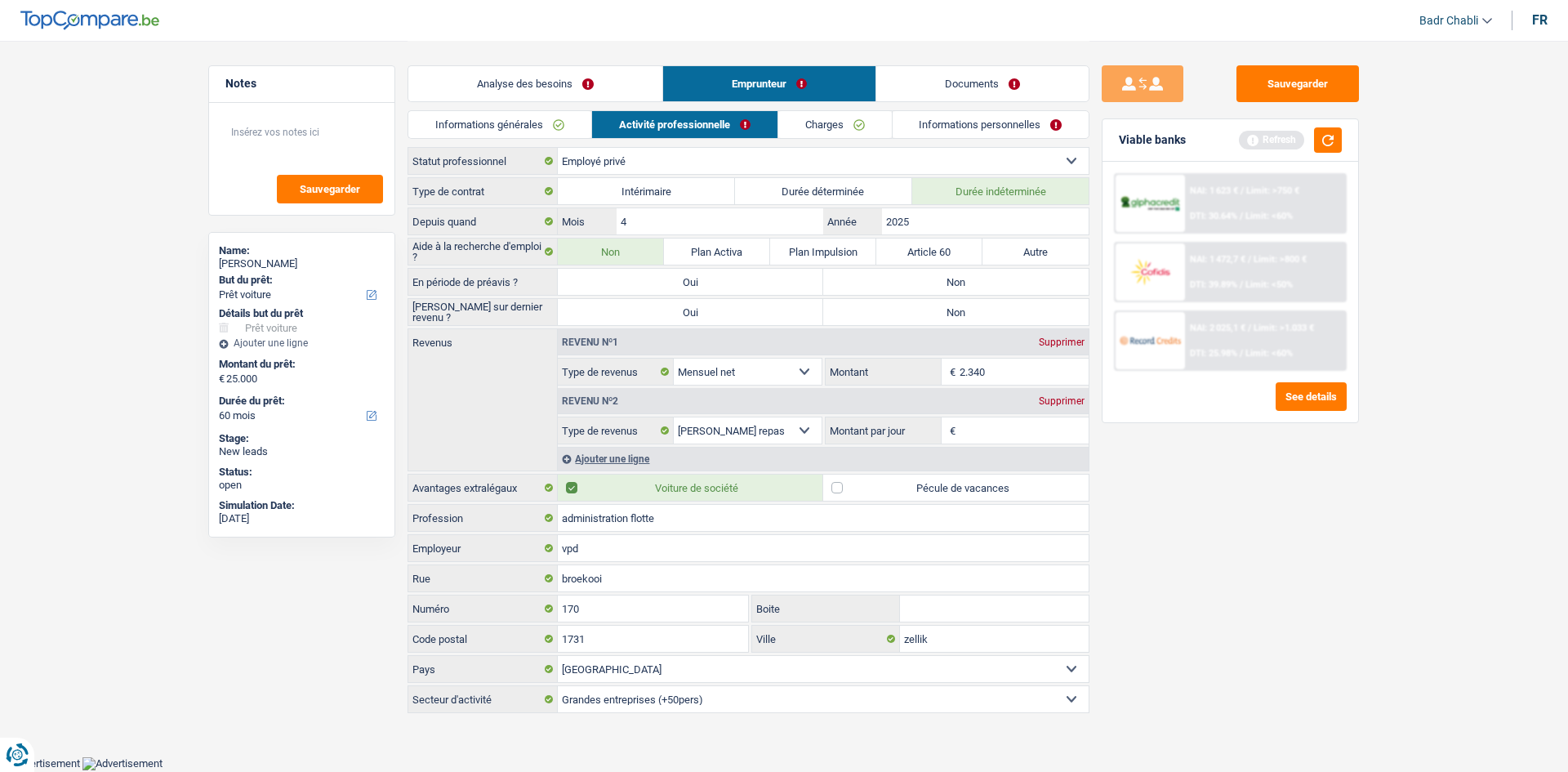
radio input "true"
click at [916, 312] on label "Non" at bounding box center [955, 312] width 265 height 26
click at [916, 312] on input "Non" at bounding box center [955, 312] width 265 height 26
radio input "true"
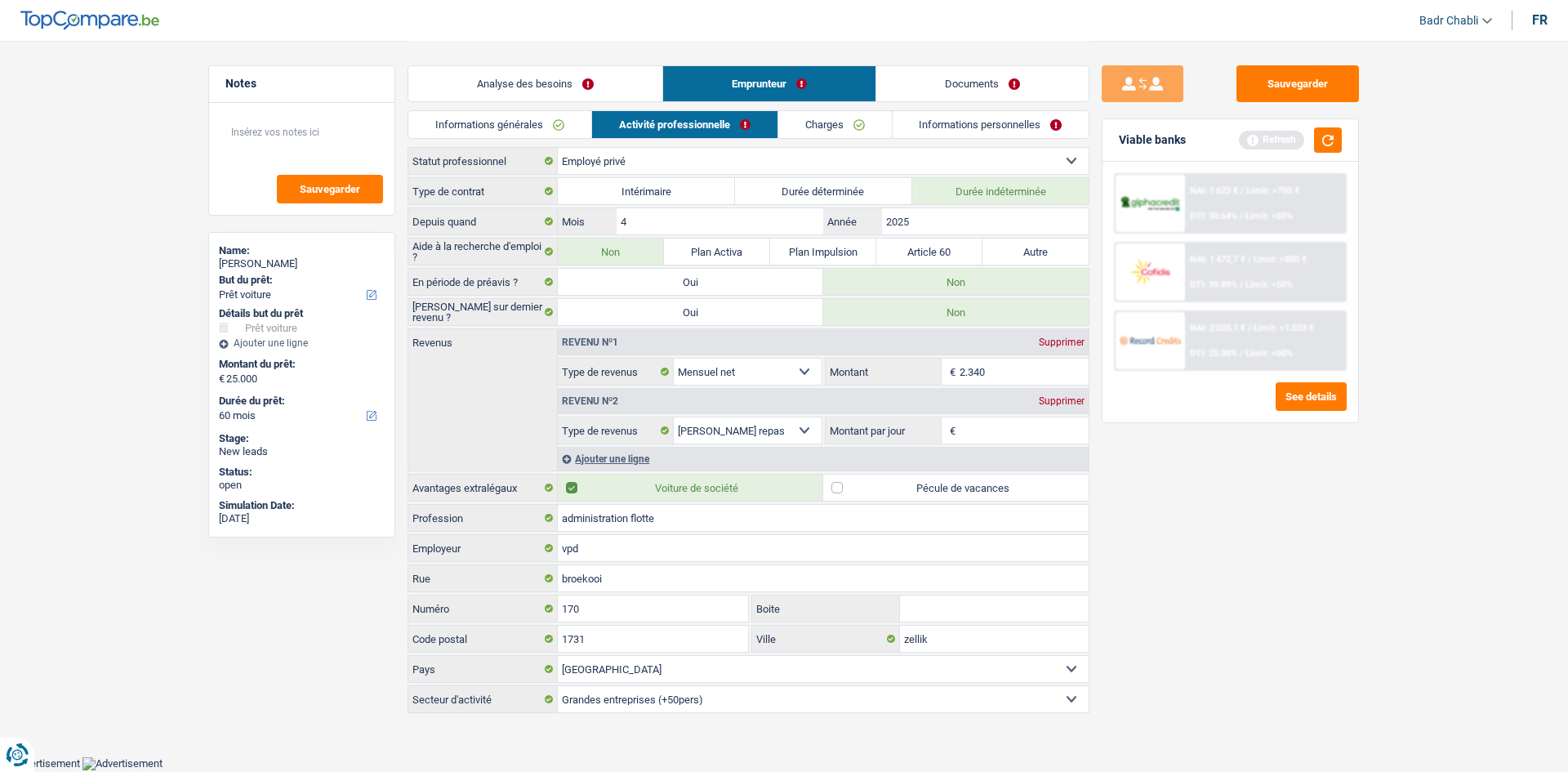
click at [849, 483] on label "Pécule de vacances" at bounding box center [955, 488] width 265 height 26
click at [849, 483] on input "Pécule de vacances" at bounding box center [955, 488] width 265 height 26
checkbox input "true"
click at [310, 140] on textarea at bounding box center [302, 139] width 162 height 49
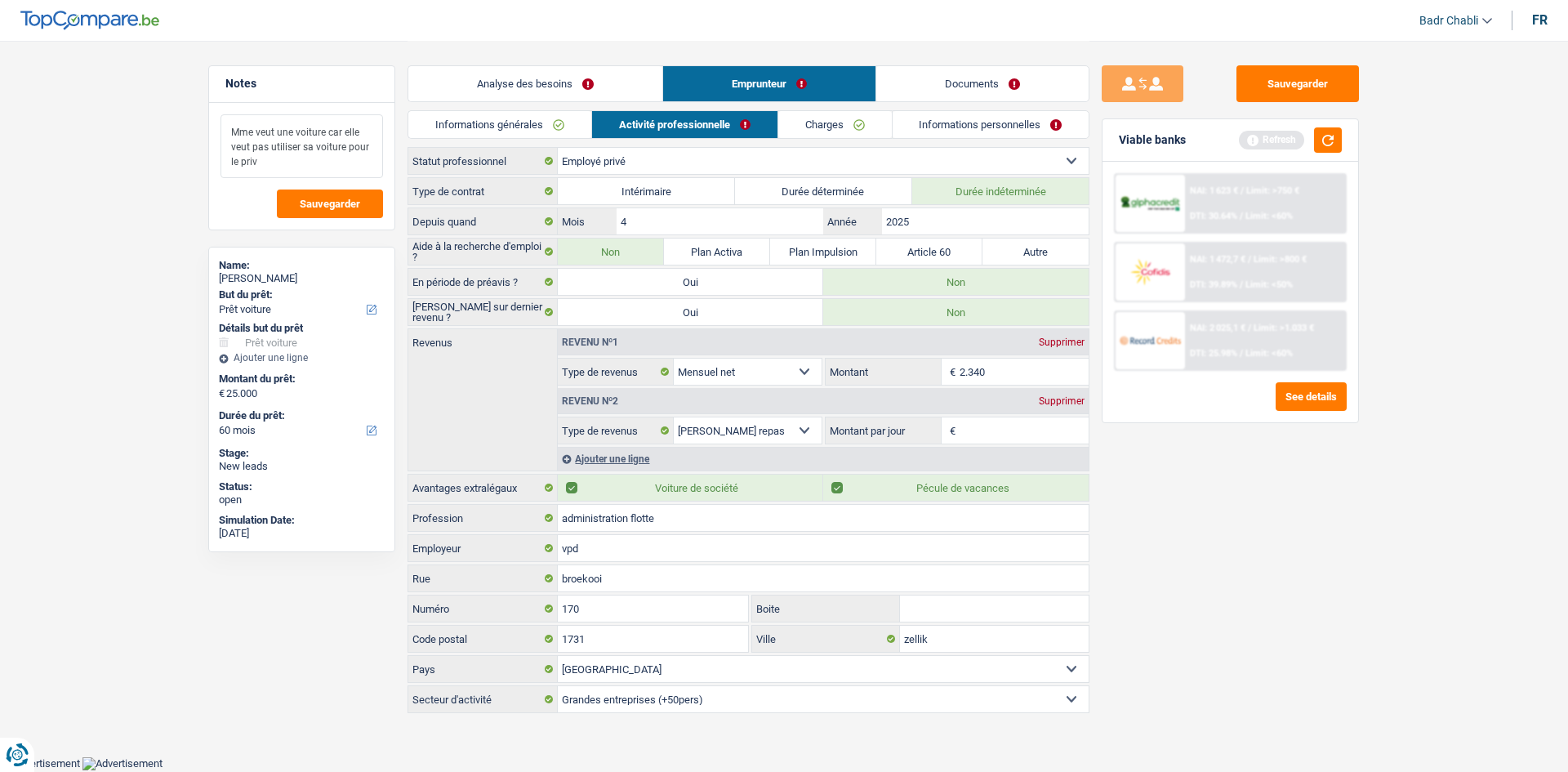
click at [342, 147] on textarea "Mme veut une voiture car elle veut pas utiliser sa voiture pour le priv" at bounding box center [302, 145] width 162 height 63
click at [361, 161] on textarea "Mme veut une voiture car elle veut pas utiliser sa voiture de société pour le p…" at bounding box center [302, 145] width 162 height 63
click at [301, 133] on textarea "Mme veut une voiture car elle veut pas utiliser sa voiture de société pour le p…" at bounding box center [302, 145] width 162 height 63
type textarea "Mme veut une nouvelle voiture car elle veut pas utiliser sa voiture de société …"
click at [1003, 428] on input "Montant par jour" at bounding box center [1025, 430] width 130 height 26
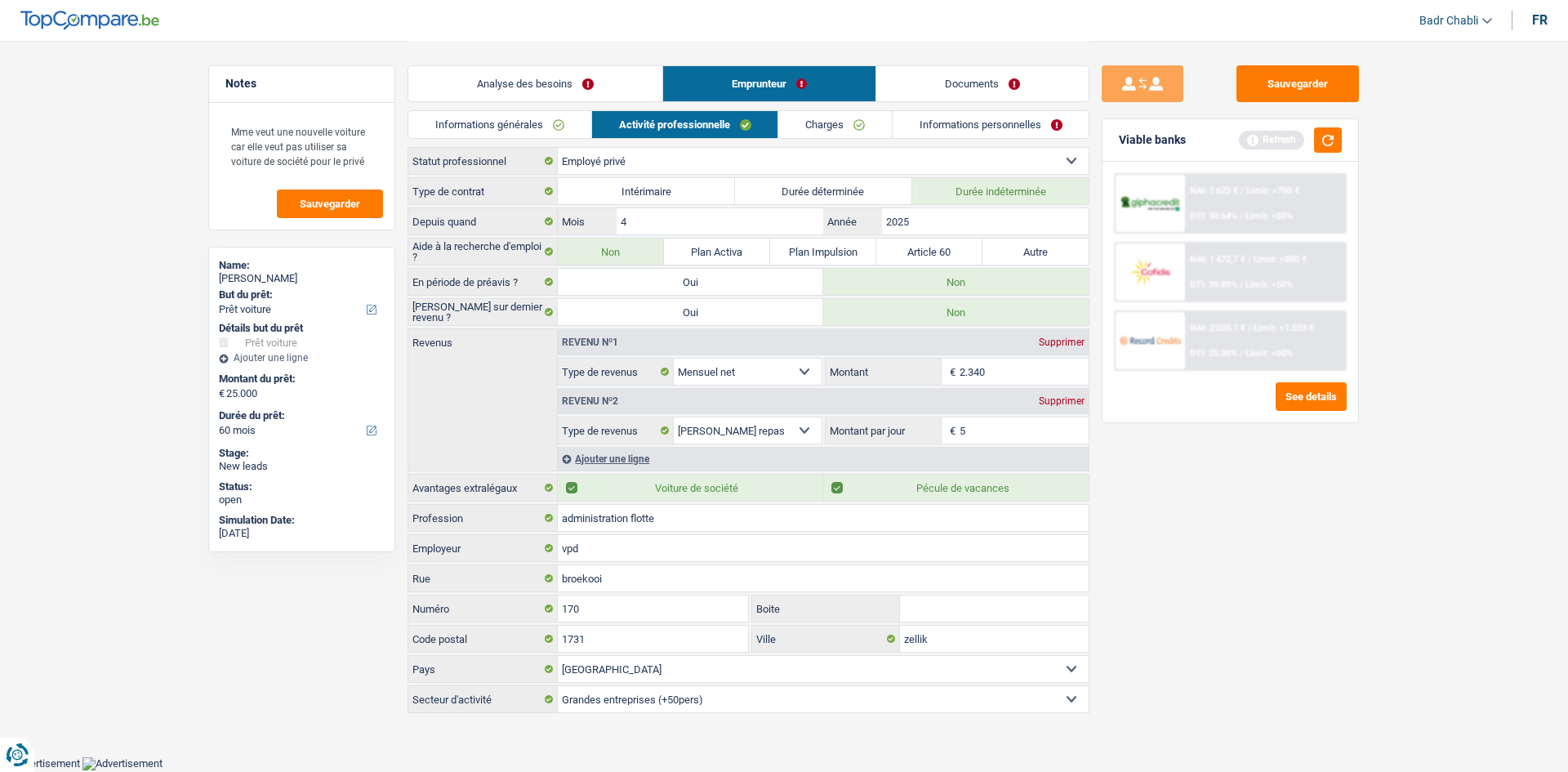
type input "5,0"
click at [833, 118] on link "Charges" at bounding box center [835, 125] width 113 height 27
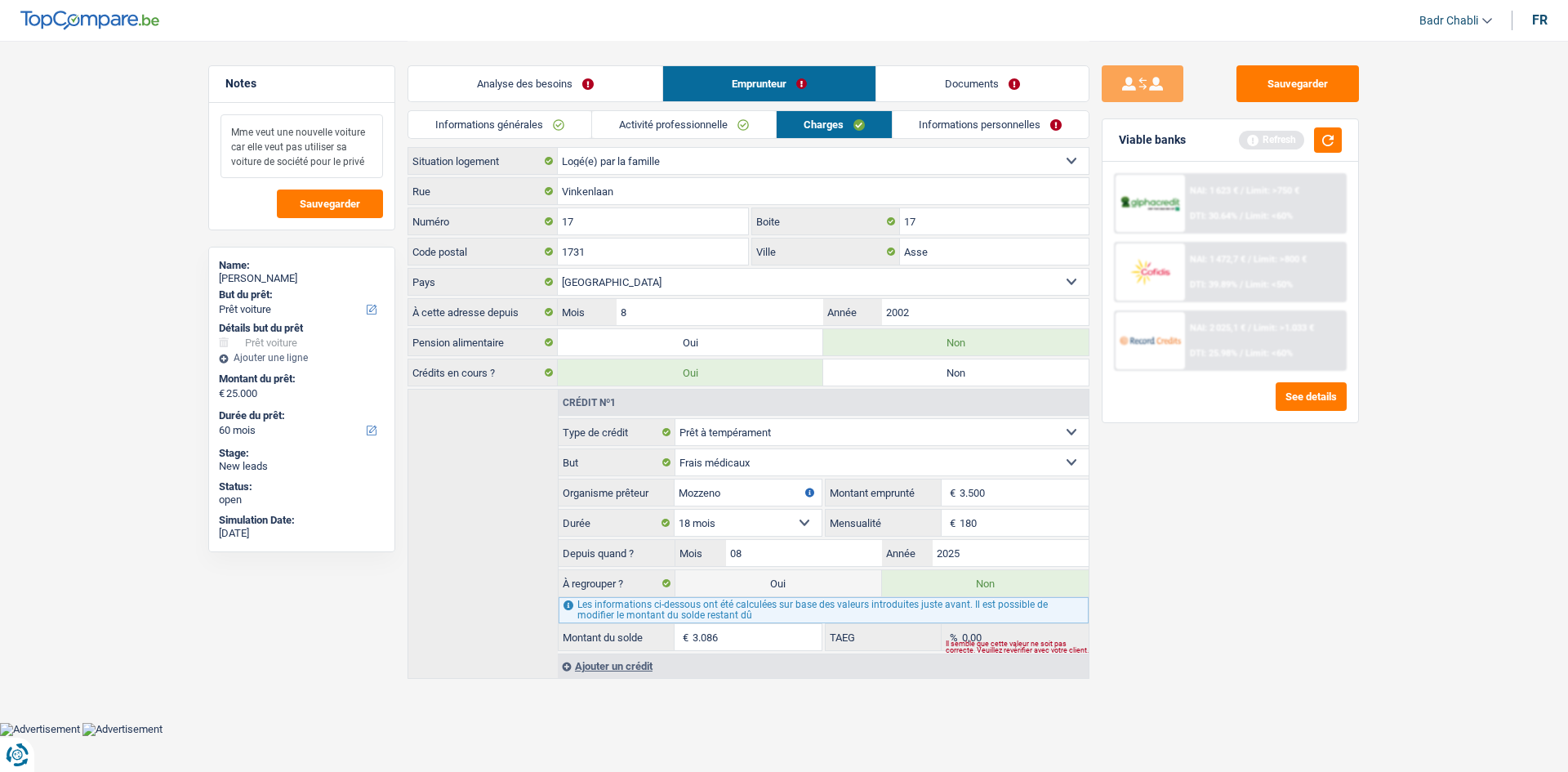
click at [377, 159] on textarea "Mme veut une nouvelle voiture car elle veut pas utiliser sa voiture de société …" at bounding box center [302, 145] width 162 height 63
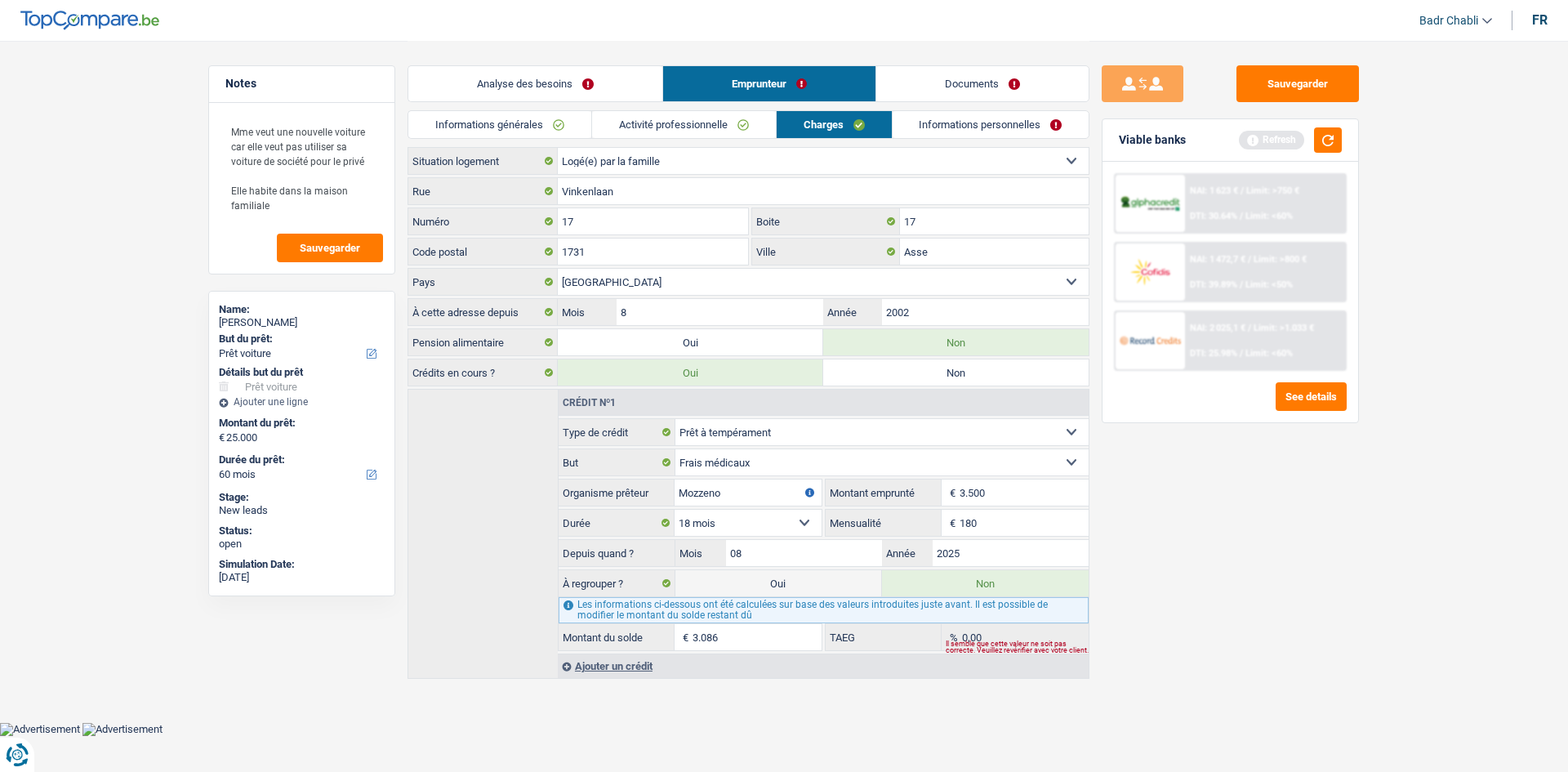
click at [1001, 131] on link "Informations personnelles" at bounding box center [991, 125] width 196 height 27
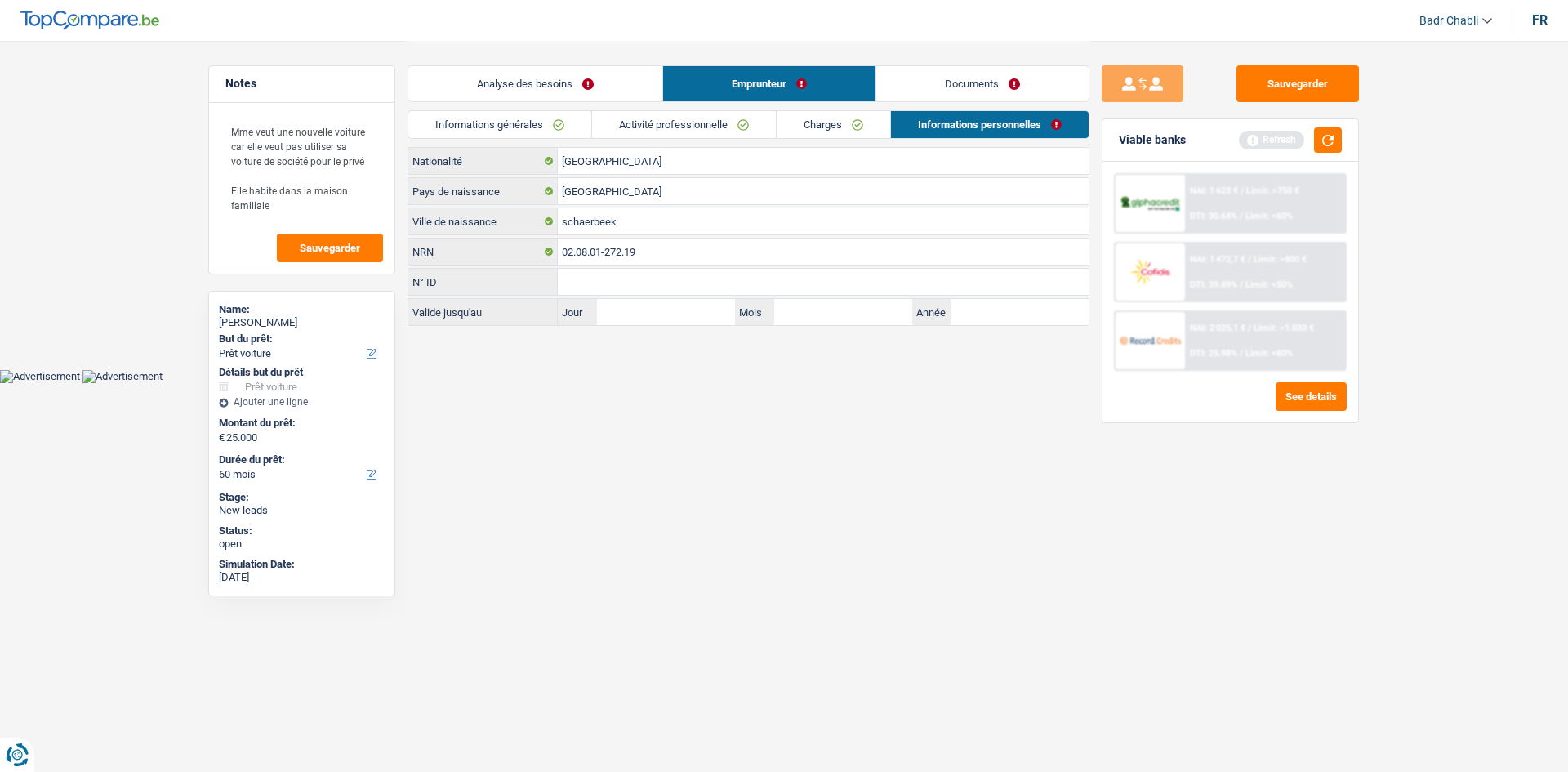
click at [1008, 73] on link "Documents" at bounding box center [982, 83] width 212 height 35
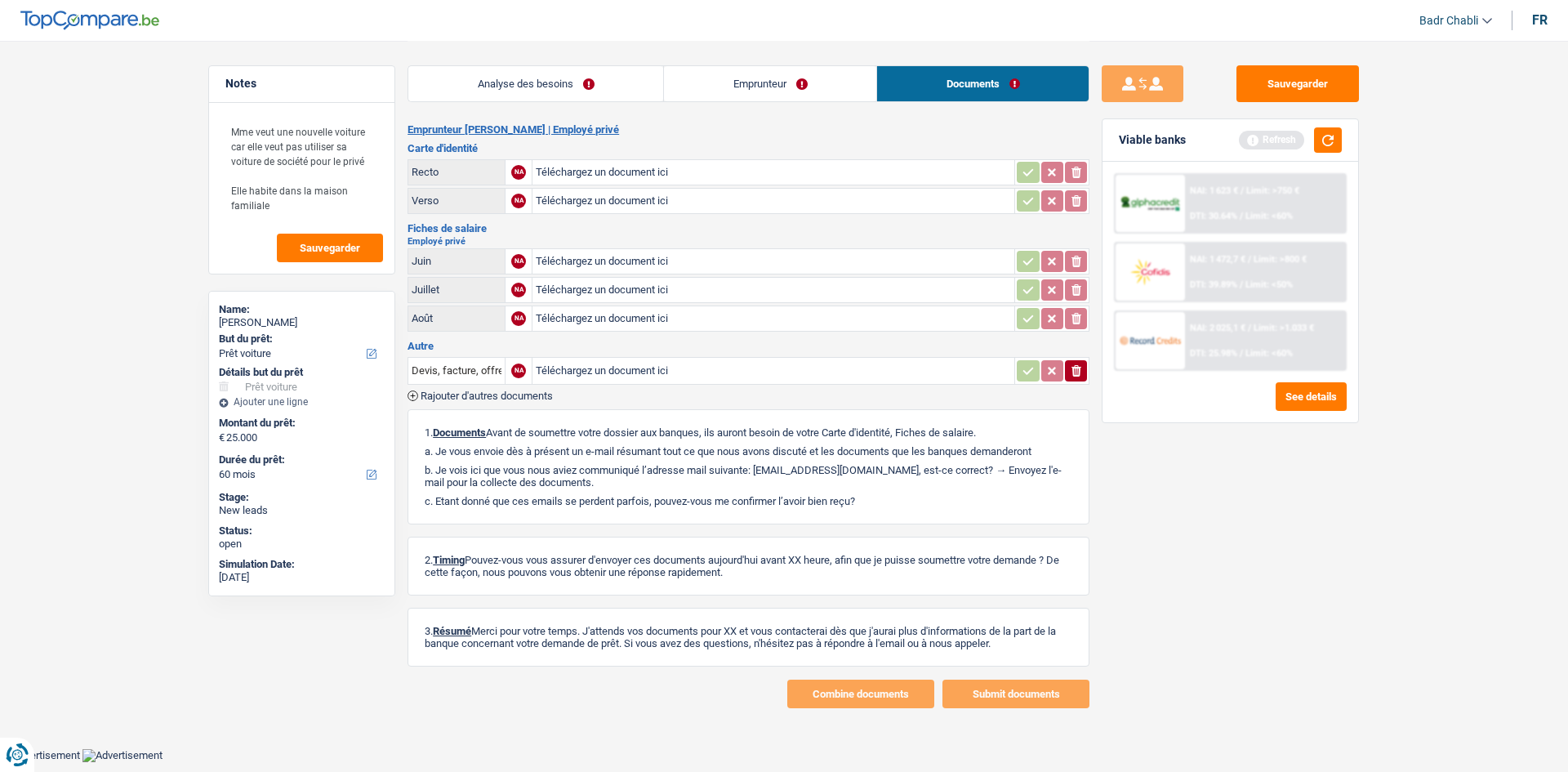
click at [320, 324] on div "Chaimae KHLOUFI" at bounding box center [302, 323] width 166 height 13
copy div "Chaimae KHLOUFI"
click at [1337, 143] on button "button" at bounding box center [1327, 140] width 27 height 25
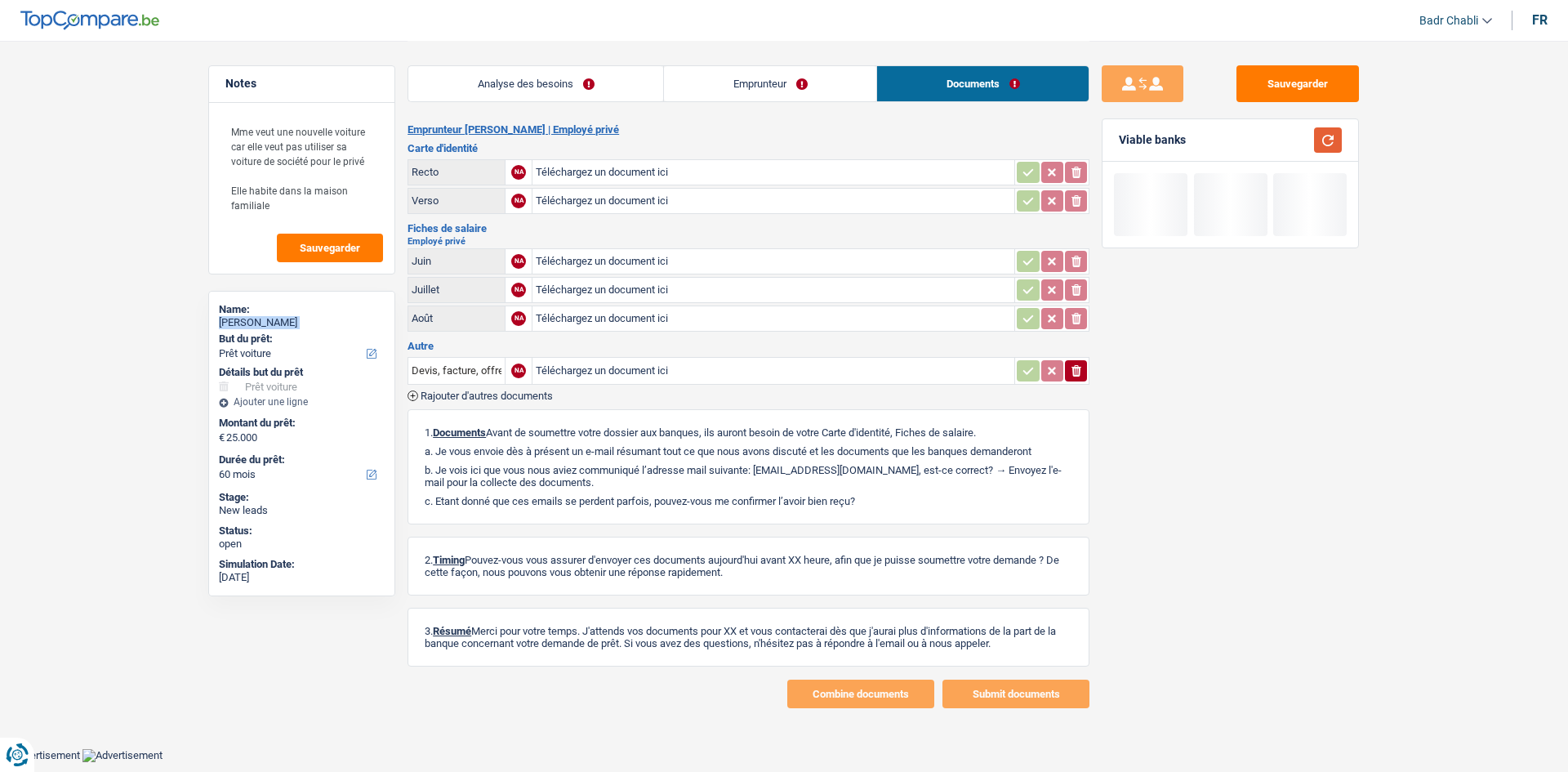
click at [1337, 143] on button "button" at bounding box center [1327, 140] width 27 height 25
click at [1303, 87] on button "Sauvegarder" at bounding box center [1298, 83] width 123 height 37
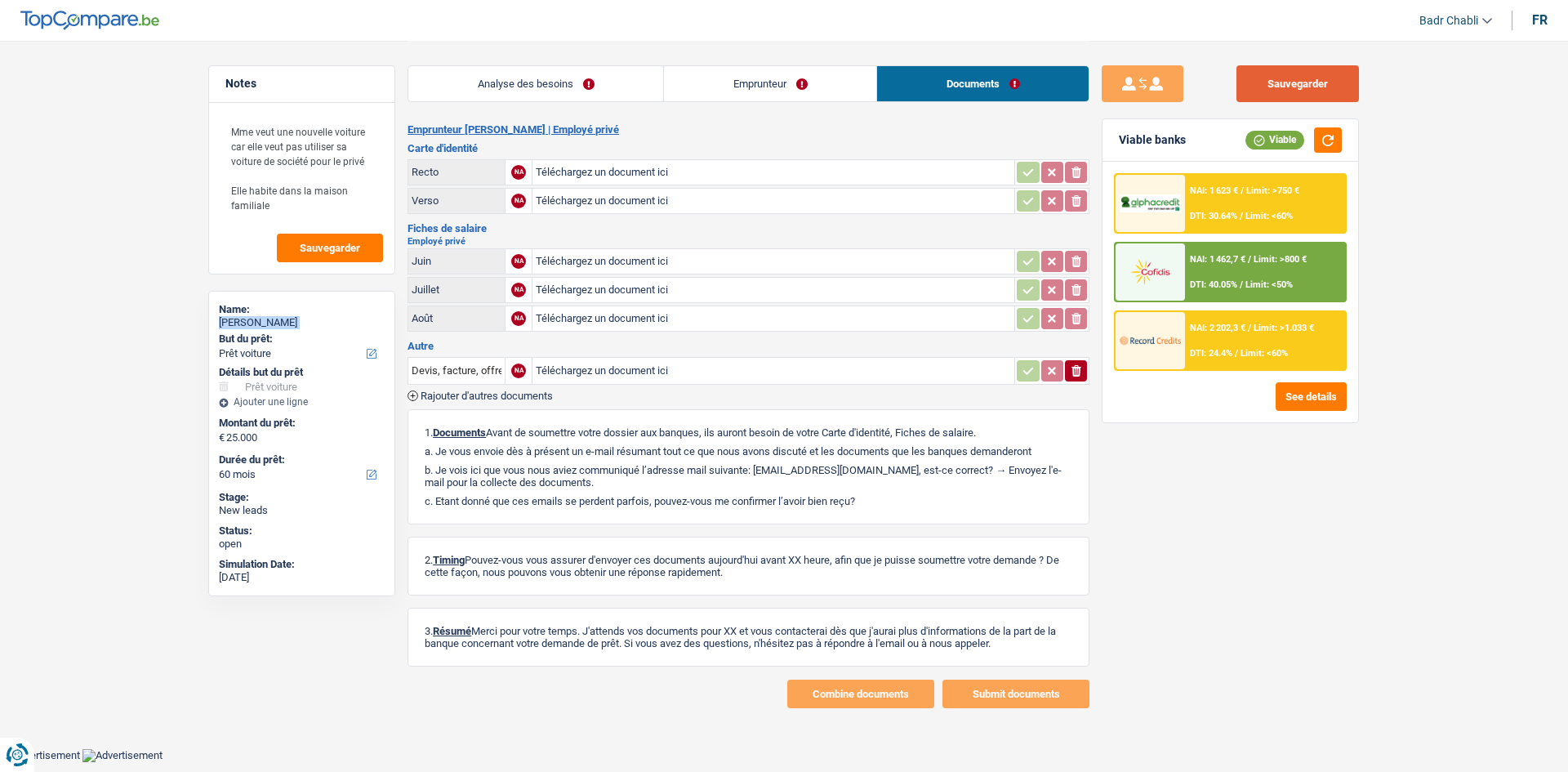
click at [1286, 86] on button "Sauvegarder" at bounding box center [1298, 83] width 123 height 37
click at [312, 211] on textarea "Mme veut une nouvelle voiture car elle veut pas utiliser sa voiture de société …" at bounding box center [302, 168] width 162 height 108
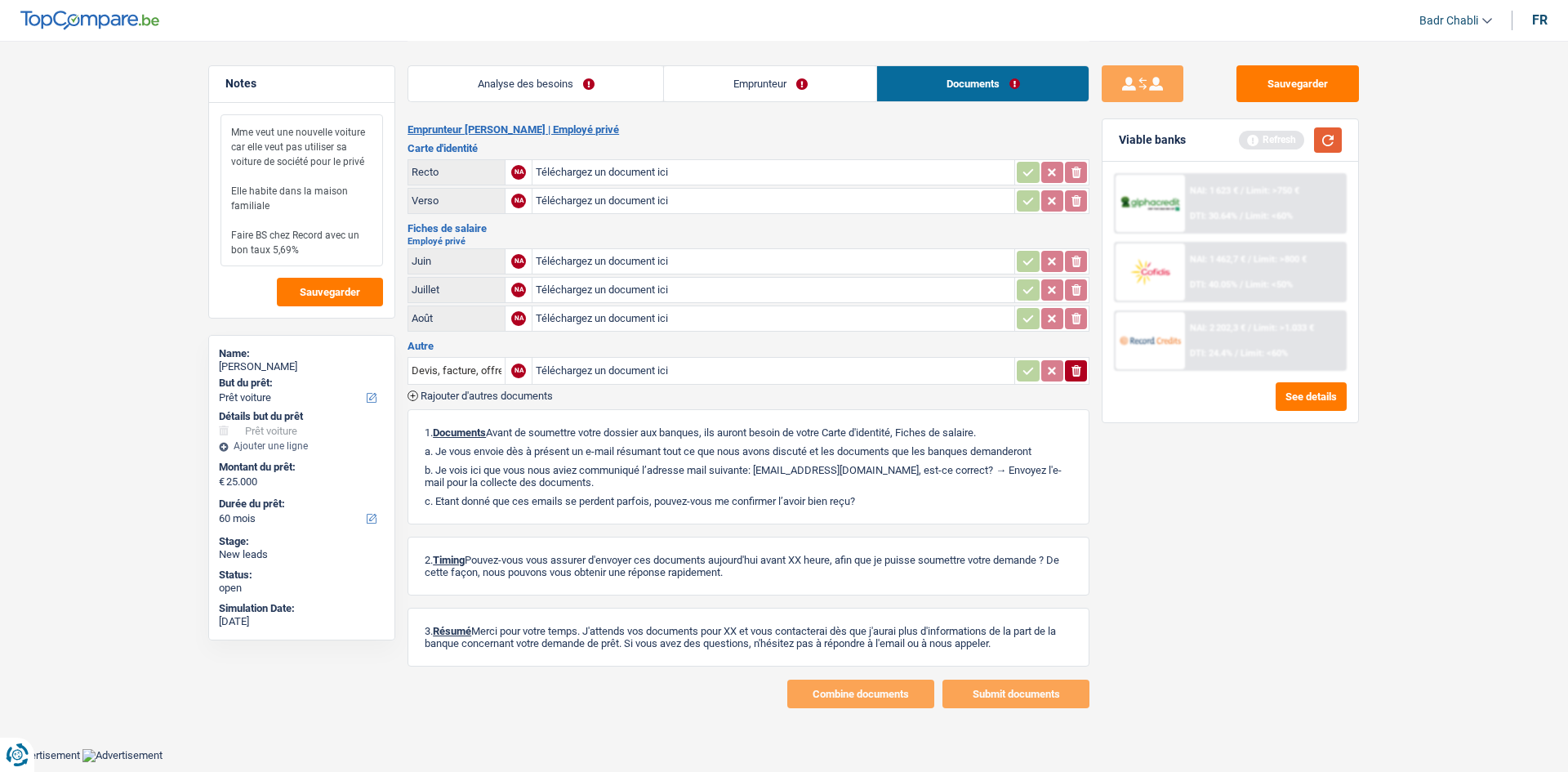
type textarea "Mme veut une nouvelle voiture car elle veut pas utiliser sa voiture de société …"
click at [1336, 139] on button "button" at bounding box center [1327, 140] width 27 height 25
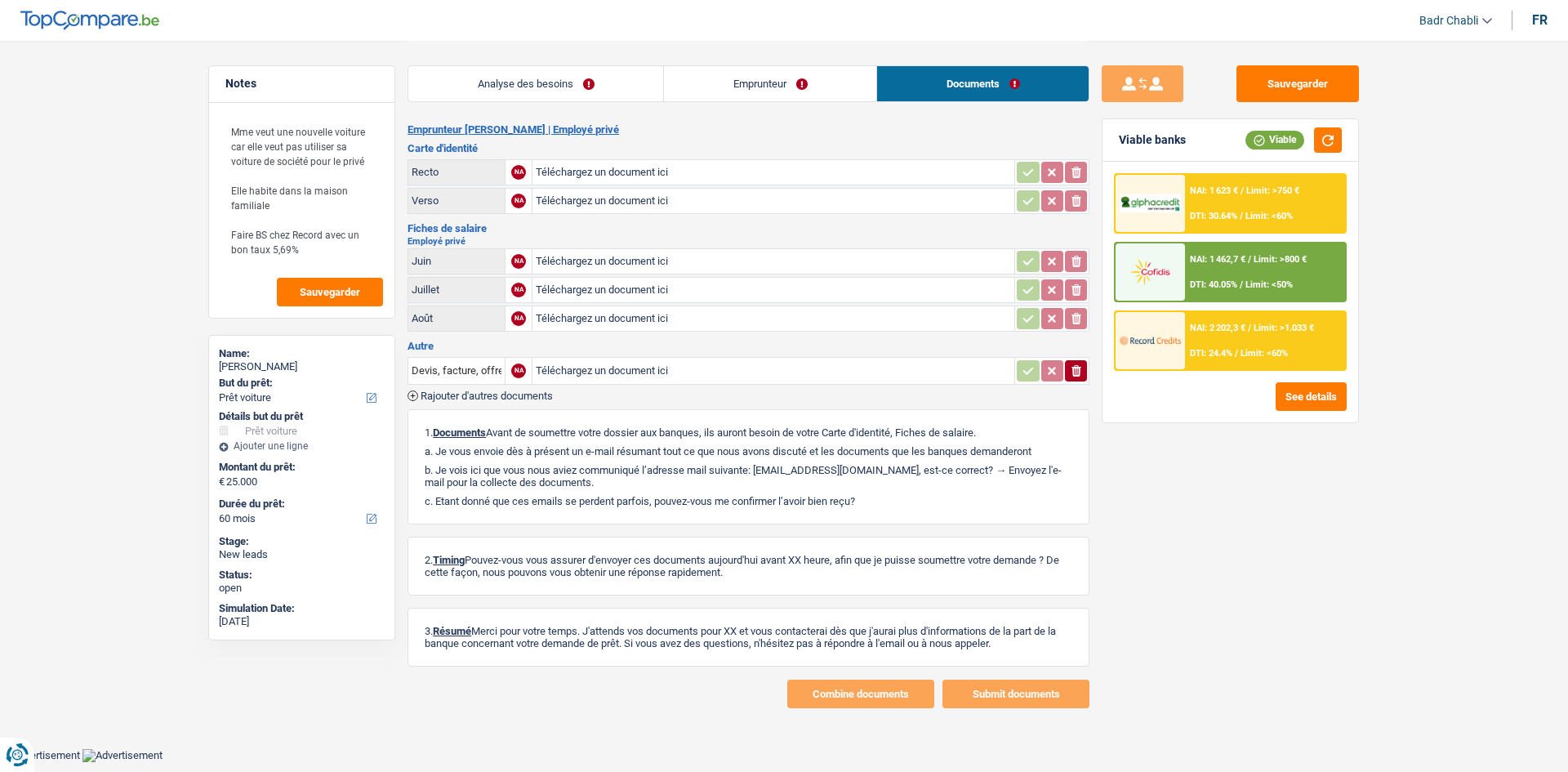
click at [1251, 341] on div "NAI: 2 202,3 € / Limit: >1.033 € DTI: 24.4% / Limit: <60%" at bounding box center [1265, 340] width 160 height 58
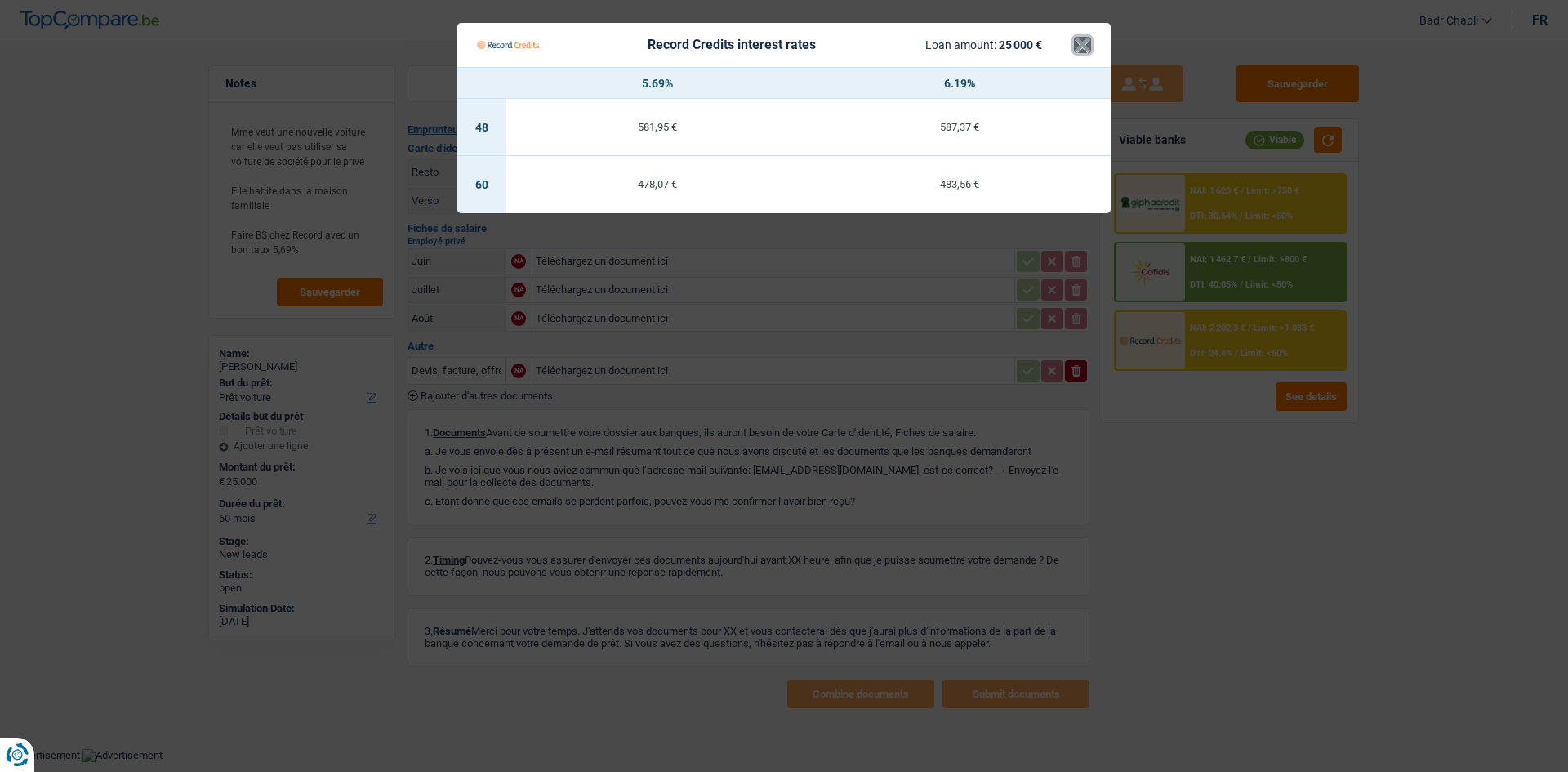
click at [1088, 48] on button "×" at bounding box center [1083, 44] width 17 height 16
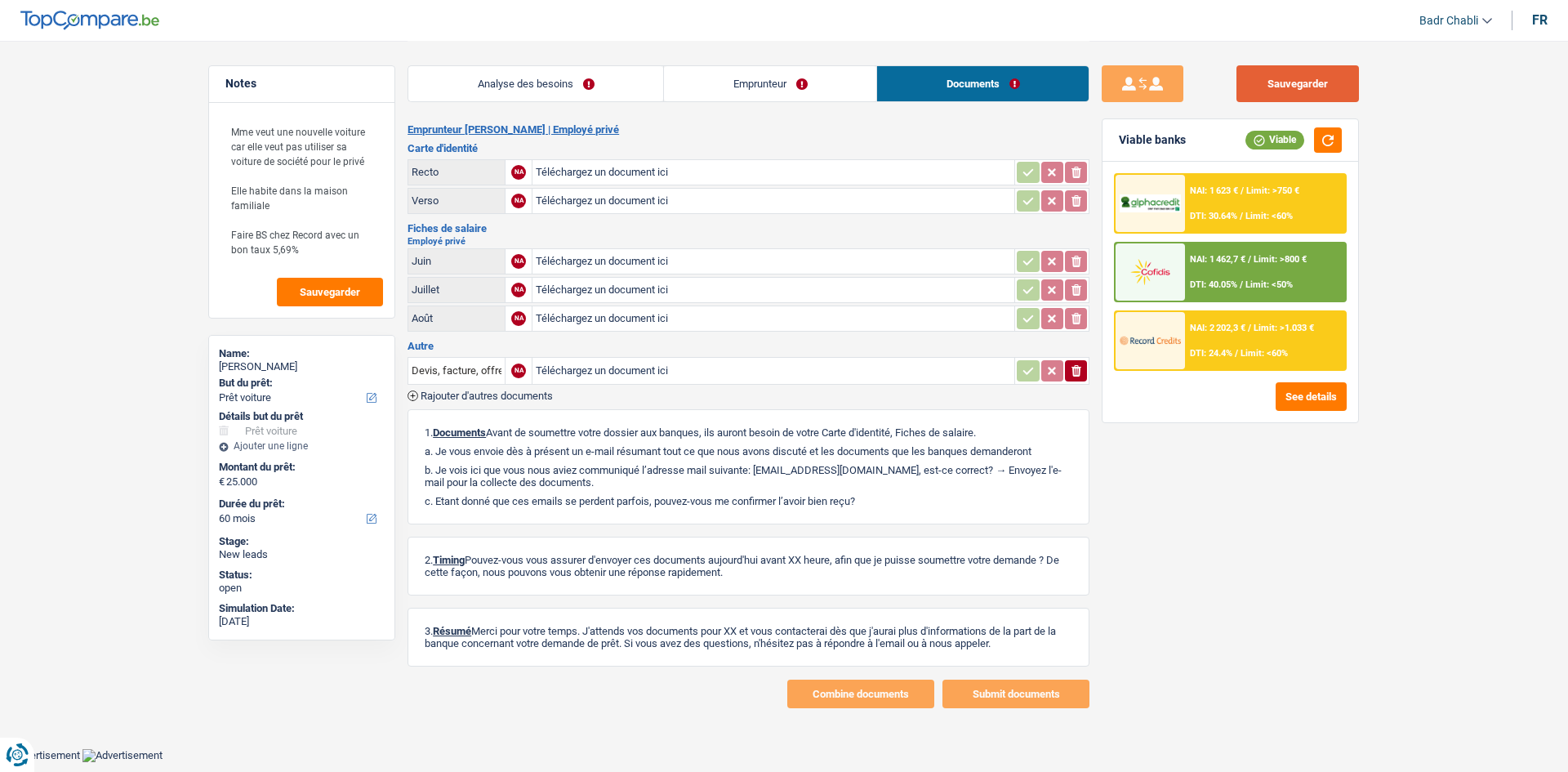
click at [1277, 95] on button "Sauvegarder" at bounding box center [1298, 83] width 123 height 37
